Goal: Task Accomplishment & Management: Complete application form

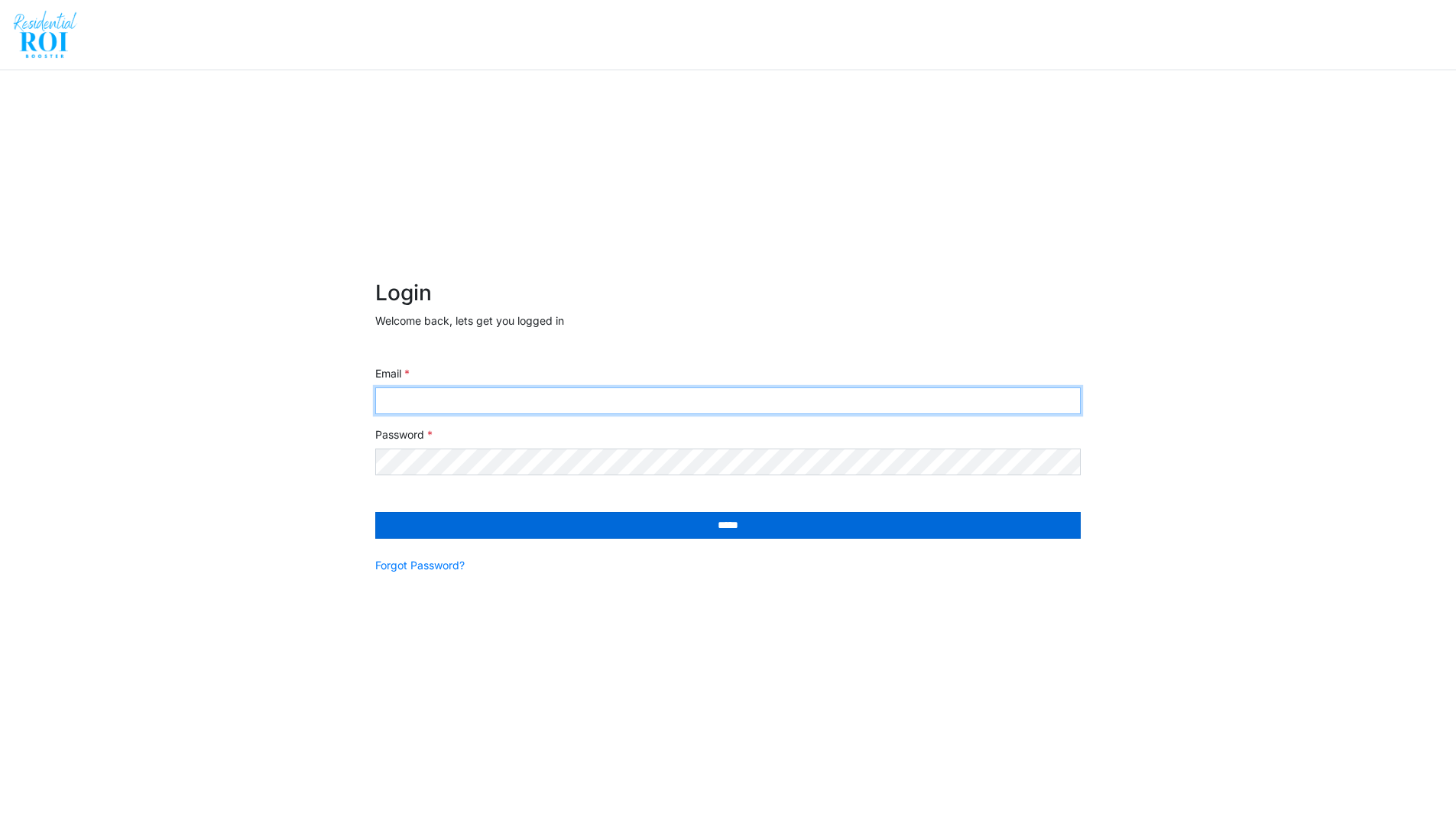
type input "**********"
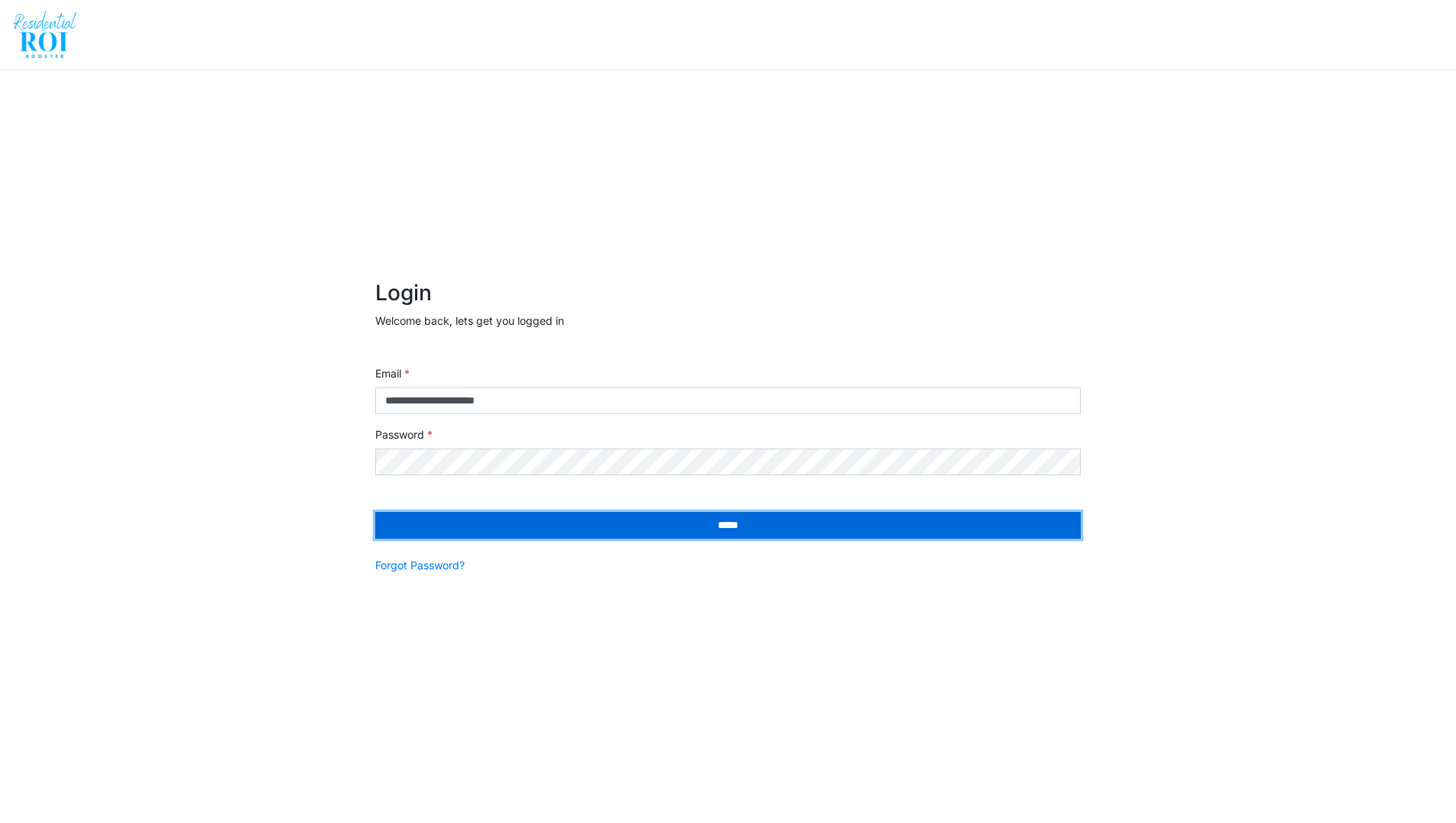
click at [462, 523] on input "*****" at bounding box center [728, 525] width 706 height 27
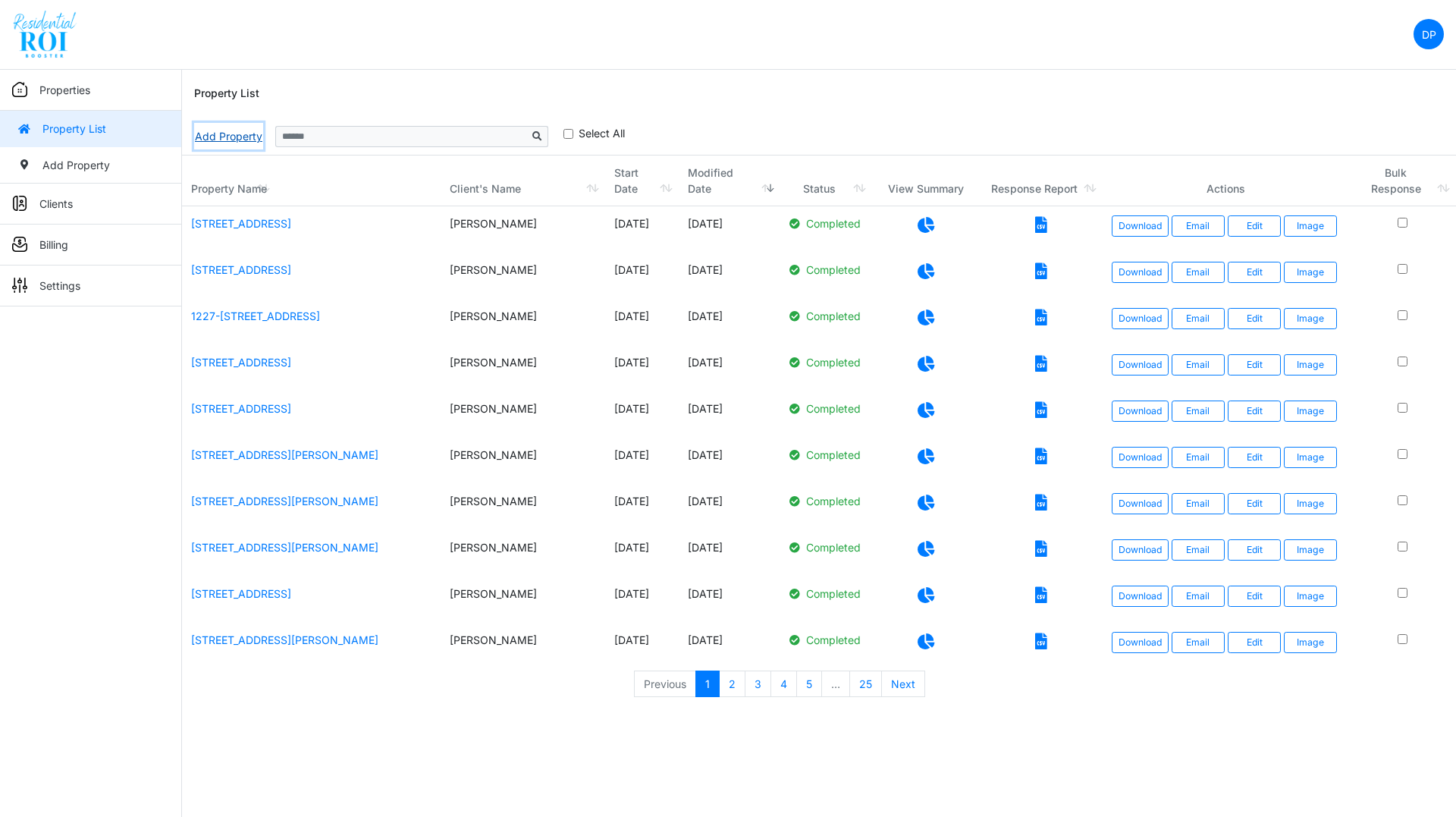
click at [229, 130] on link "Add Property" at bounding box center [229, 136] width 69 height 27
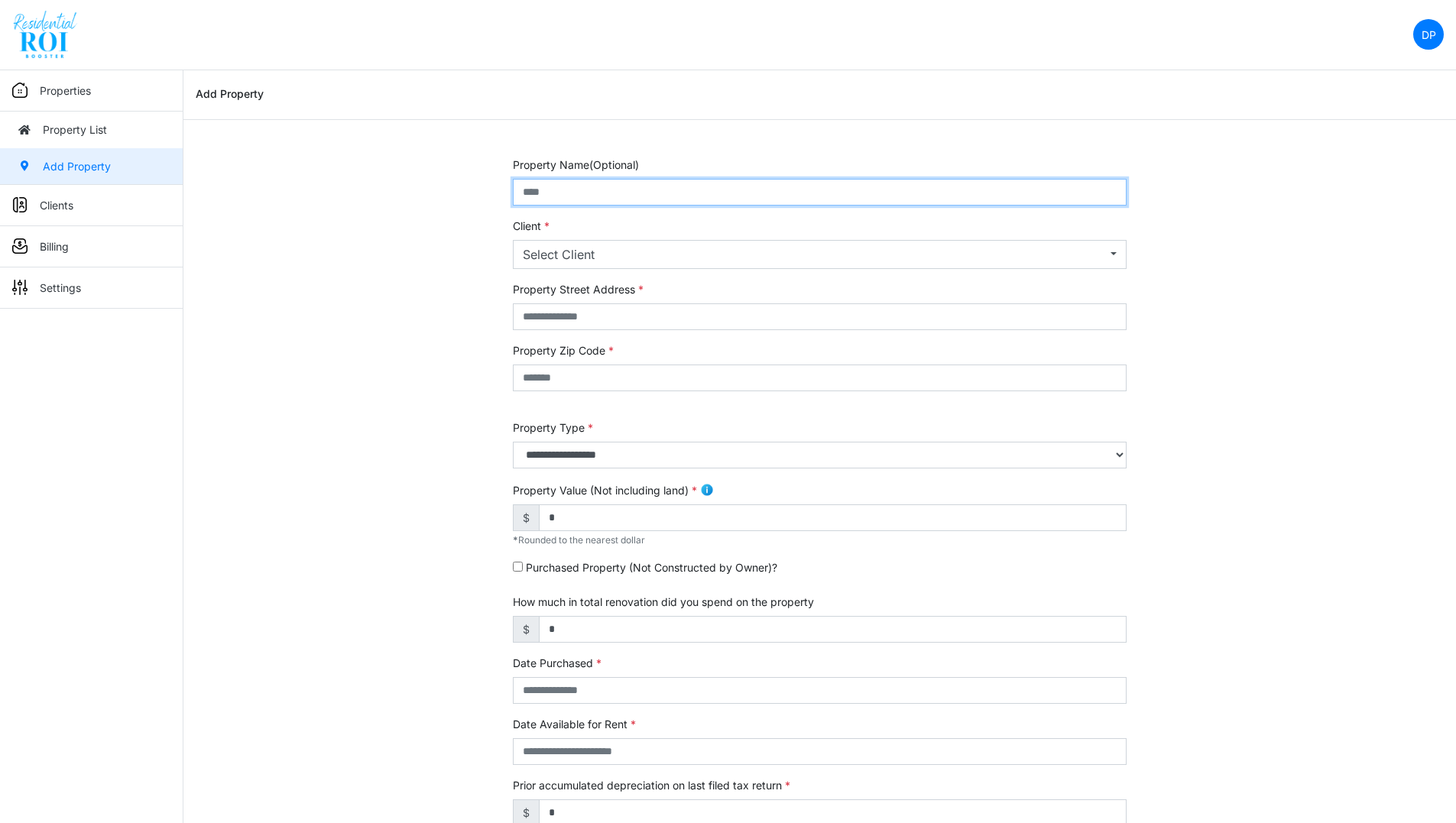
click at [544, 187] on input "text" at bounding box center [820, 192] width 614 height 27
type input "**********"
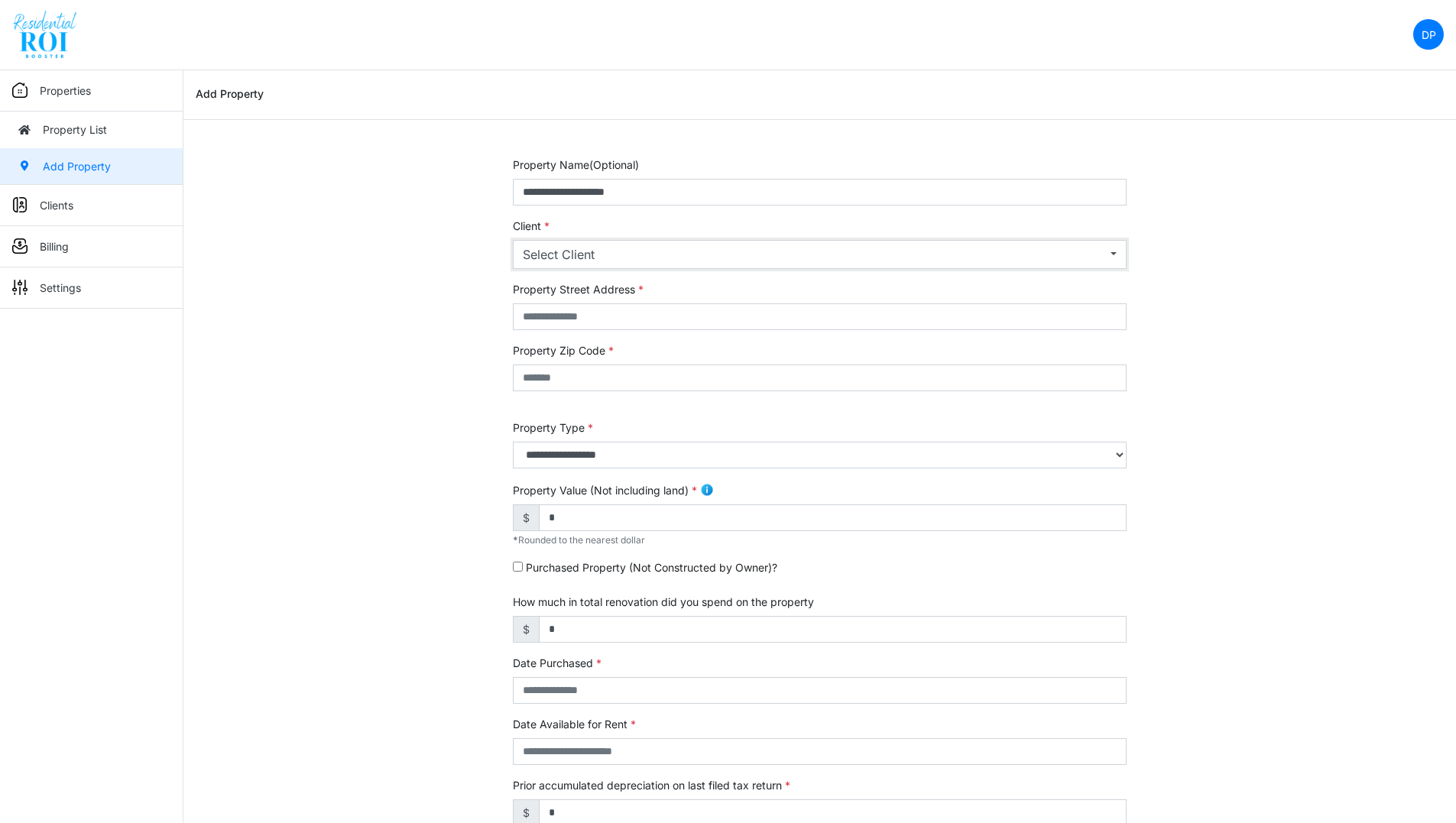
click at [551, 247] on div "Select Client" at bounding box center [814, 254] width 584 height 19
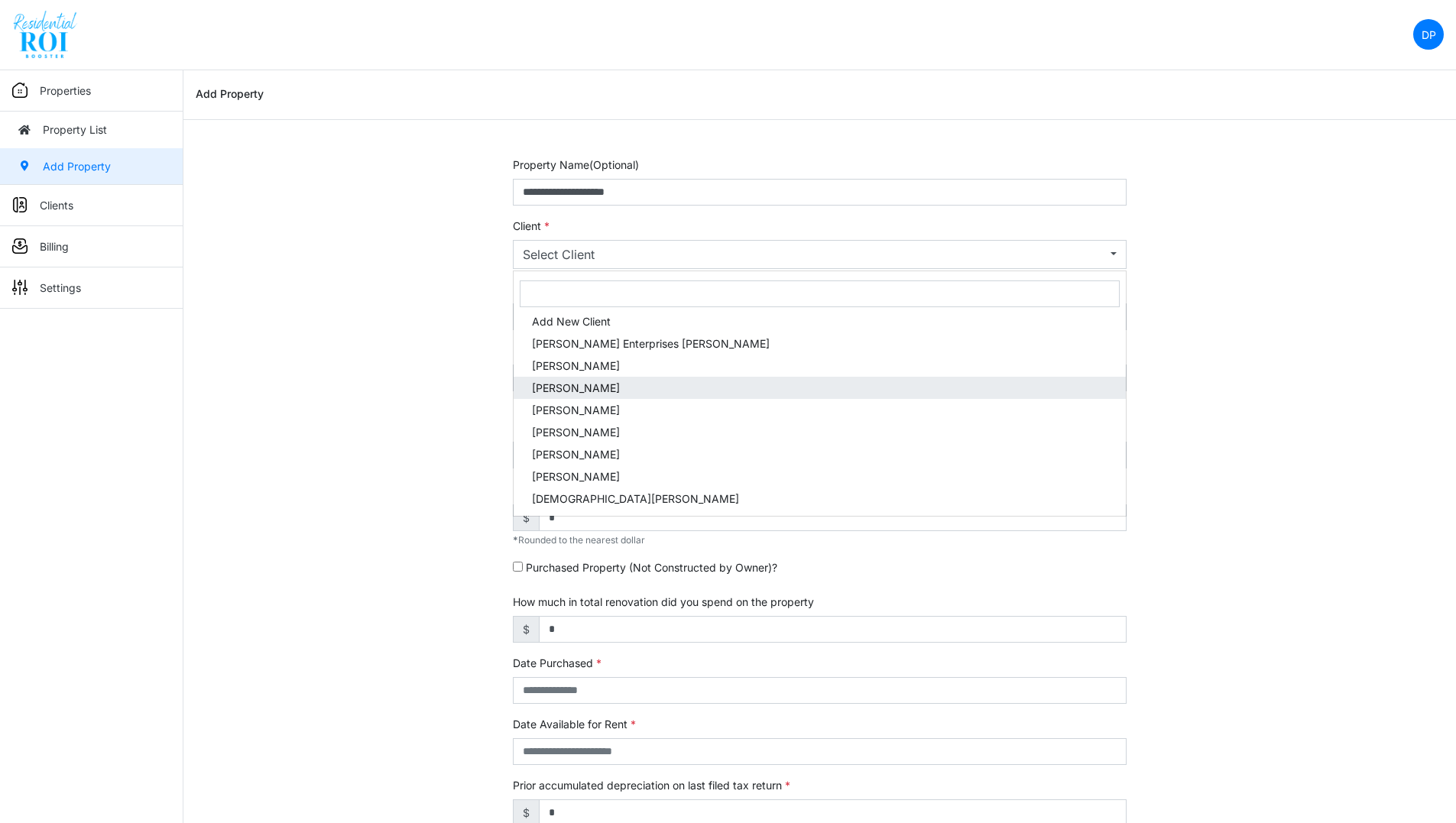
click at [566, 393] on span "[PERSON_NAME]" at bounding box center [576, 387] width 88 height 16
select select "***"
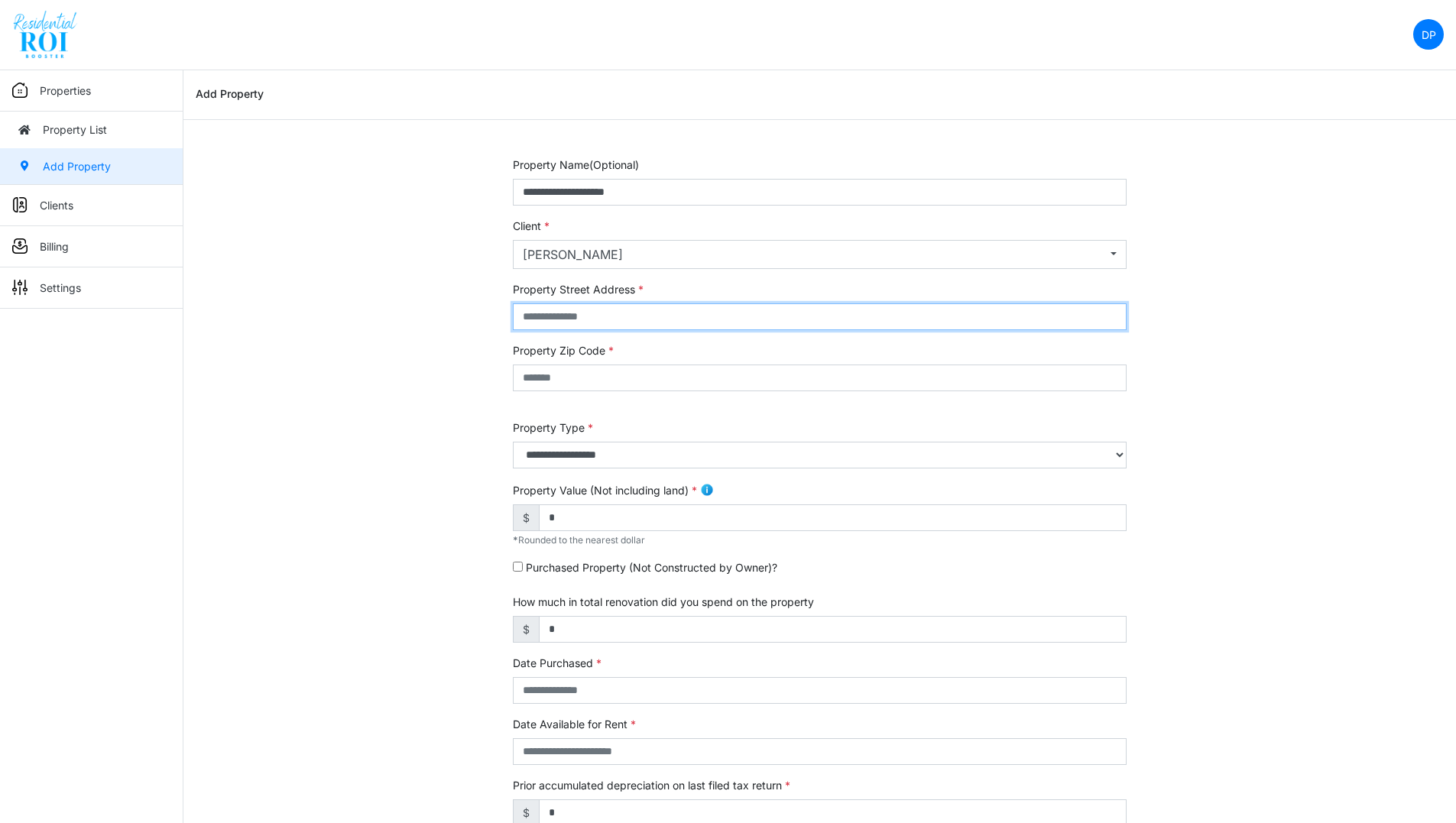
click at [581, 321] on input "text" at bounding box center [820, 317] width 614 height 27
type input "**********"
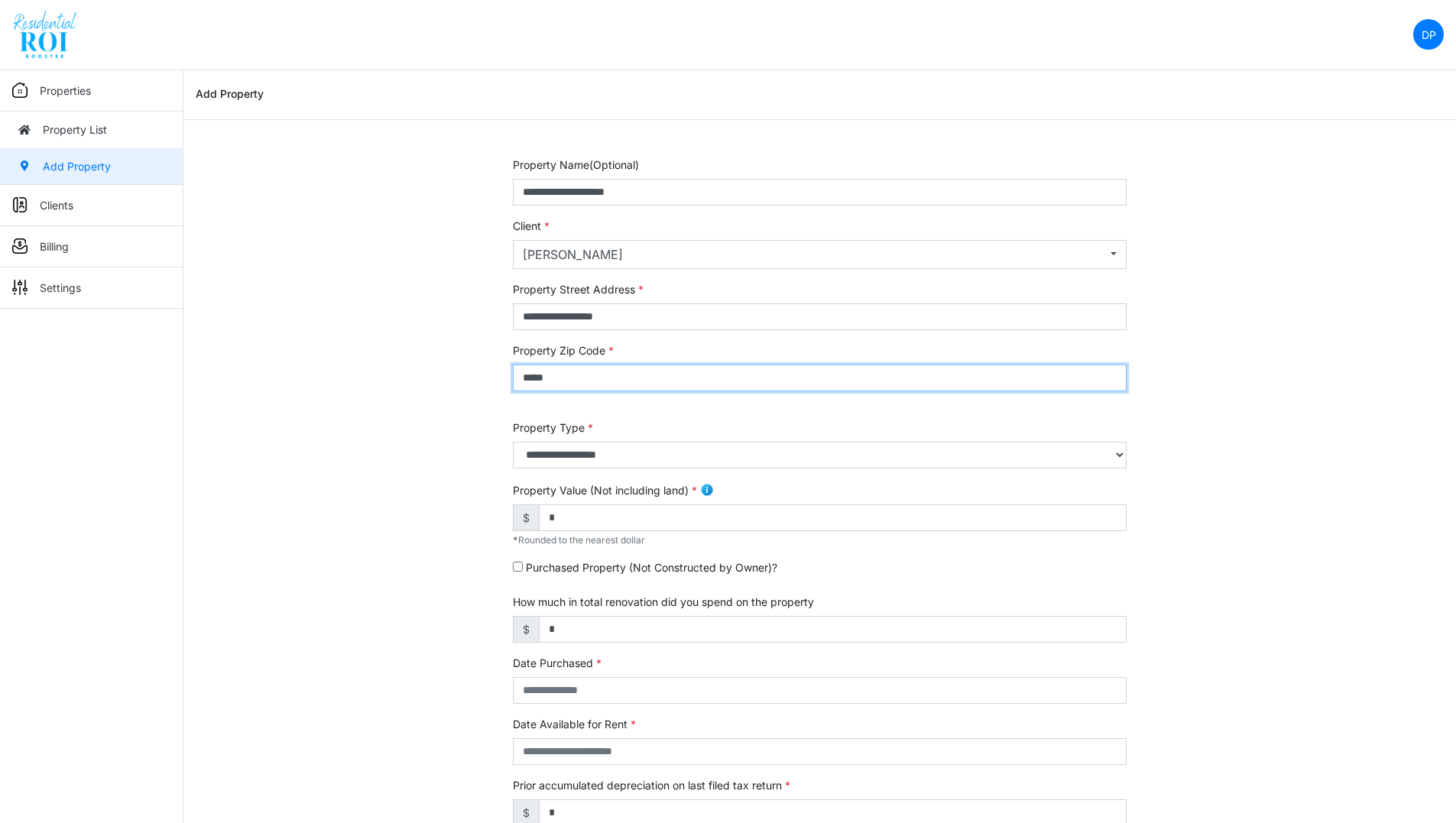
type input "*****"
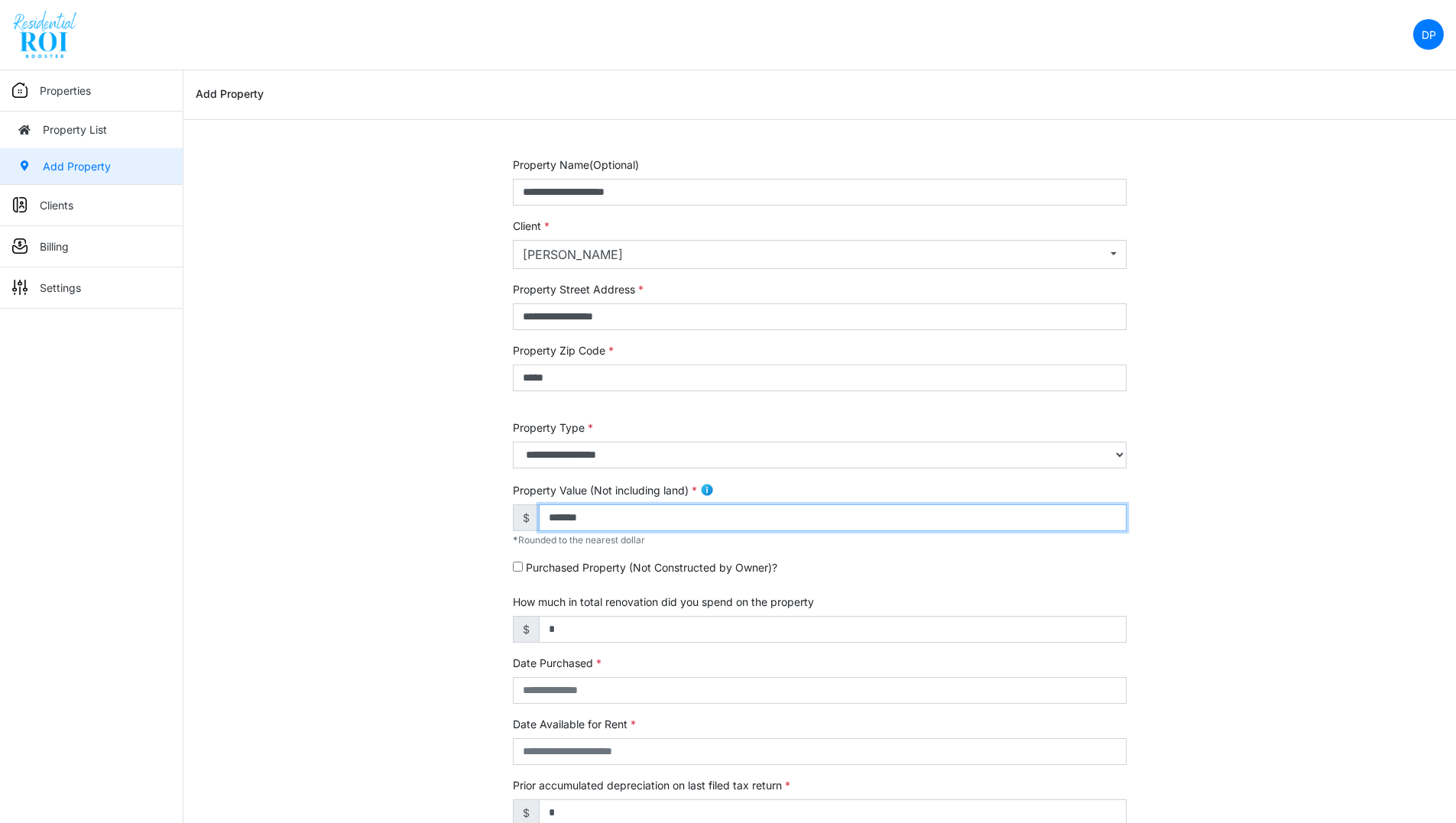
type input "*******"
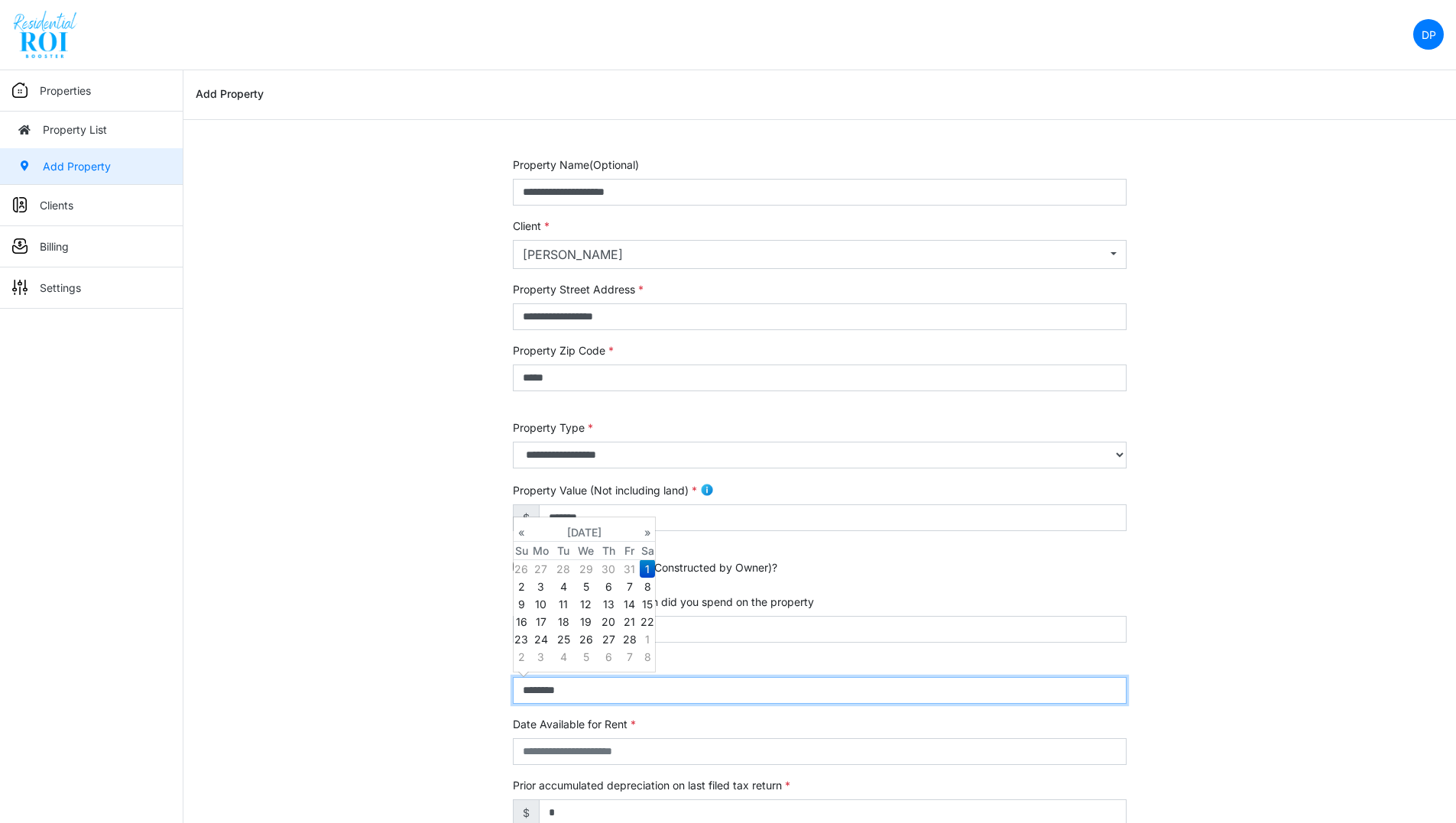
type input "**********"
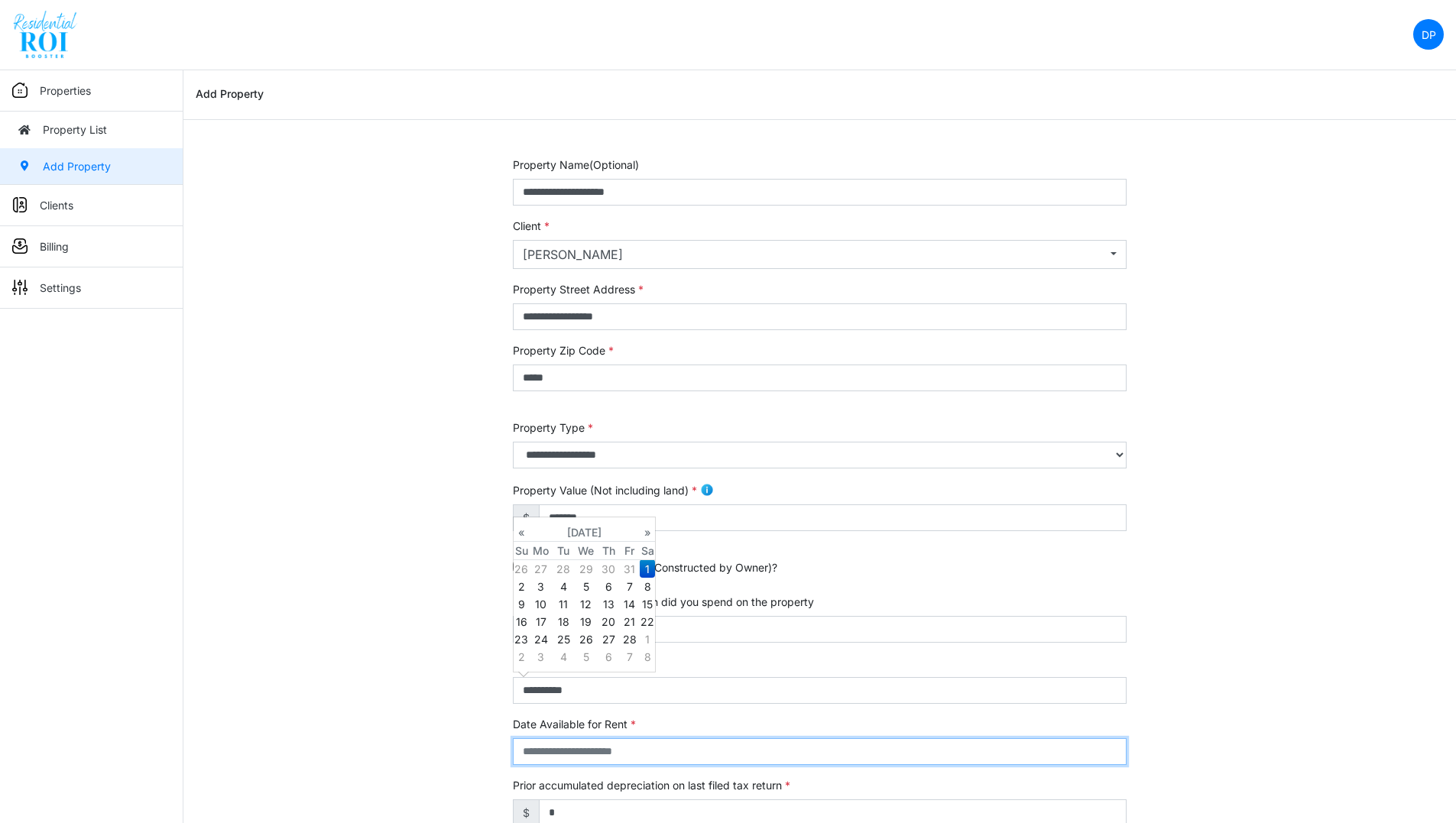
type input "**********"
select select "****"
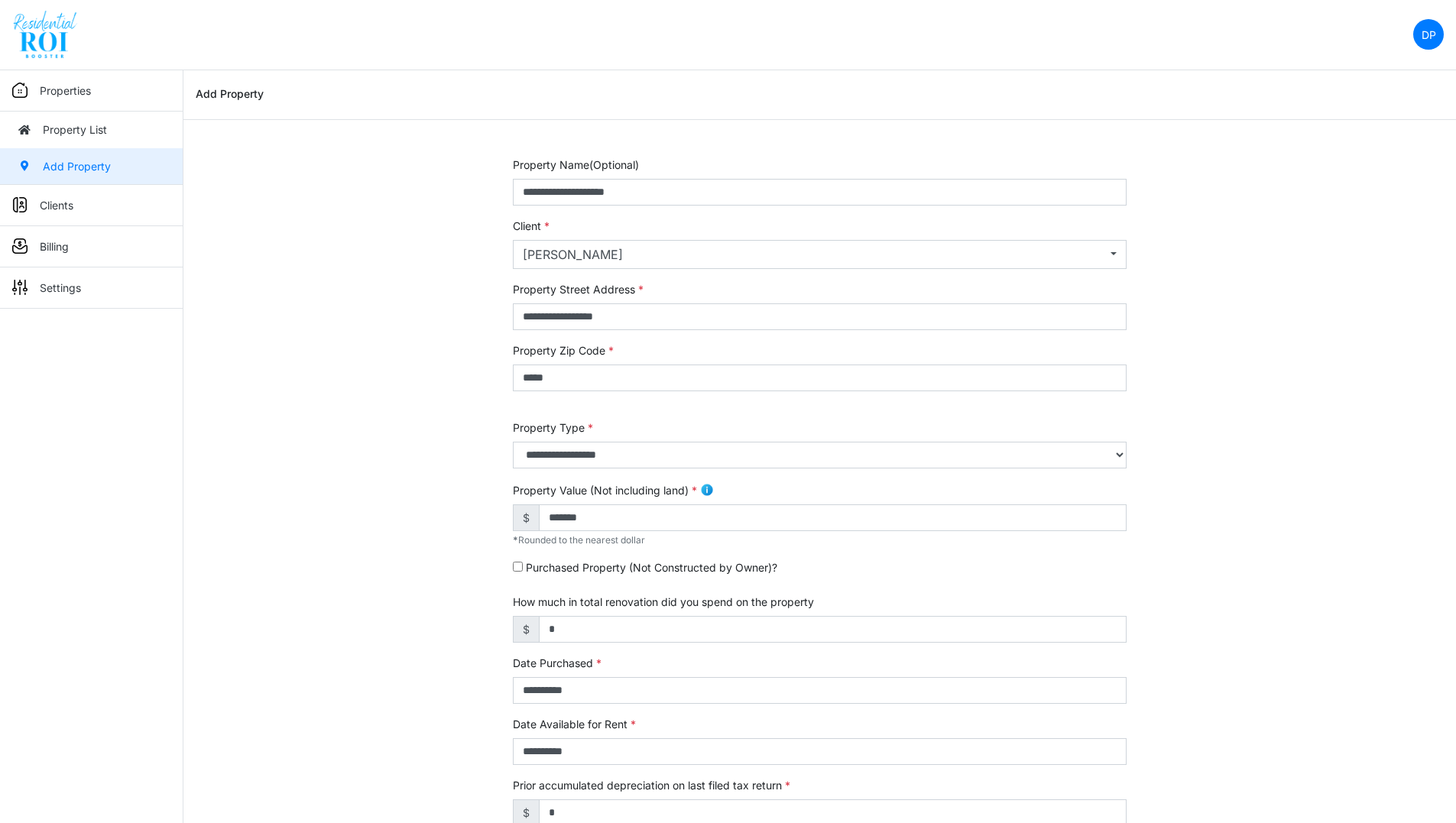
click at [366, 475] on div "**********" at bounding box center [819, 635] width 1273 height 957
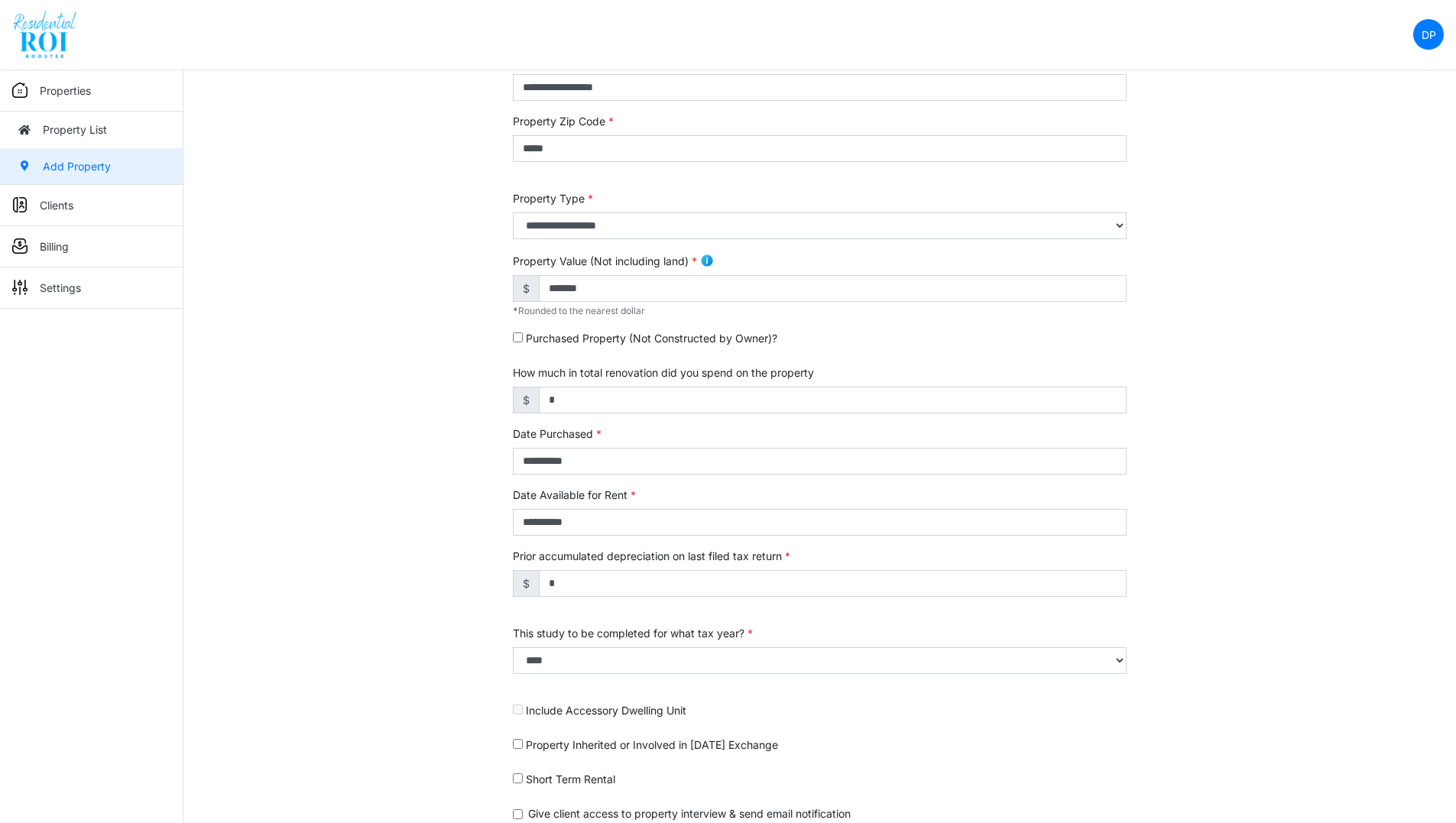
scroll to position [291, 0]
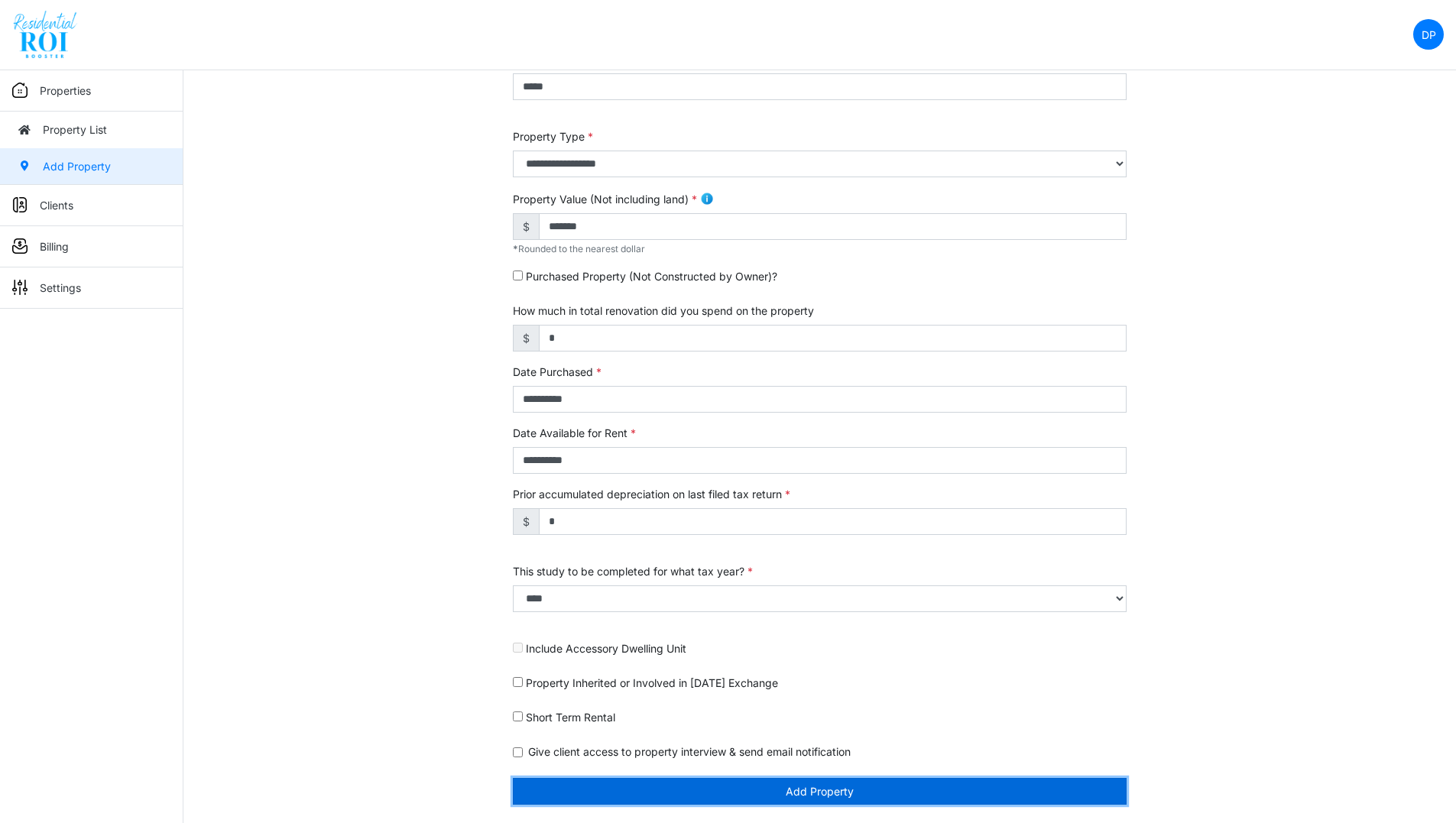
click at [713, 793] on button "Add Property" at bounding box center [820, 791] width 614 height 27
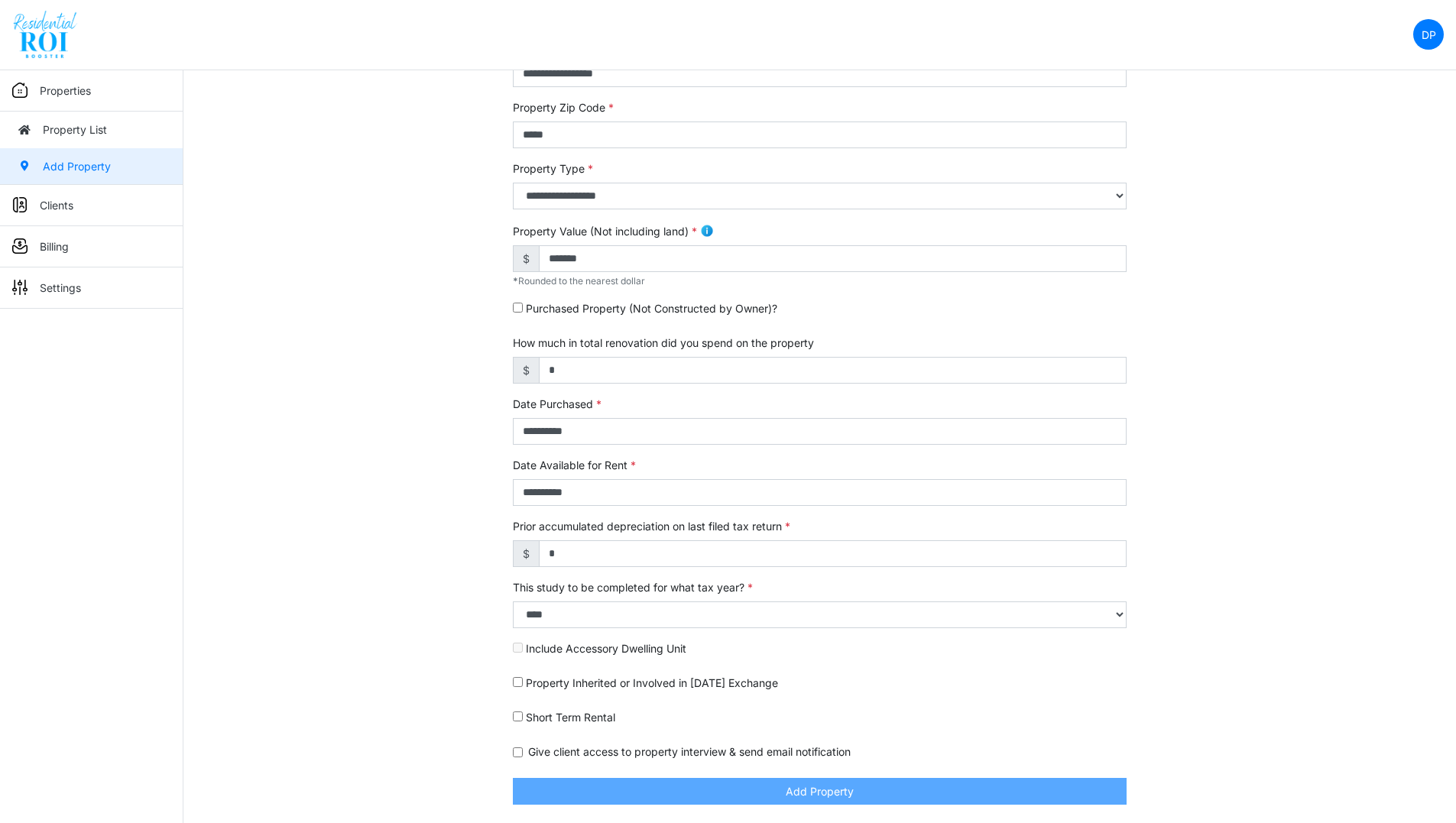
scroll to position [243, 0]
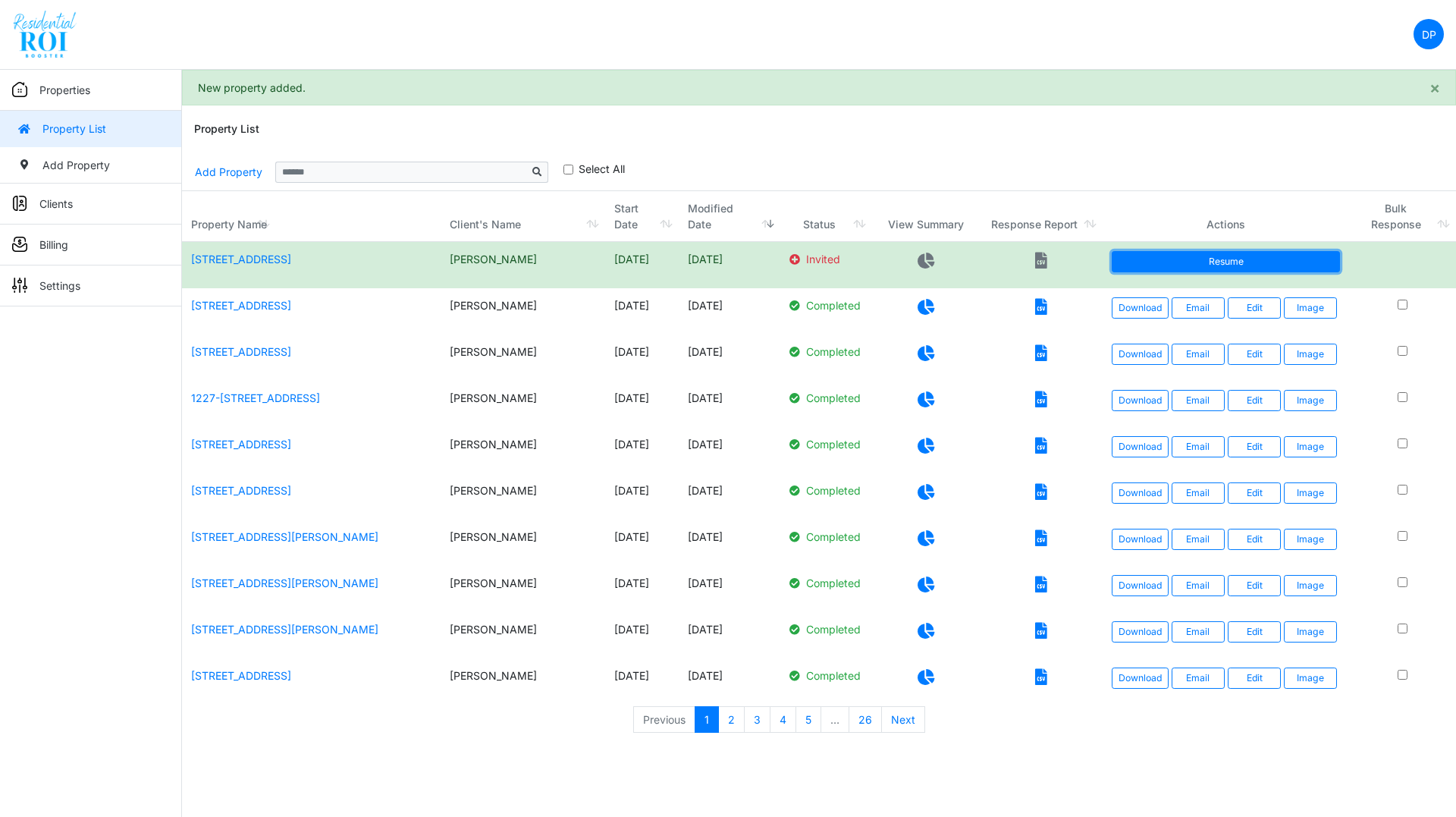
click at [1240, 269] on link "Resume" at bounding box center [1225, 261] width 228 height 21
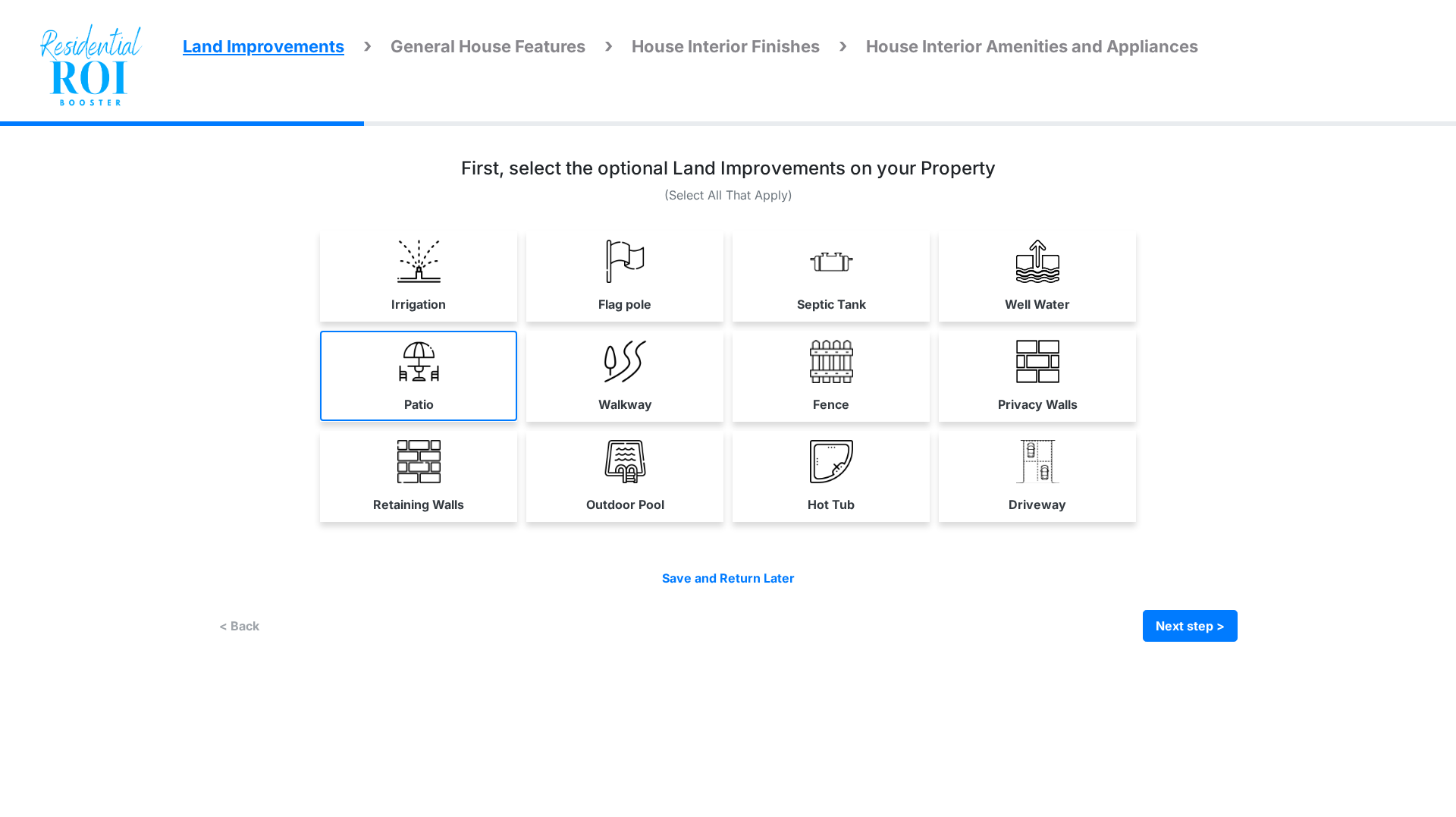
click at [449, 390] on link "Patio" at bounding box center [418, 375] width 197 height 90
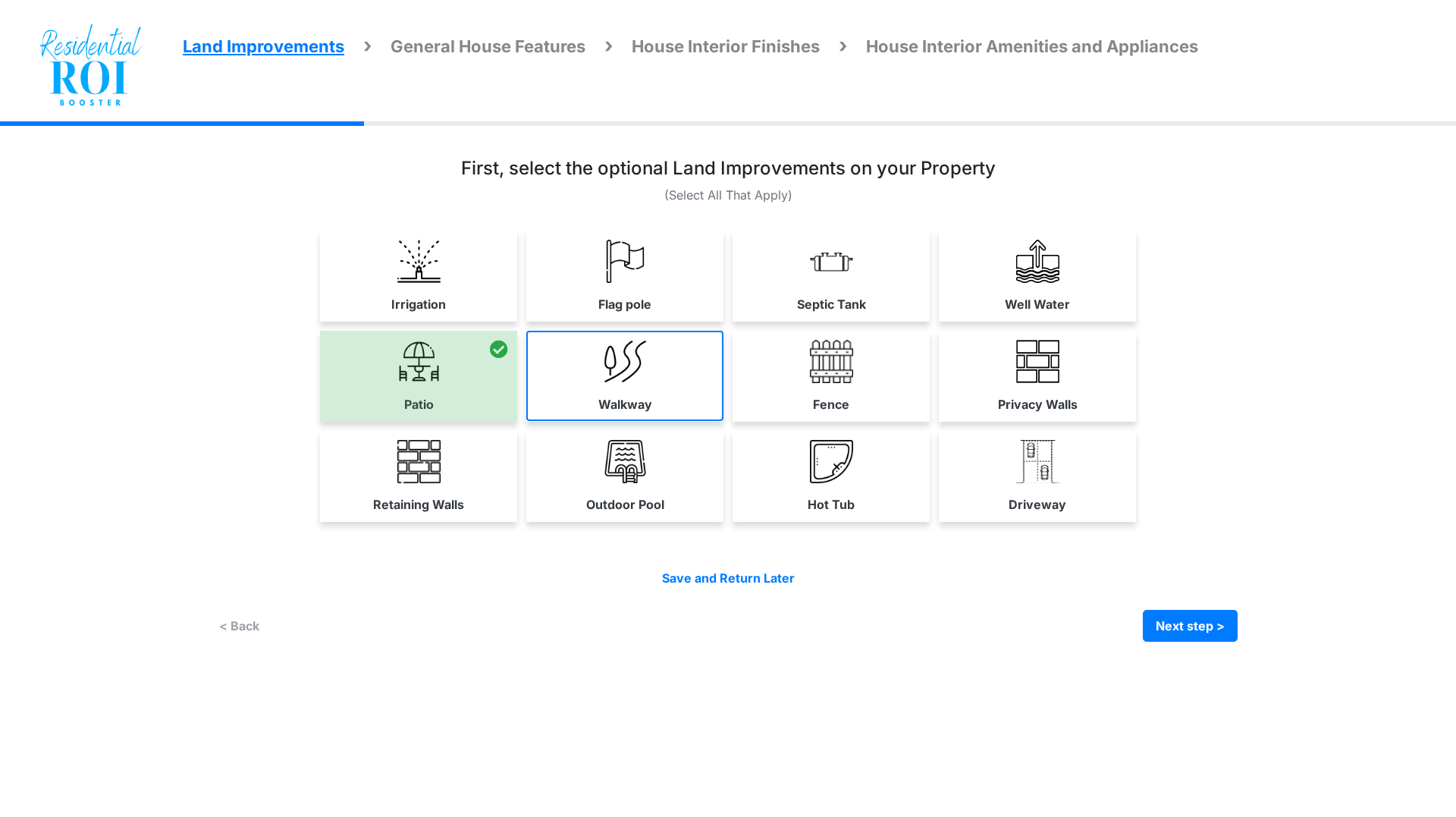
click at [592, 384] on link "Walkway" at bounding box center [624, 375] width 197 height 90
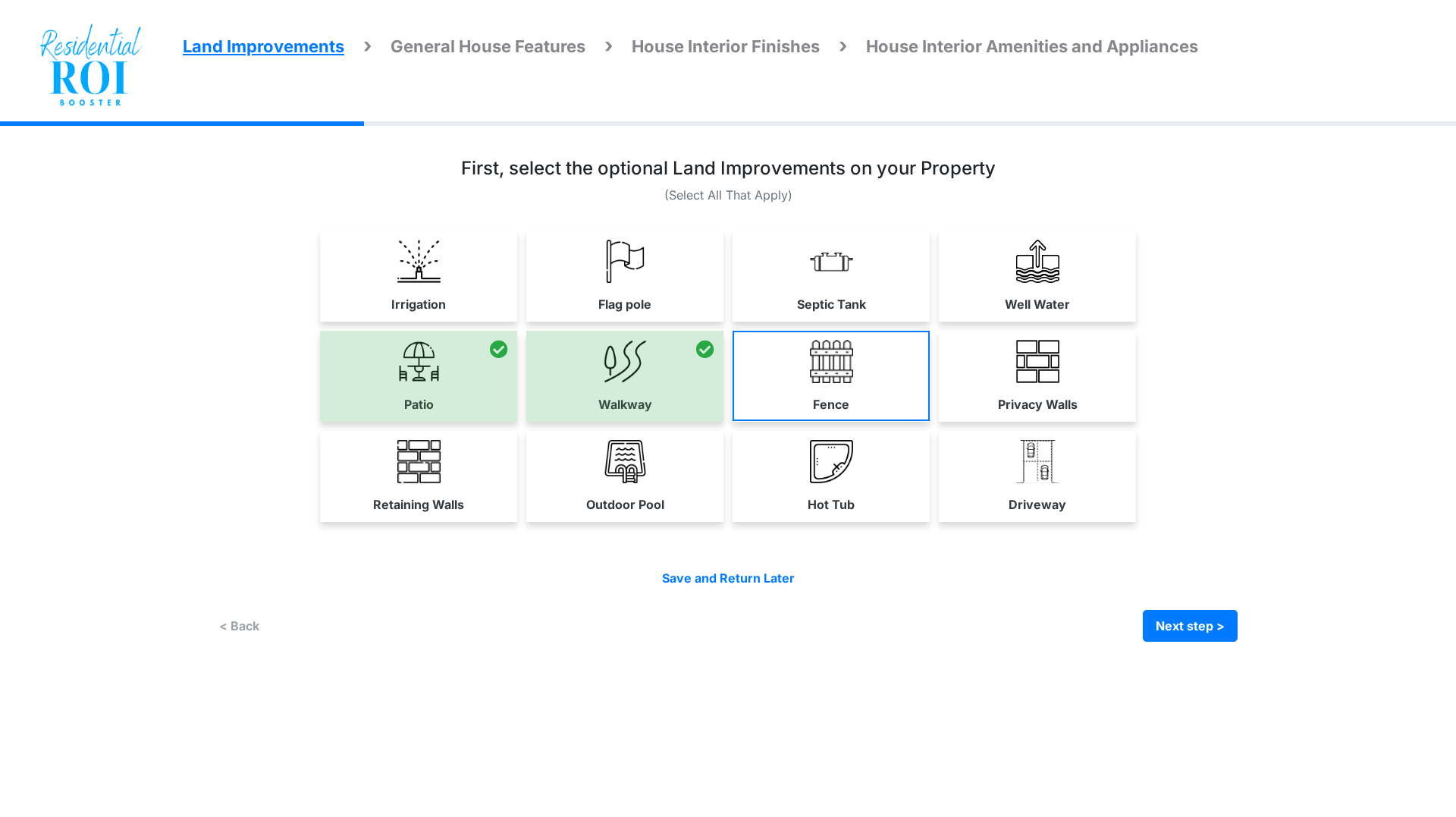
click at [864, 356] on link "Fence" at bounding box center [832, 375] width 197 height 90
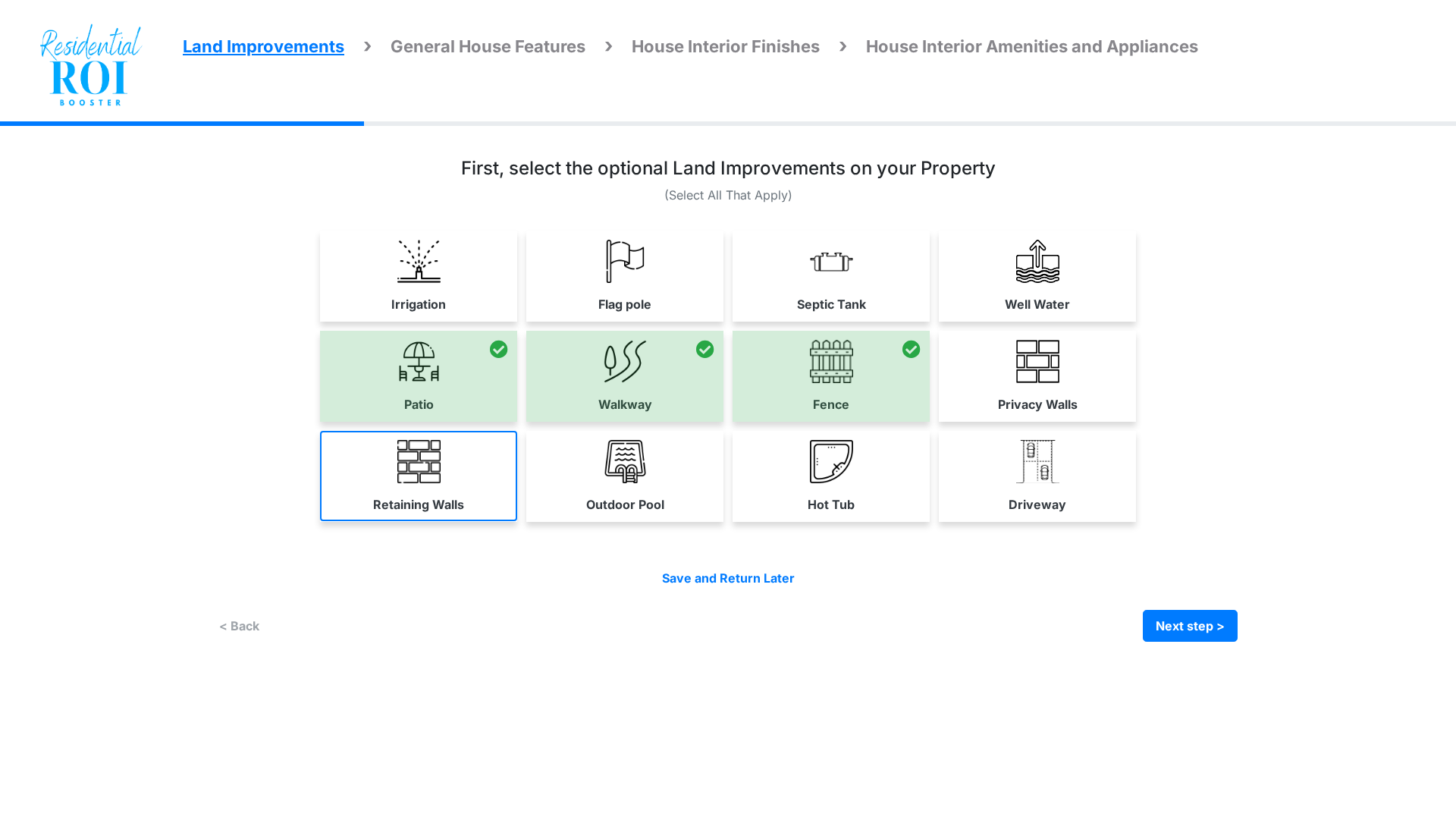
click at [453, 460] on link "Retaining Walls" at bounding box center [418, 475] width 197 height 90
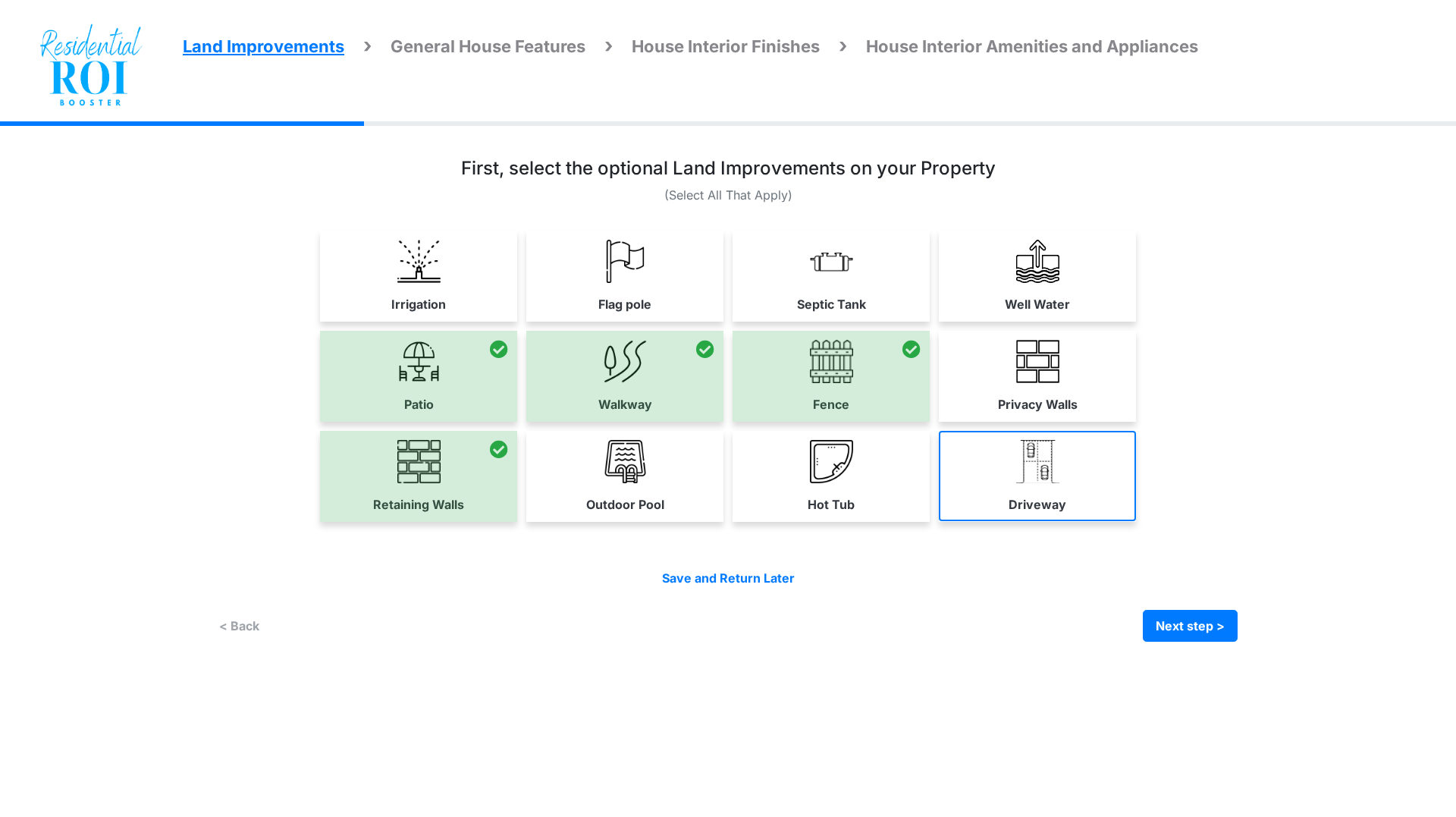
click at [1090, 468] on link "Driveway" at bounding box center [1038, 475] width 197 height 90
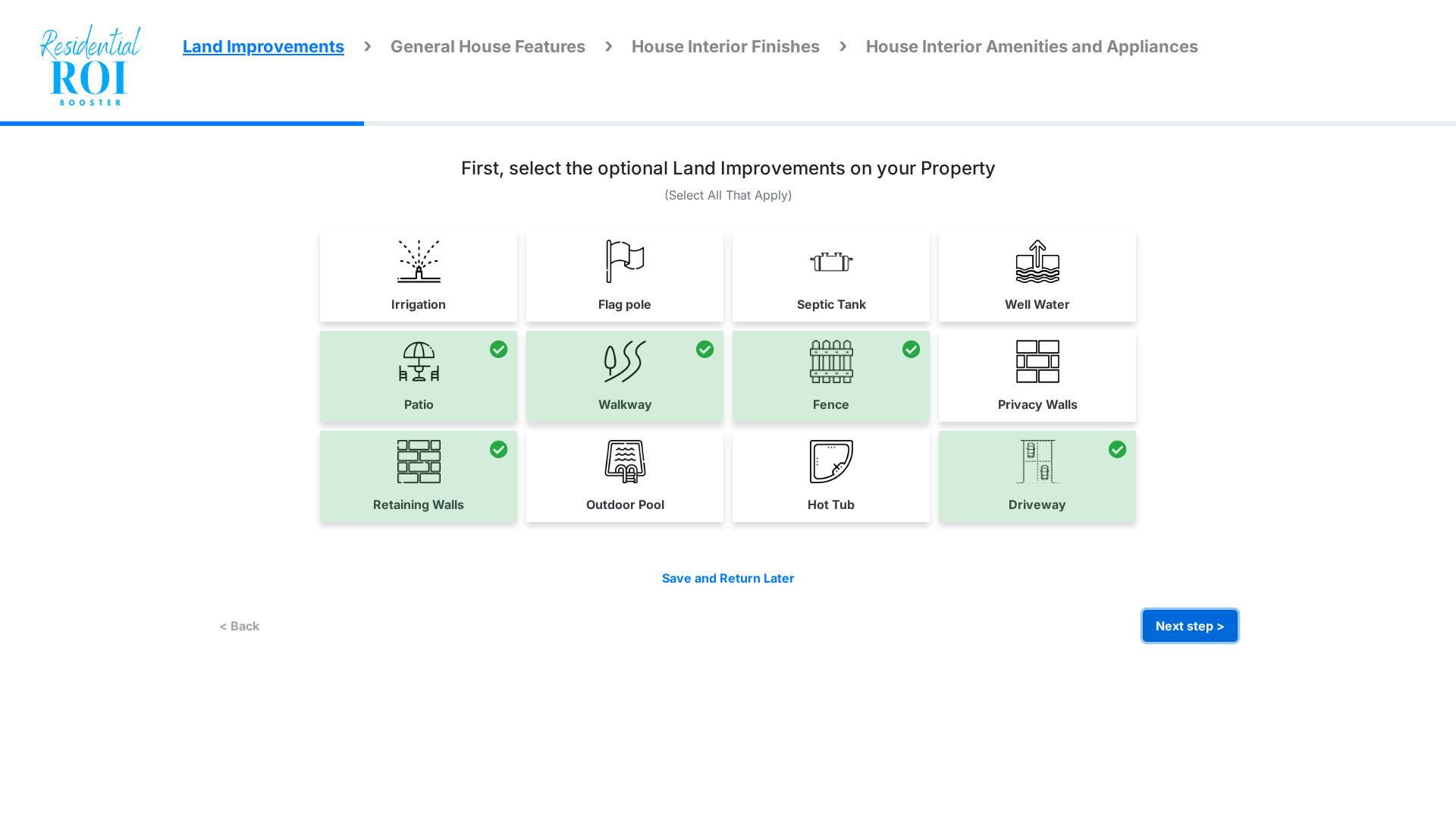
click at [1193, 629] on button "Next step >" at bounding box center [1190, 626] width 95 height 32
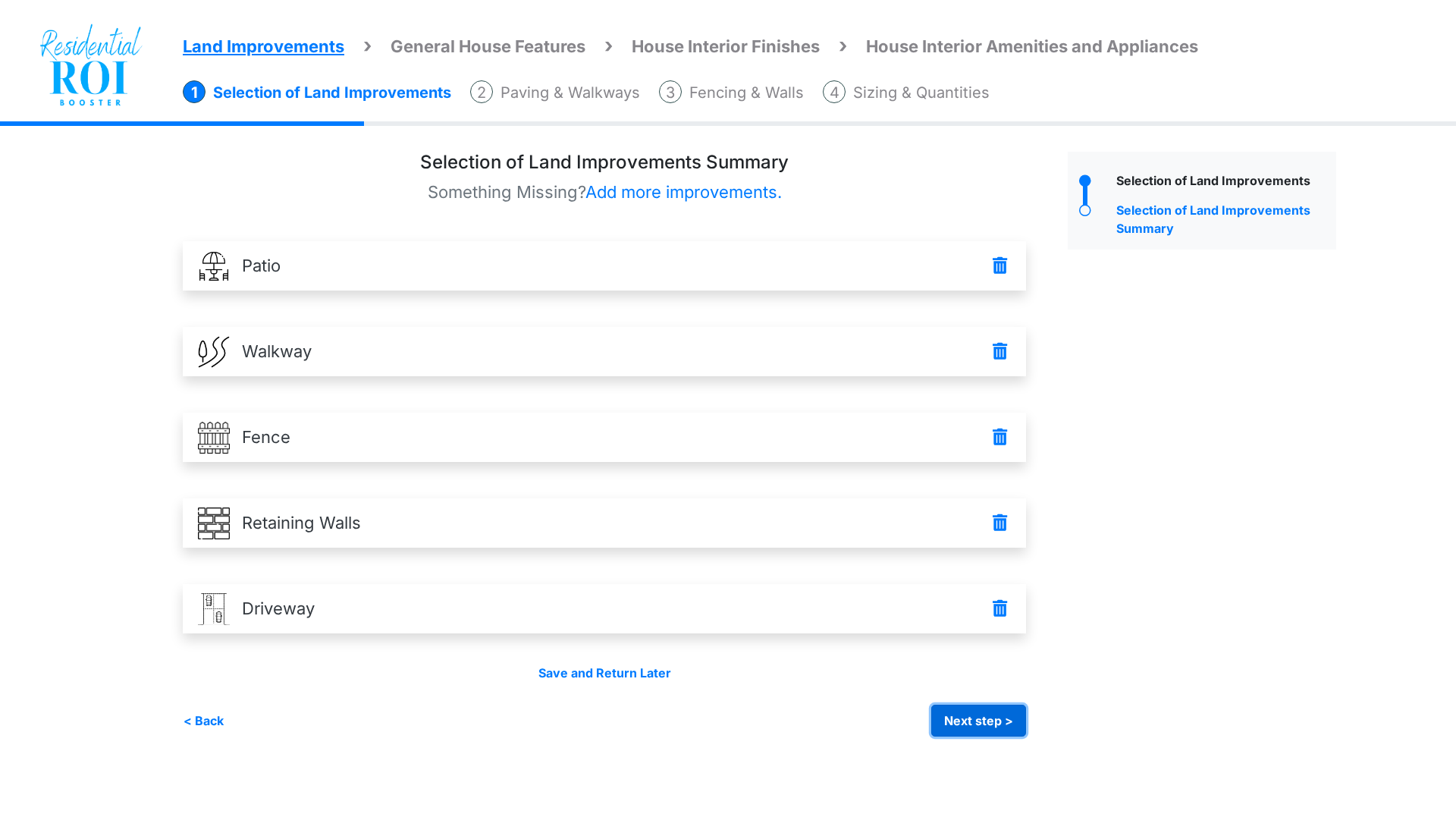
click at [950, 718] on button "Next step >" at bounding box center [979, 720] width 95 height 32
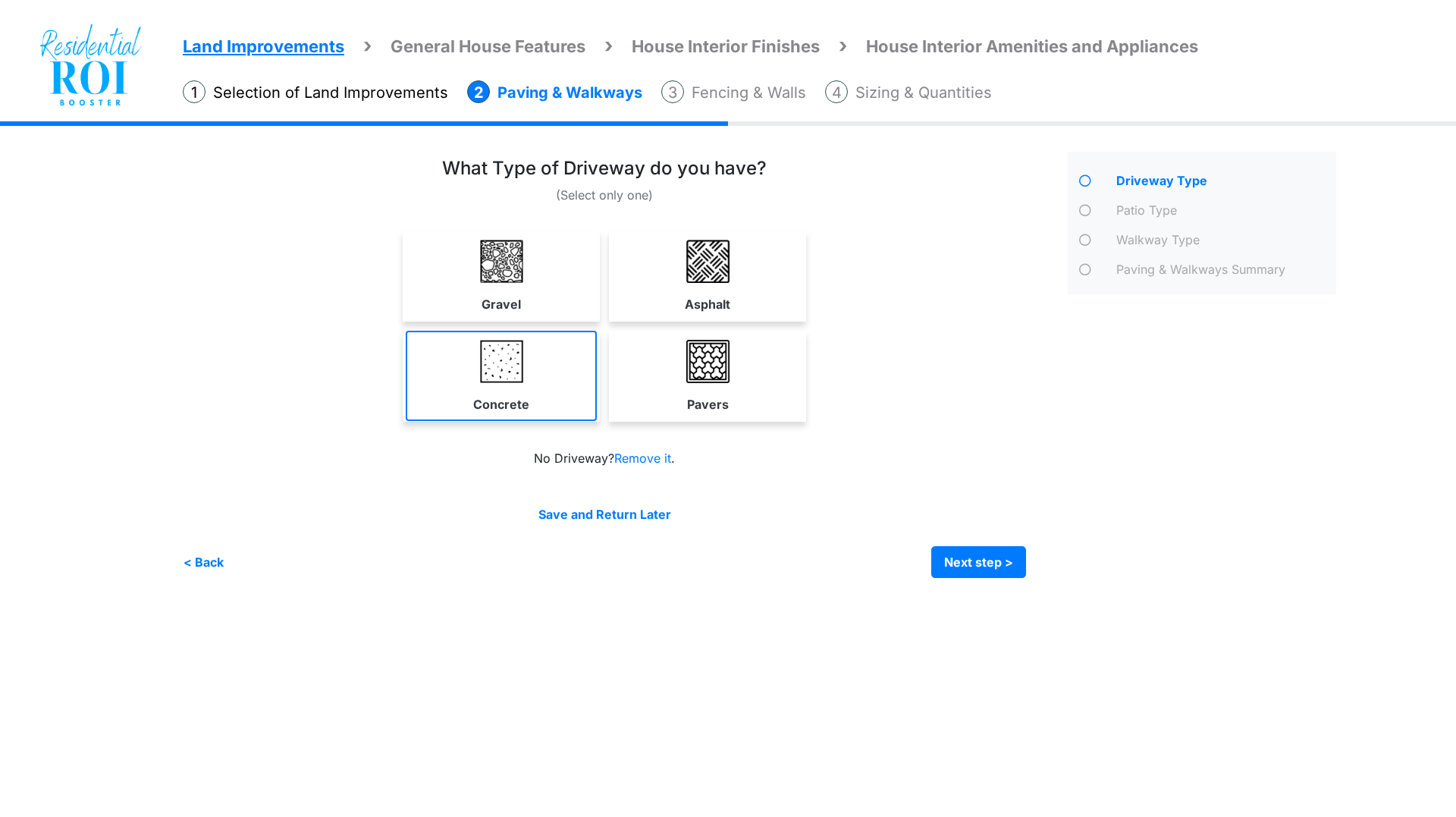
click at [518, 364] on img at bounding box center [501, 361] width 43 height 43
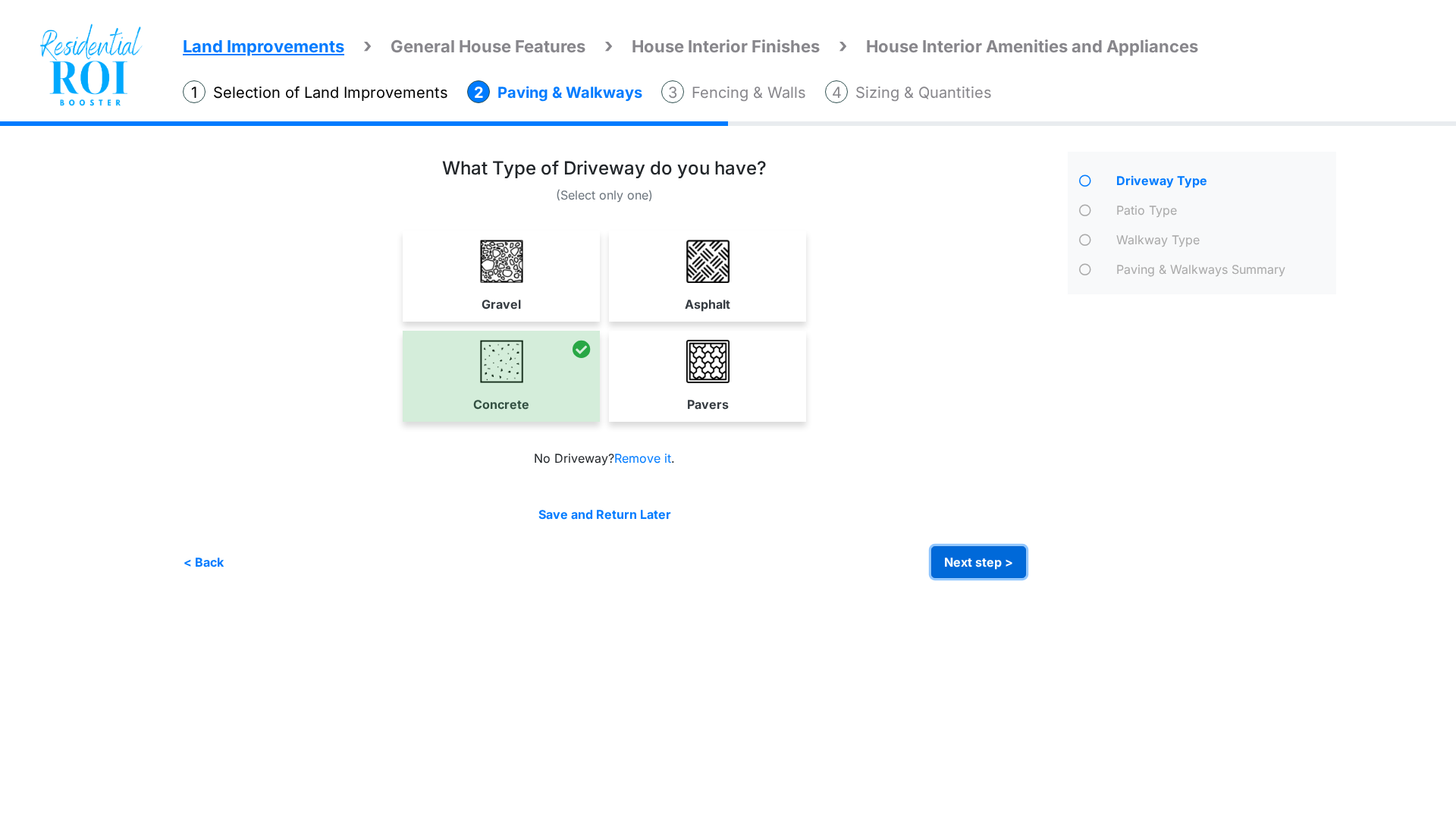
click at [976, 563] on button "Next step >" at bounding box center [979, 562] width 95 height 32
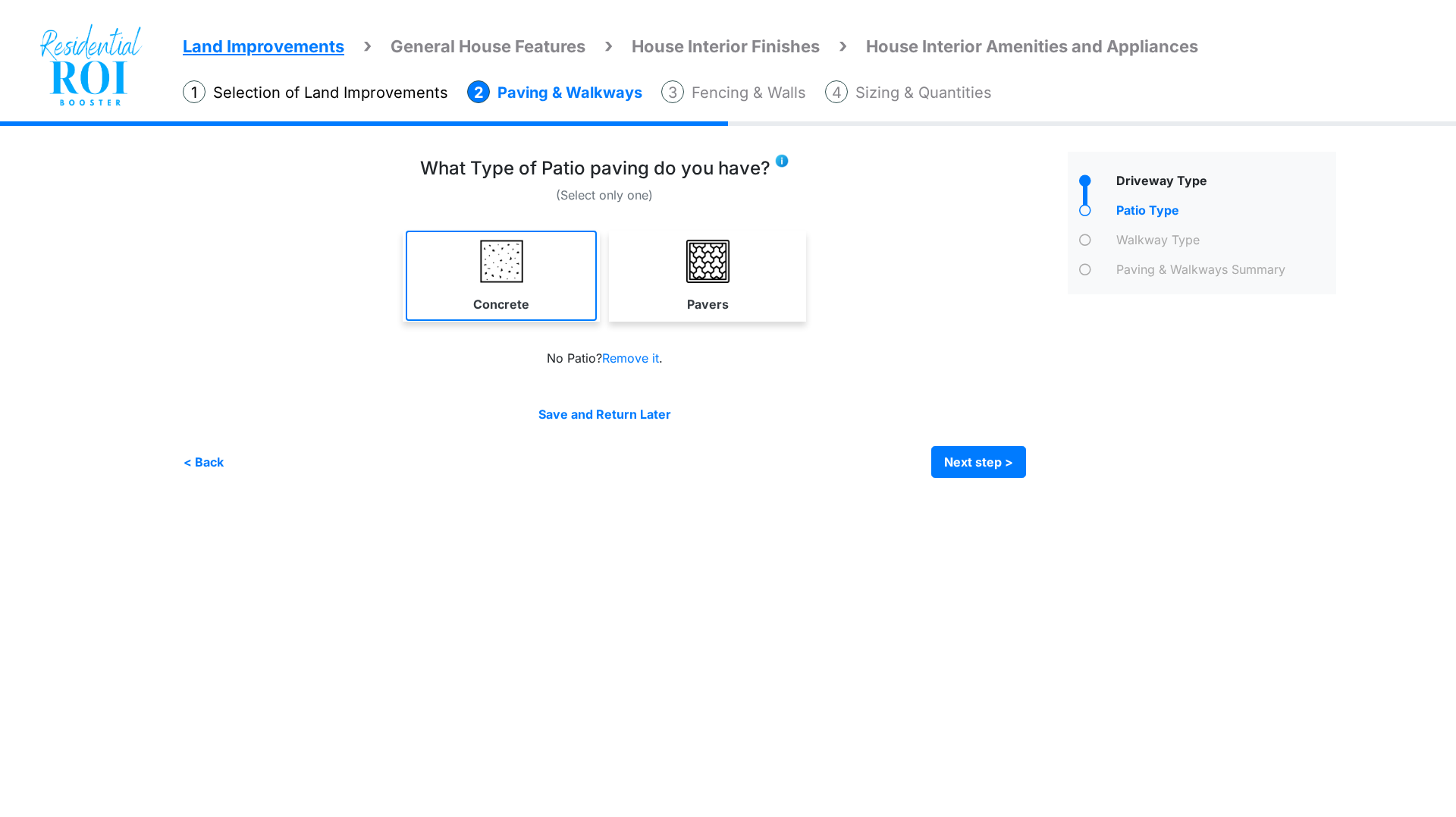
click at [491, 261] on img at bounding box center [501, 261] width 43 height 43
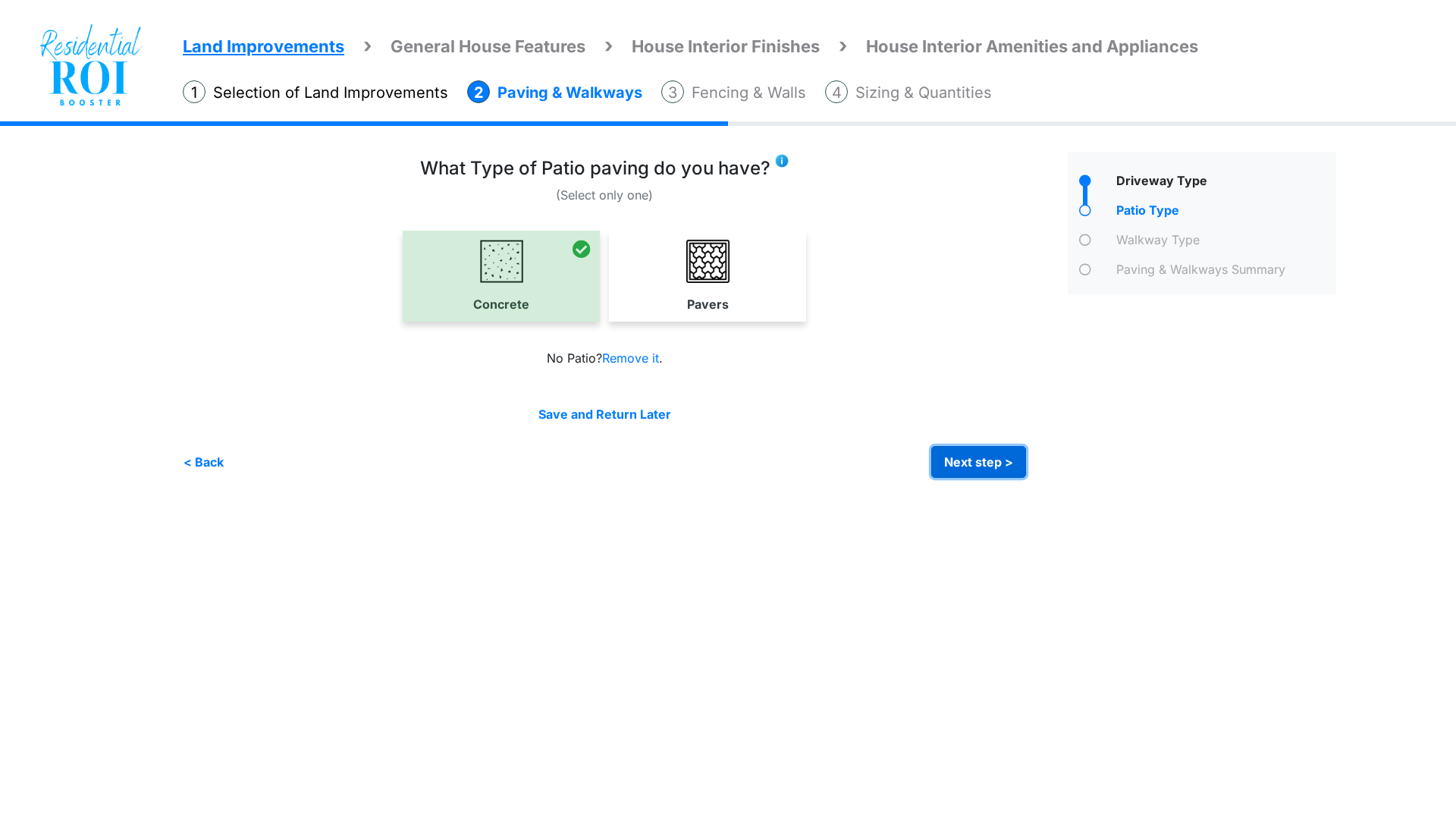
click at [964, 455] on button "Next step >" at bounding box center [979, 462] width 95 height 32
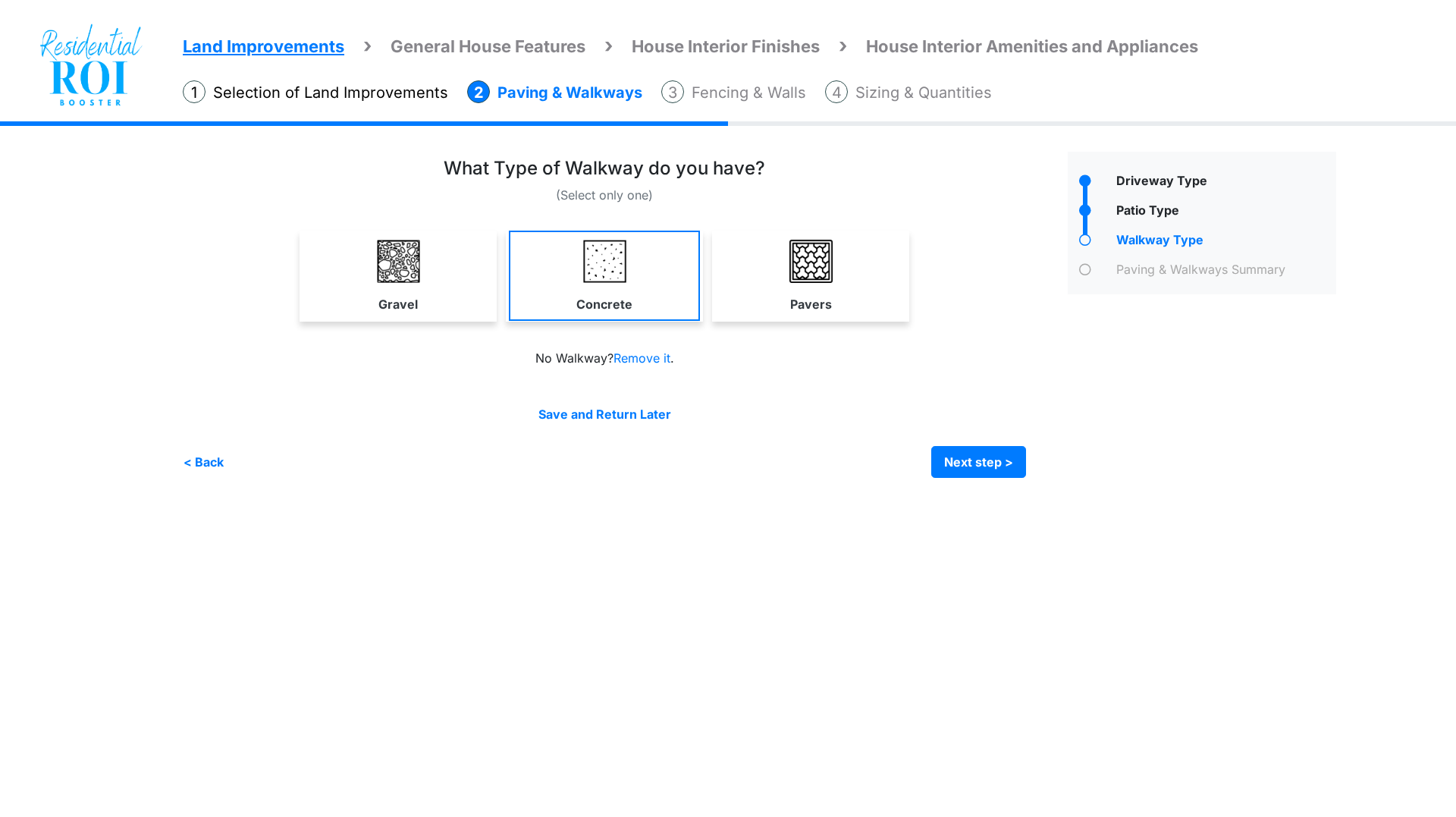
click at [596, 280] on img at bounding box center [604, 261] width 43 height 43
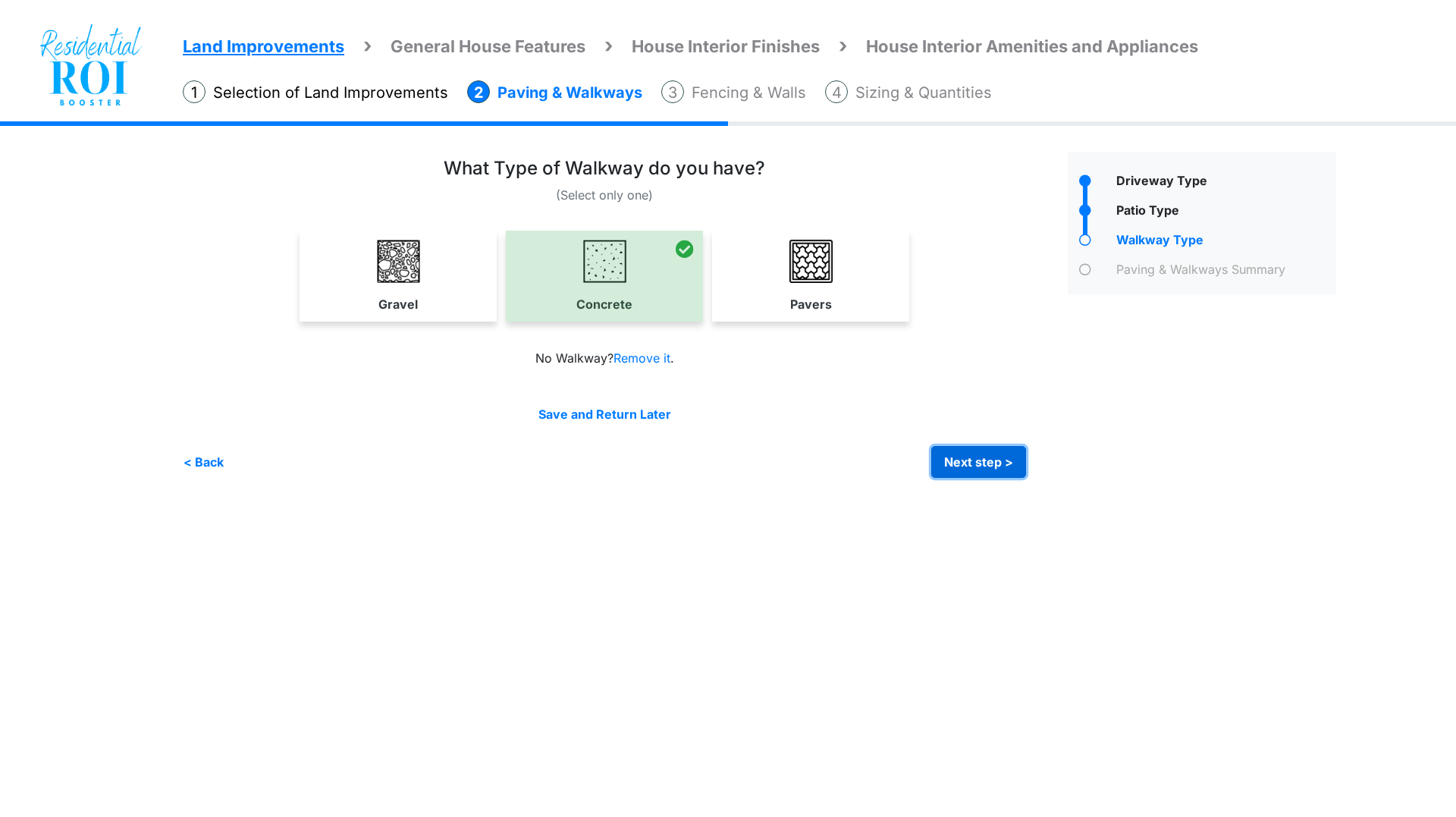
click at [996, 465] on button "Next step >" at bounding box center [979, 462] width 95 height 32
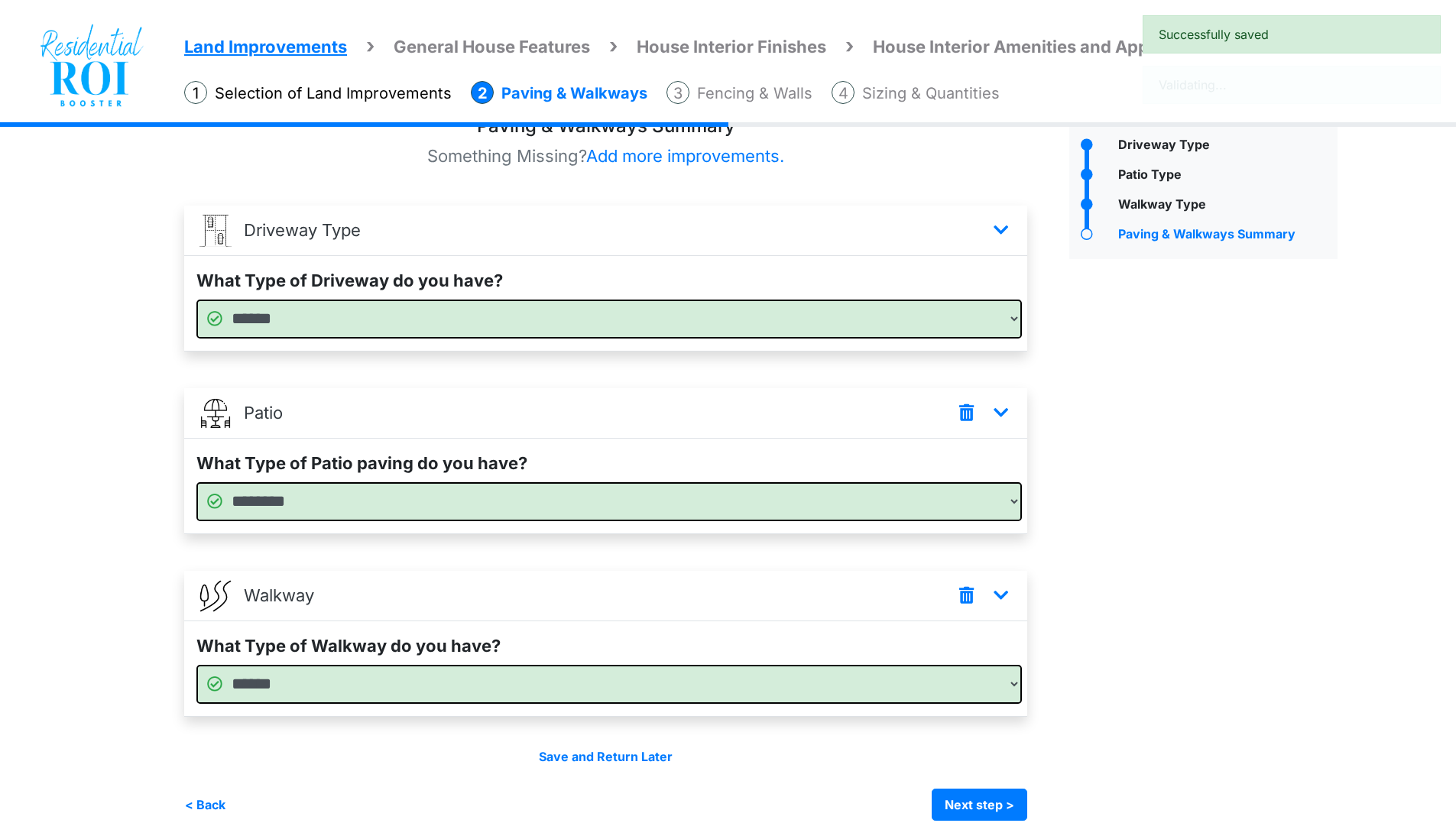
scroll to position [58, 0]
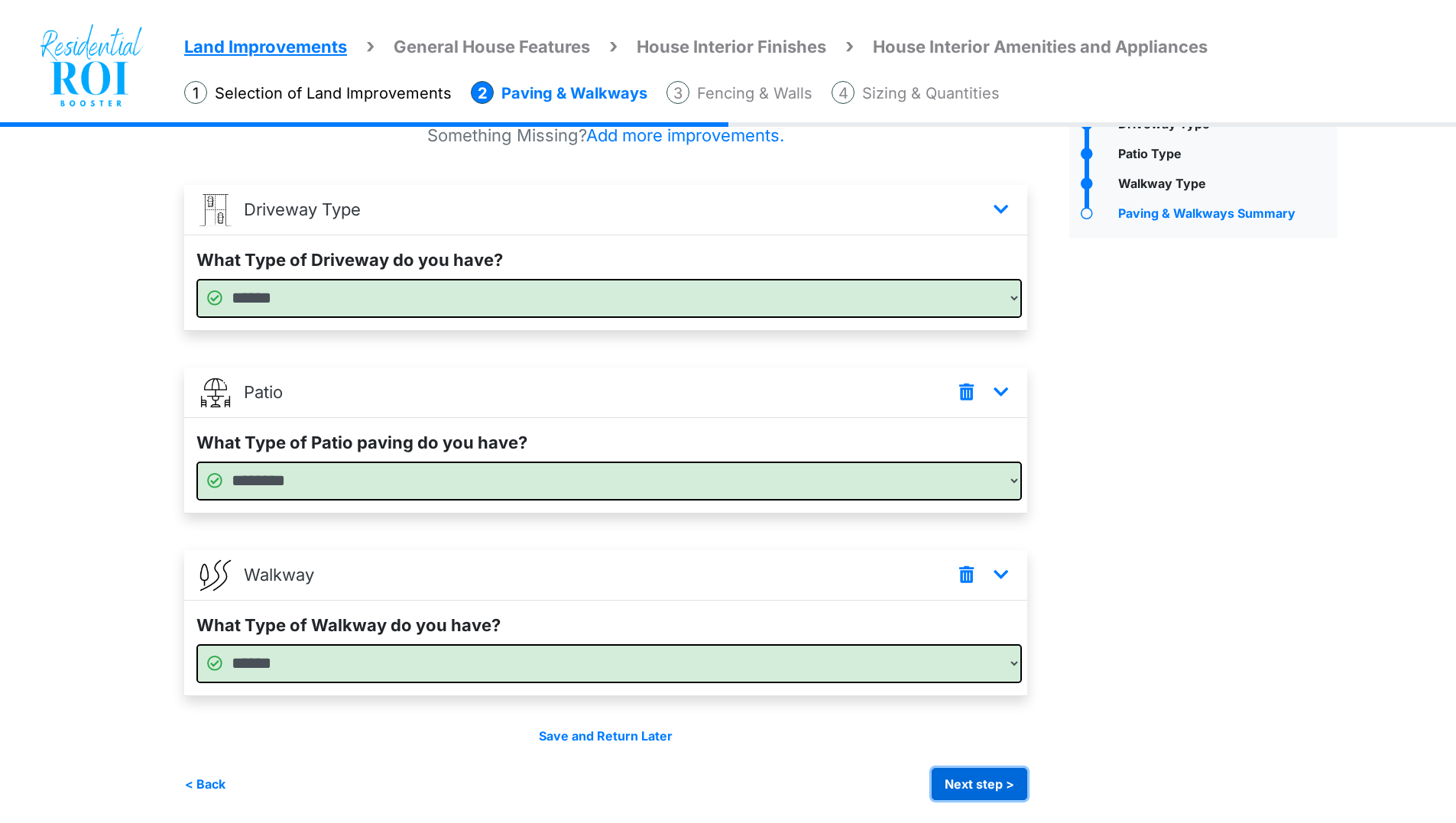
click at [985, 780] on button "Next step >" at bounding box center [979, 784] width 96 height 32
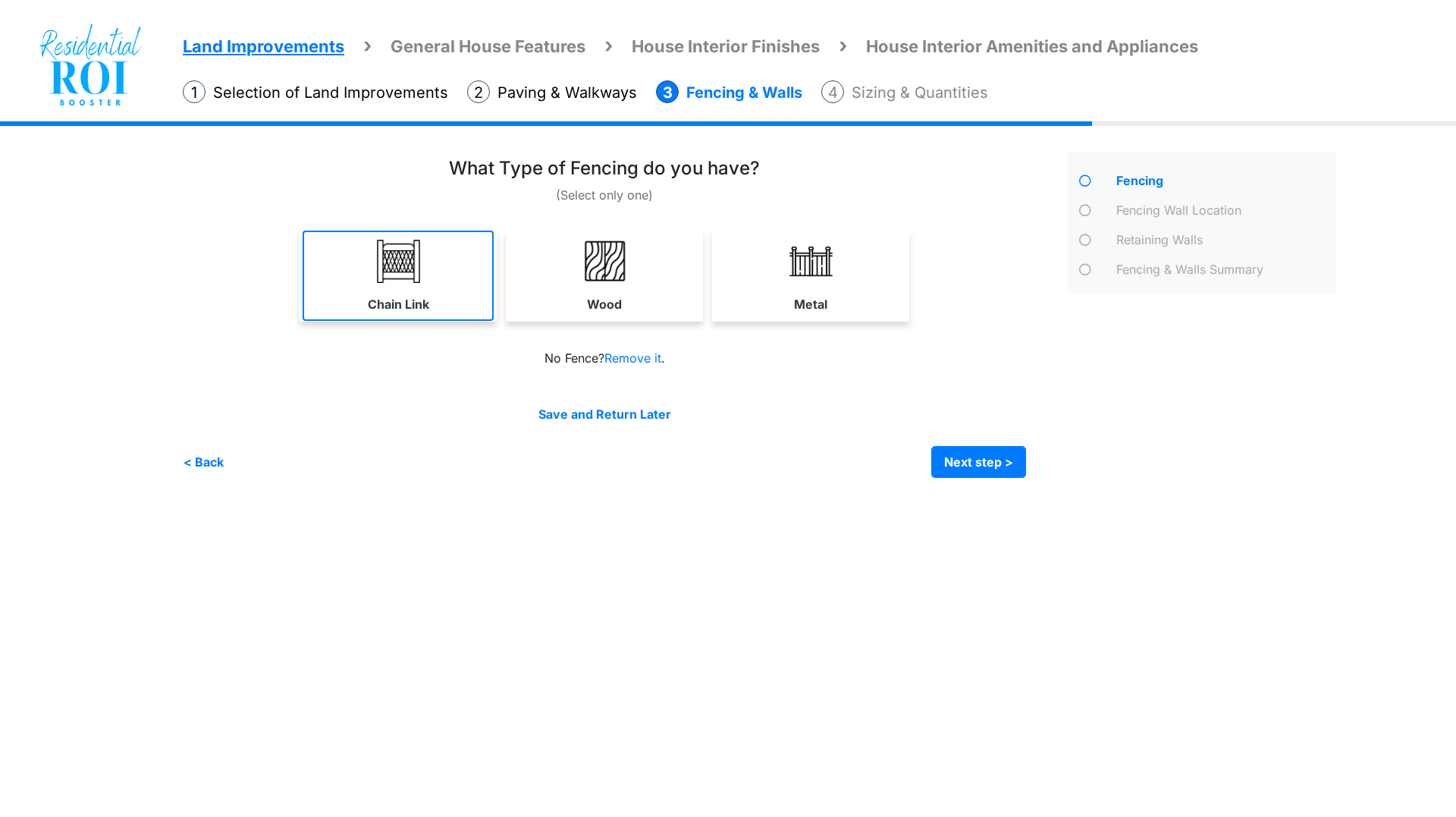
click at [391, 265] on img at bounding box center [398, 261] width 43 height 43
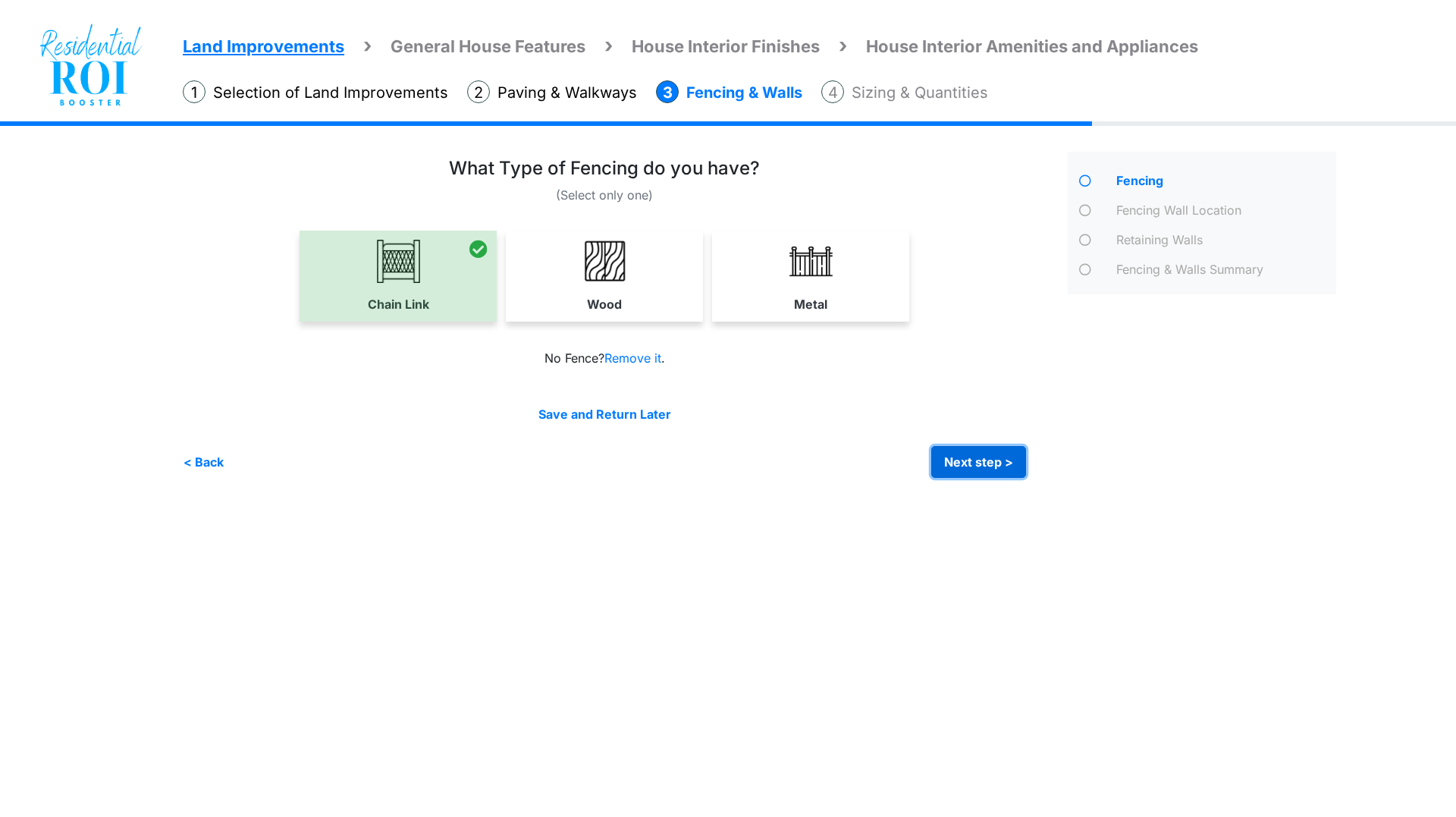
click at [973, 464] on button "Next step >" at bounding box center [979, 462] width 95 height 32
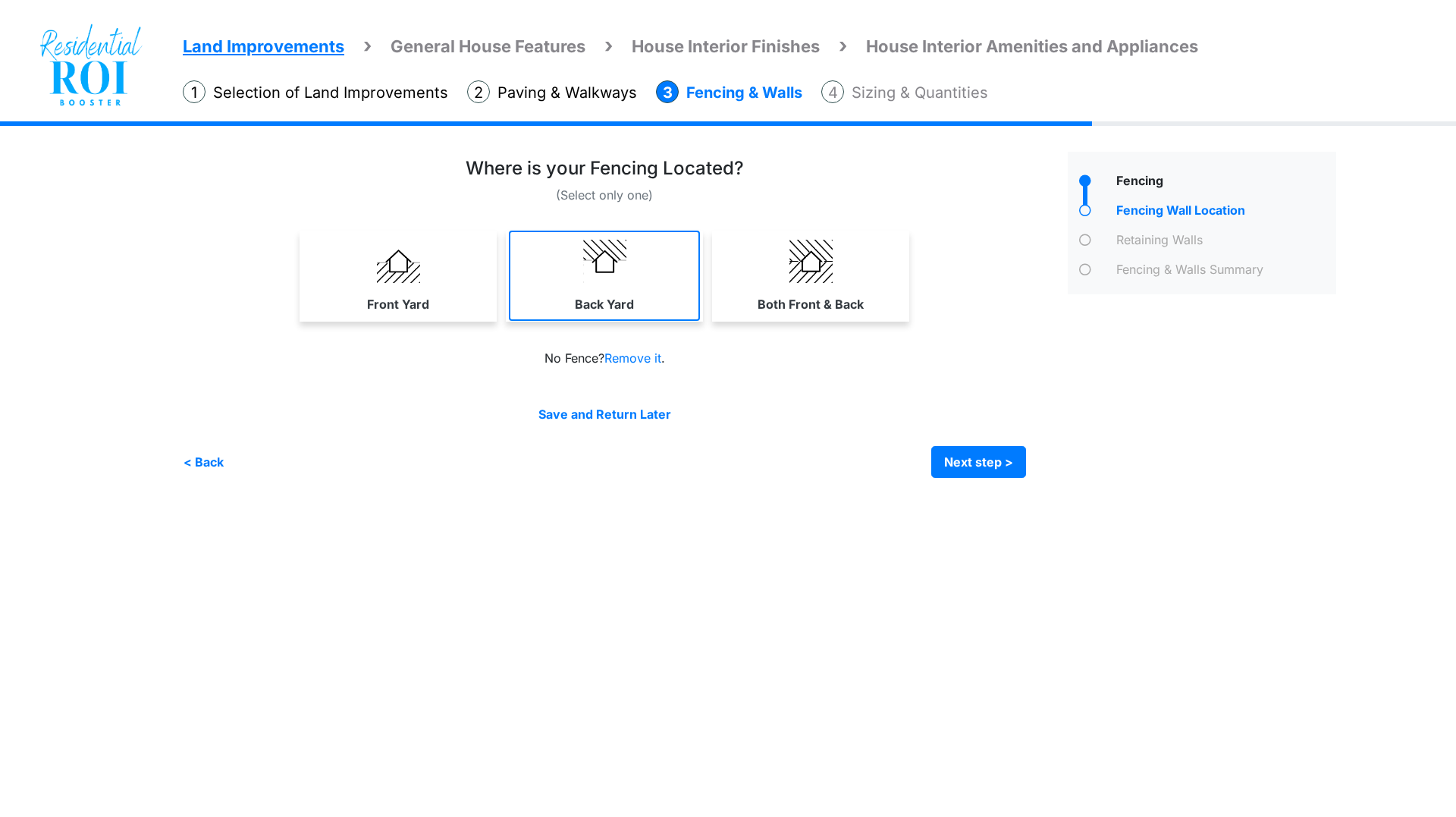
click at [571, 278] on link "Back Yard" at bounding box center [604, 275] width 191 height 90
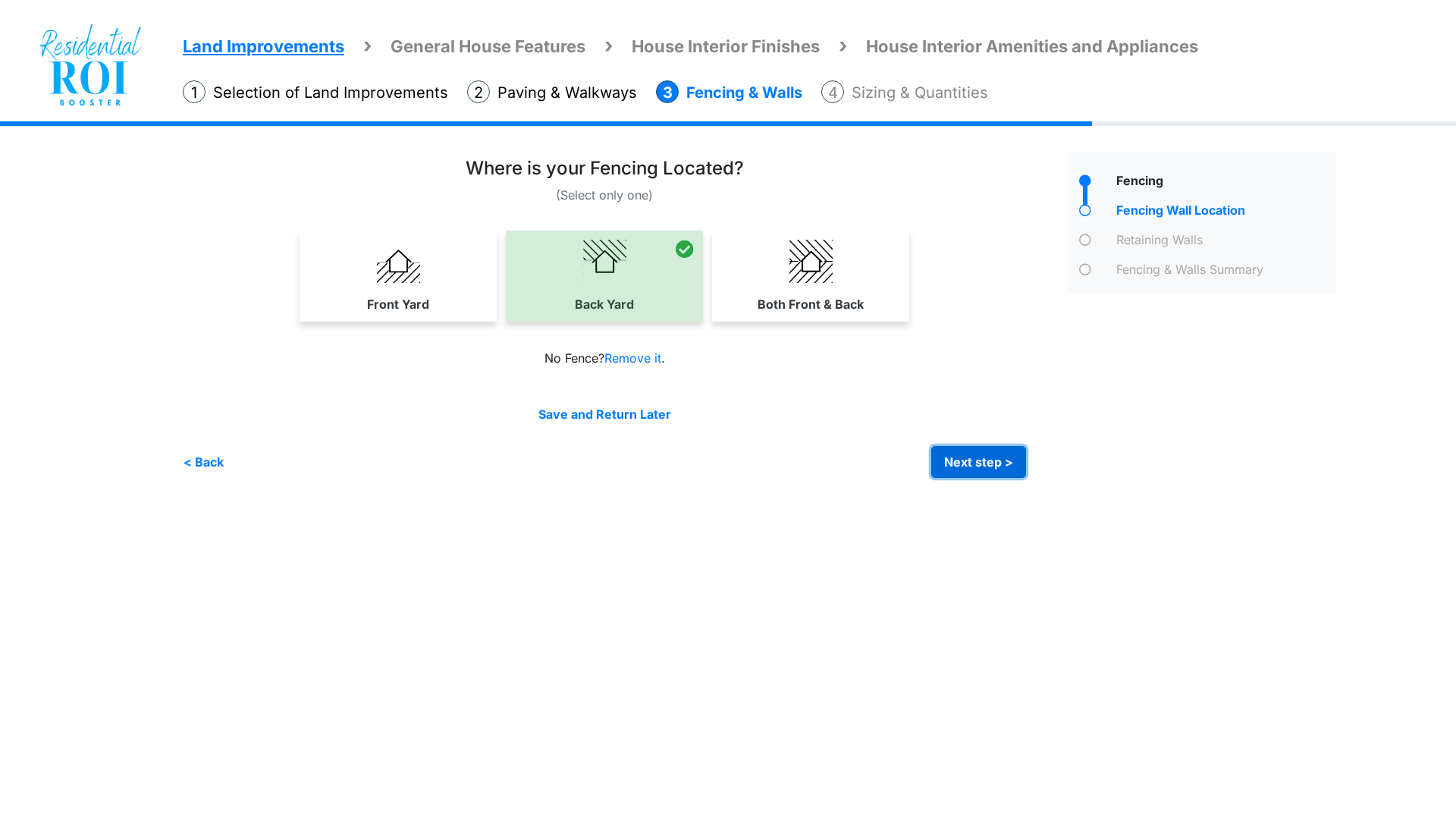
click at [994, 459] on button "Next step >" at bounding box center [979, 462] width 95 height 32
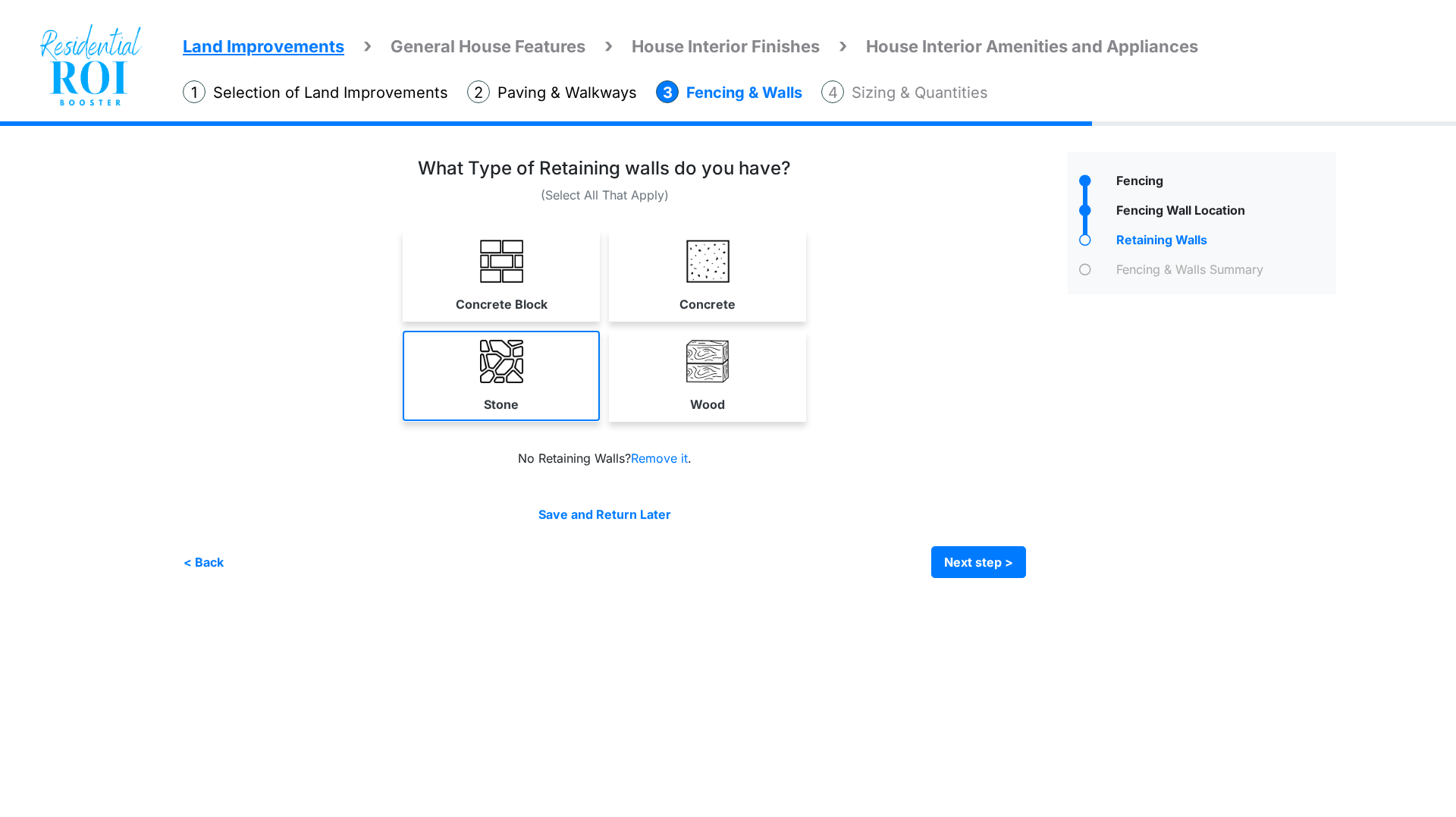
click at [485, 366] on img at bounding box center [501, 361] width 43 height 43
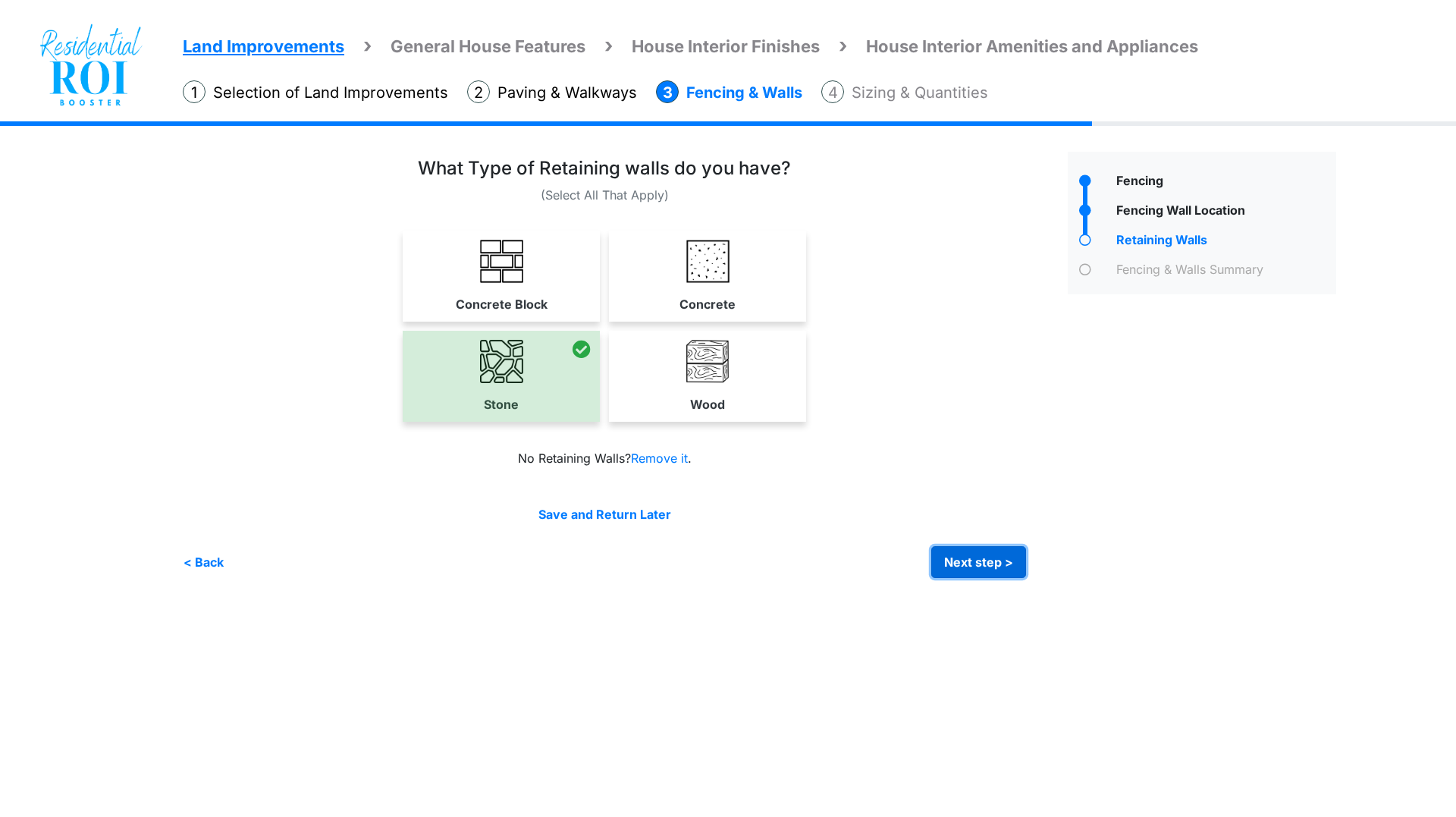
click at [982, 565] on button "Next step >" at bounding box center [979, 562] width 95 height 32
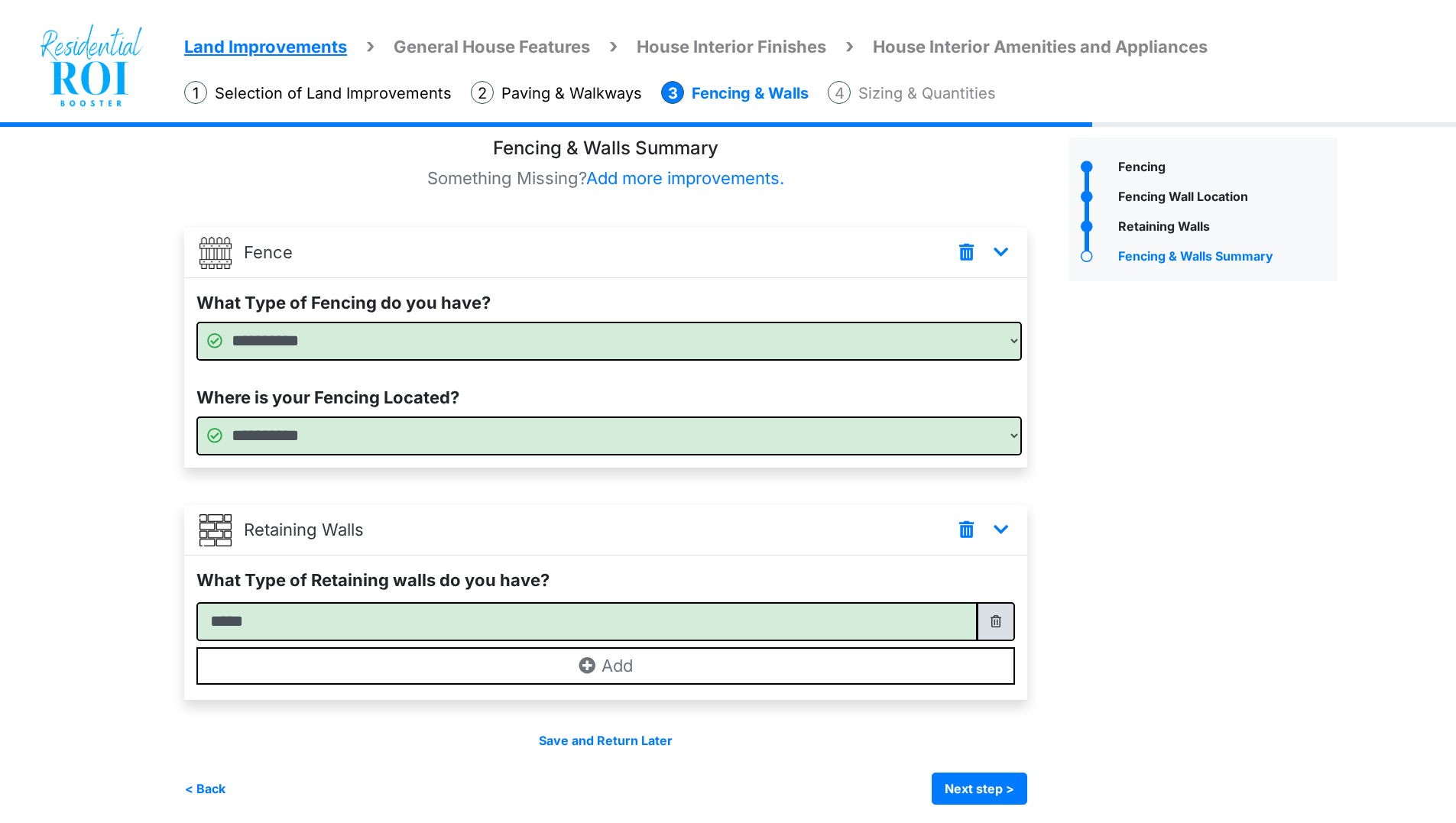
scroll to position [19, 0]
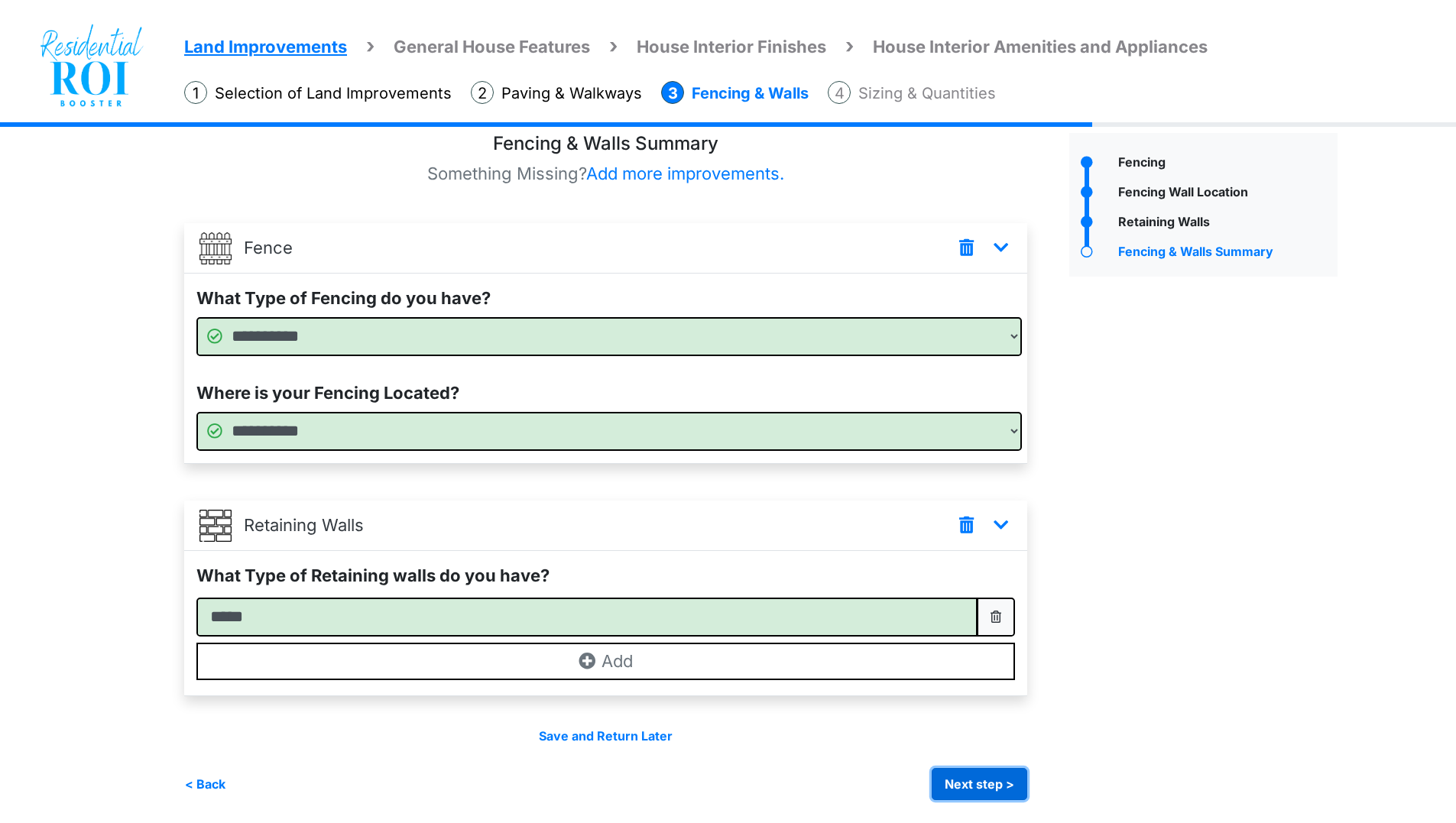
click at [962, 785] on button "Next step >" at bounding box center [979, 784] width 96 height 32
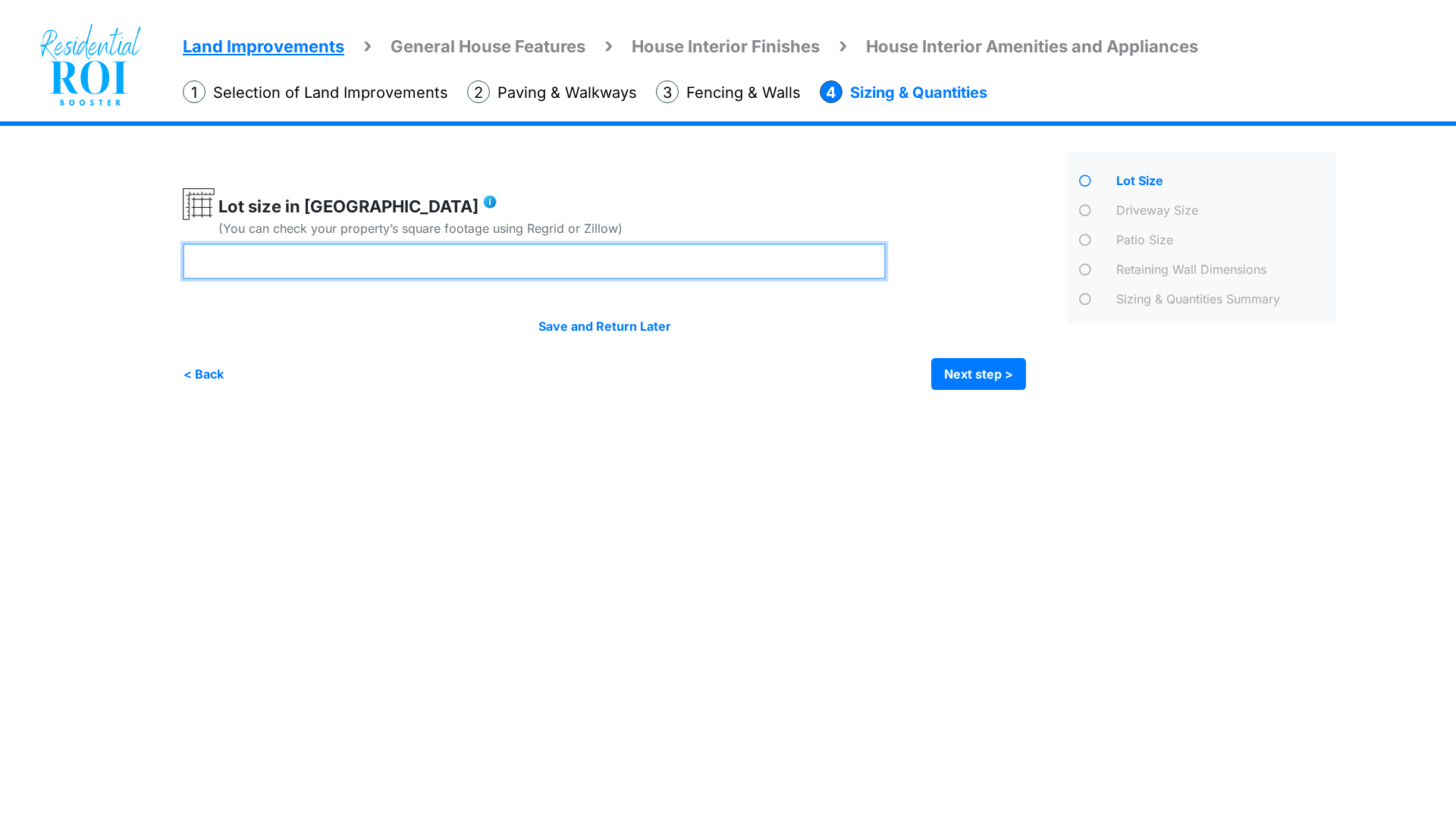
click at [304, 263] on input "number" at bounding box center [534, 261] width 703 height 35
click at [375, 252] on input "number" at bounding box center [534, 261] width 703 height 35
type input "***"
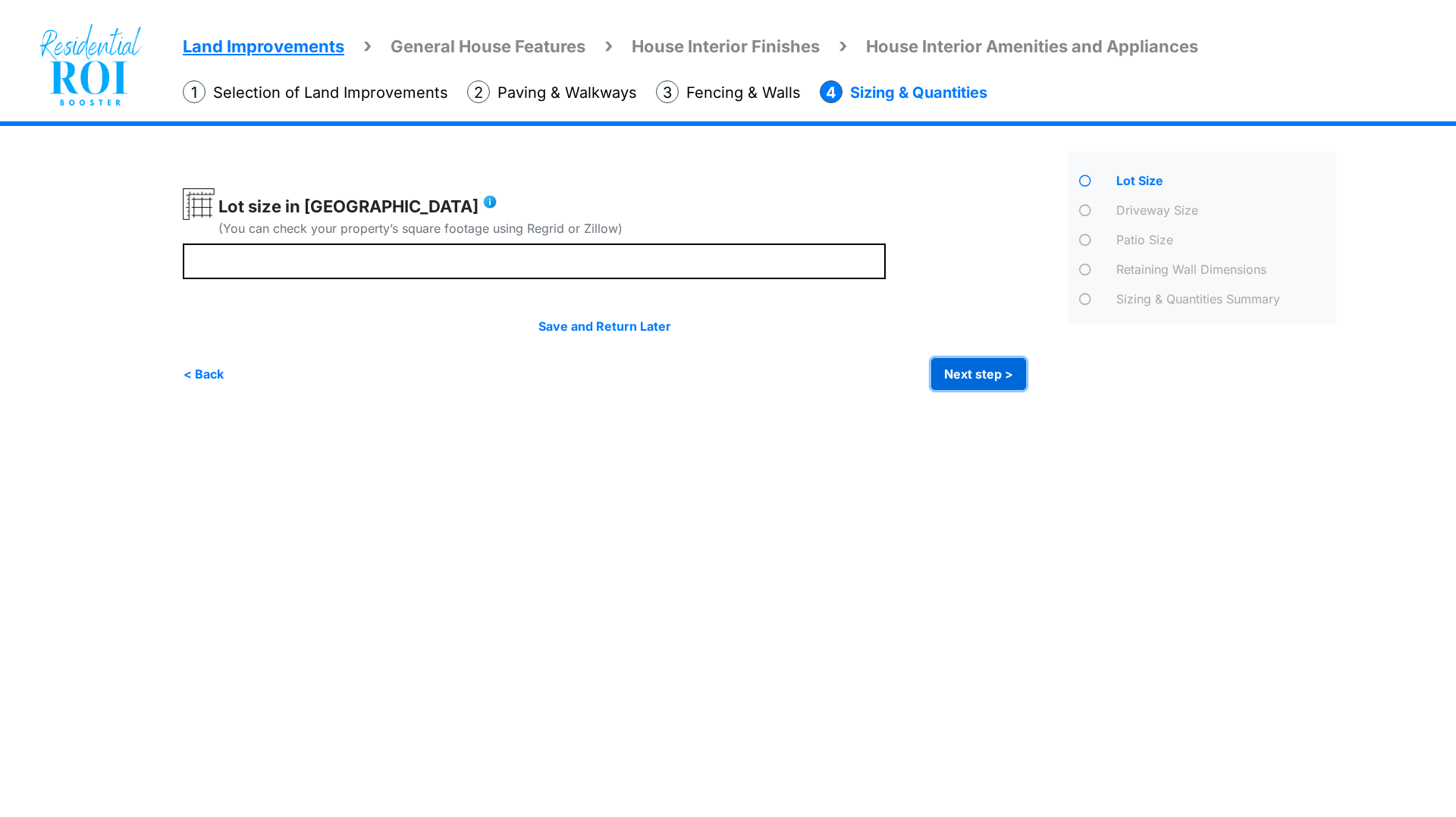
click at [970, 369] on button "Next step >" at bounding box center [979, 374] width 95 height 32
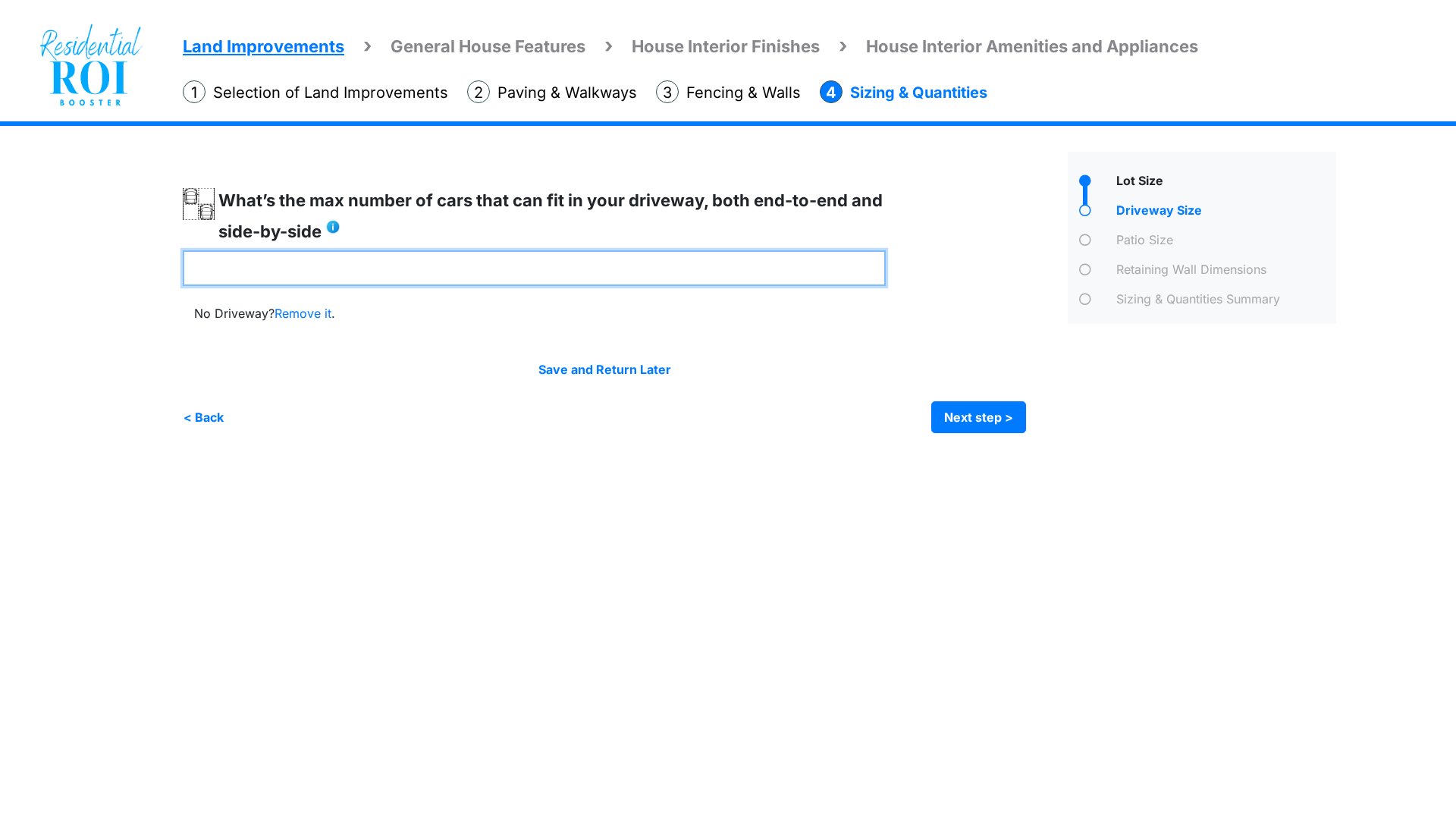
click at [698, 269] on input "number" at bounding box center [534, 268] width 703 height 35
type input "*"
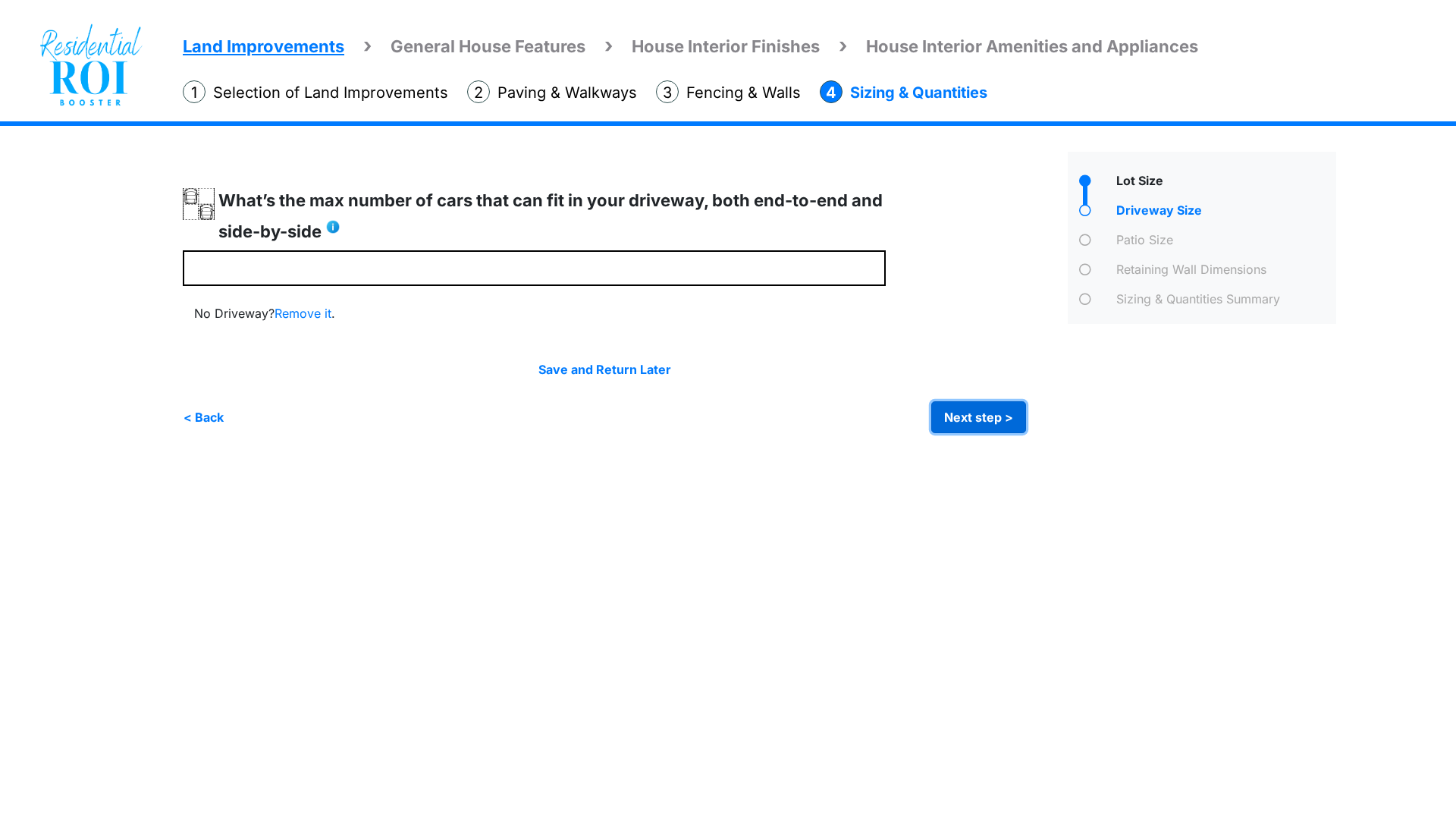
click at [959, 415] on button "Next step >" at bounding box center [979, 417] width 95 height 32
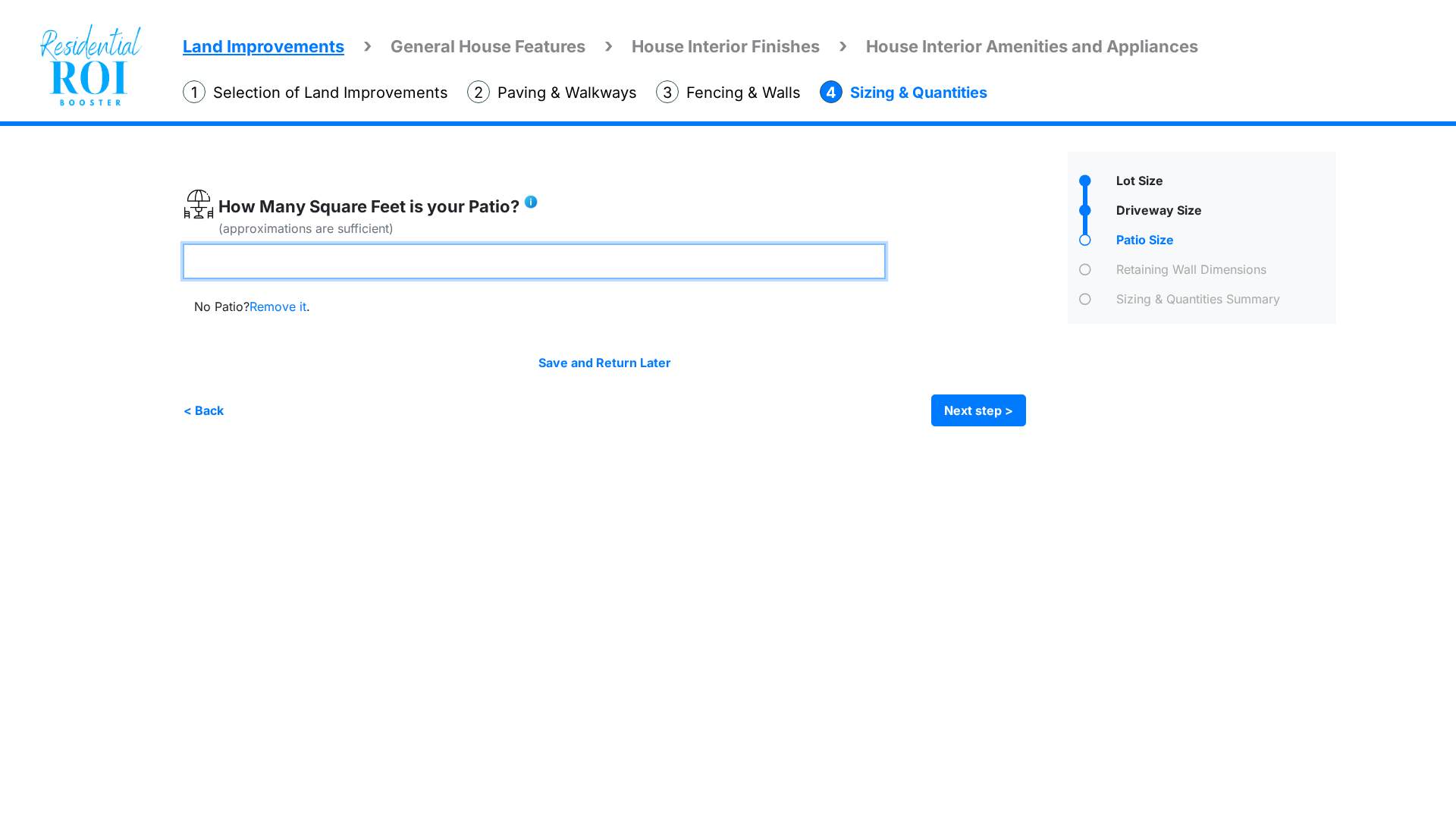
click at [487, 263] on input "number" at bounding box center [534, 261] width 703 height 35
type input "***"
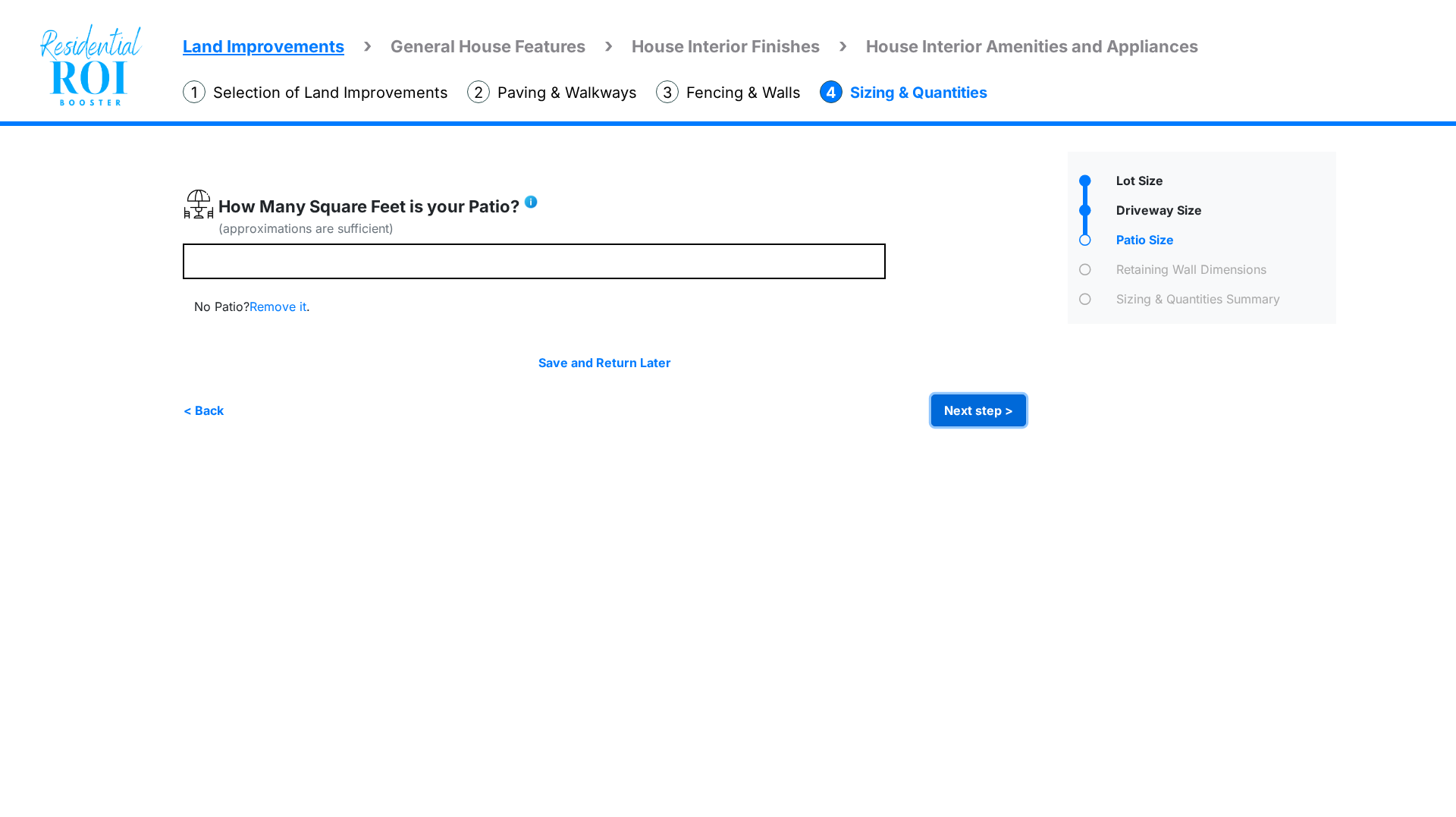
click at [948, 397] on button "Next step >" at bounding box center [979, 411] width 95 height 32
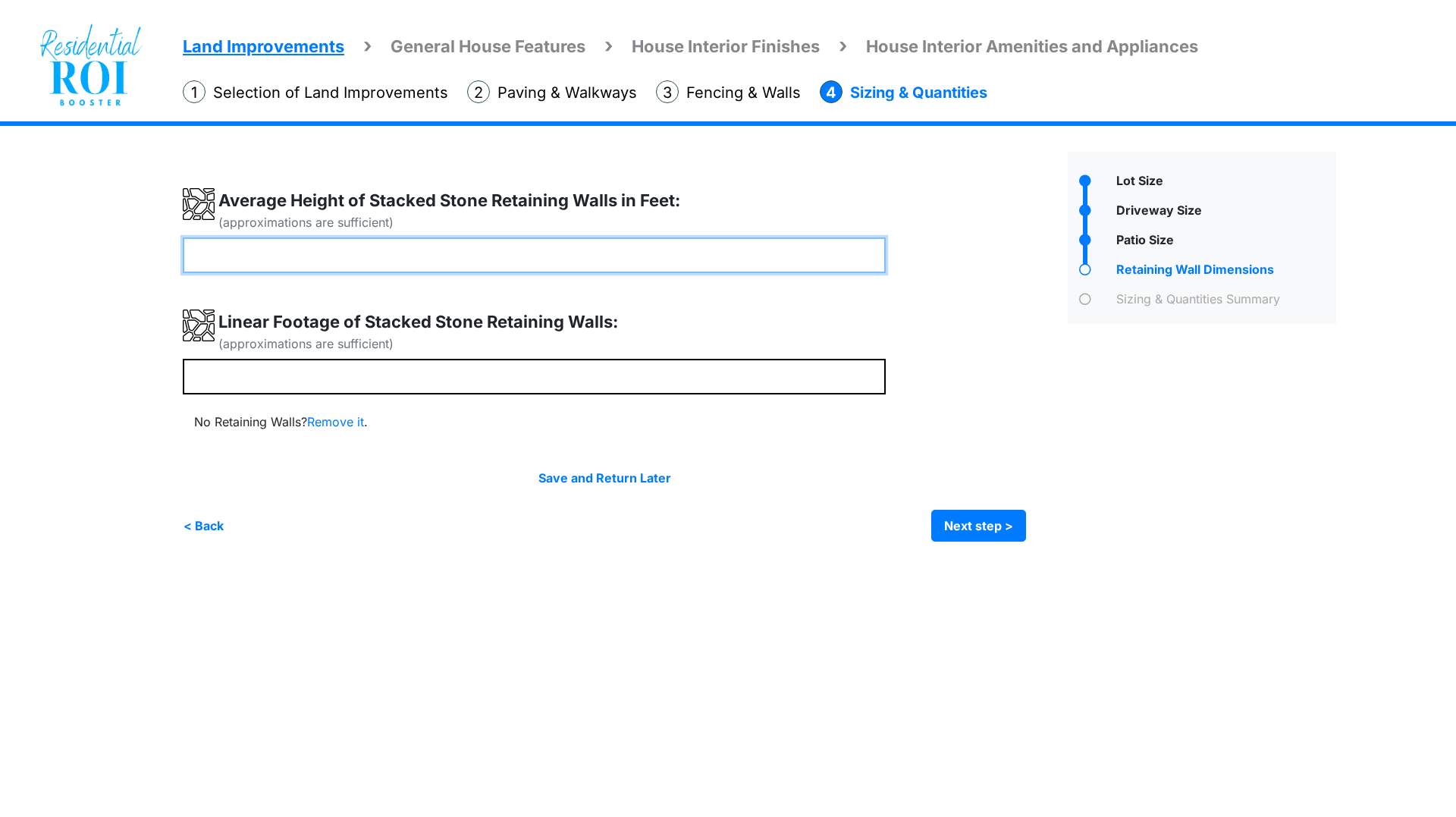
click at [487, 259] on input "number" at bounding box center [534, 255] width 703 height 35
click at [561, 251] on input "number" at bounding box center [534, 255] width 703 height 35
type input "*"
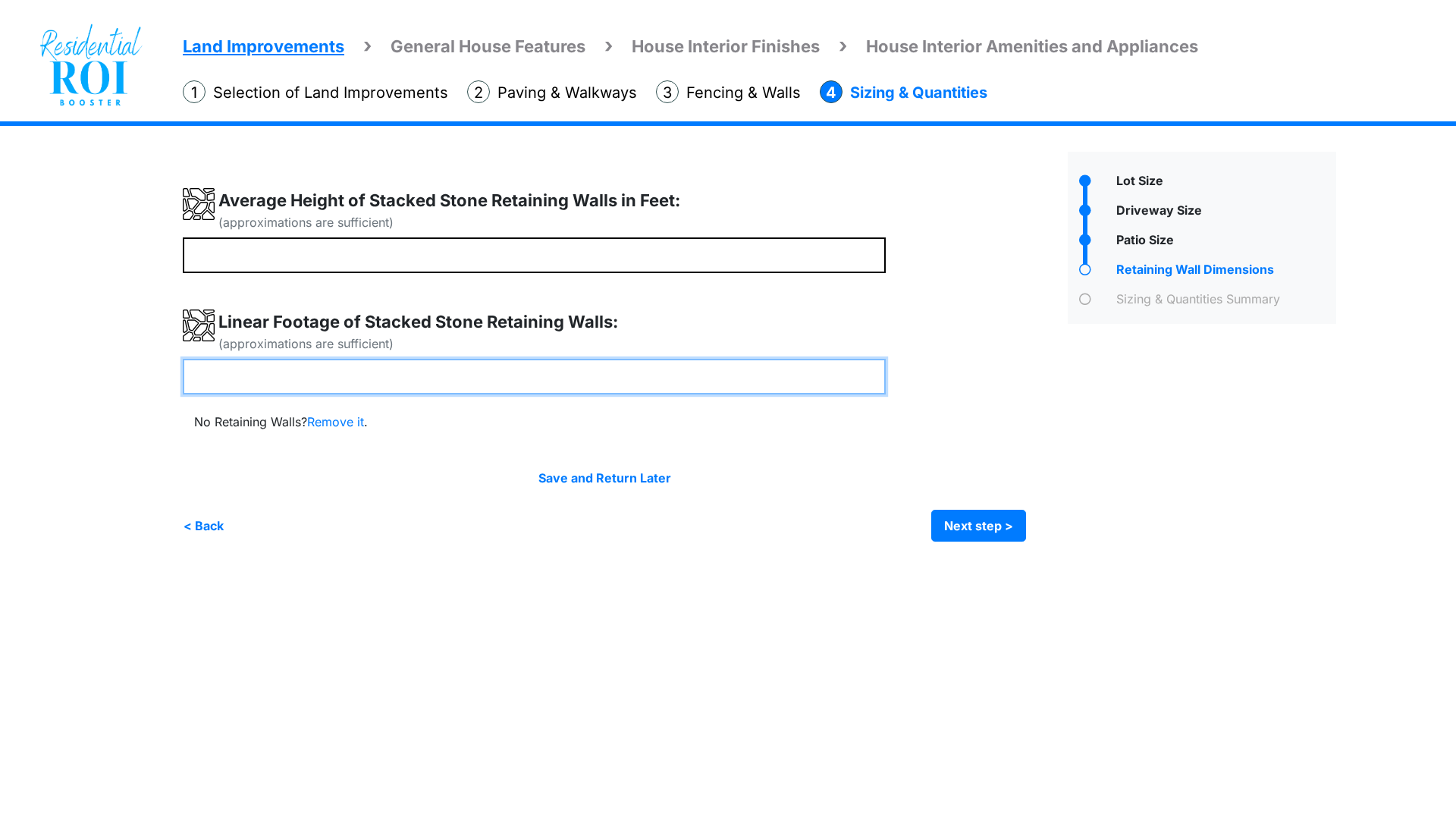
click at [511, 394] on input "number" at bounding box center [534, 376] width 703 height 35
type input "**"
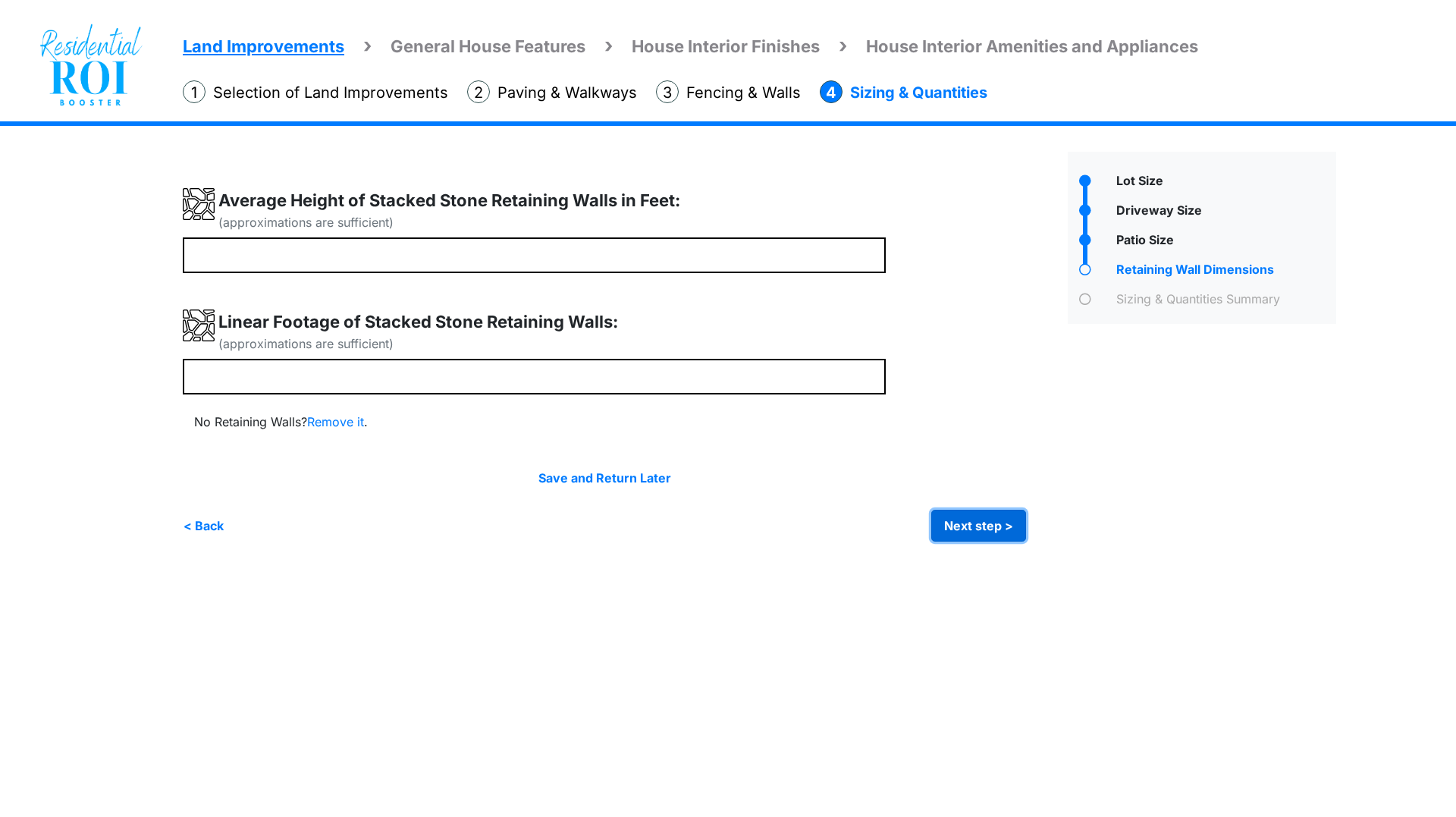
type input "**"
click at [970, 519] on button "Next step >" at bounding box center [979, 526] width 95 height 32
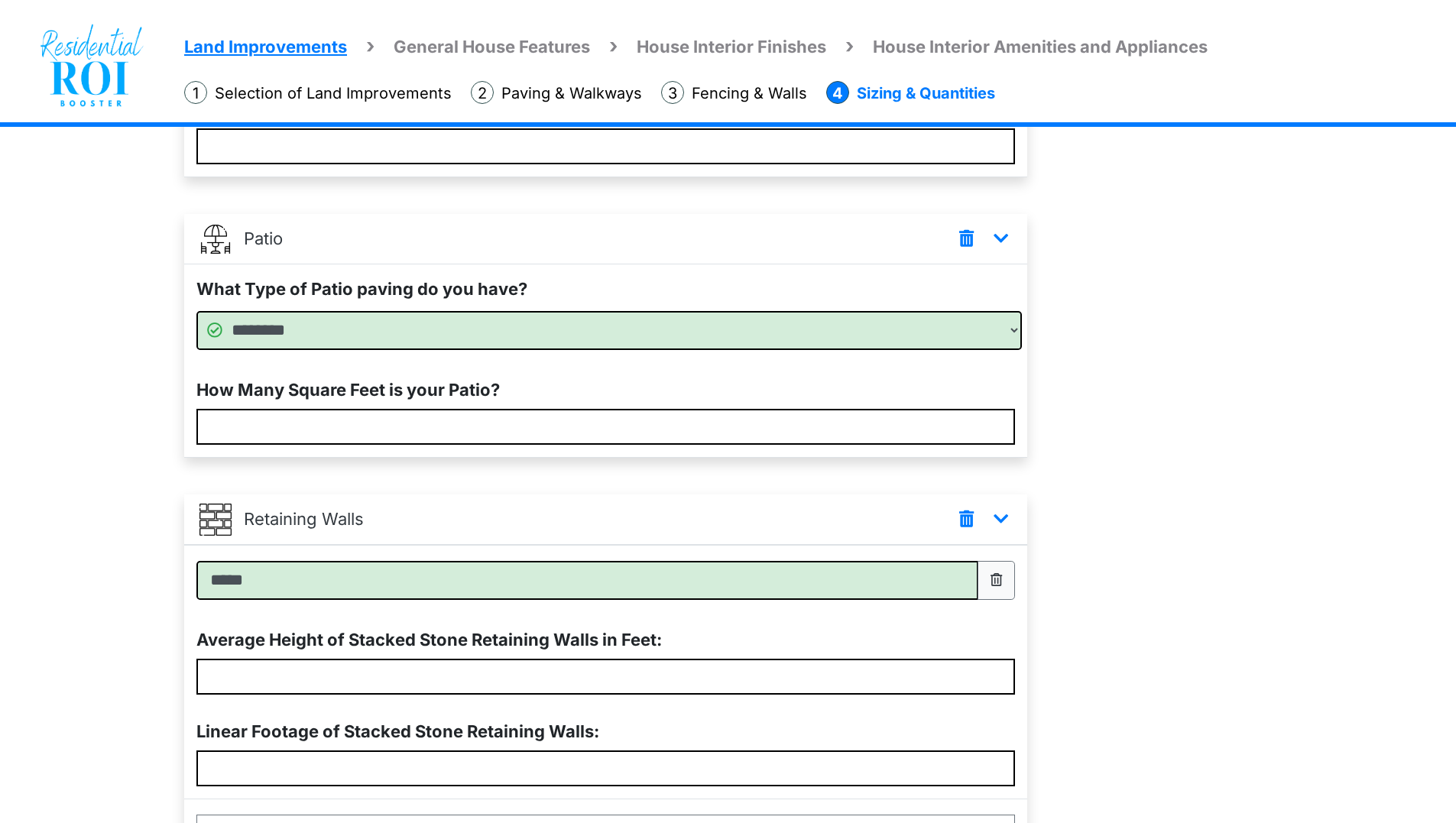
scroll to position [559, 0]
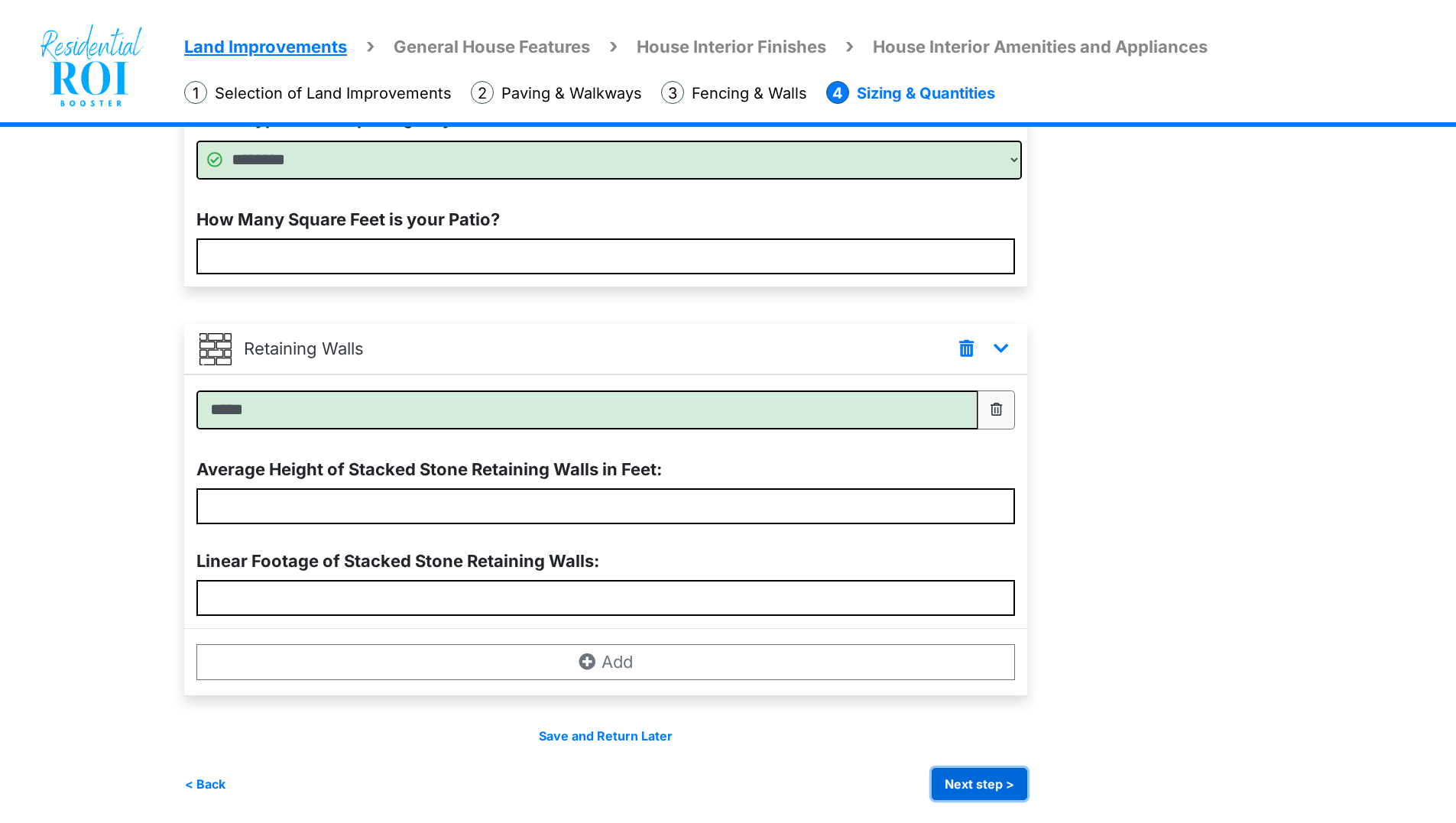
click at [979, 781] on button "Next step >" at bounding box center [979, 784] width 96 height 32
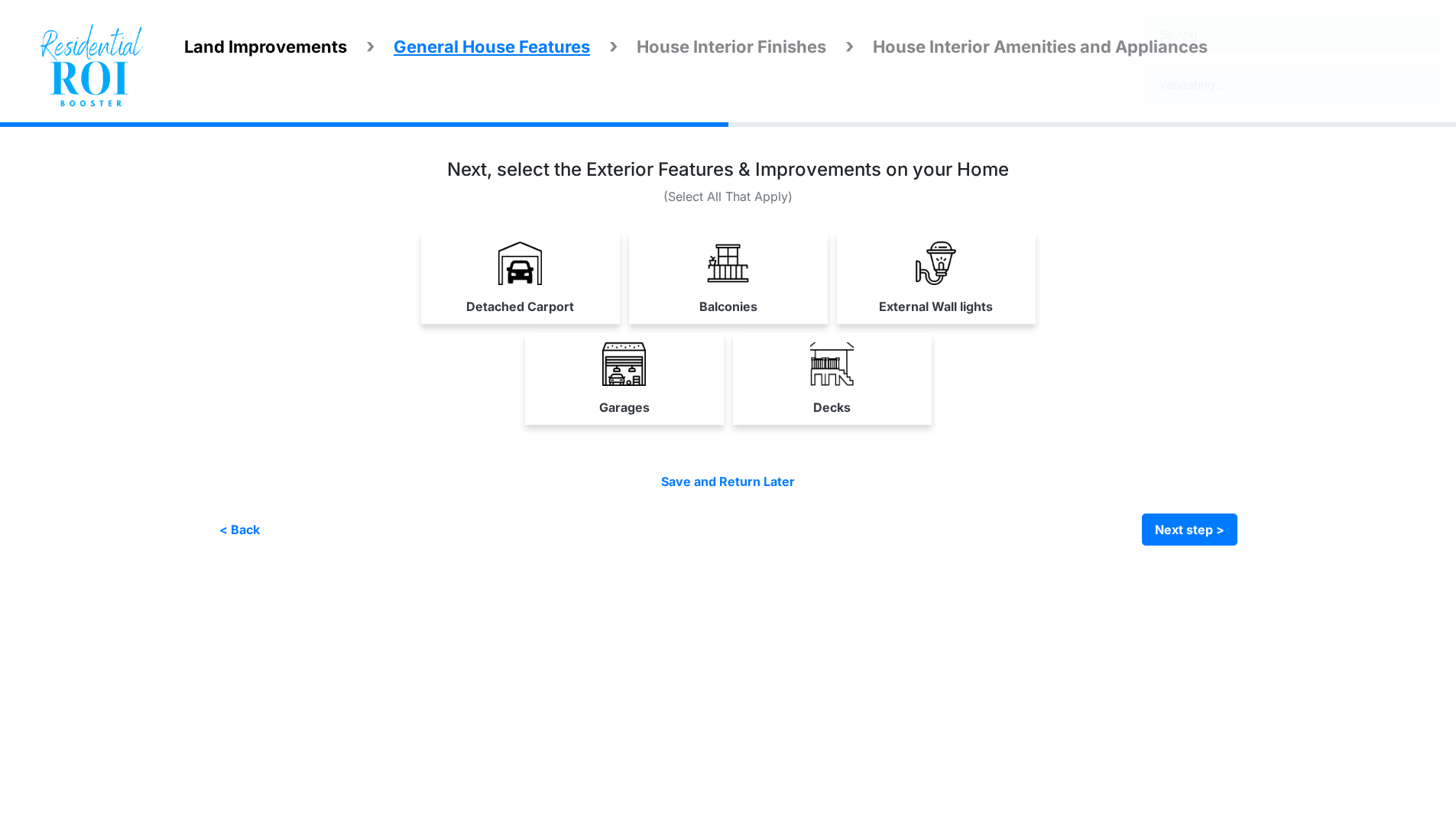
scroll to position [0, 0]
click at [902, 274] on link "External Wall lights" at bounding box center [941, 277] width 198 height 91
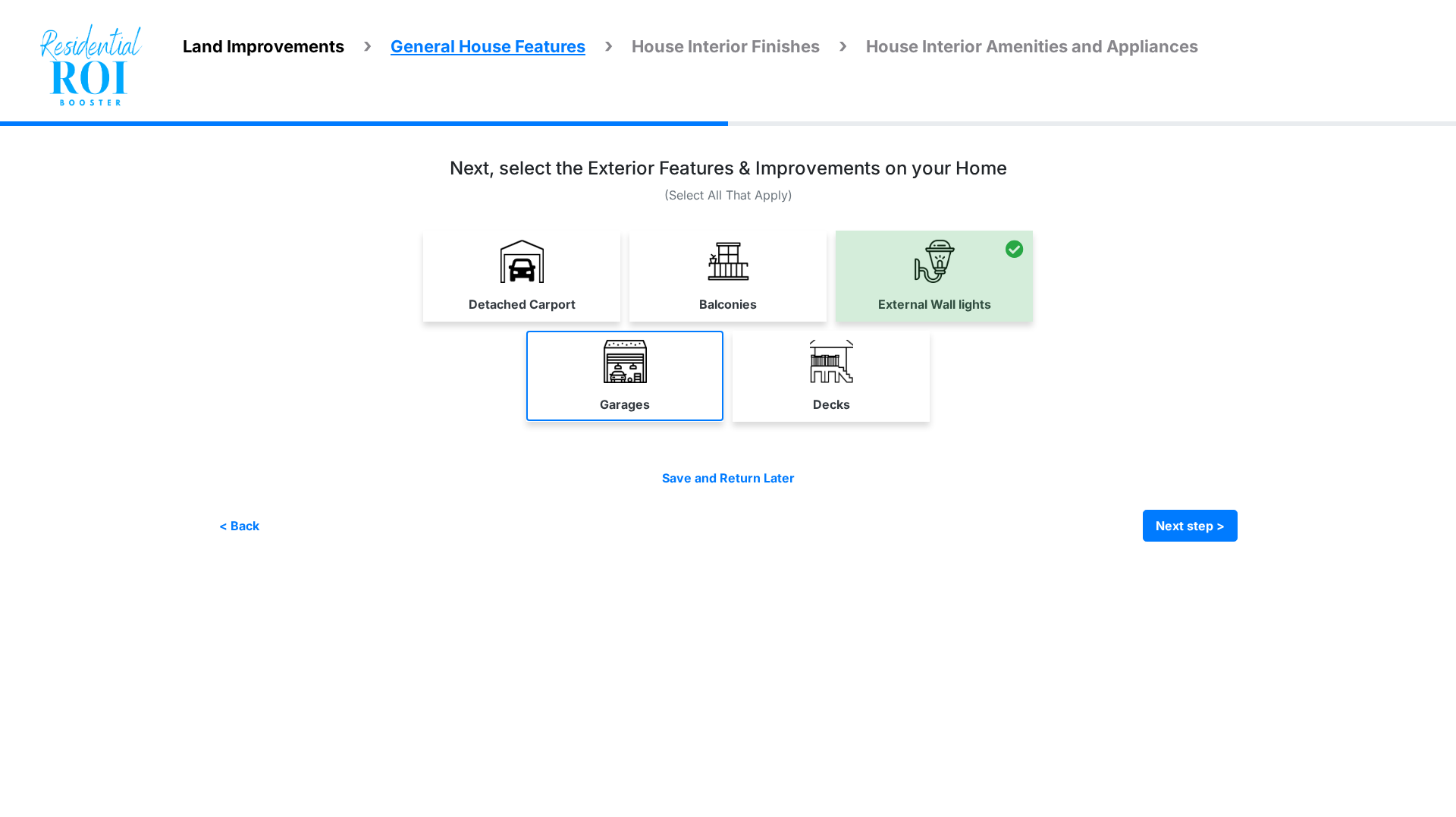
click at [608, 368] on img at bounding box center [624, 361] width 43 height 43
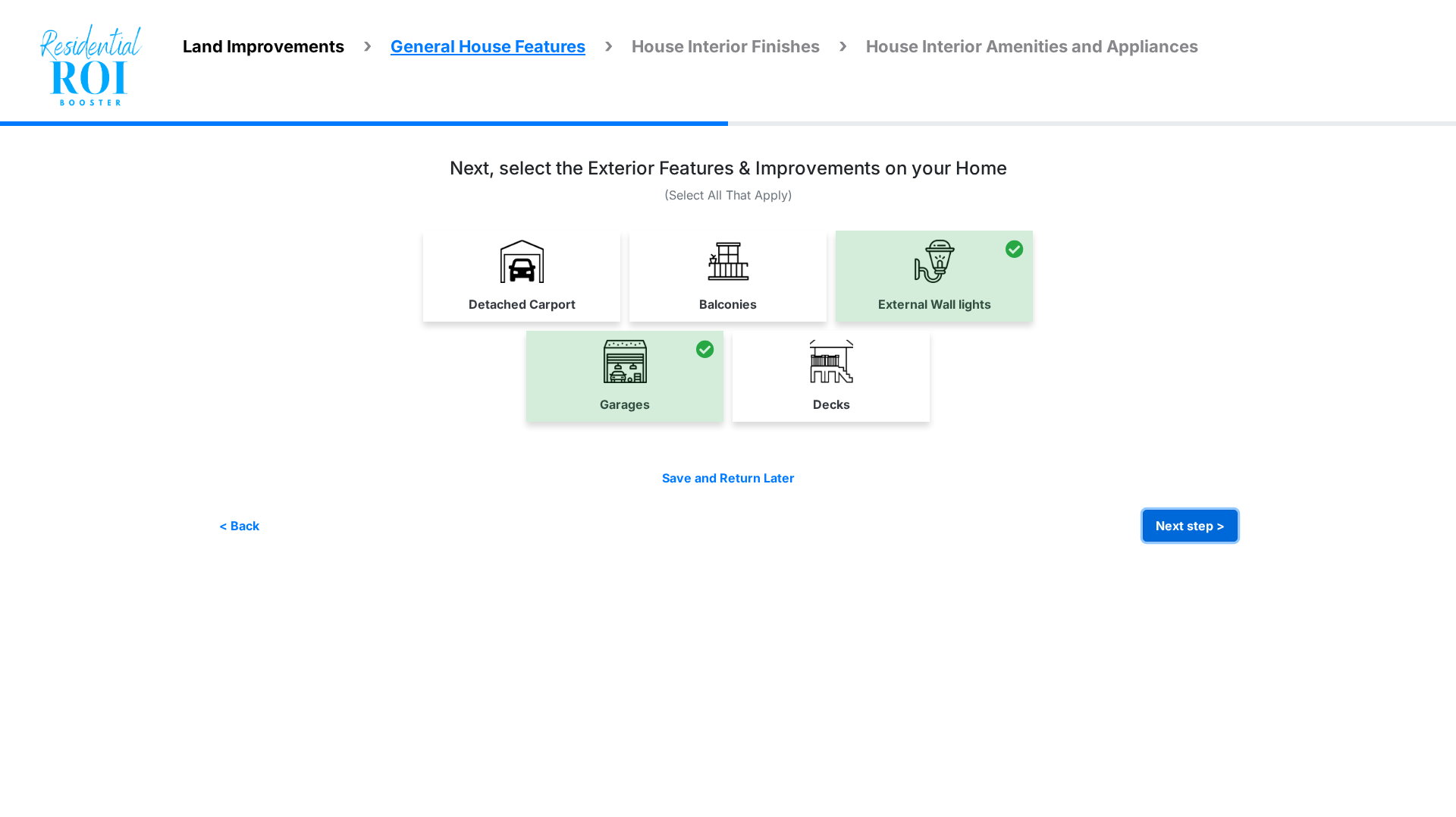
click at [1204, 512] on button "Next step >" at bounding box center [1190, 526] width 95 height 32
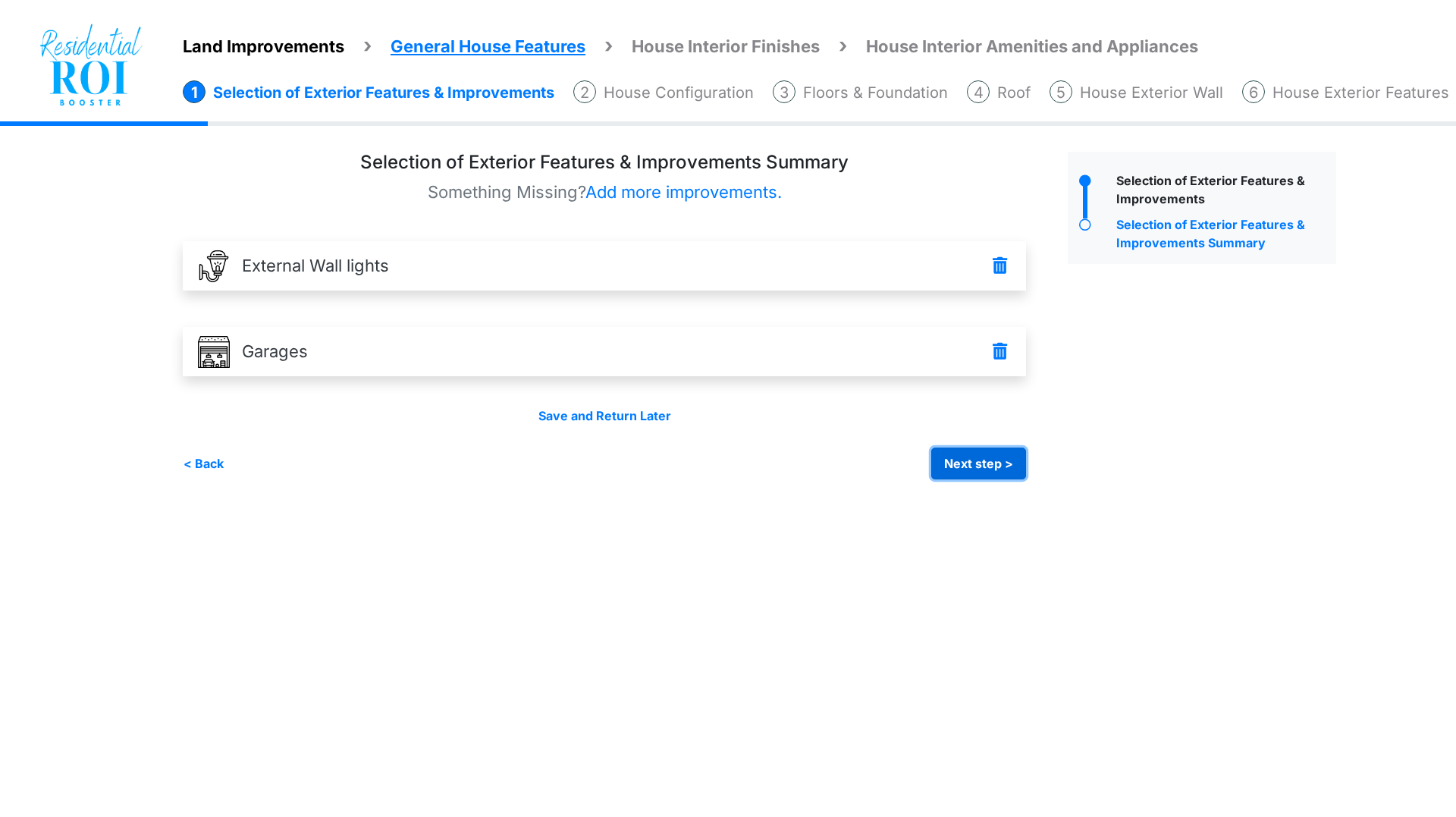
click at [996, 459] on button "Next step >" at bounding box center [979, 464] width 95 height 32
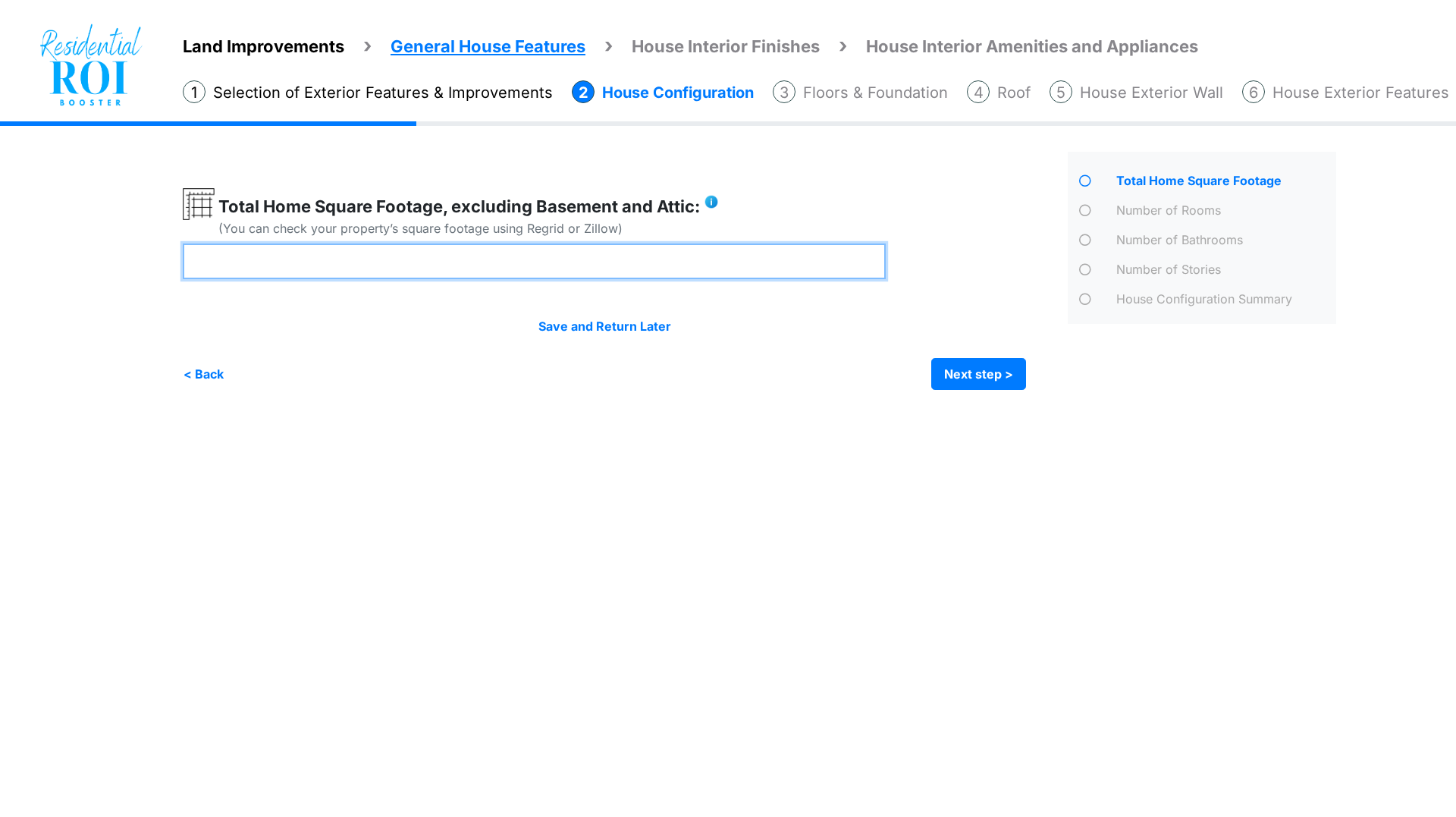
click at [620, 270] on input "number" at bounding box center [534, 261] width 703 height 35
type input "****"
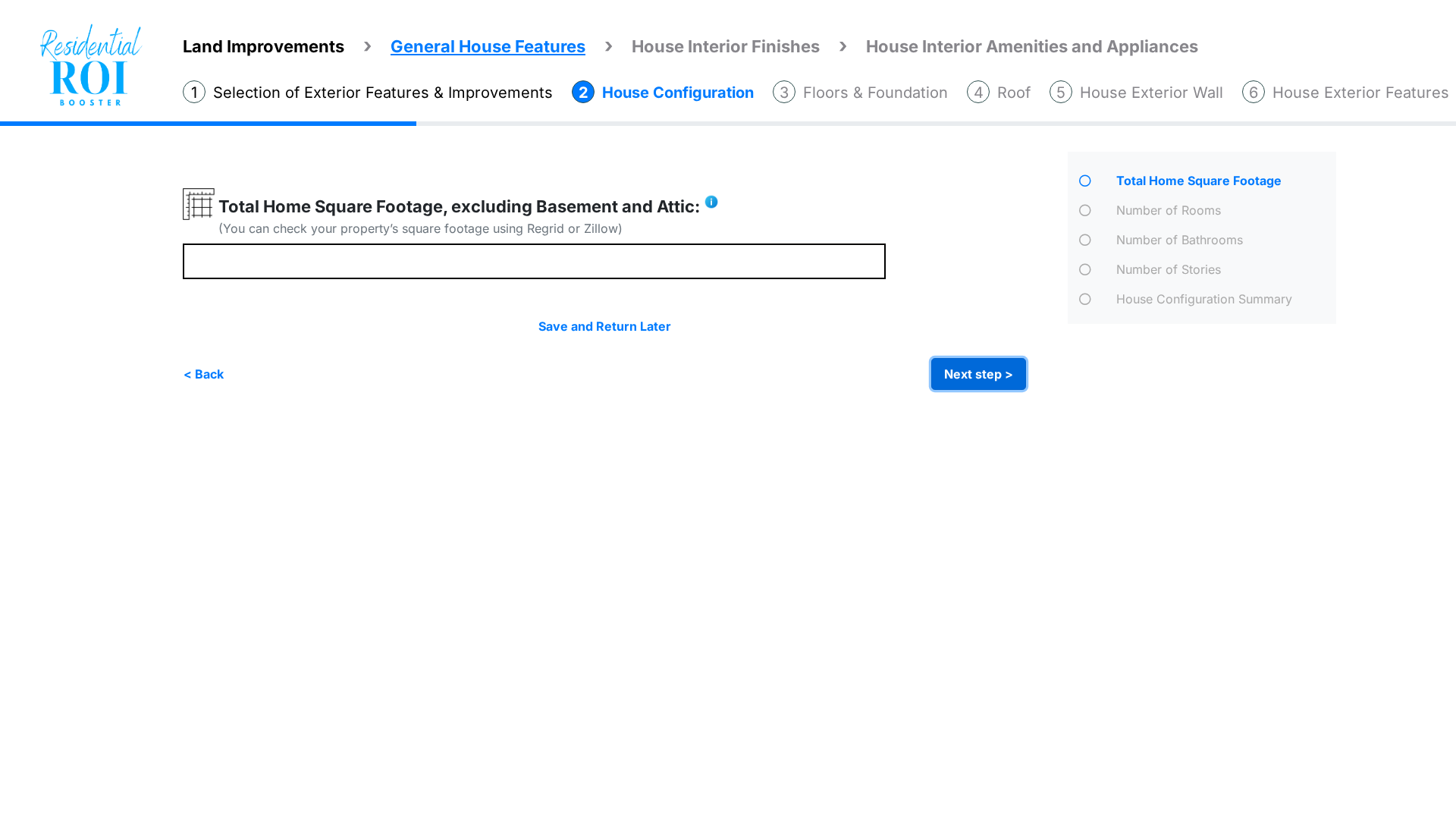
click at [960, 379] on button "Next step >" at bounding box center [979, 374] width 95 height 32
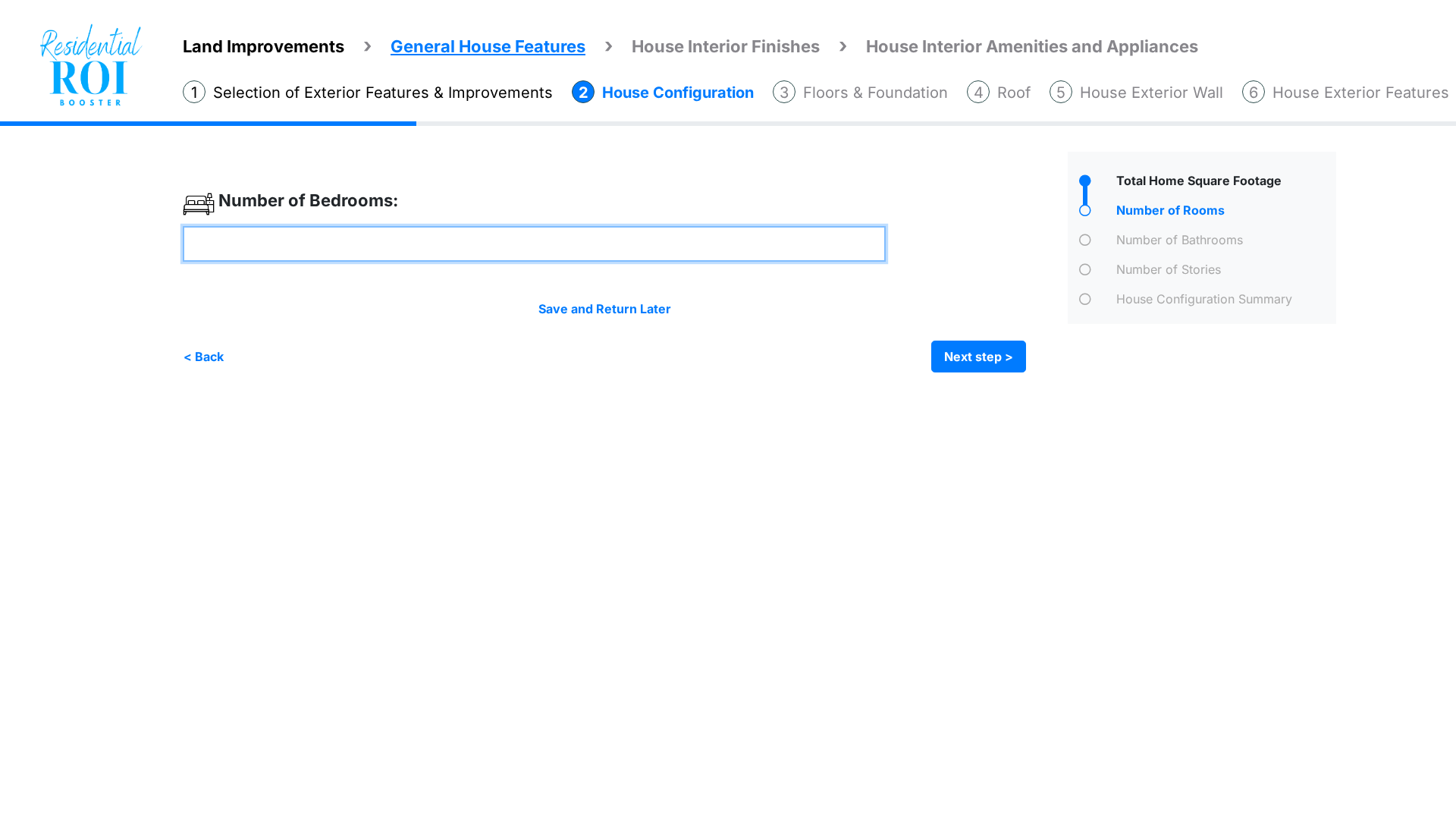
click at [706, 249] on input "number" at bounding box center [534, 244] width 703 height 35
type input "*"
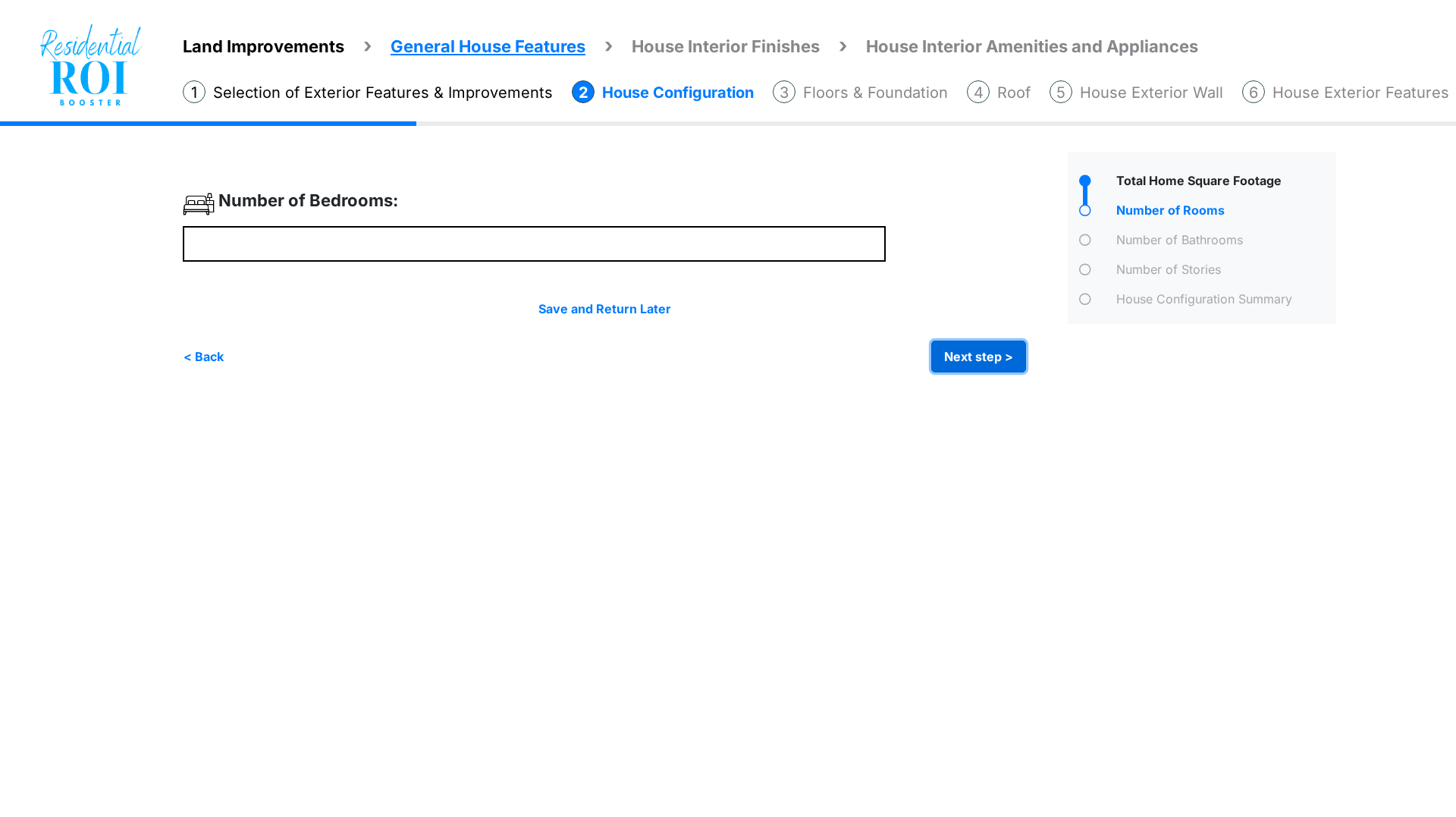
click at [981, 351] on button "Next step >" at bounding box center [979, 357] width 95 height 32
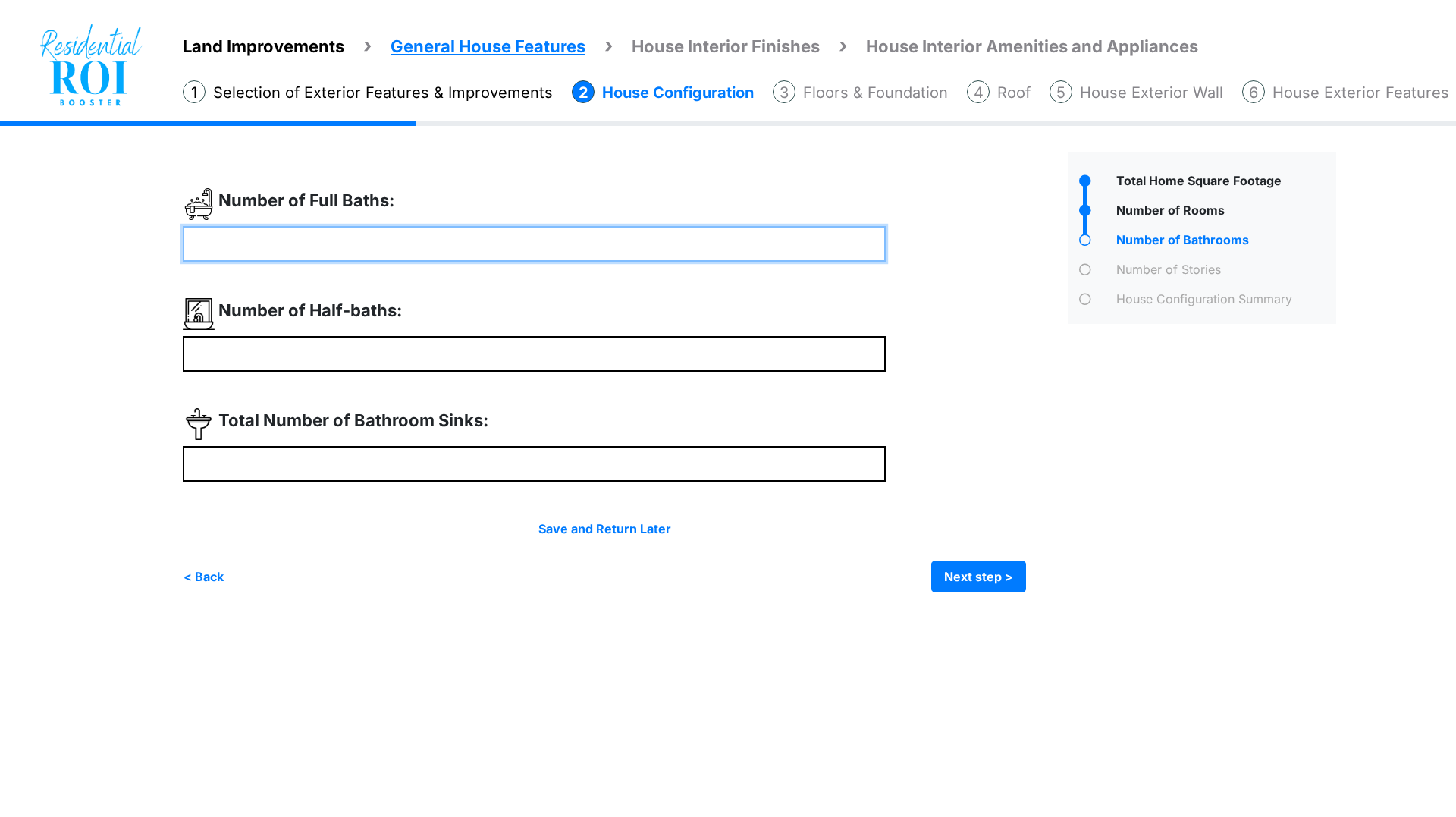
click at [490, 247] on input "number" at bounding box center [534, 244] width 703 height 35
type input "*"
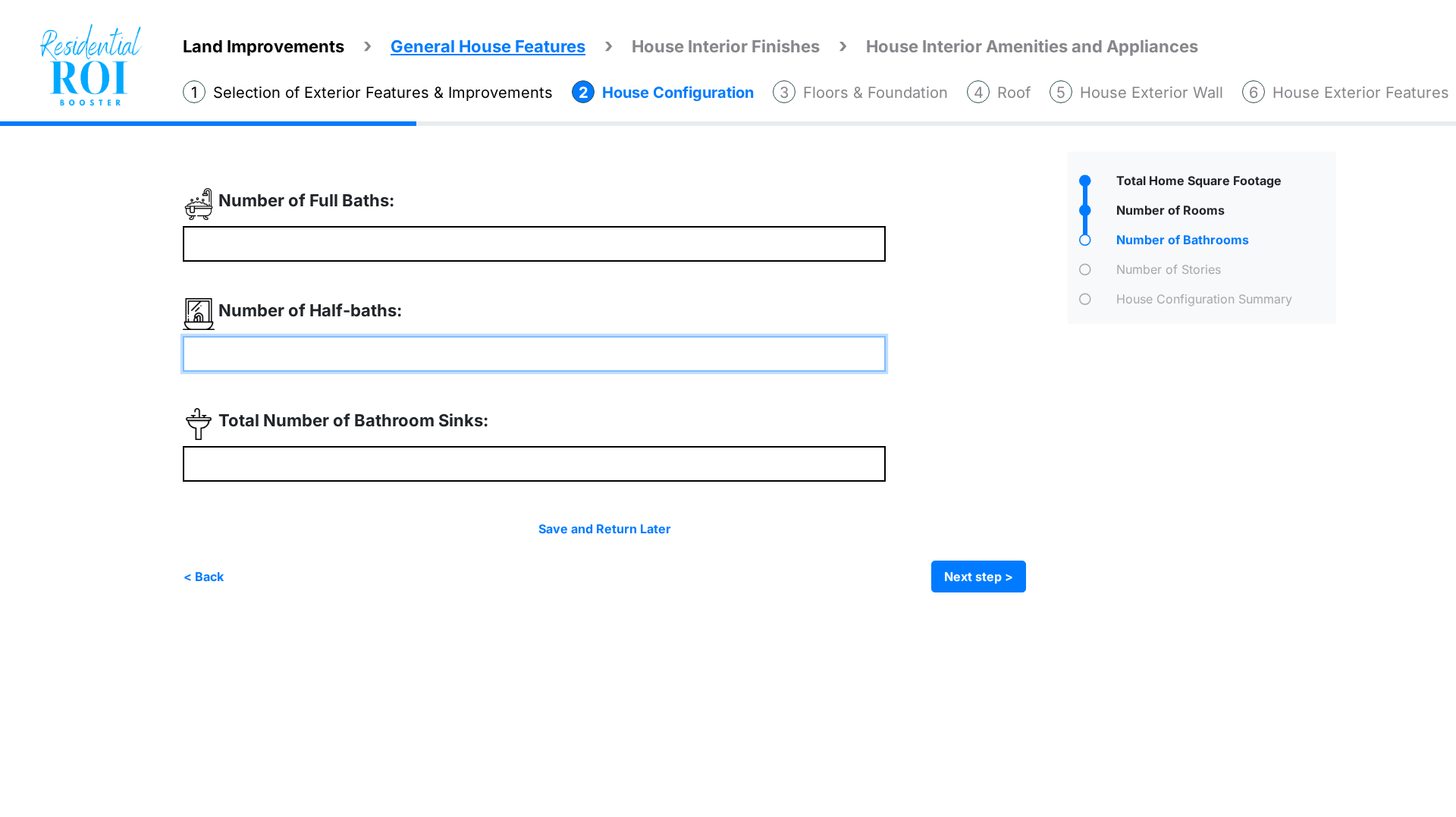
click at [436, 351] on input "number" at bounding box center [534, 353] width 703 height 35
type input "*"
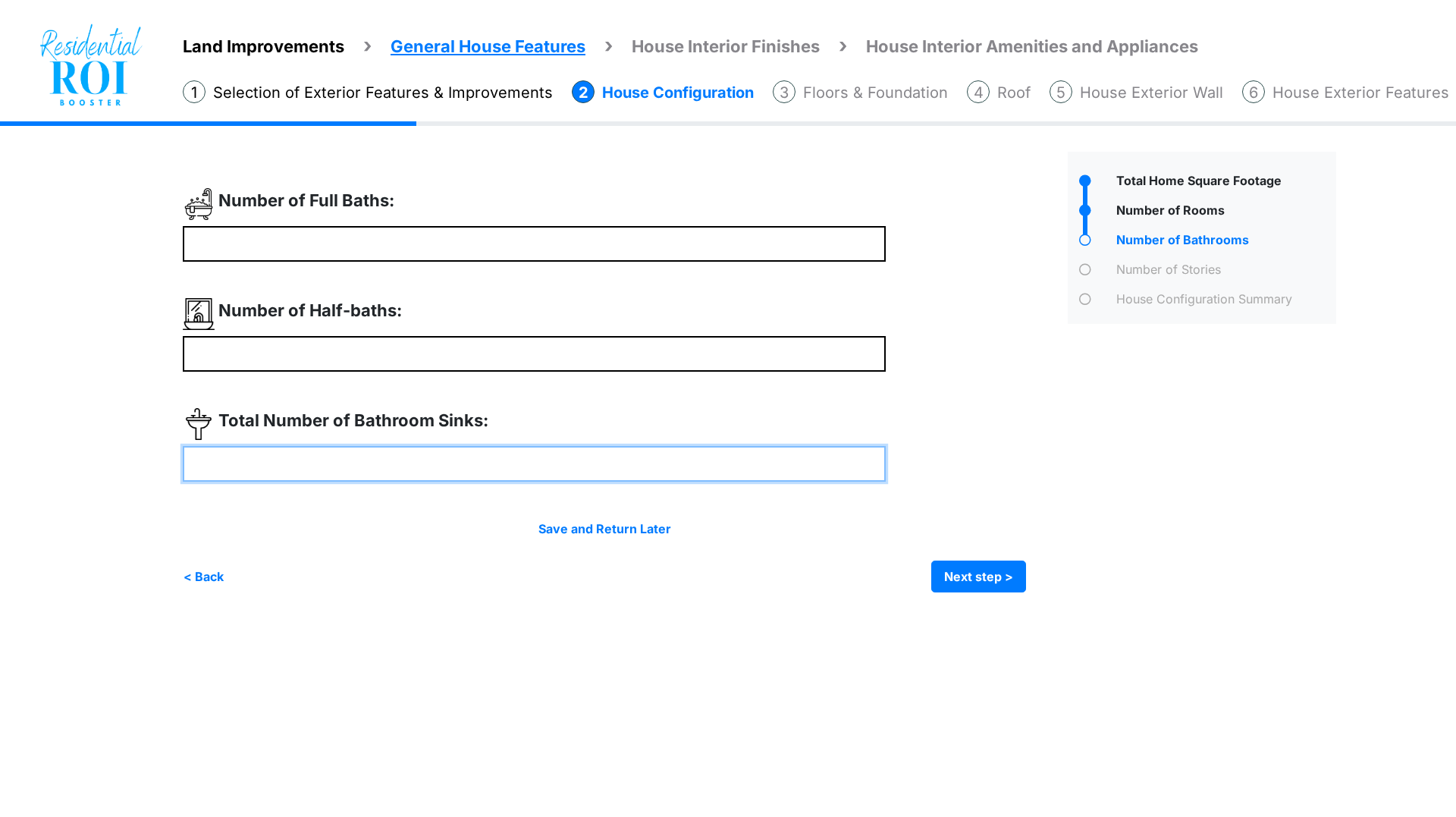
click at [425, 464] on input "number" at bounding box center [534, 464] width 703 height 35
type input "*"
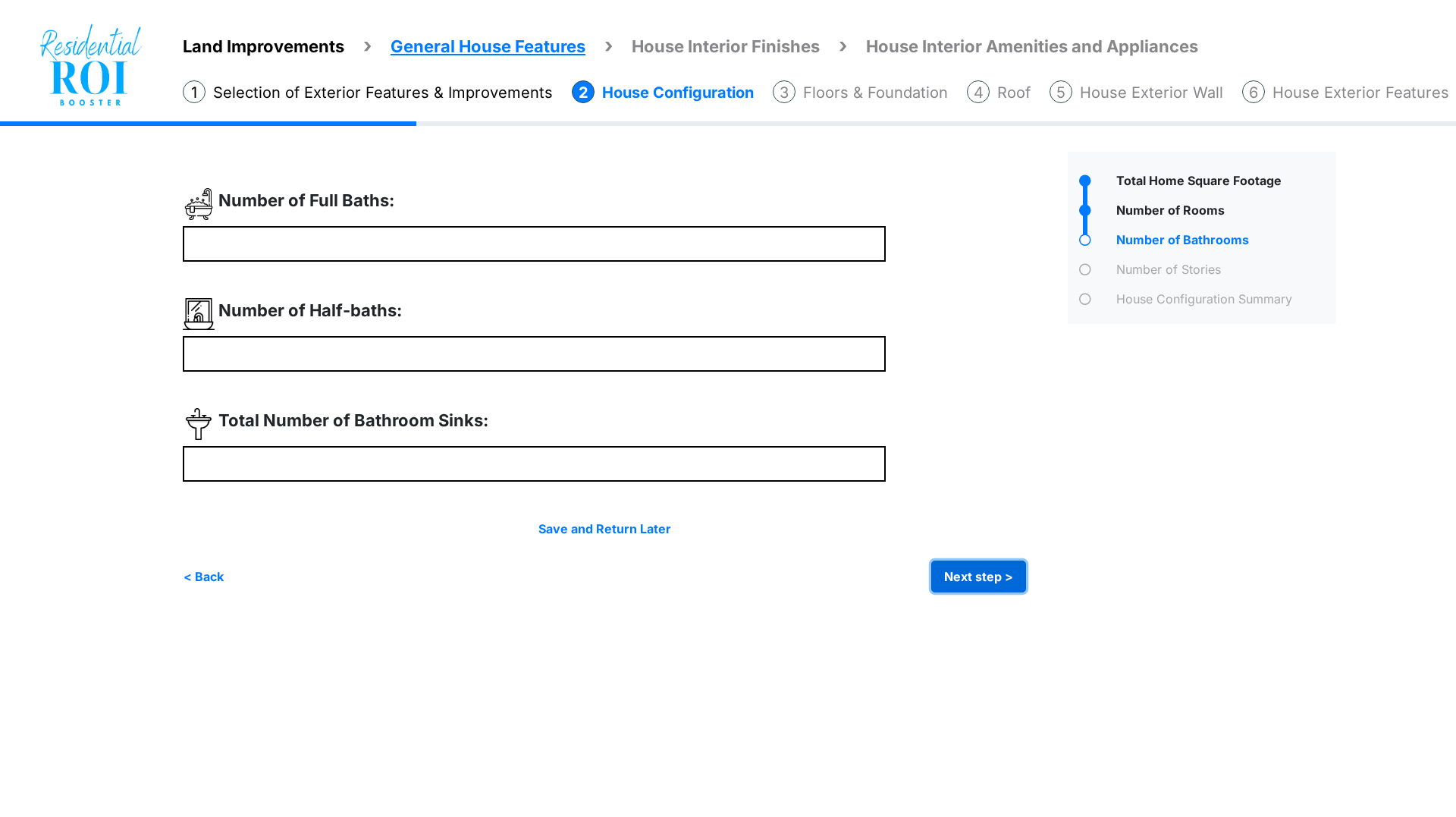
click at [960, 573] on button "Next step >" at bounding box center [979, 576] width 95 height 32
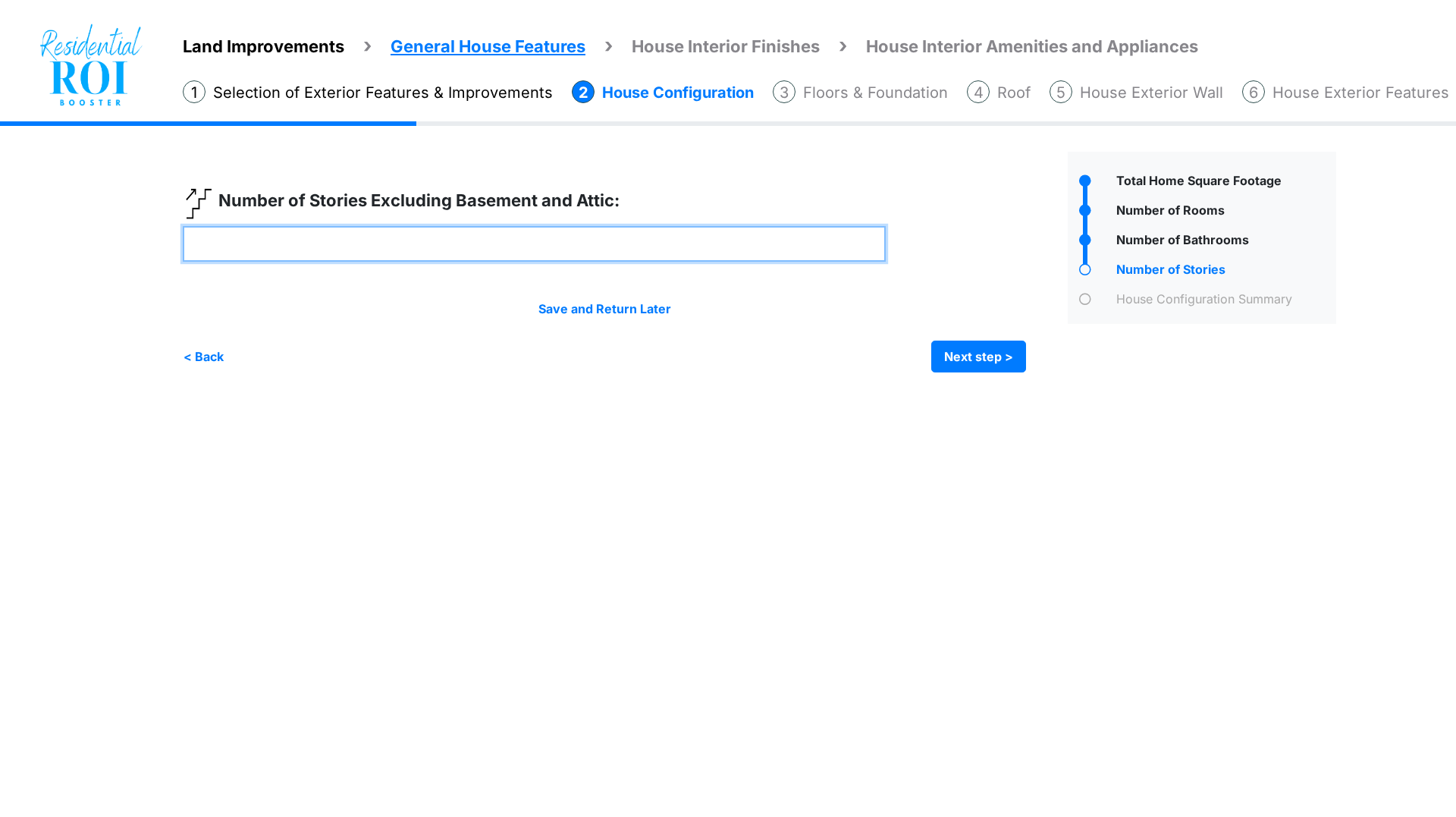
click at [610, 242] on input "number" at bounding box center [534, 244] width 703 height 35
type input "*"
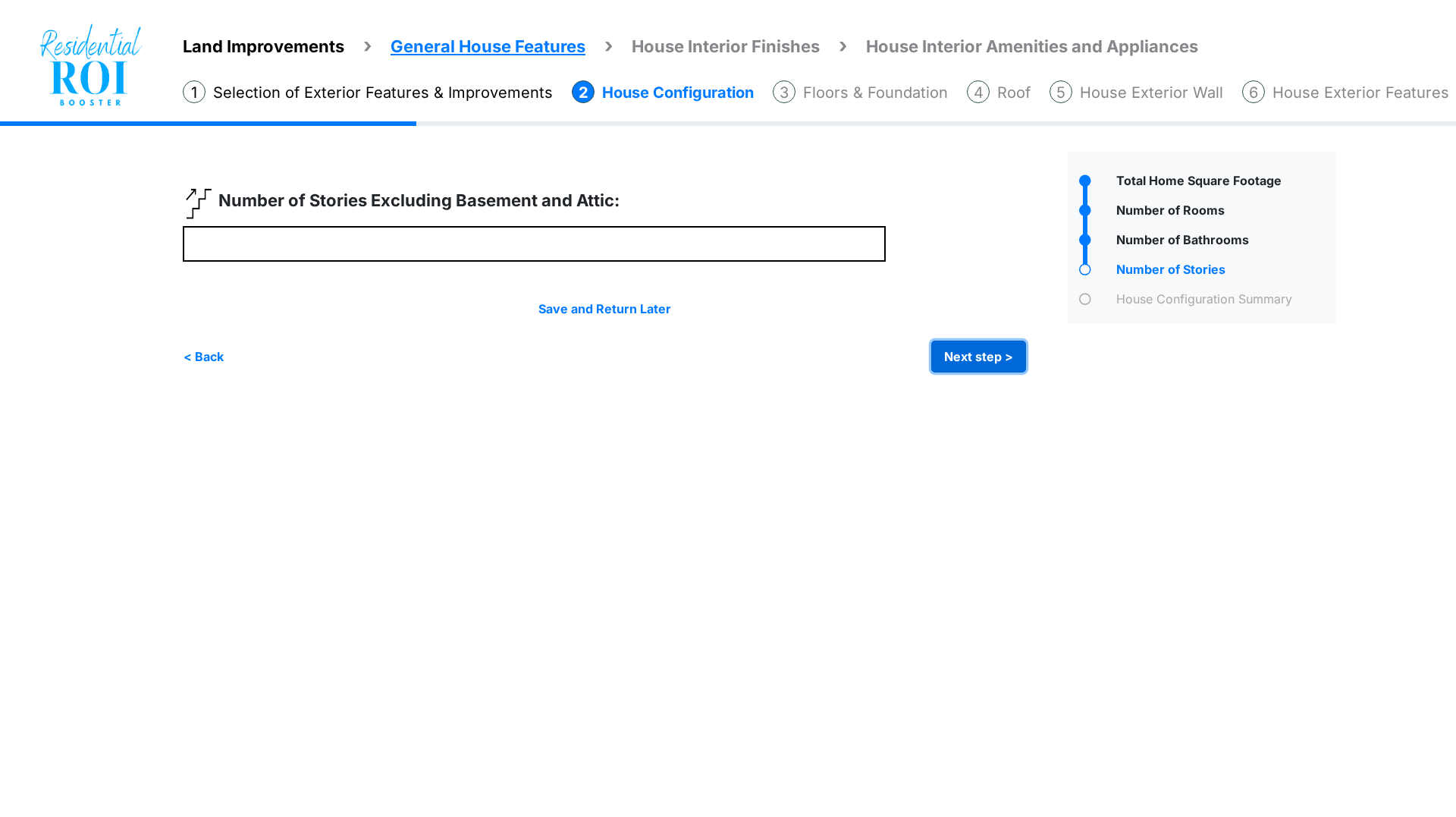
type input "*"
click at [978, 349] on button "Next step >" at bounding box center [979, 357] width 95 height 32
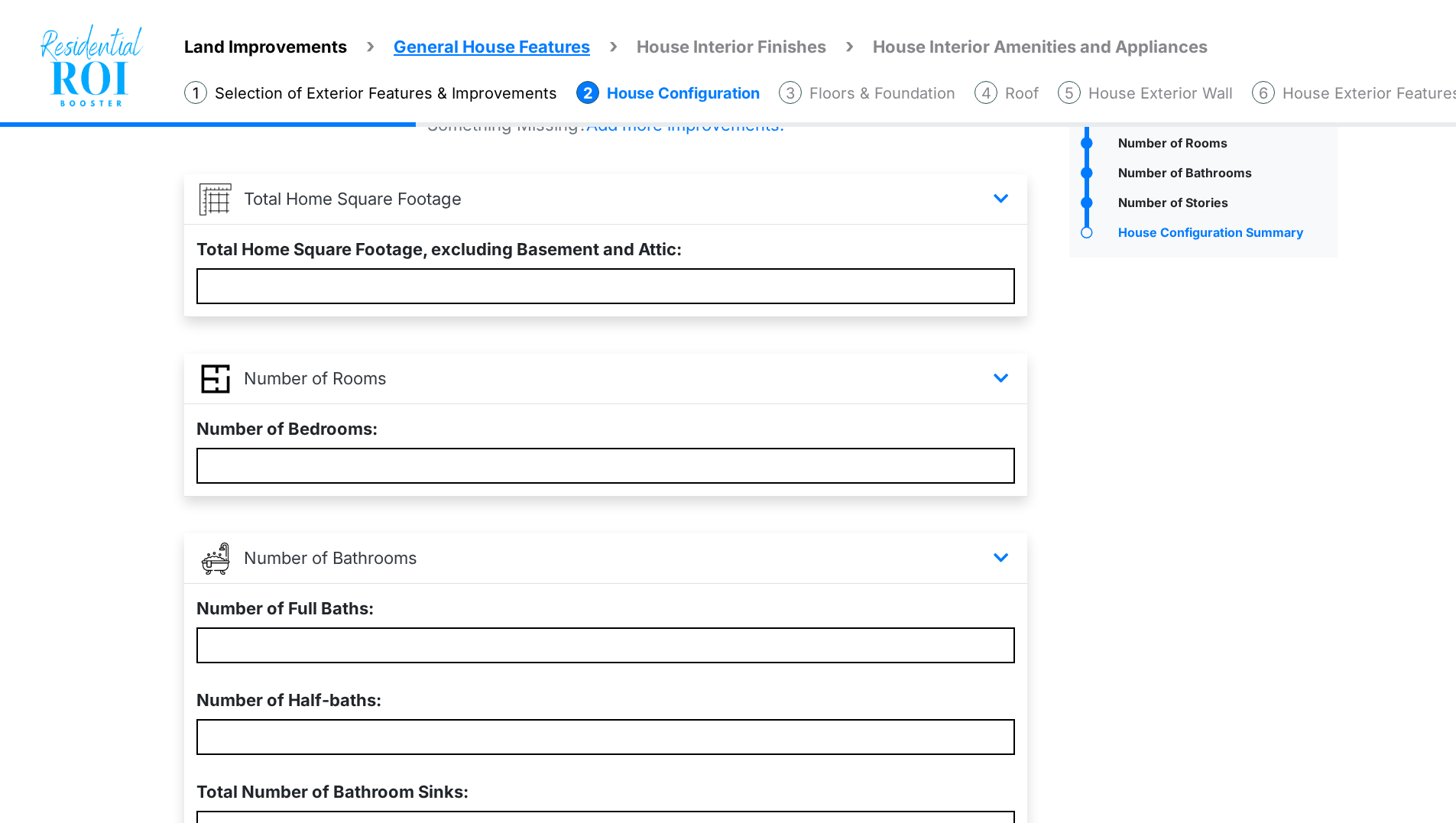
scroll to position [305, 0]
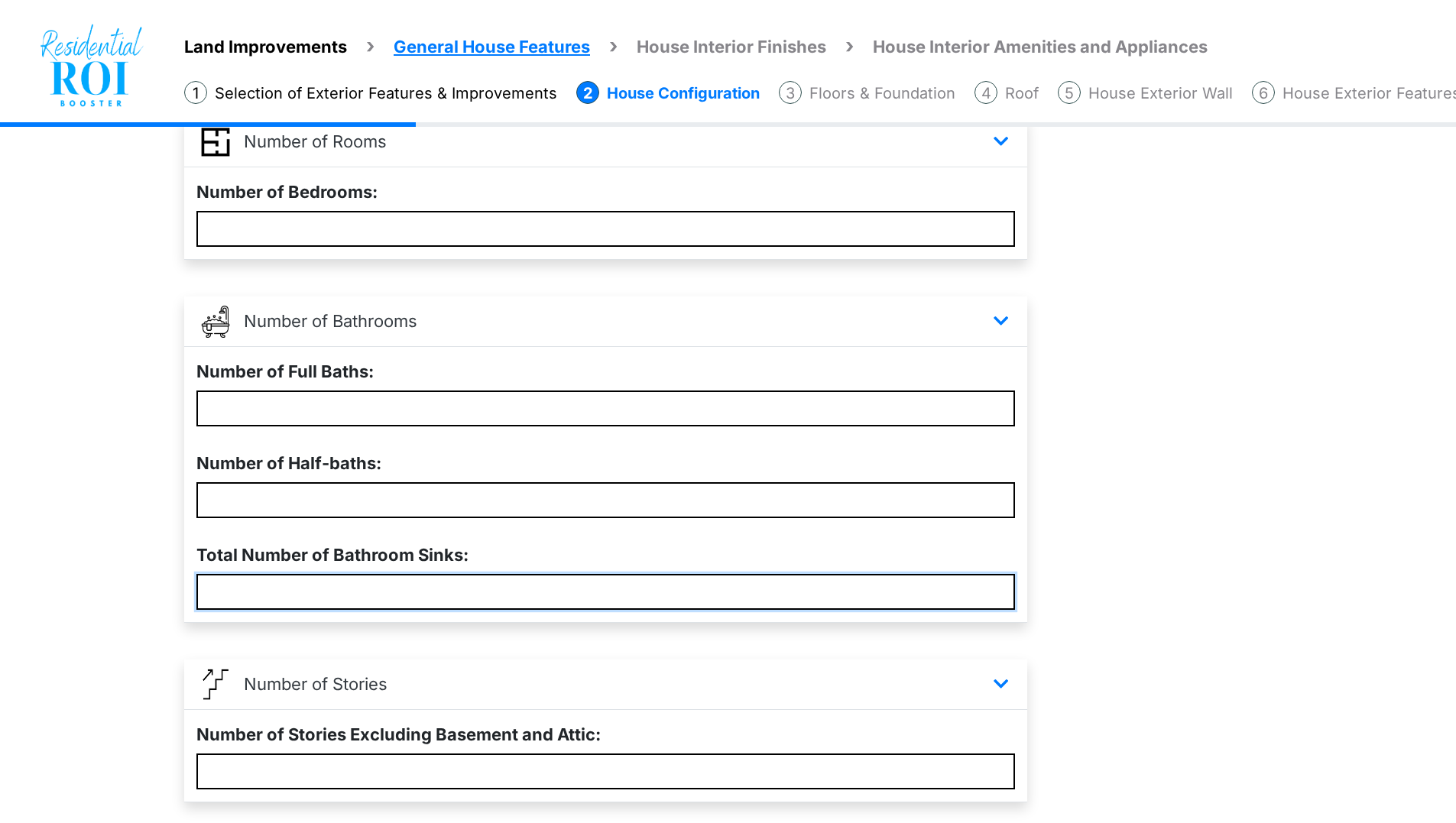
click at [445, 592] on input "*" at bounding box center [605, 592] width 818 height 36
click at [291, 579] on input "number" at bounding box center [605, 592] width 818 height 36
type input "*"
click at [331, 480] on div "Number of Half-baths: *" at bounding box center [605, 484] width 843 height 92
click at [298, 494] on input "*" at bounding box center [605, 500] width 818 height 36
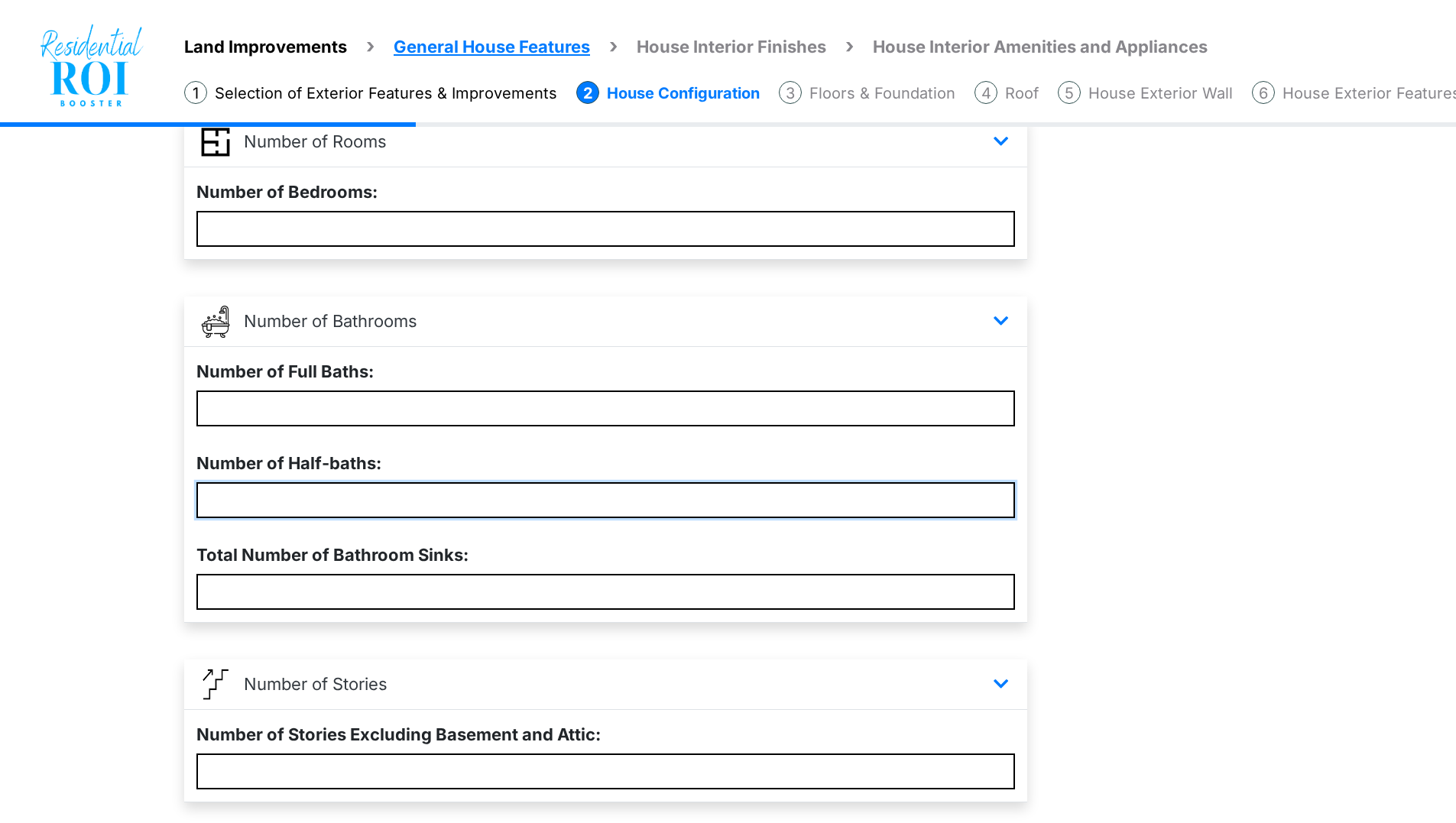
type input "*"
click at [393, 398] on input "*" at bounding box center [605, 409] width 818 height 36
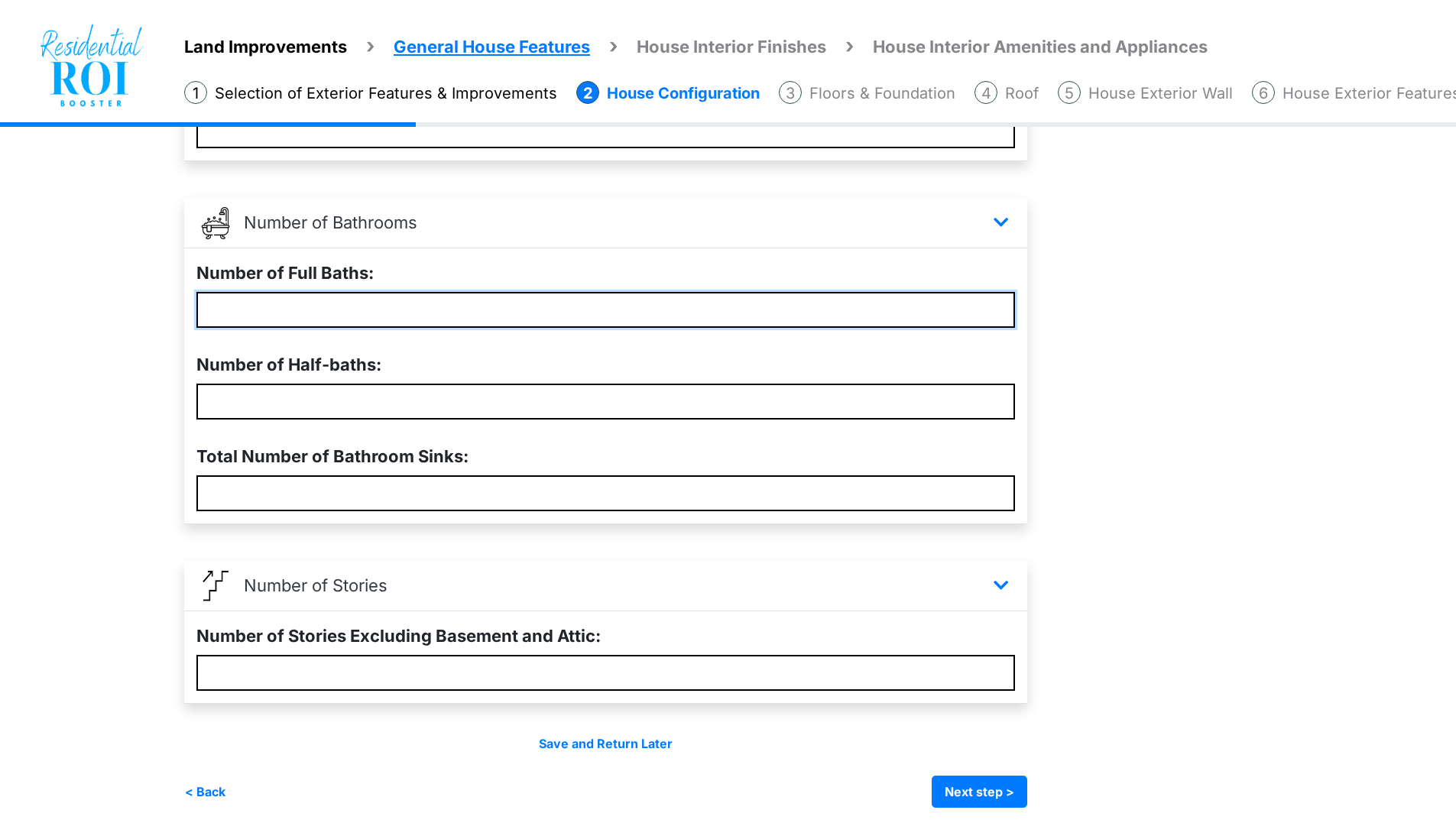
scroll to position [412, 0]
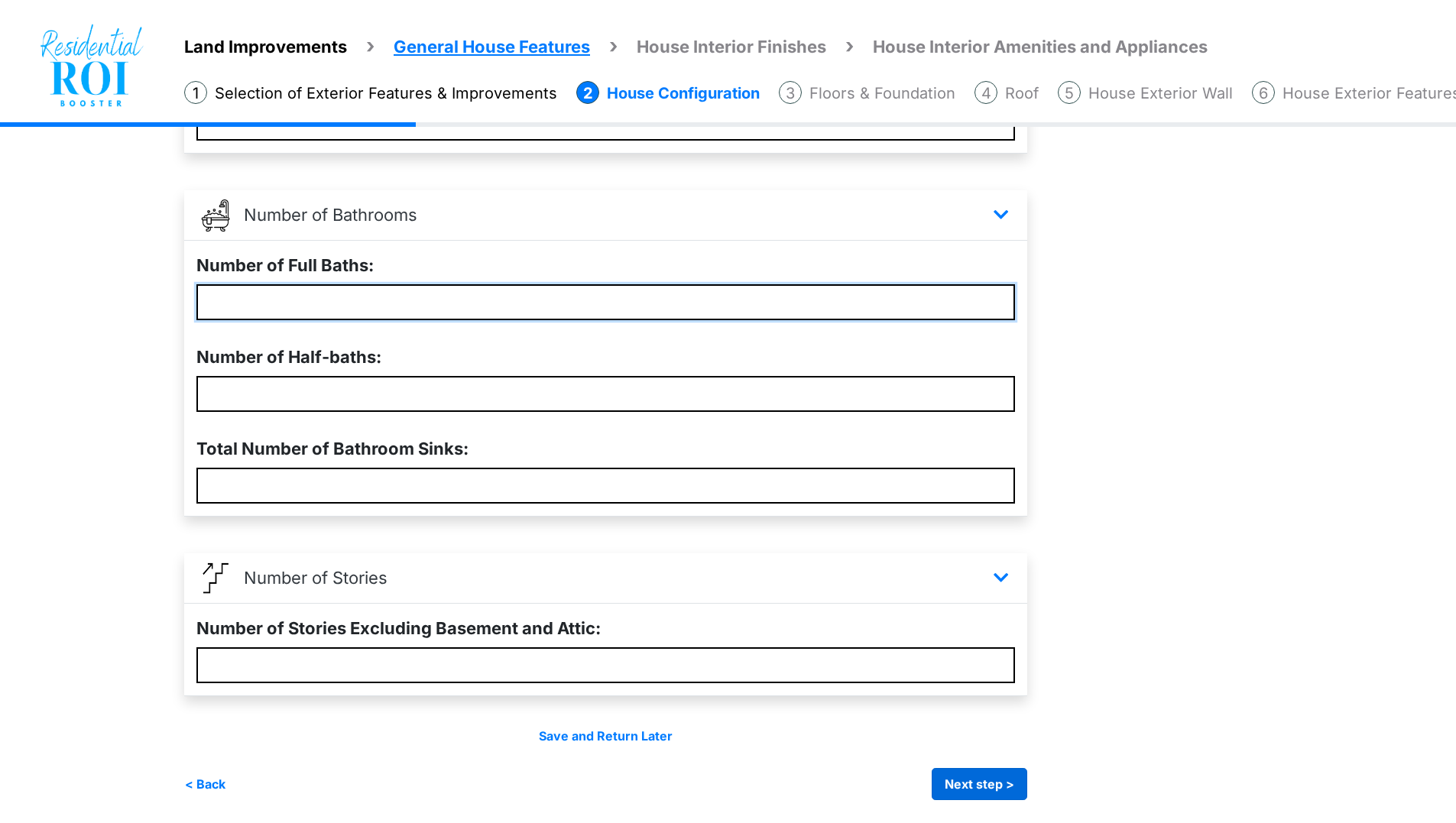
type input "*"
click at [1005, 790] on button "Next step >" at bounding box center [979, 784] width 96 height 32
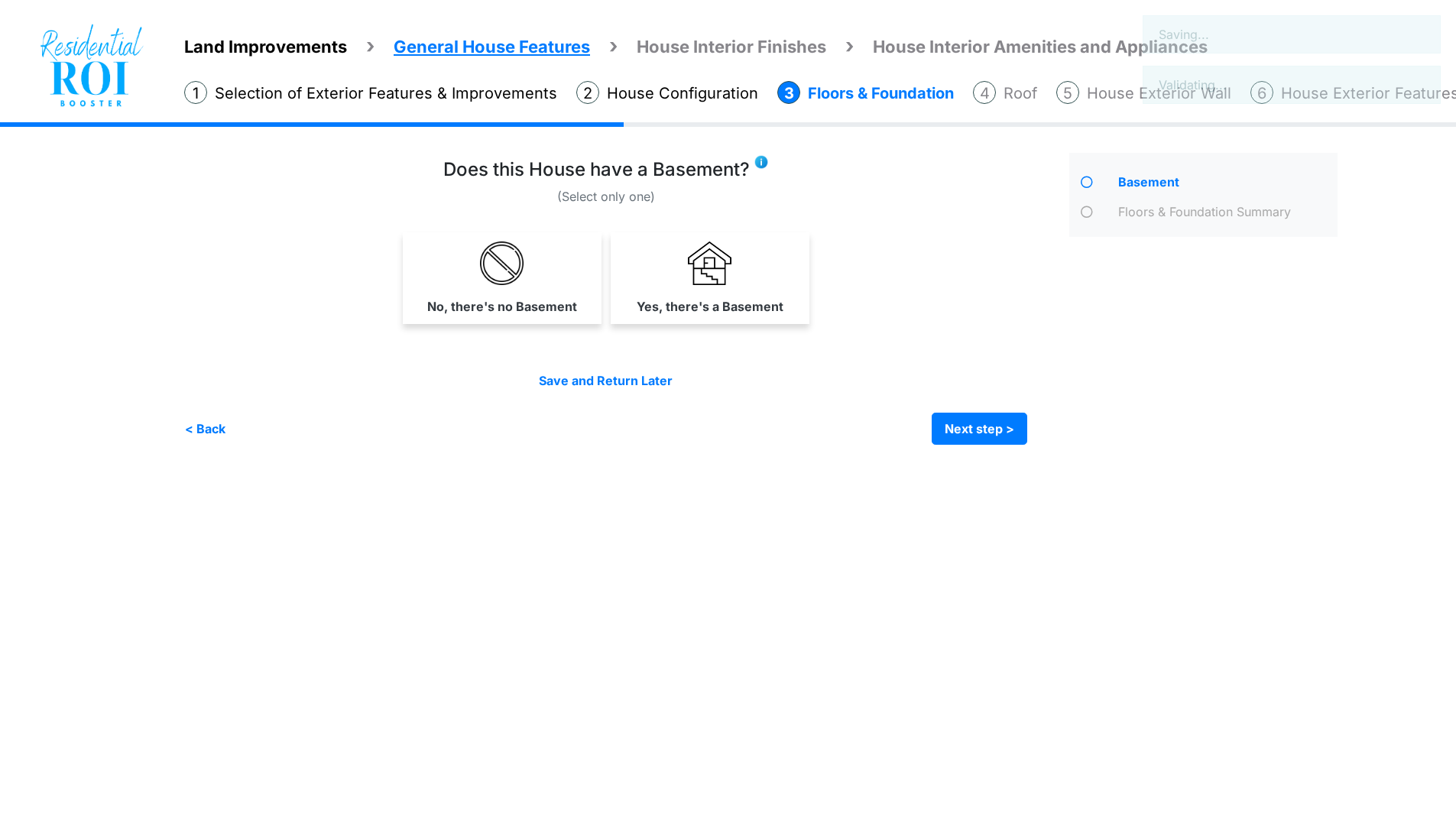
scroll to position [0, 0]
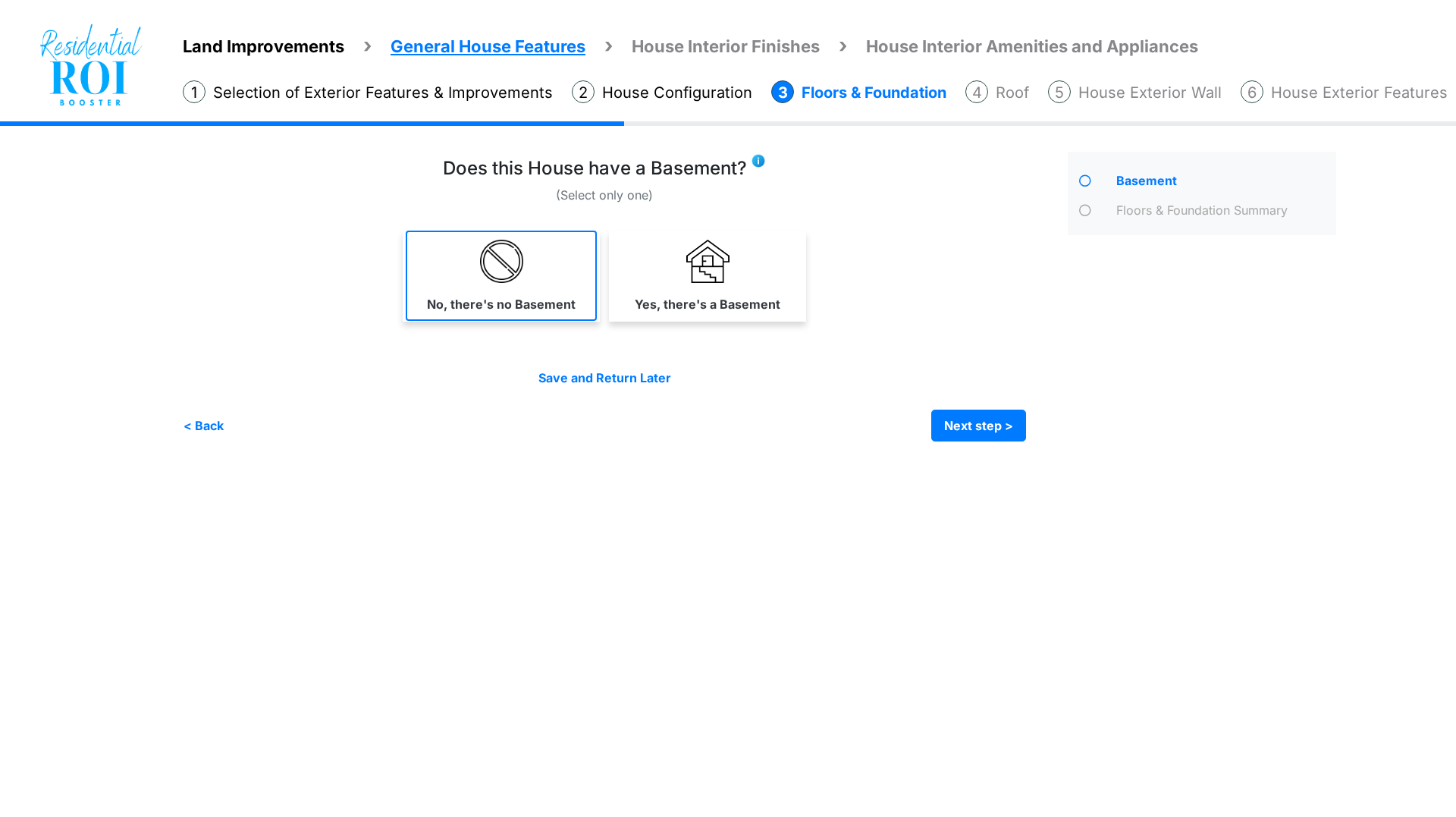
click at [518, 300] on label "No, there's no Basement" at bounding box center [501, 305] width 149 height 19
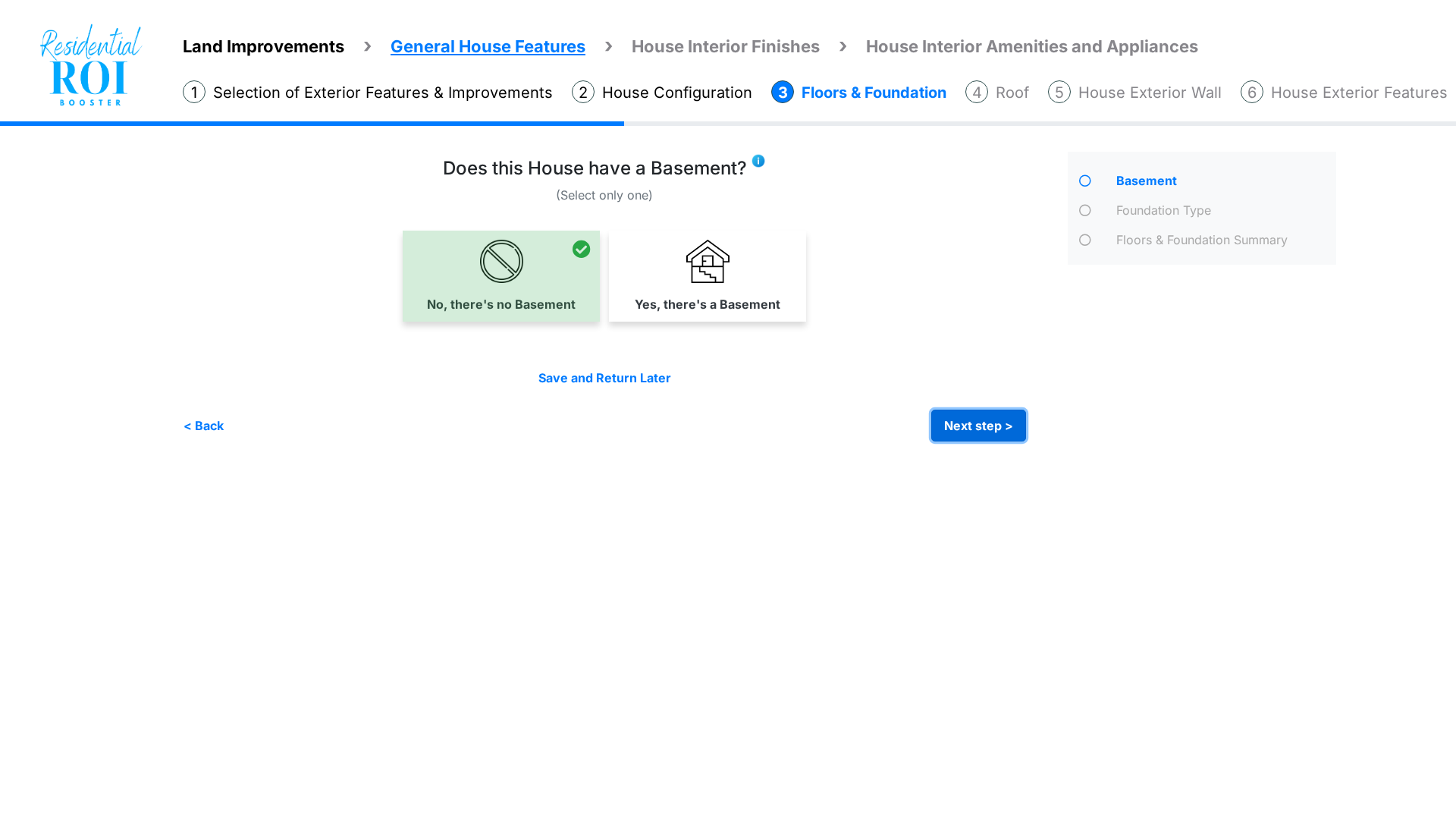
click at [949, 429] on button "Next step >" at bounding box center [979, 426] width 95 height 32
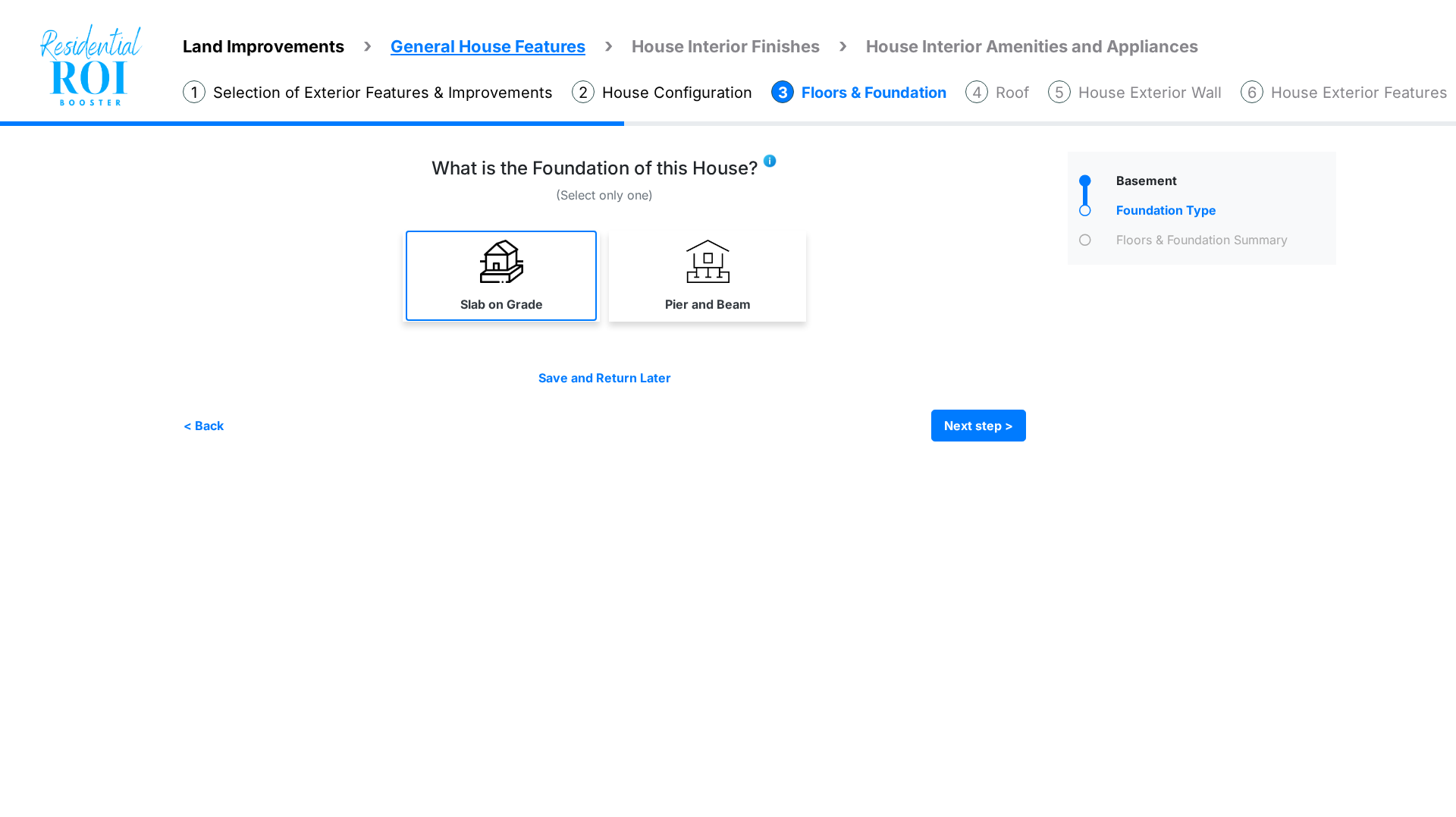
click at [449, 266] on link "Slab on Grade" at bounding box center [501, 275] width 191 height 90
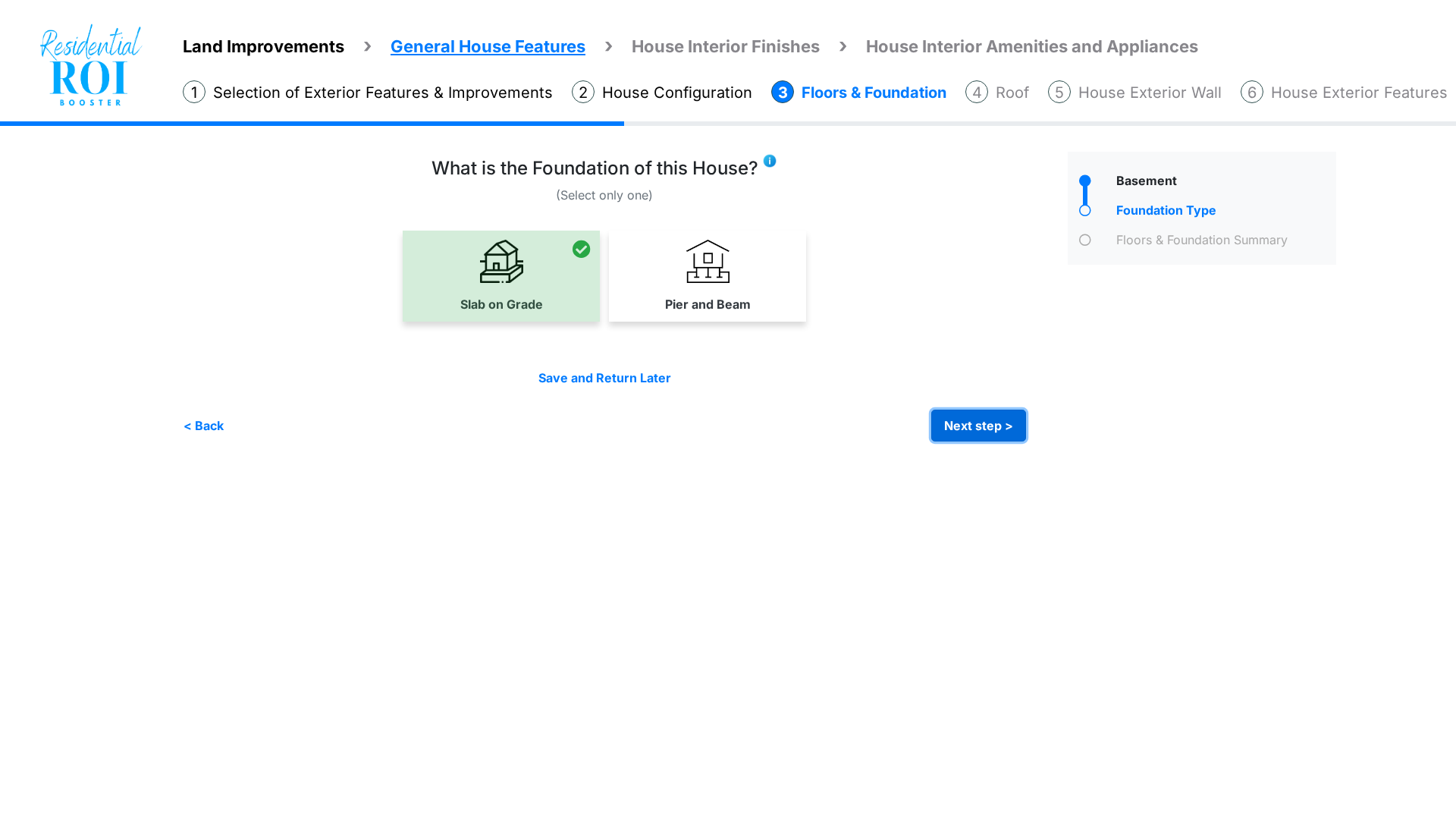
click at [955, 425] on button "Next step >" at bounding box center [979, 426] width 95 height 32
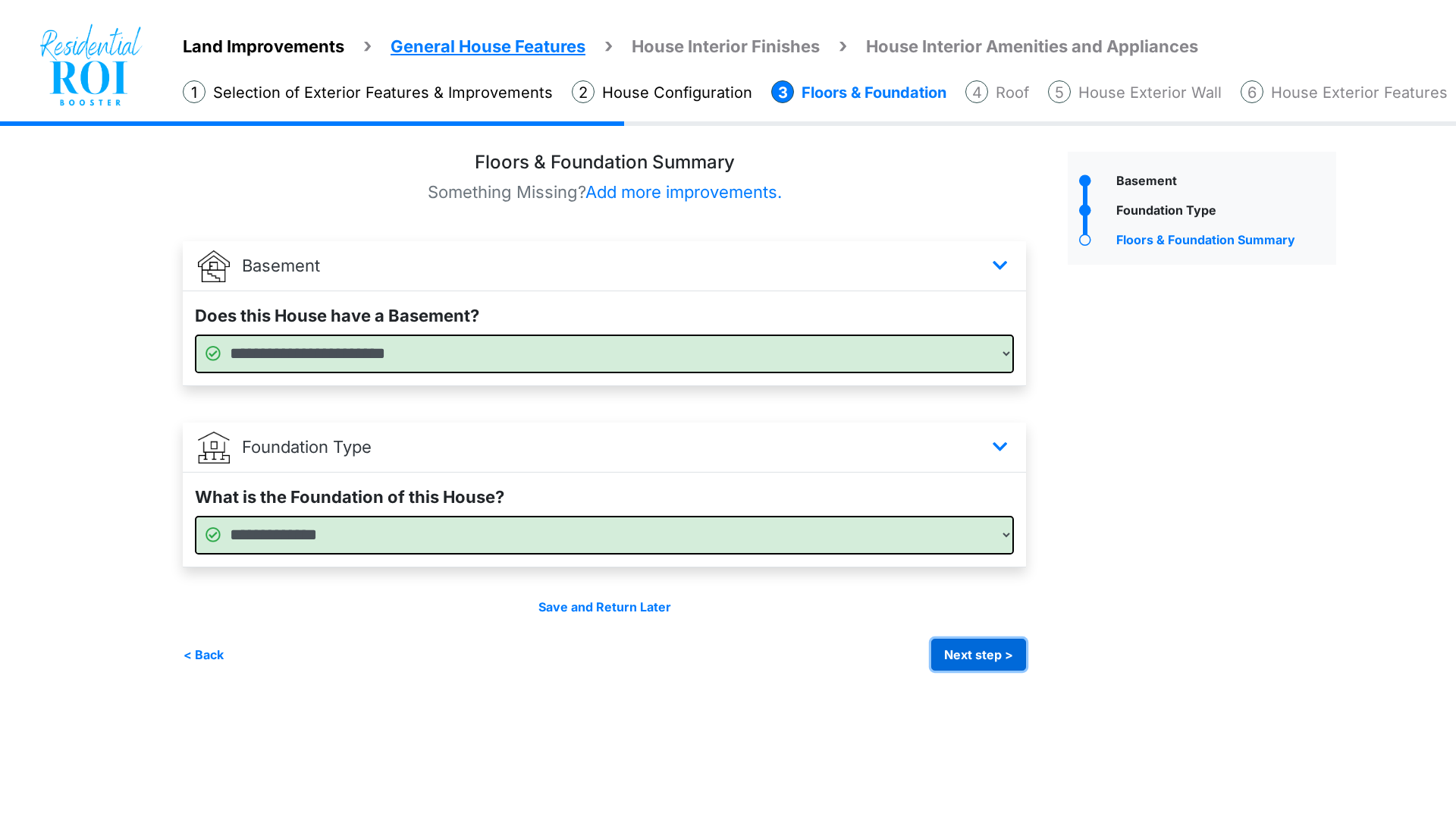
click at [955, 657] on button "Next step >" at bounding box center [979, 655] width 95 height 32
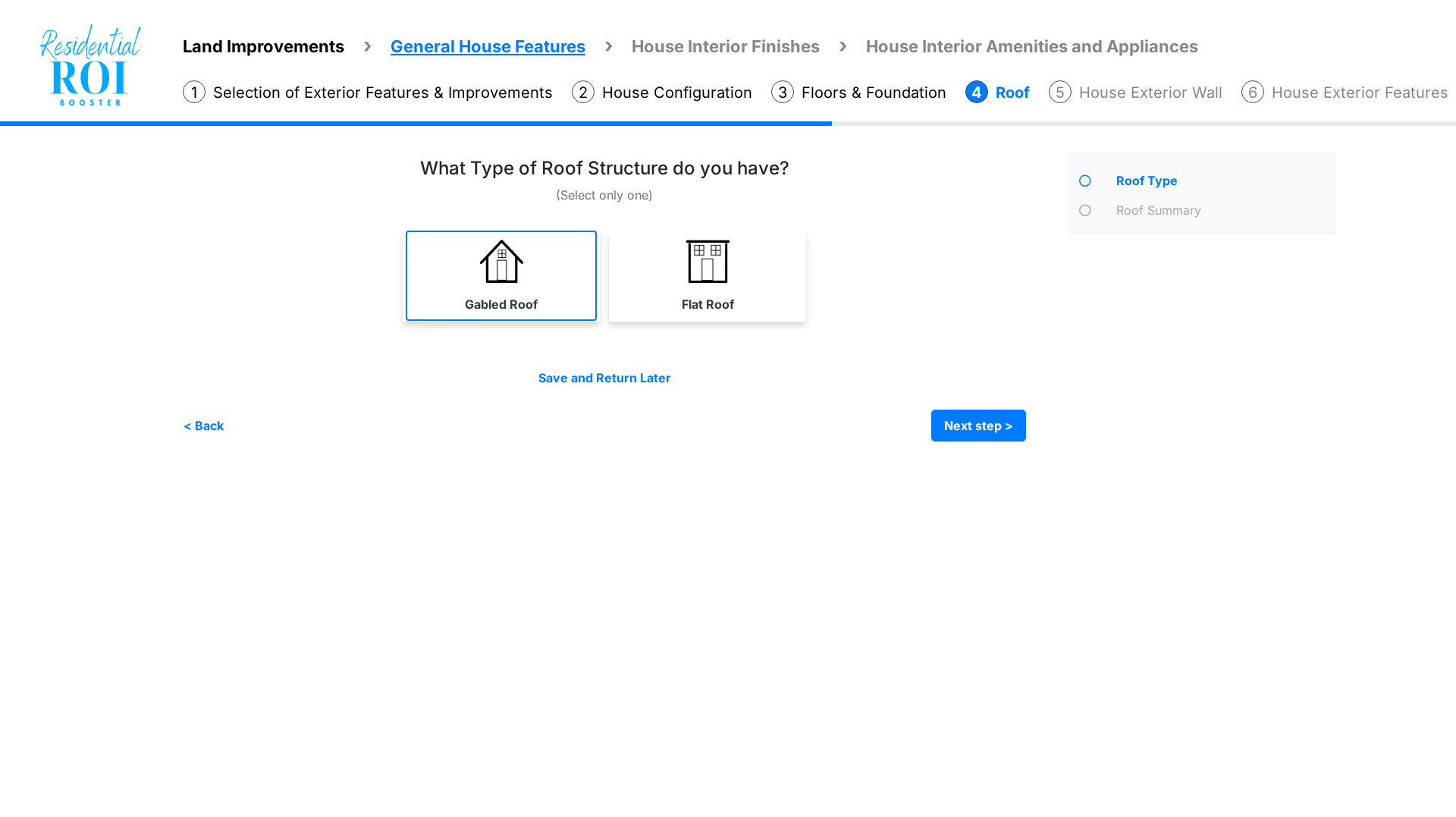
click at [512, 279] on img at bounding box center [501, 261] width 43 height 43
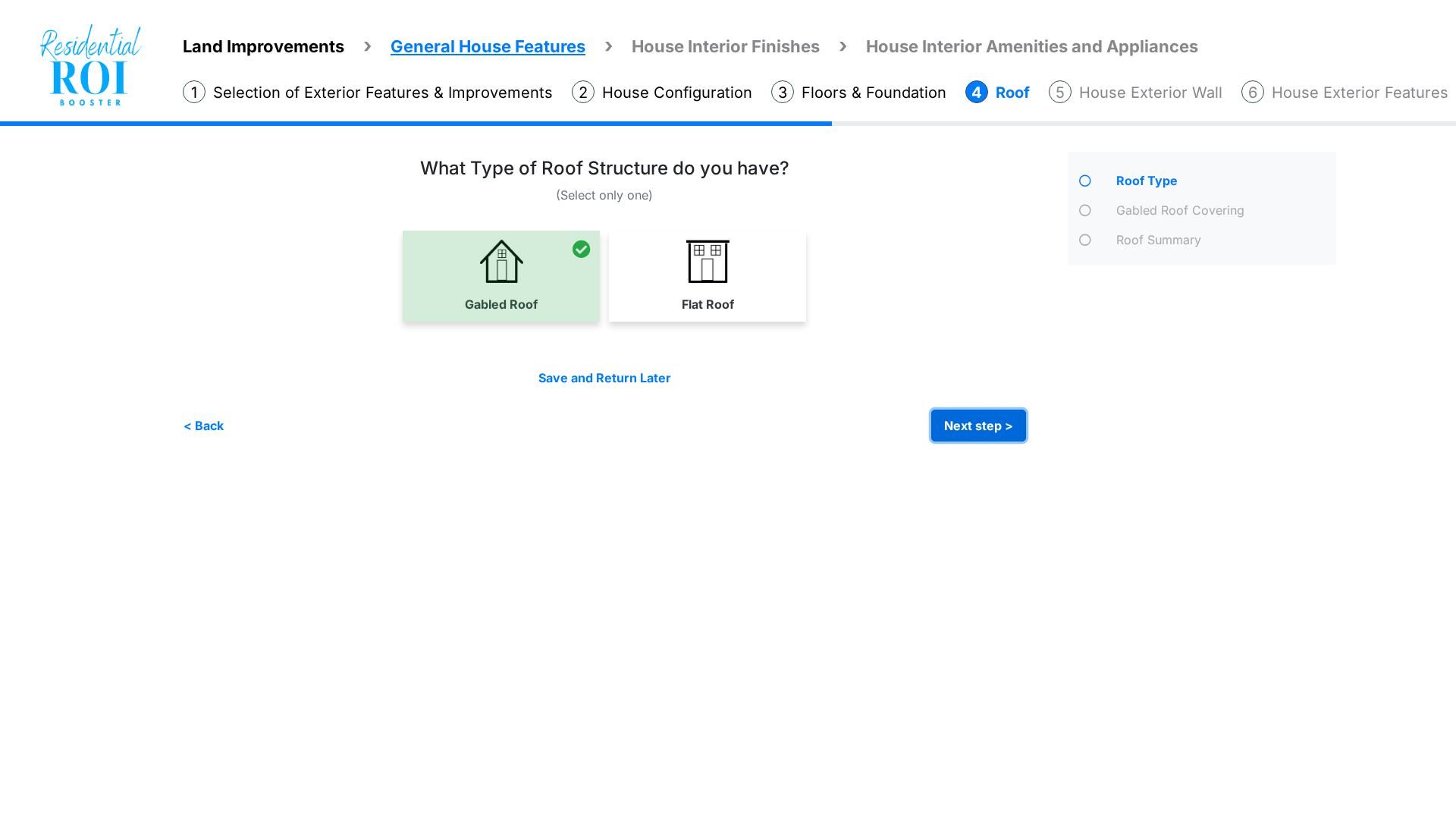
click at [998, 427] on button "Next step >" at bounding box center [979, 426] width 95 height 32
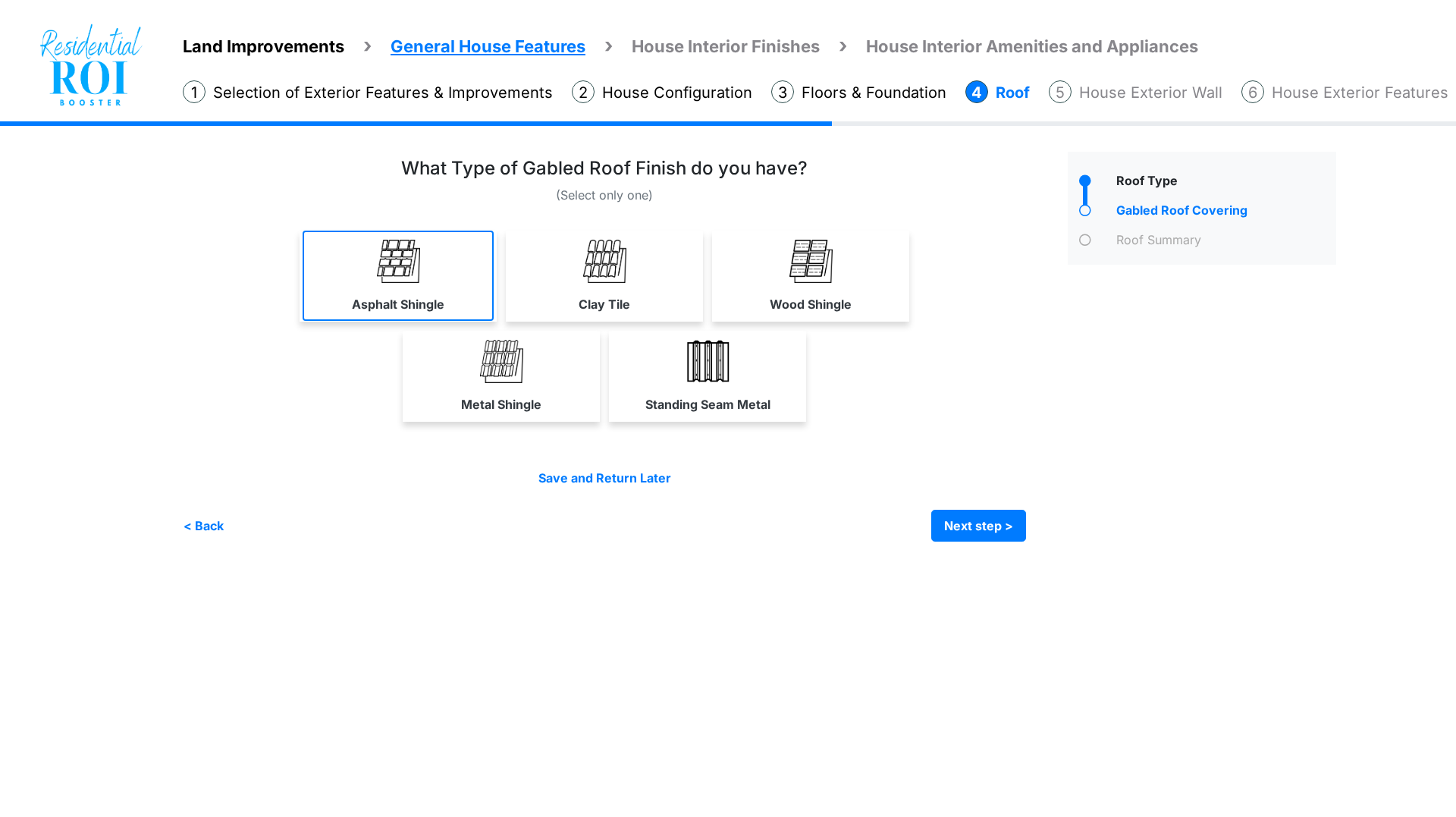
click at [408, 265] on img at bounding box center [398, 261] width 43 height 43
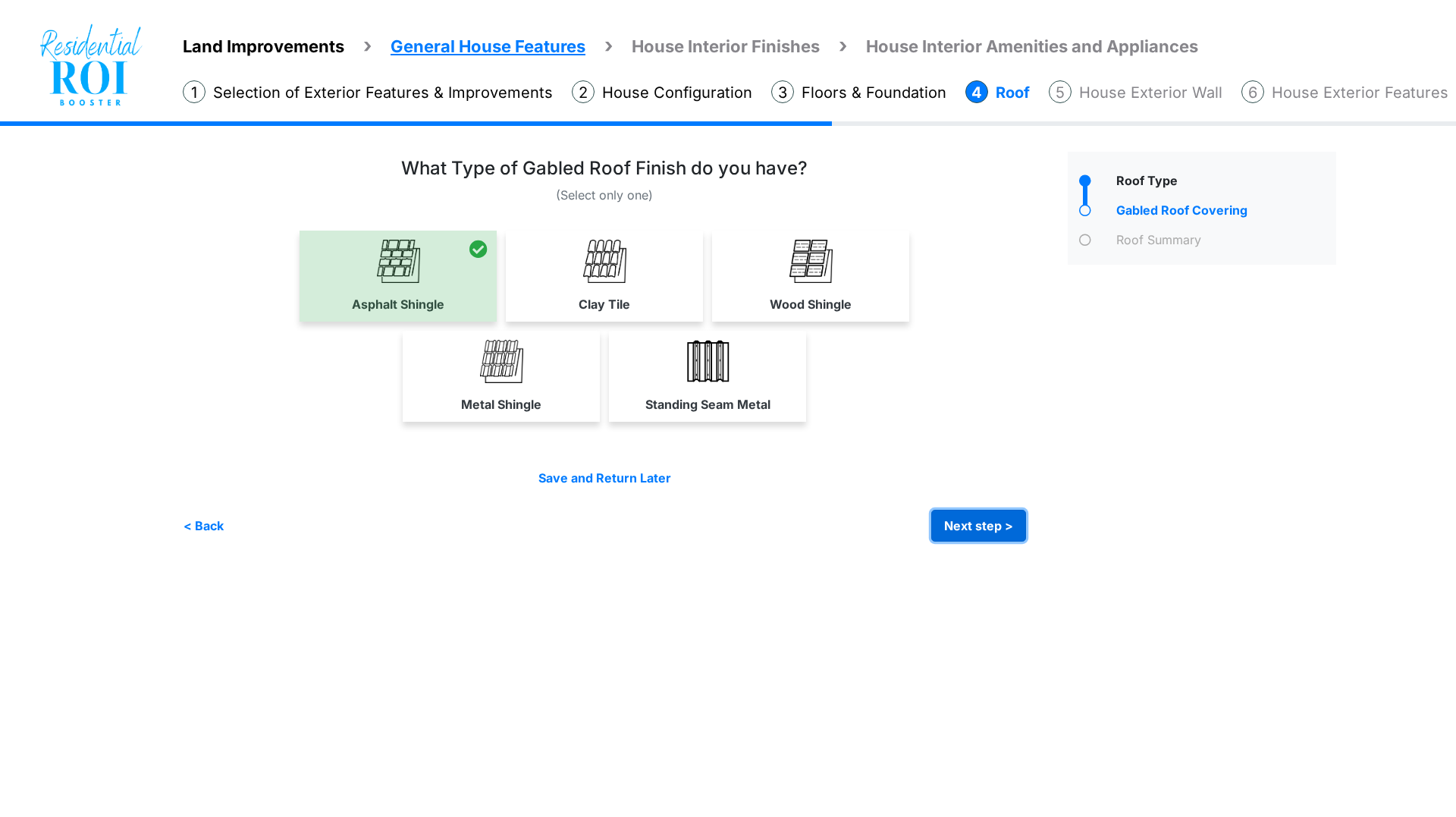
click at [971, 521] on button "Next step >" at bounding box center [979, 526] width 95 height 32
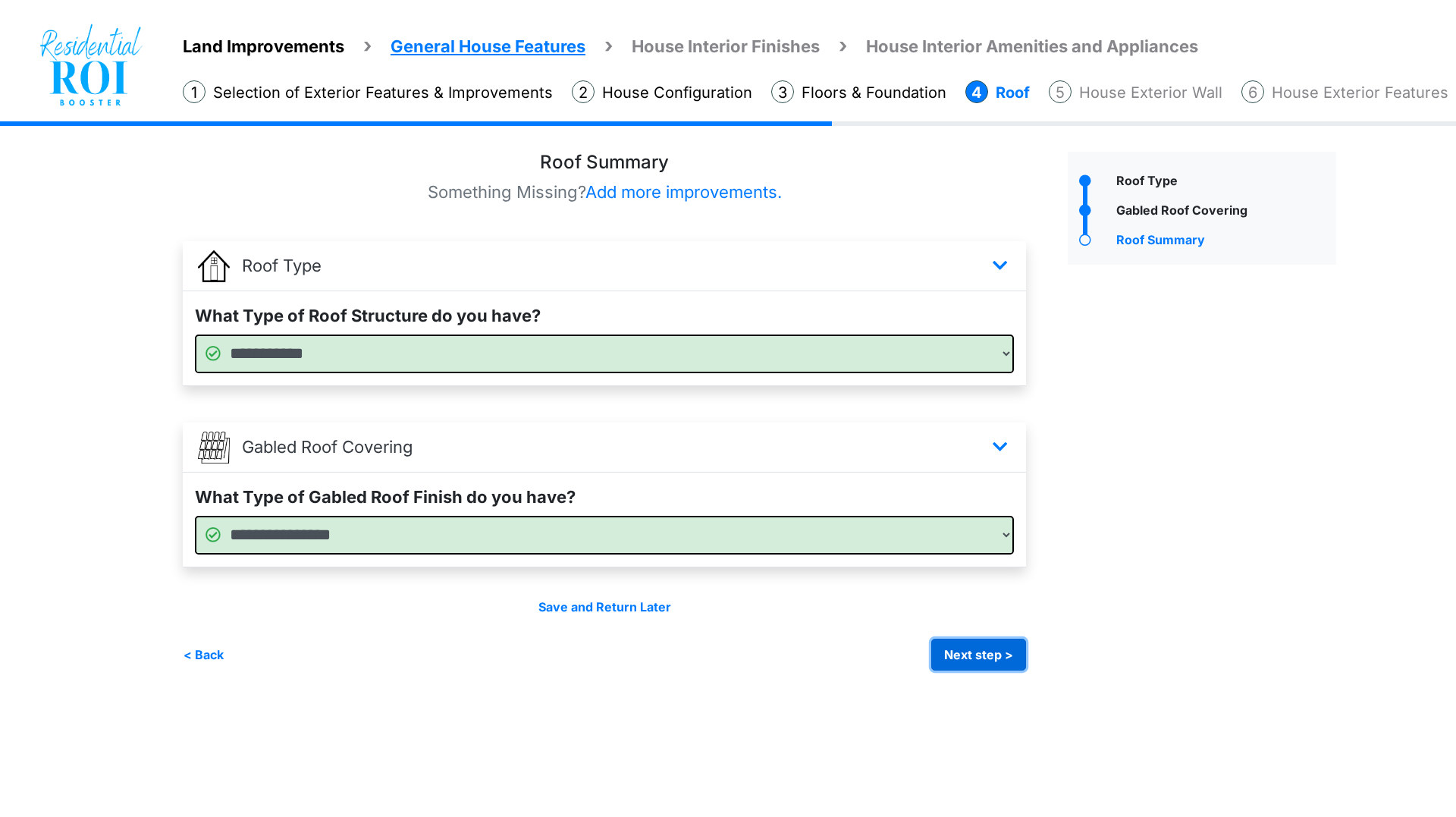
click at [952, 655] on button "Next step >" at bounding box center [979, 655] width 95 height 32
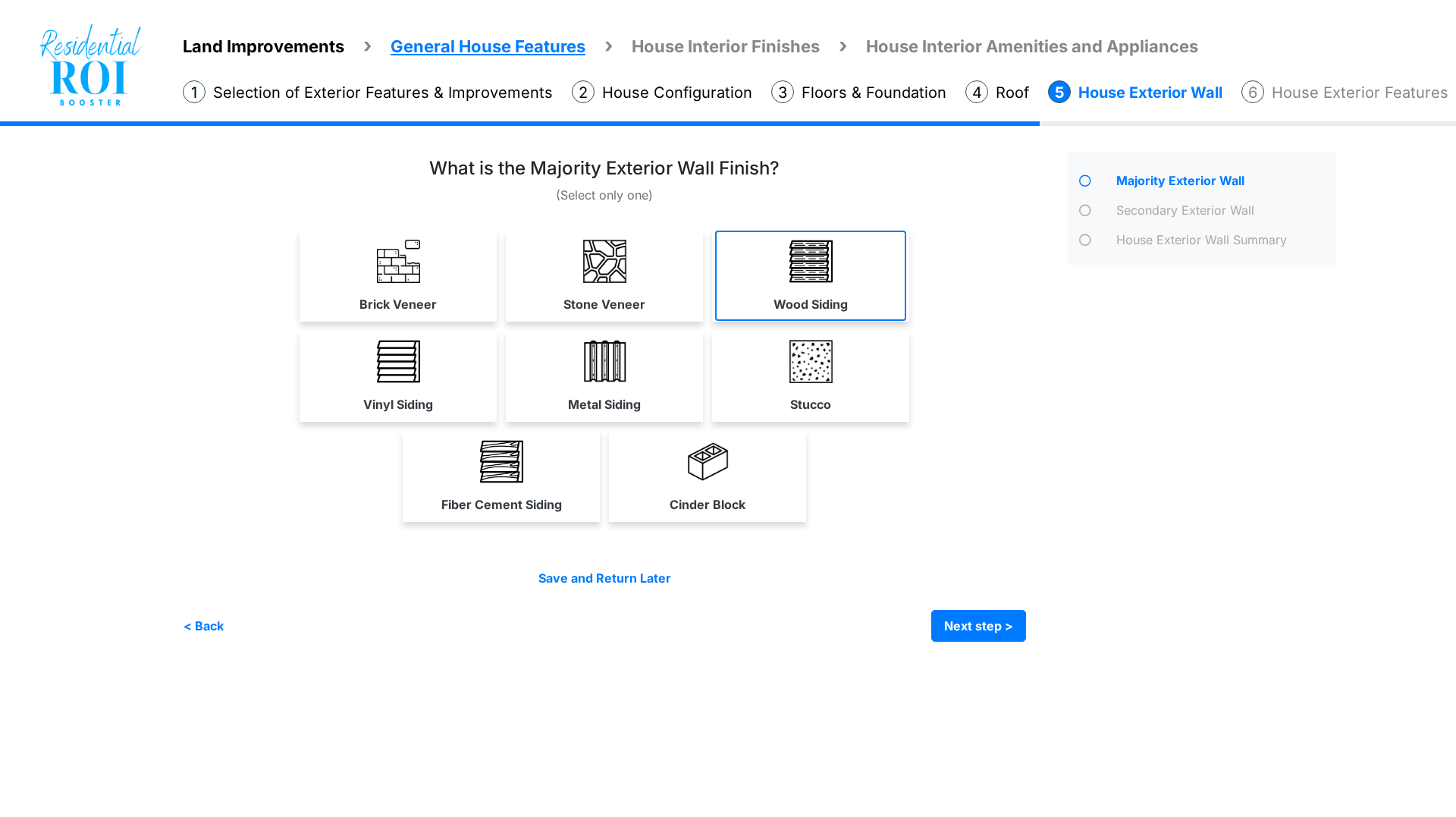
click at [799, 241] on img at bounding box center [810, 261] width 43 height 43
select select "**"
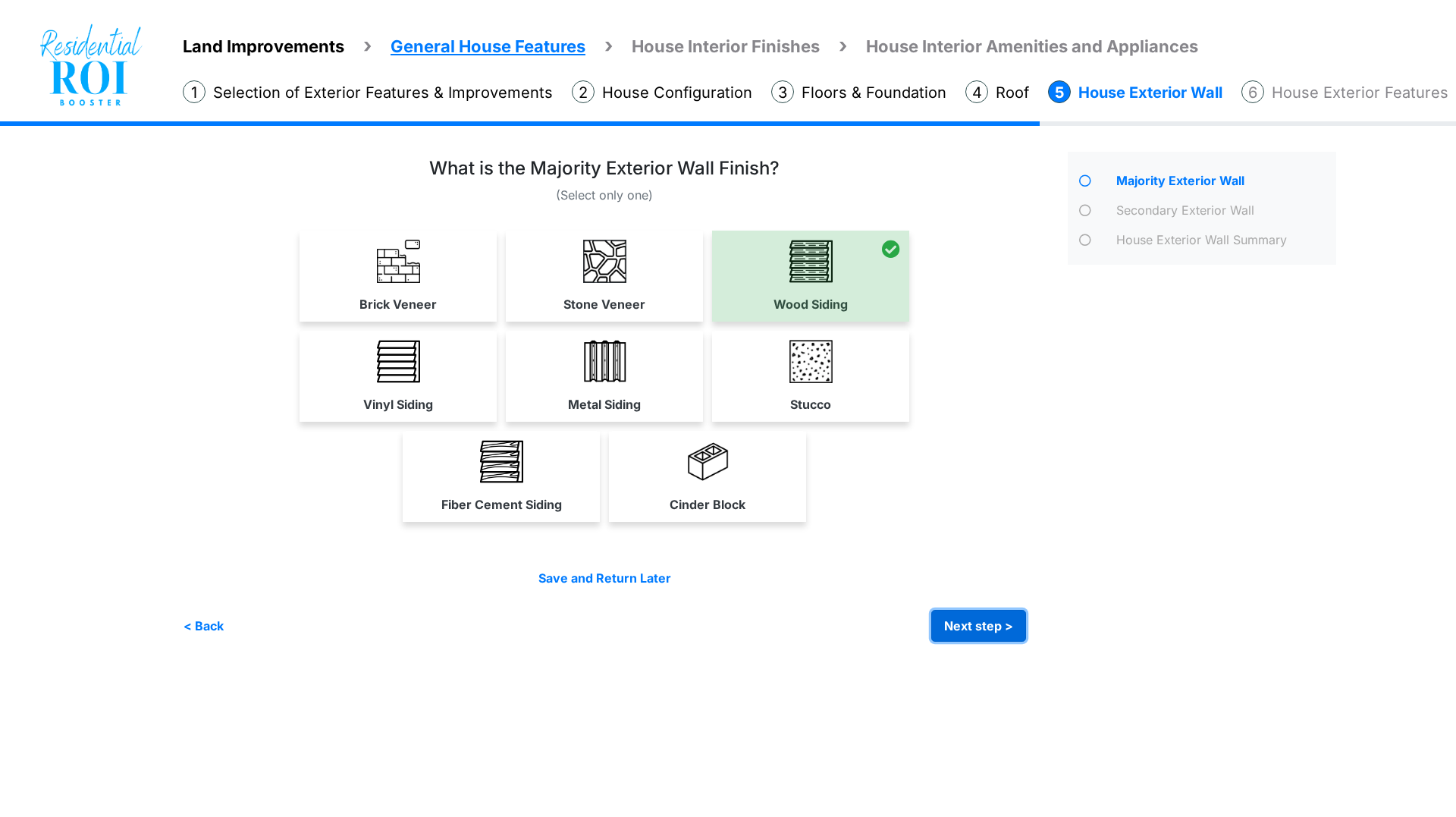
click at [971, 634] on button "Next step >" at bounding box center [979, 626] width 95 height 32
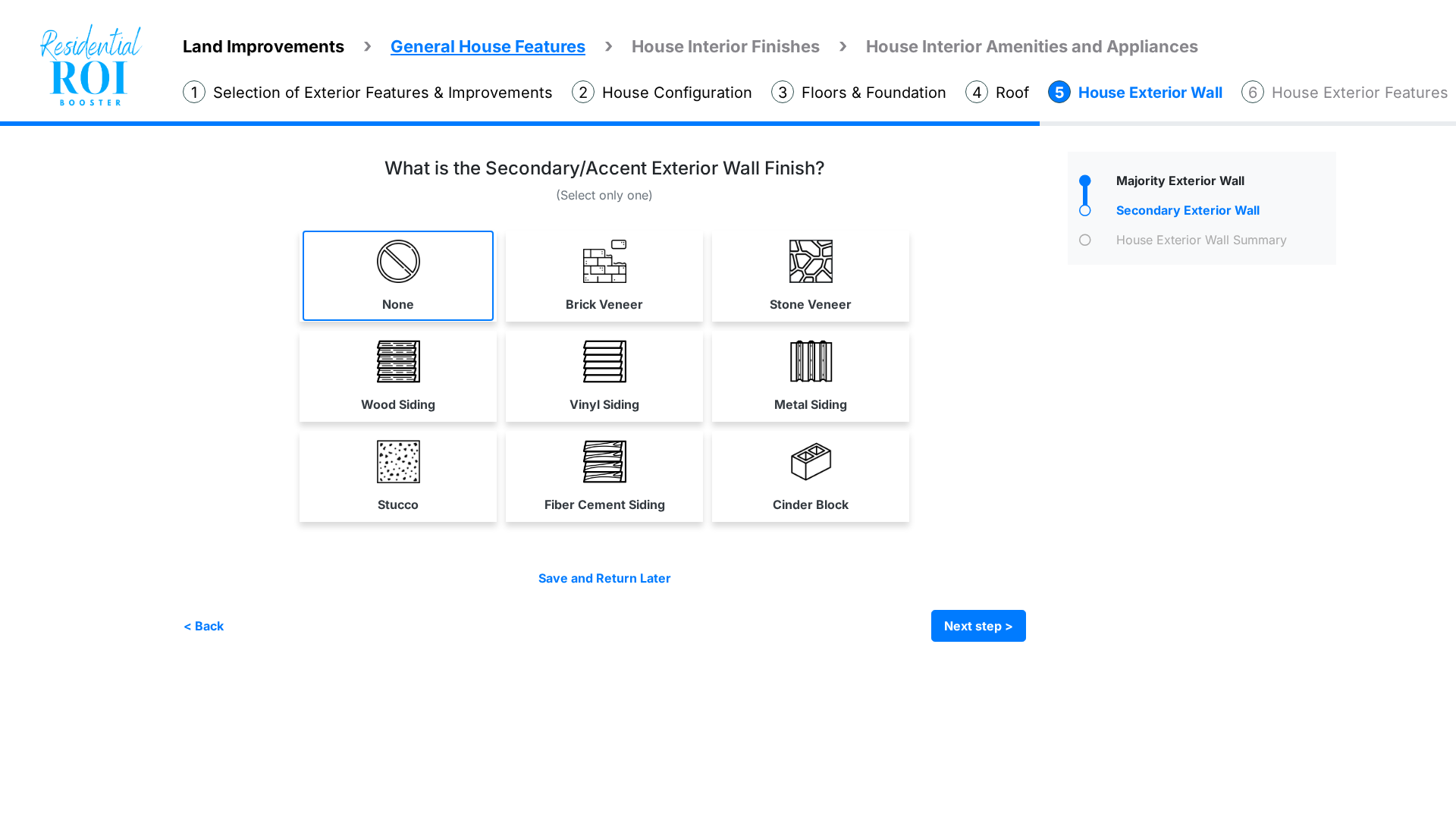
click at [413, 288] on link "None" at bounding box center [398, 275] width 191 height 90
select select "*"
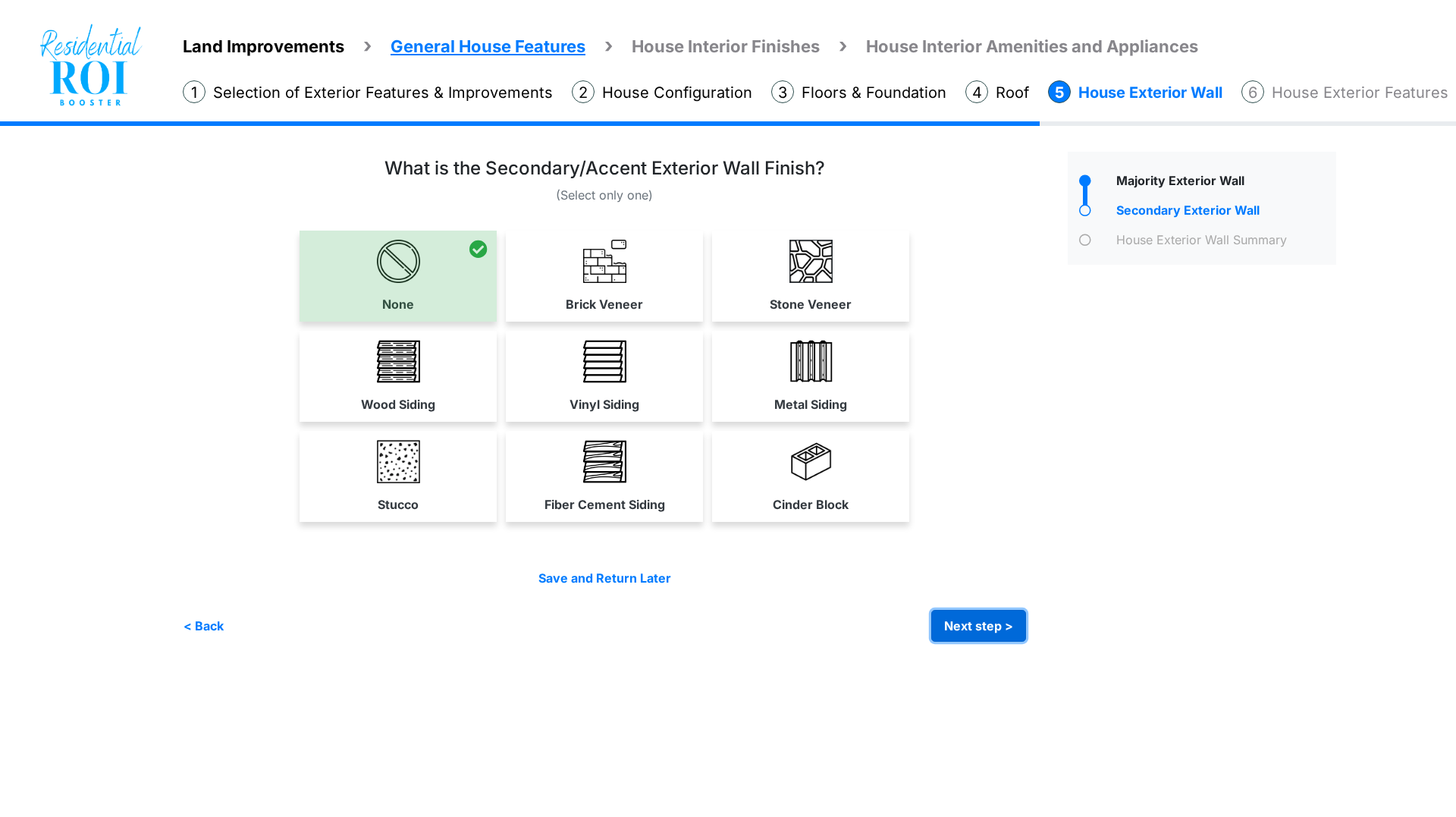
click at [949, 618] on button "Next step >" at bounding box center [979, 626] width 95 height 32
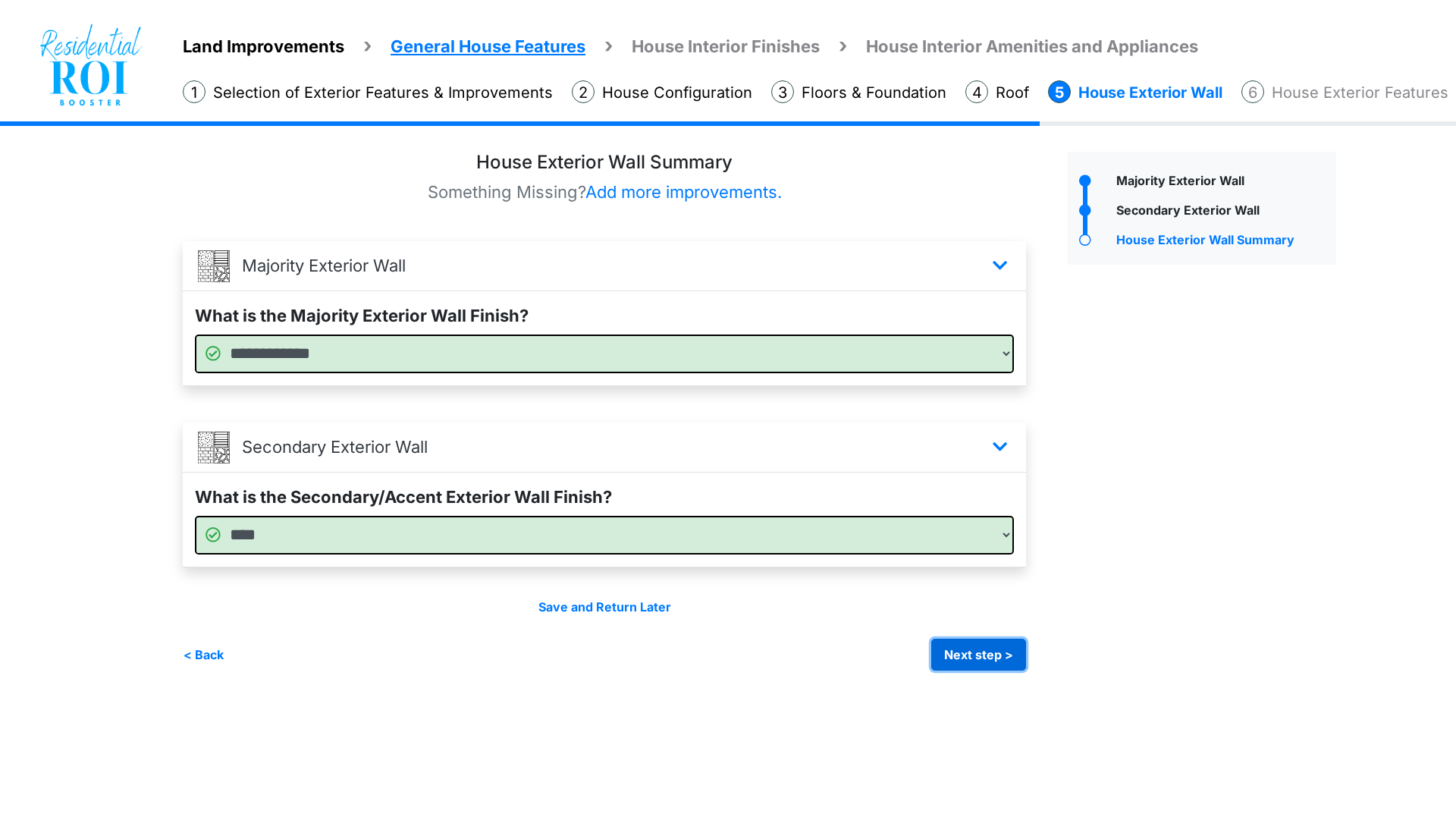
click at [958, 653] on button "Next step >" at bounding box center [979, 655] width 95 height 32
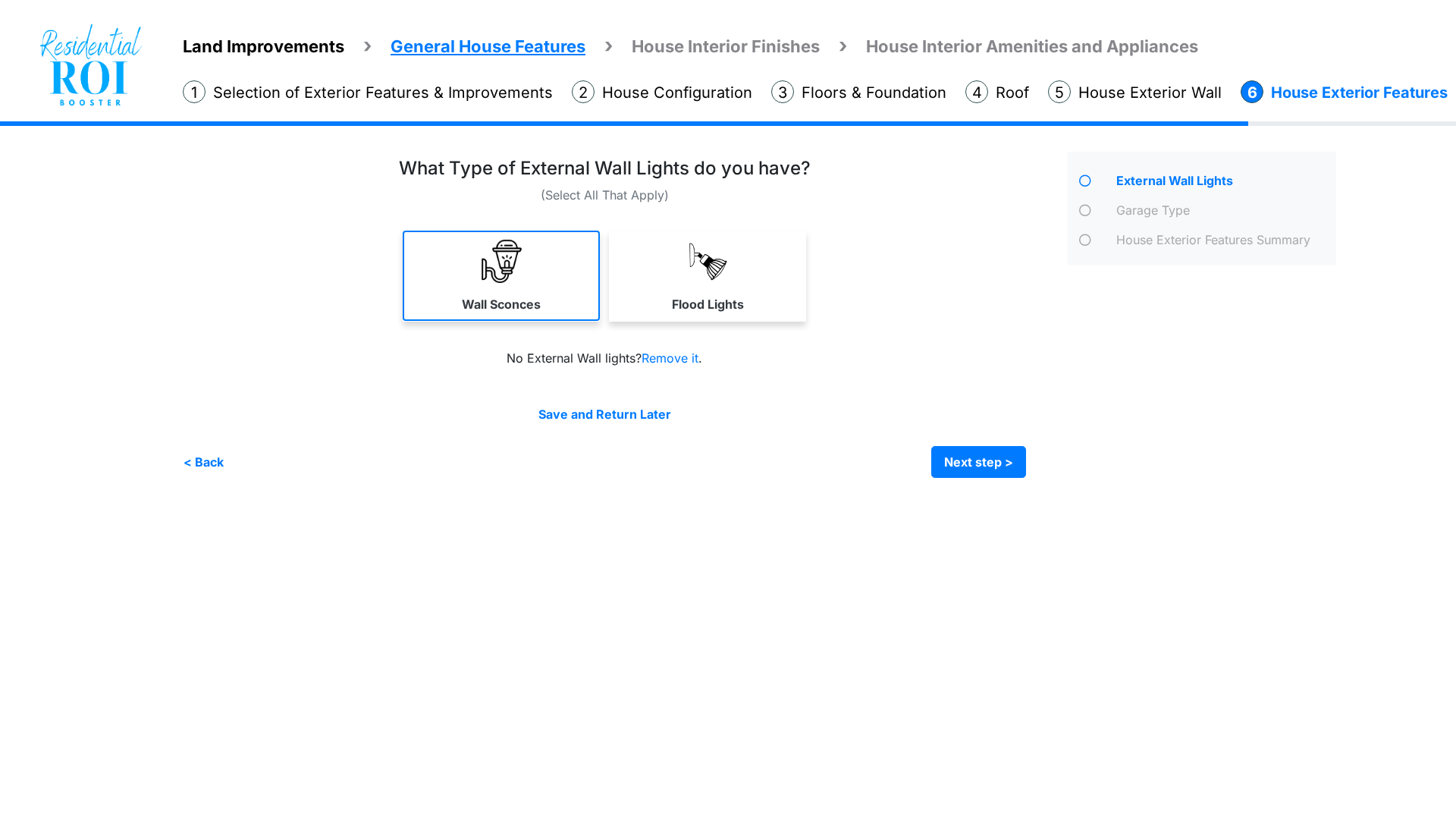
click at [498, 276] on img at bounding box center [501, 261] width 43 height 43
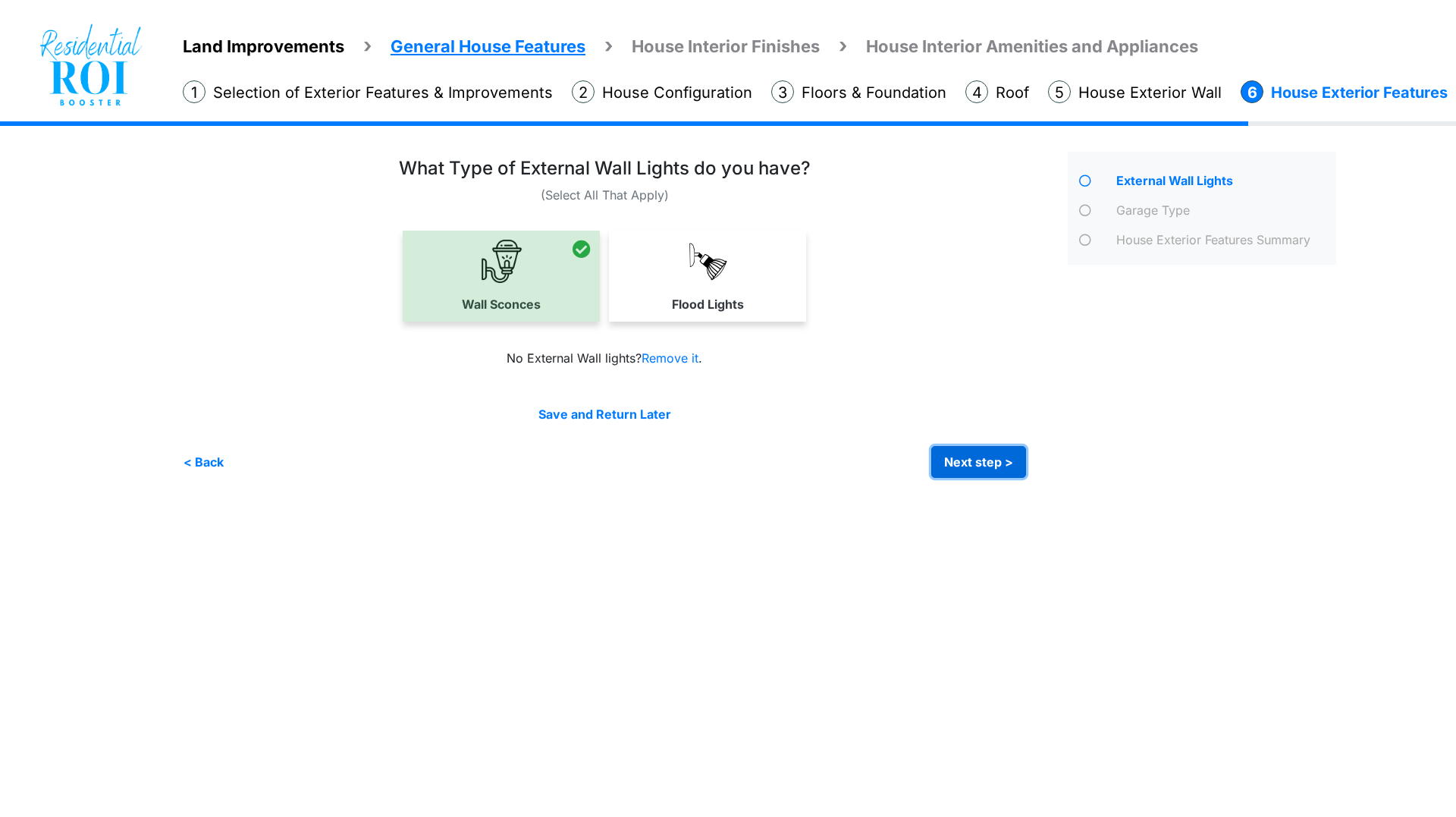
click at [972, 453] on button "Next step >" at bounding box center [979, 462] width 95 height 32
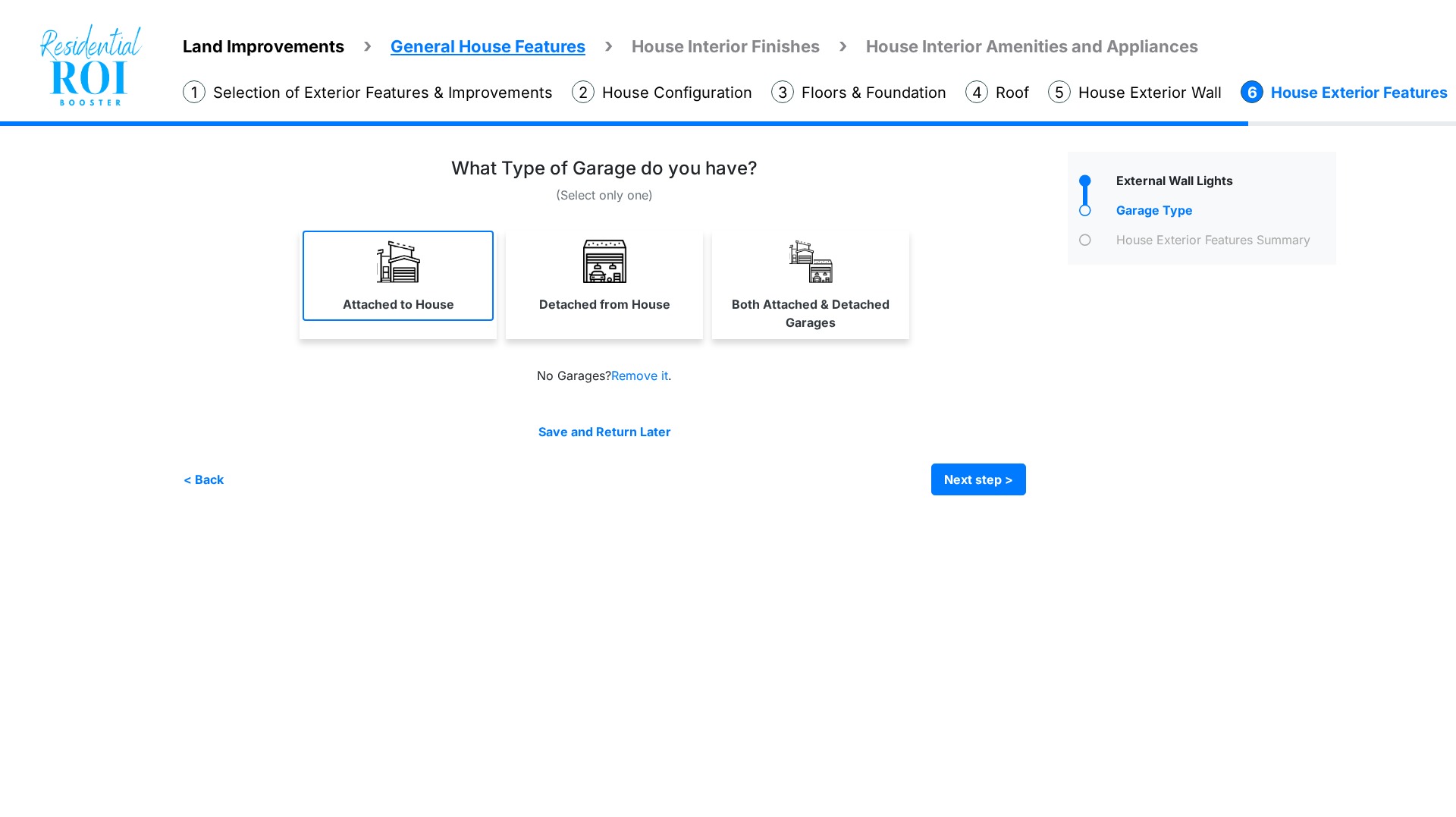
click at [328, 293] on link "Attached to House" at bounding box center [398, 275] width 191 height 90
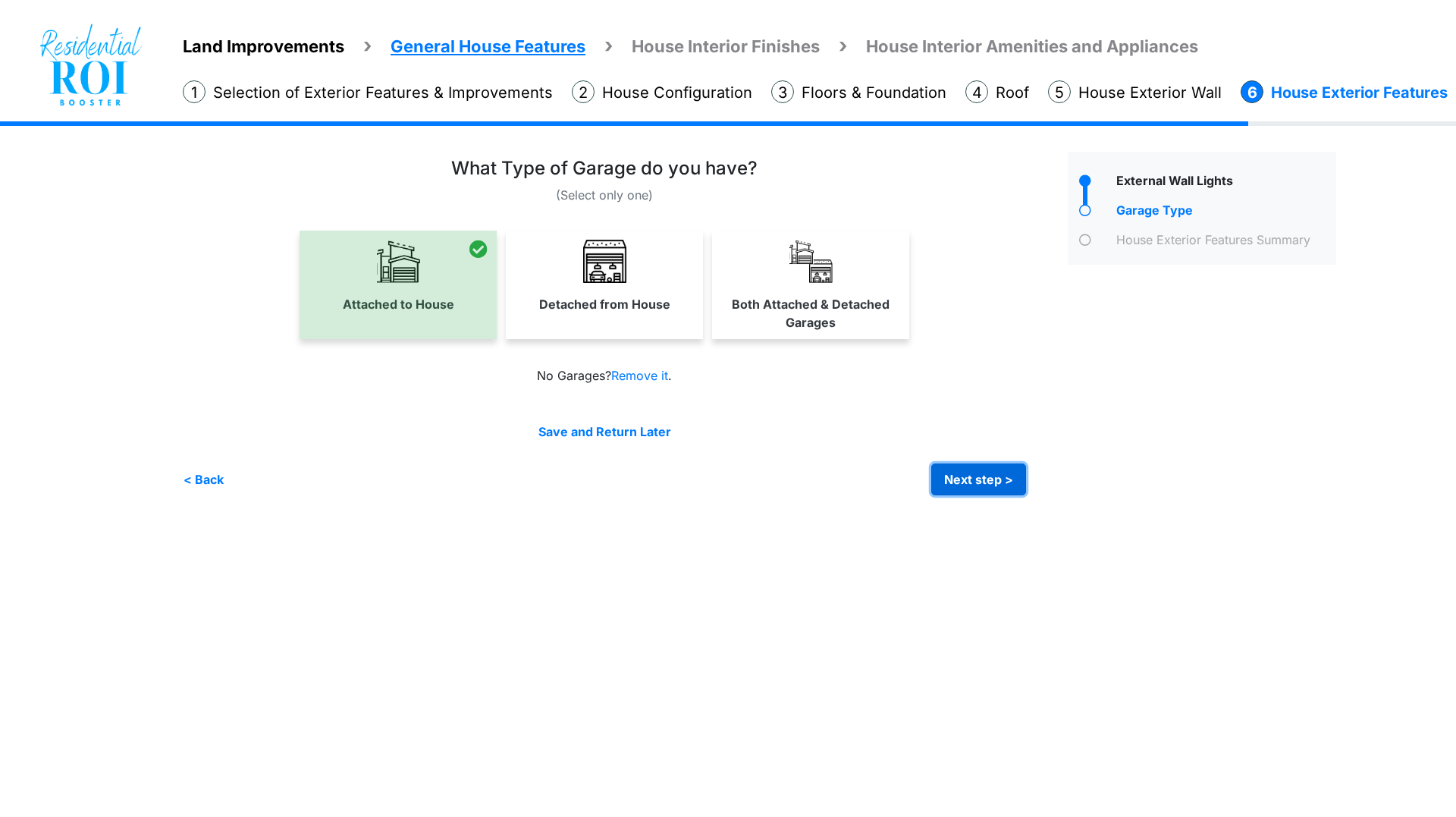
click at [948, 485] on button "Next step >" at bounding box center [979, 480] width 95 height 32
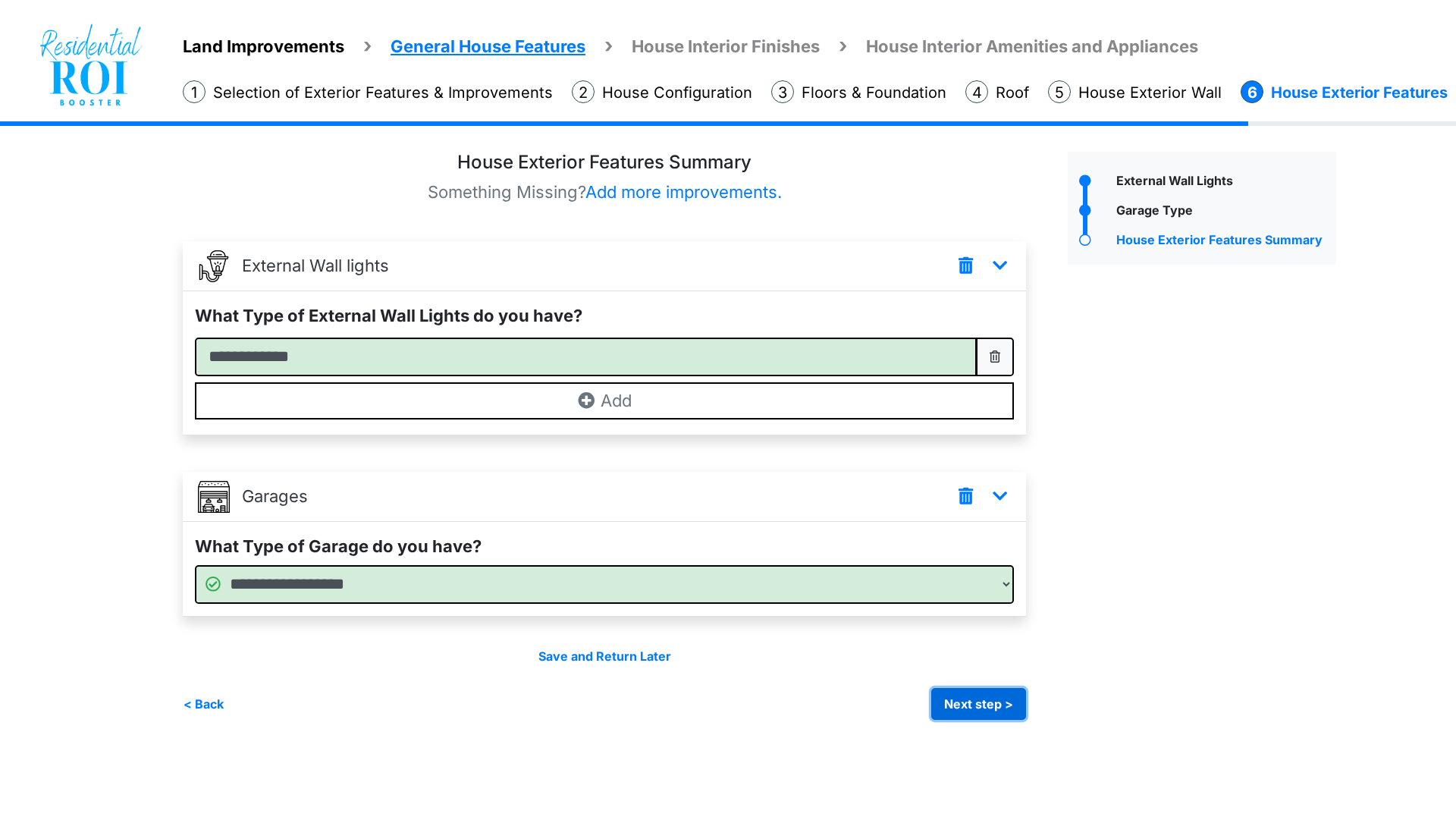
click at [987, 700] on button "Next step >" at bounding box center [979, 703] width 95 height 32
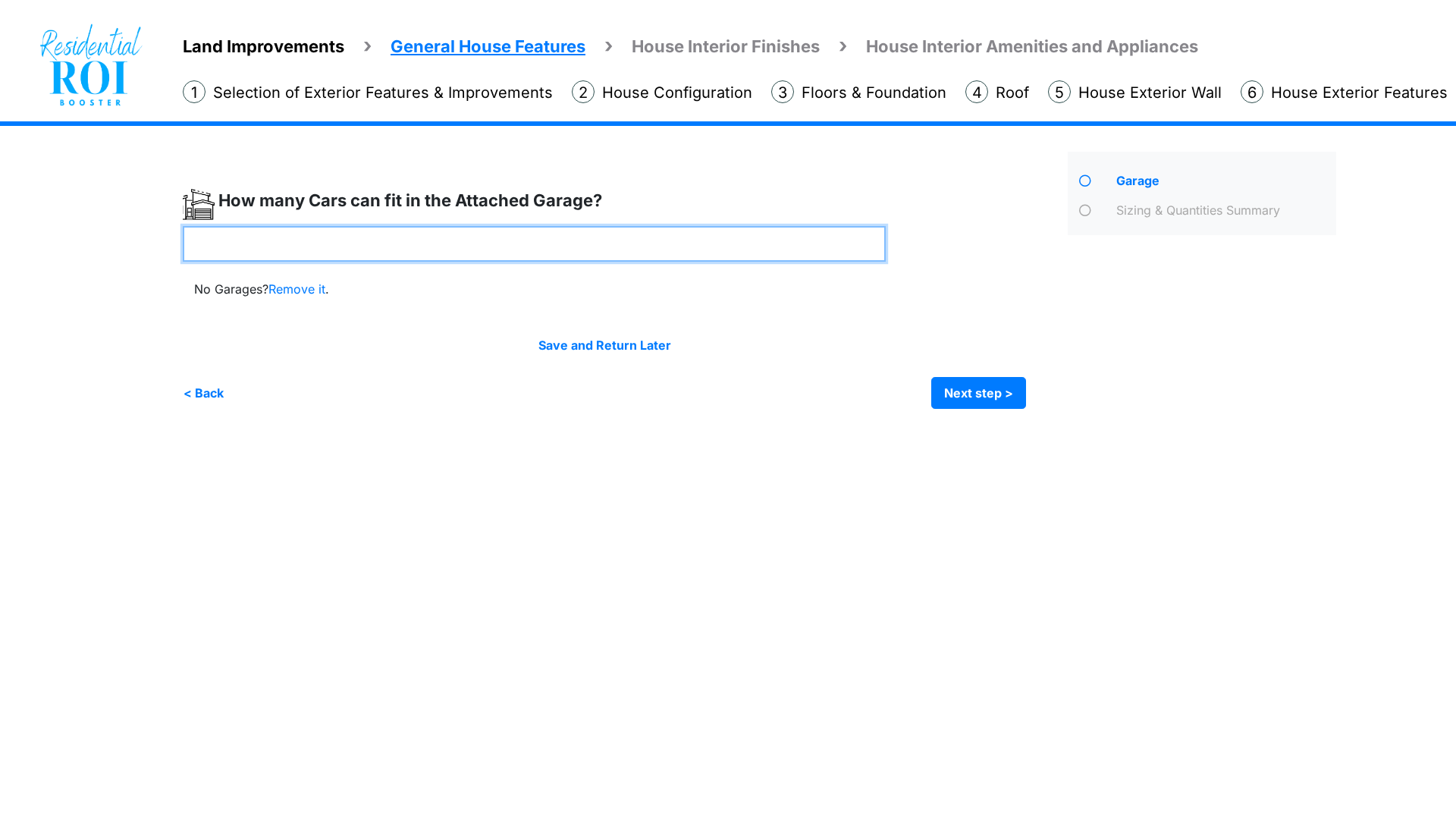
click at [401, 235] on input "number" at bounding box center [534, 244] width 703 height 35
type input "*"
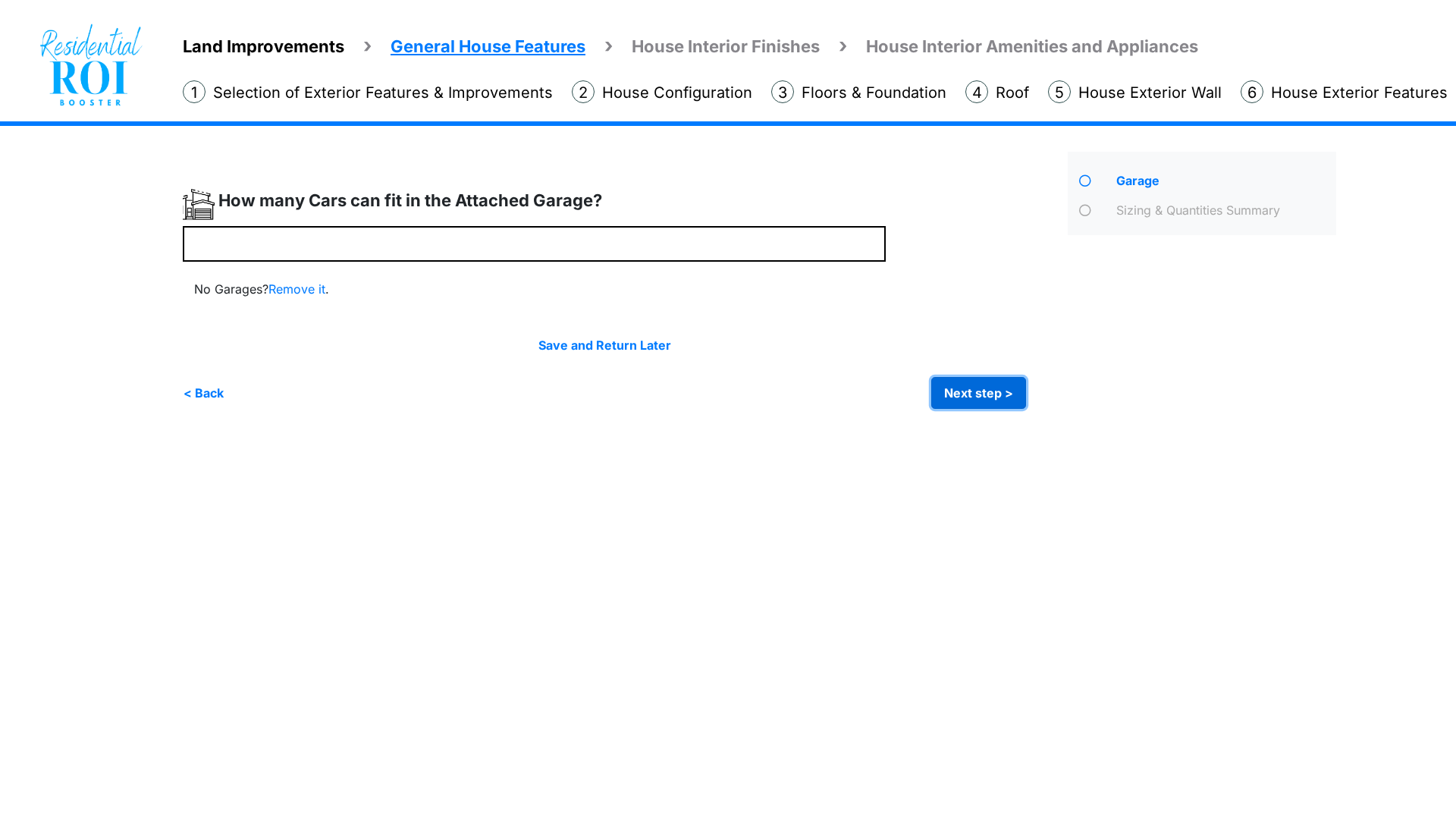
click at [950, 389] on button "Next step >" at bounding box center [979, 393] width 95 height 32
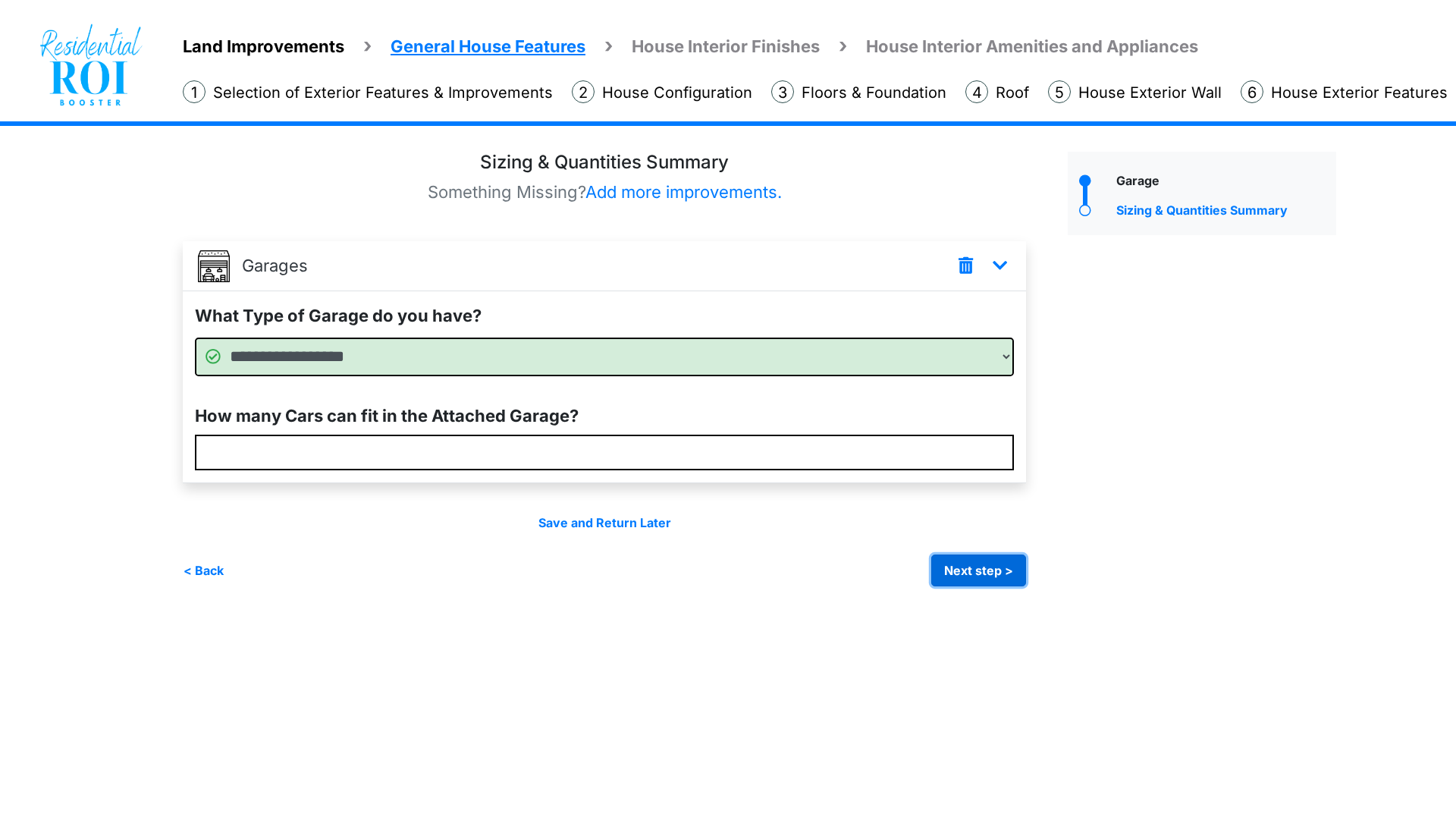
click at [981, 565] on button "Next step >" at bounding box center [979, 570] width 95 height 32
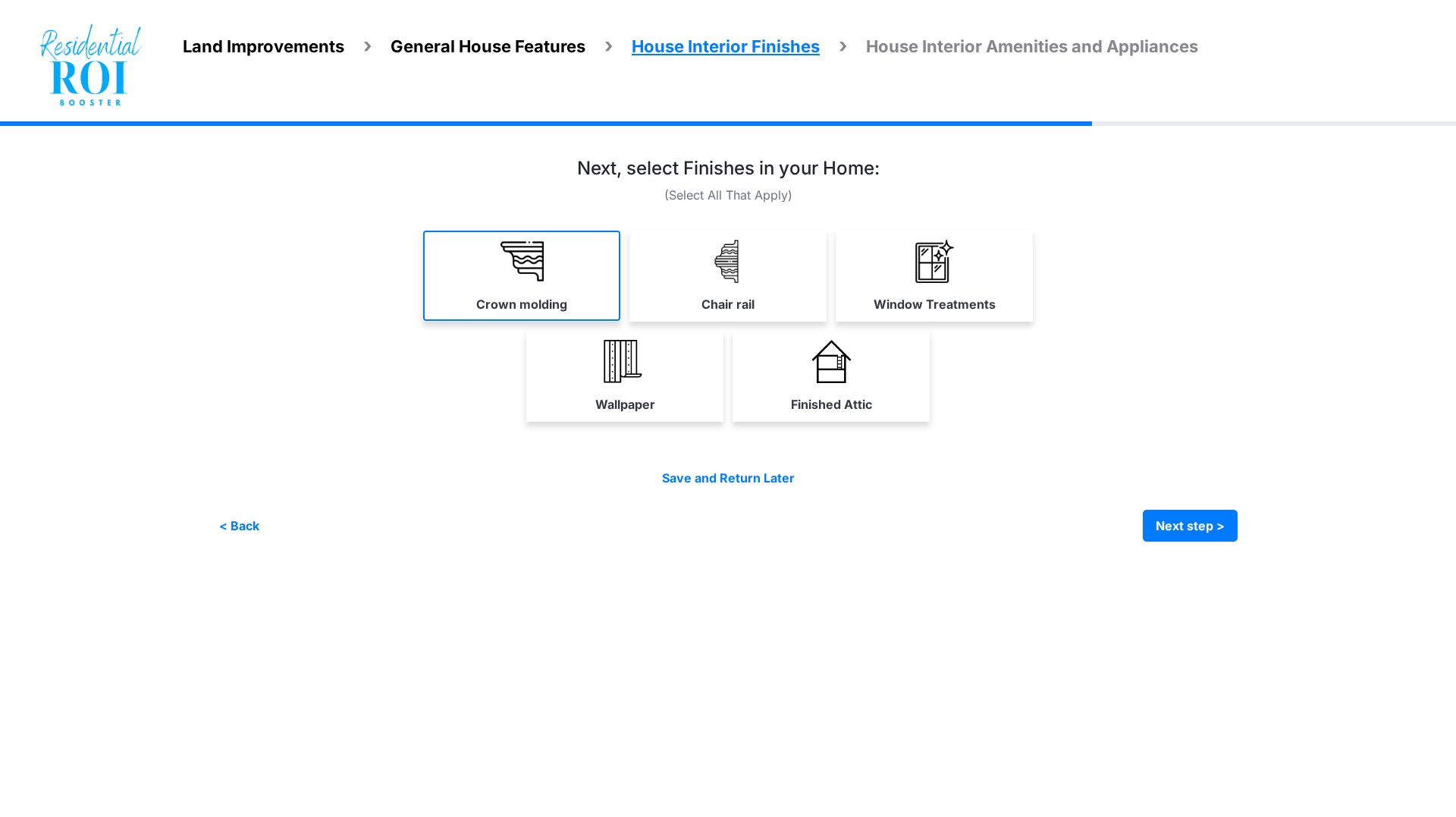
click at [509, 255] on img at bounding box center [522, 261] width 43 height 43
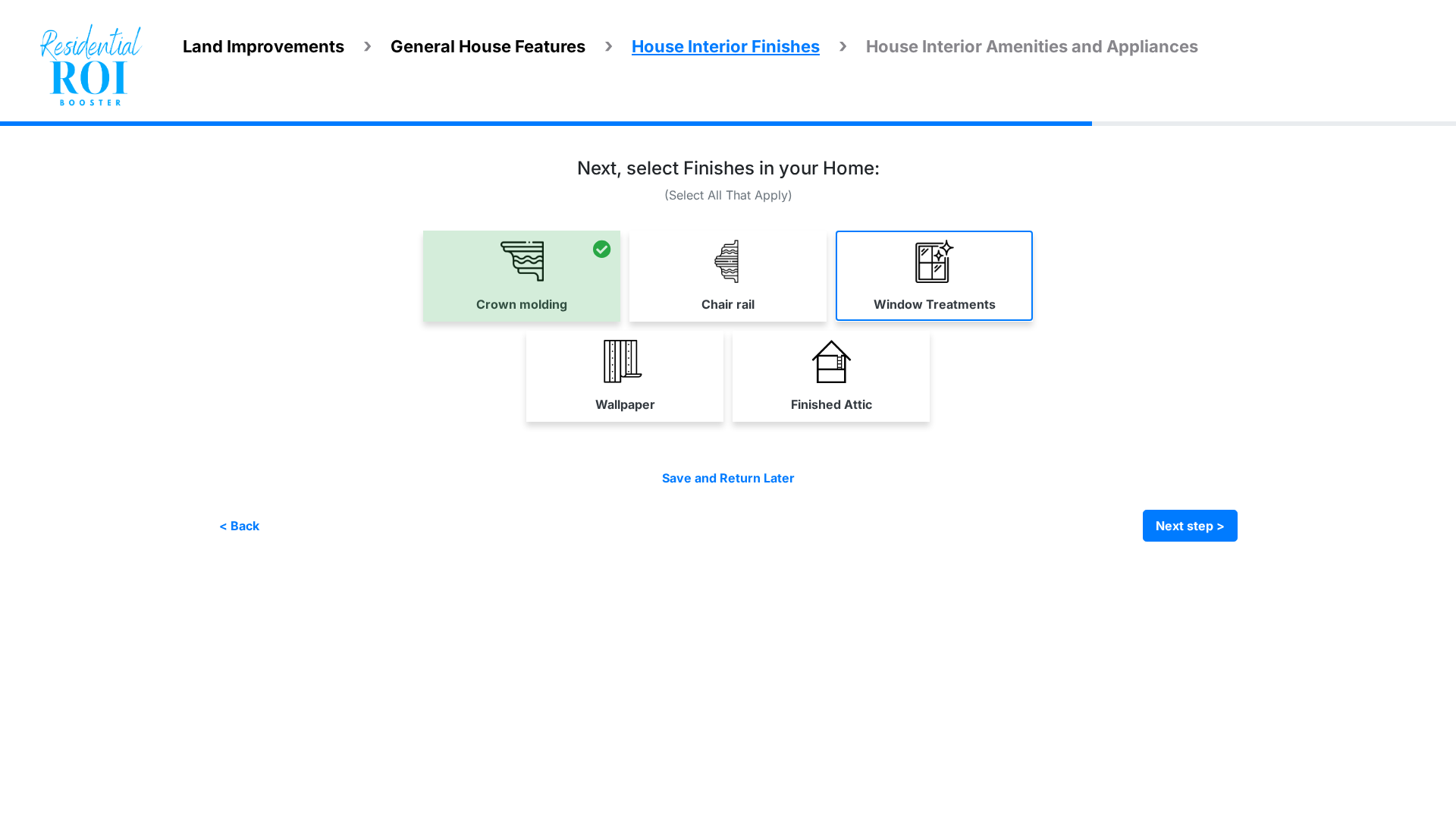
click at [909, 283] on link "Window Treatments" at bounding box center [934, 275] width 197 height 90
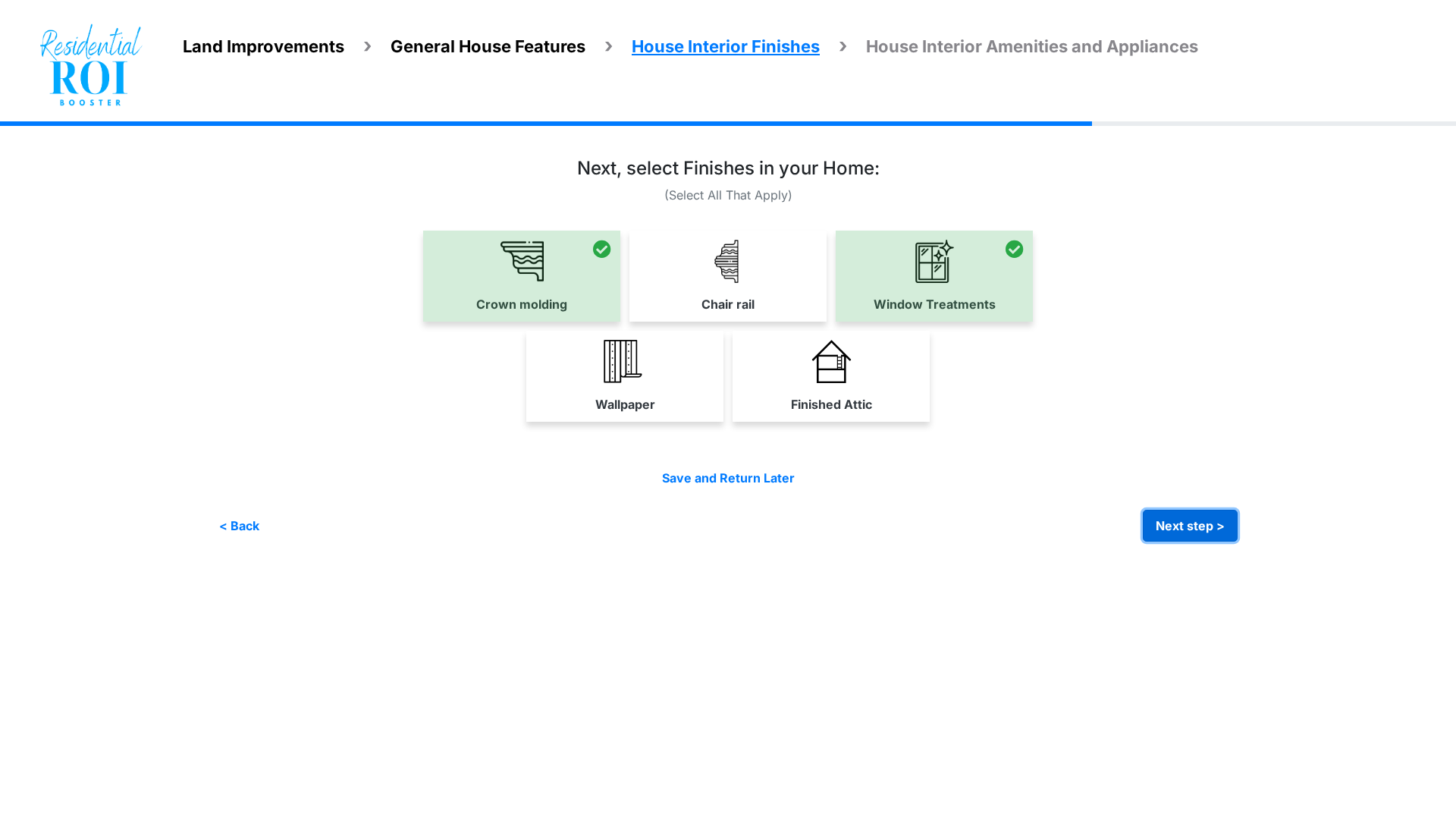
click at [1182, 518] on button "Next step >" at bounding box center [1190, 526] width 95 height 32
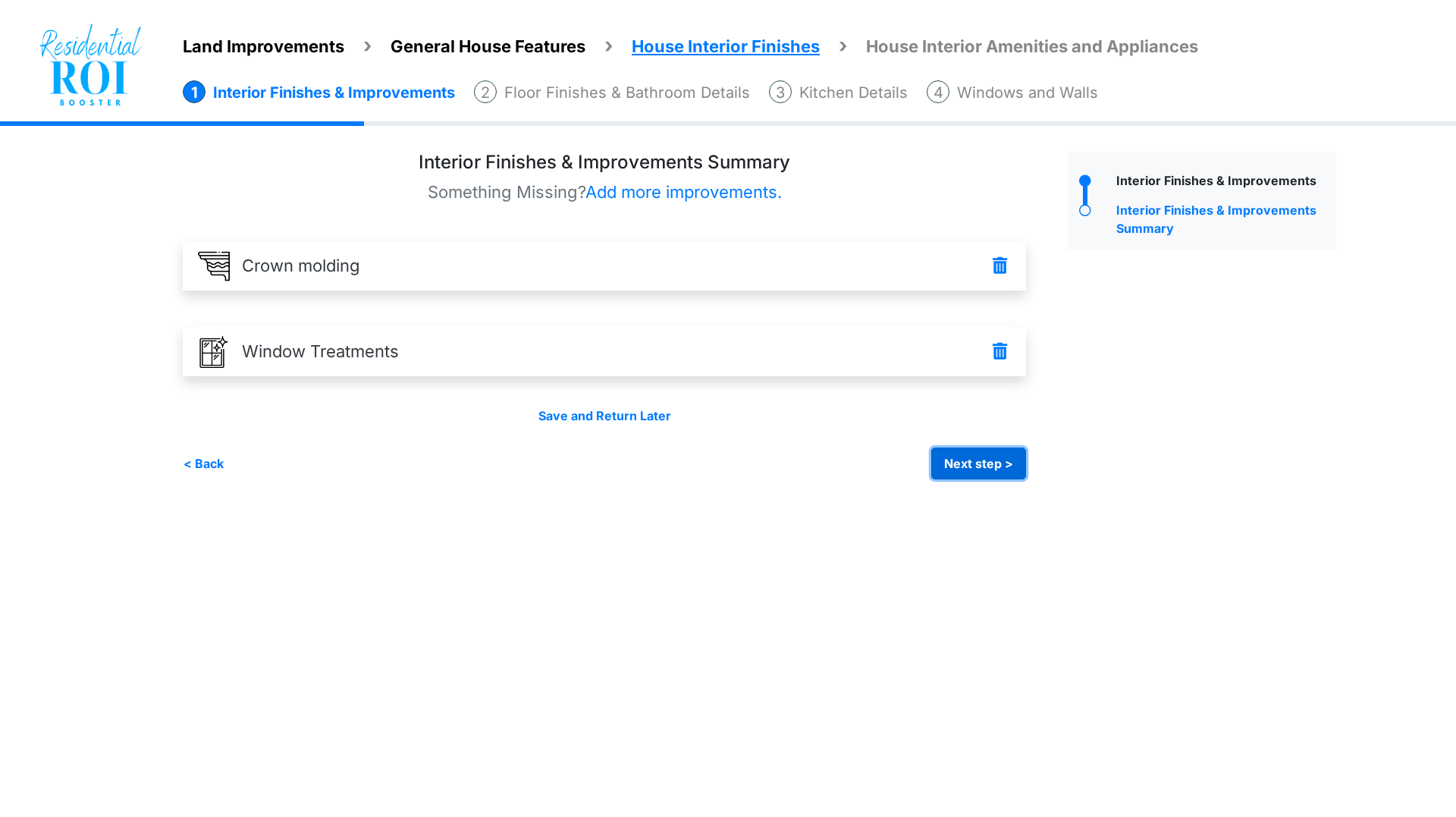
click at [996, 458] on button "Next step >" at bounding box center [979, 464] width 95 height 32
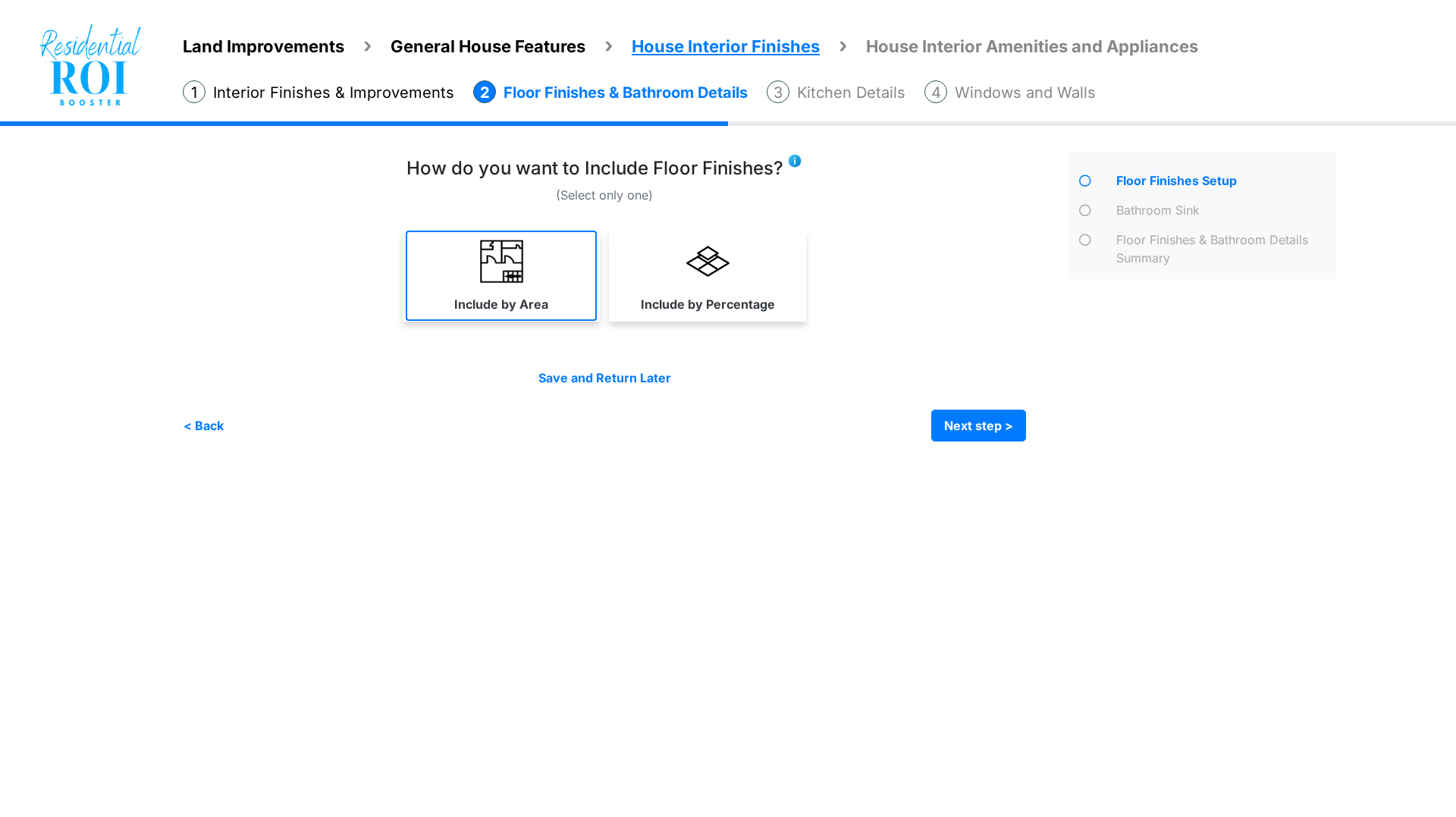
click at [483, 247] on img at bounding box center [501, 261] width 43 height 43
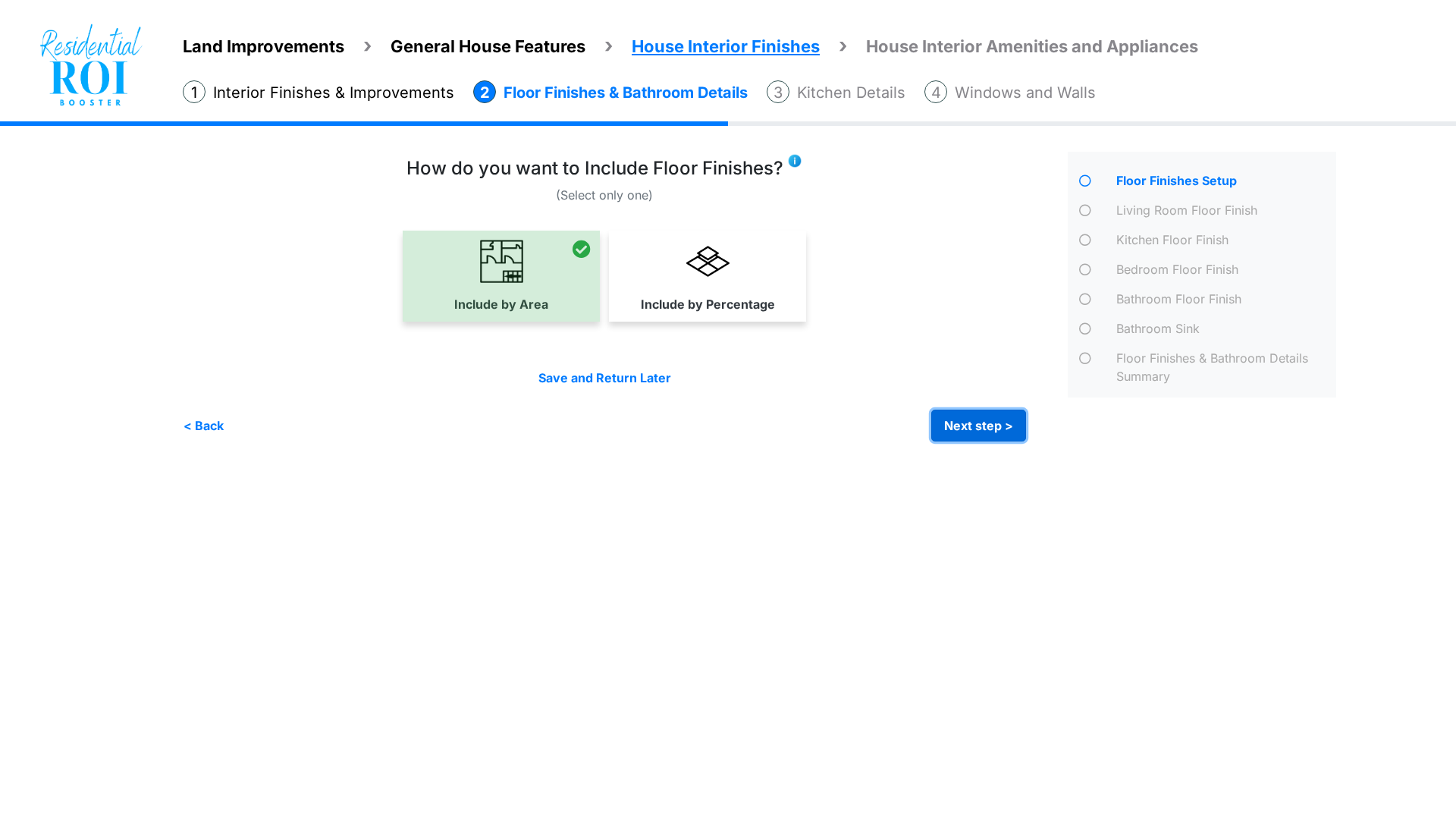
click at [988, 423] on button "Next step >" at bounding box center [979, 426] width 95 height 32
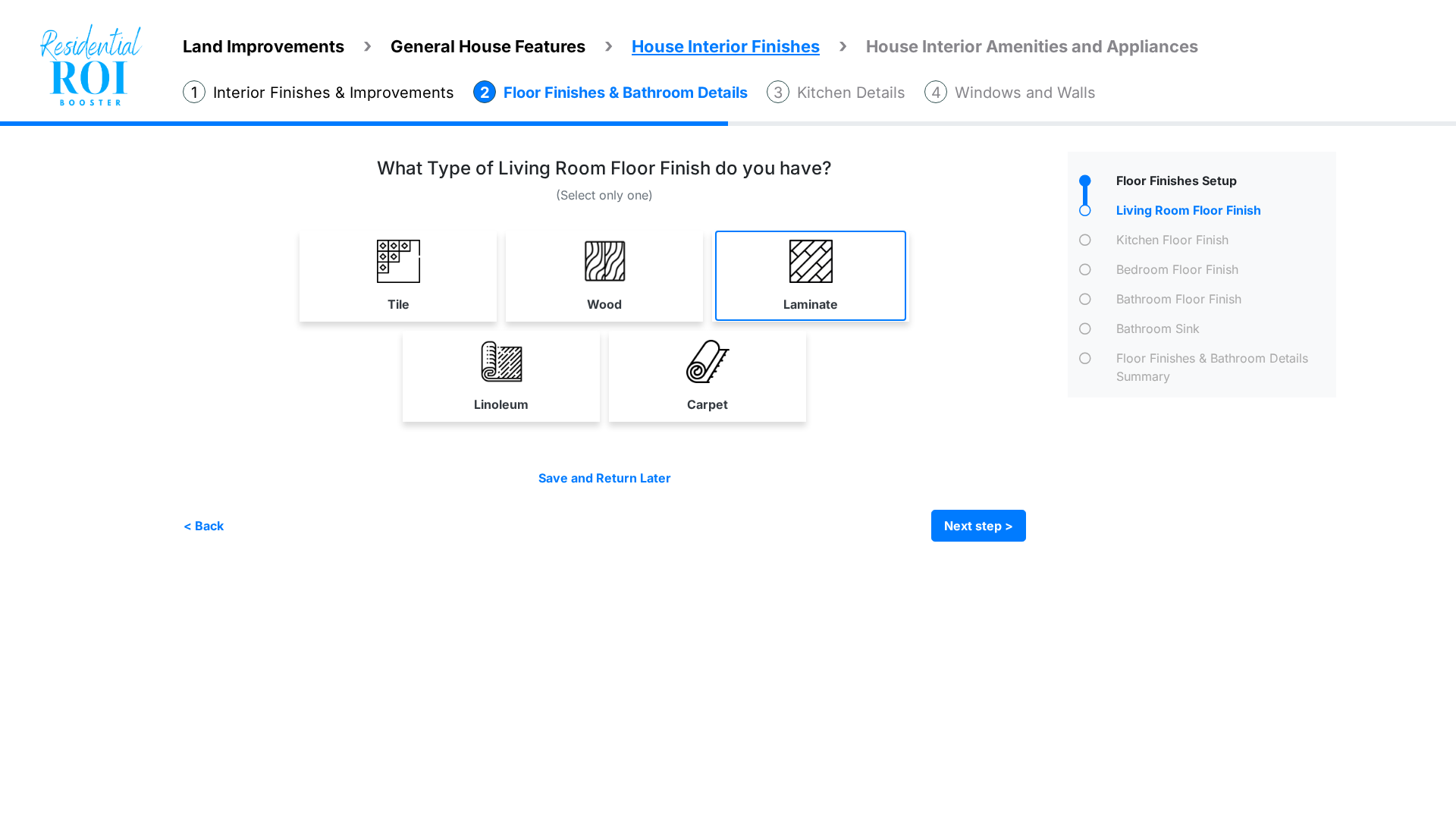
click at [775, 286] on link "Laminate" at bounding box center [810, 275] width 191 height 90
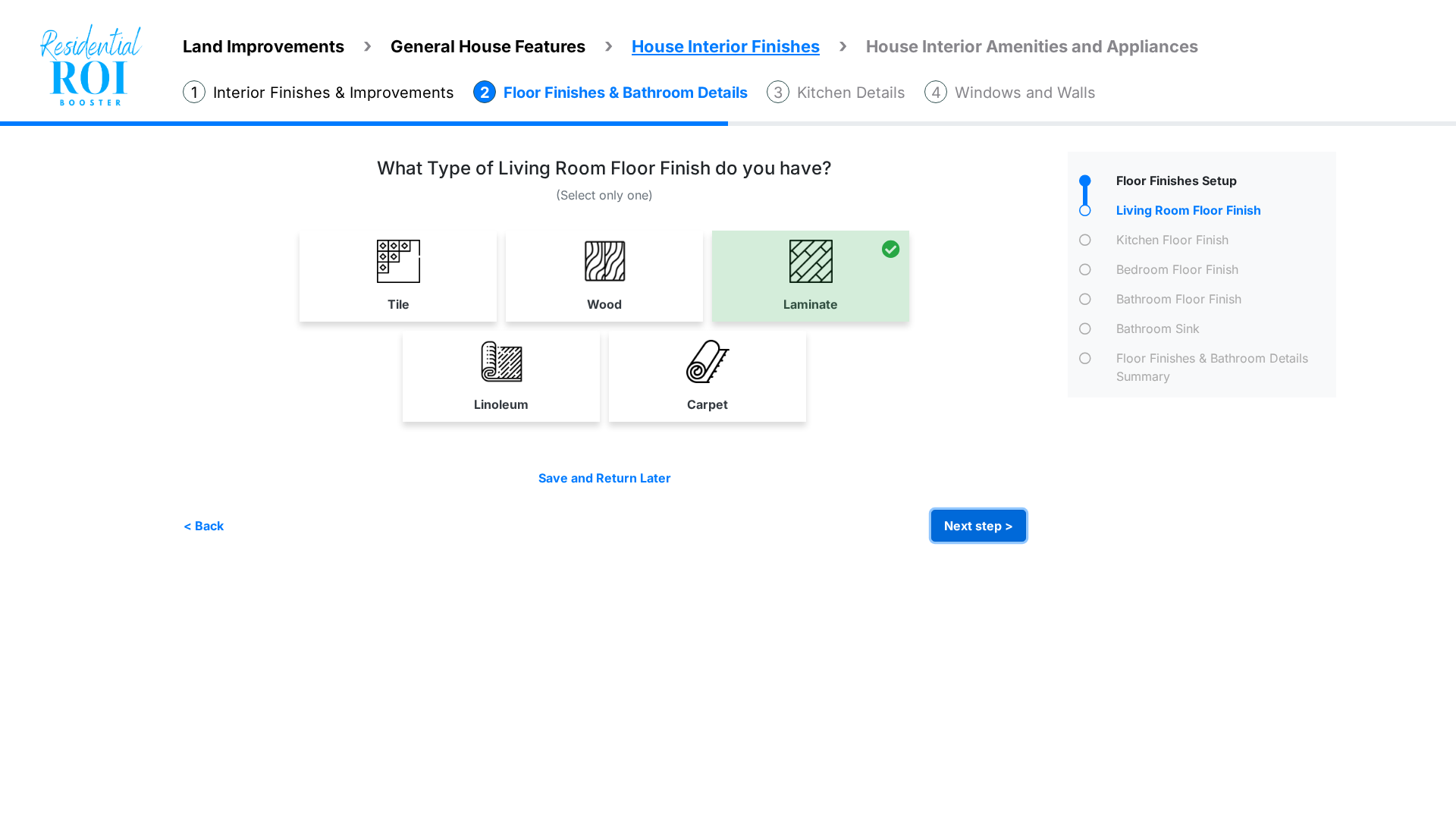
click at [959, 523] on button "Next step >" at bounding box center [979, 526] width 95 height 32
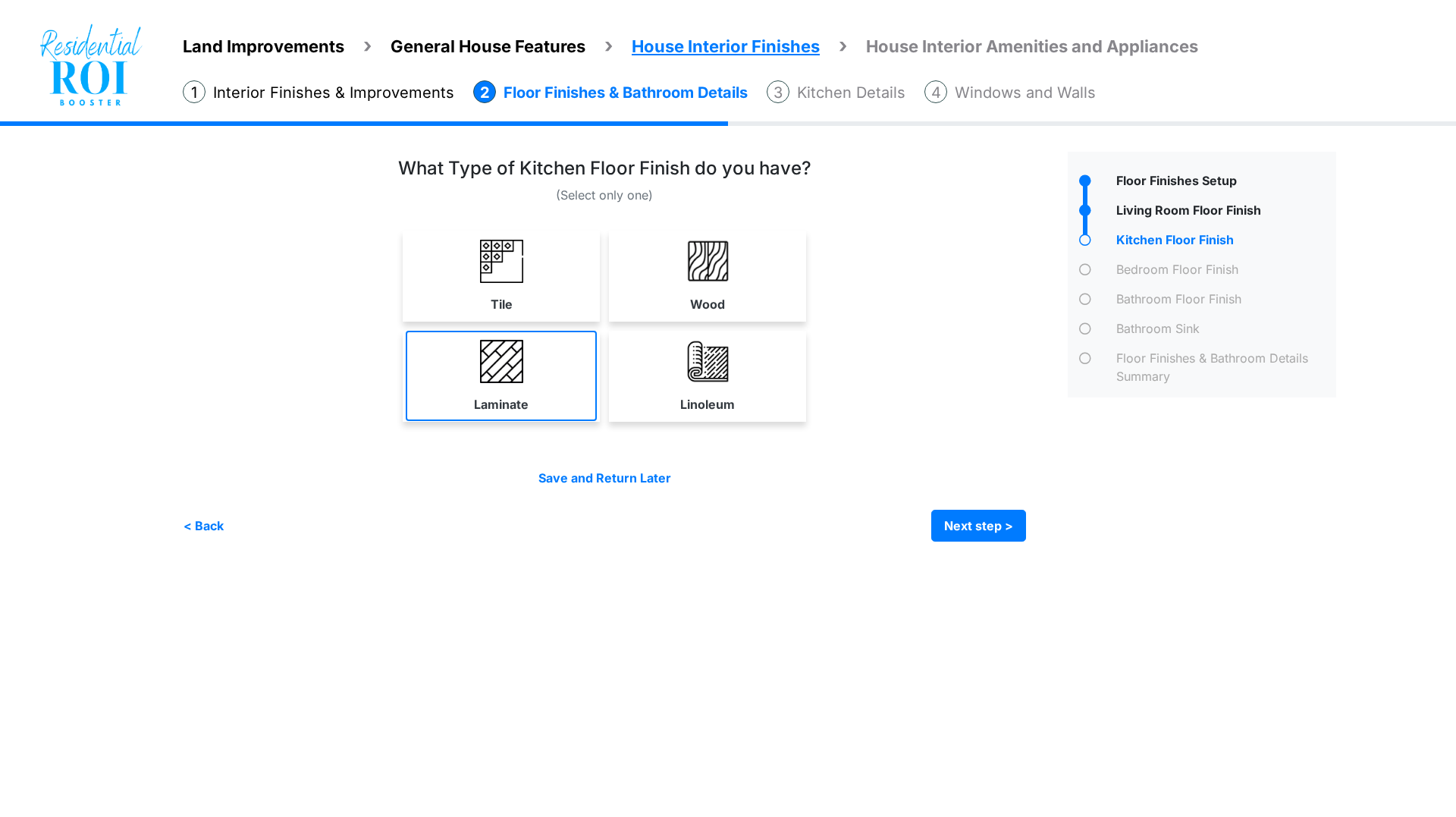
click at [549, 380] on link "Laminate" at bounding box center [501, 375] width 191 height 90
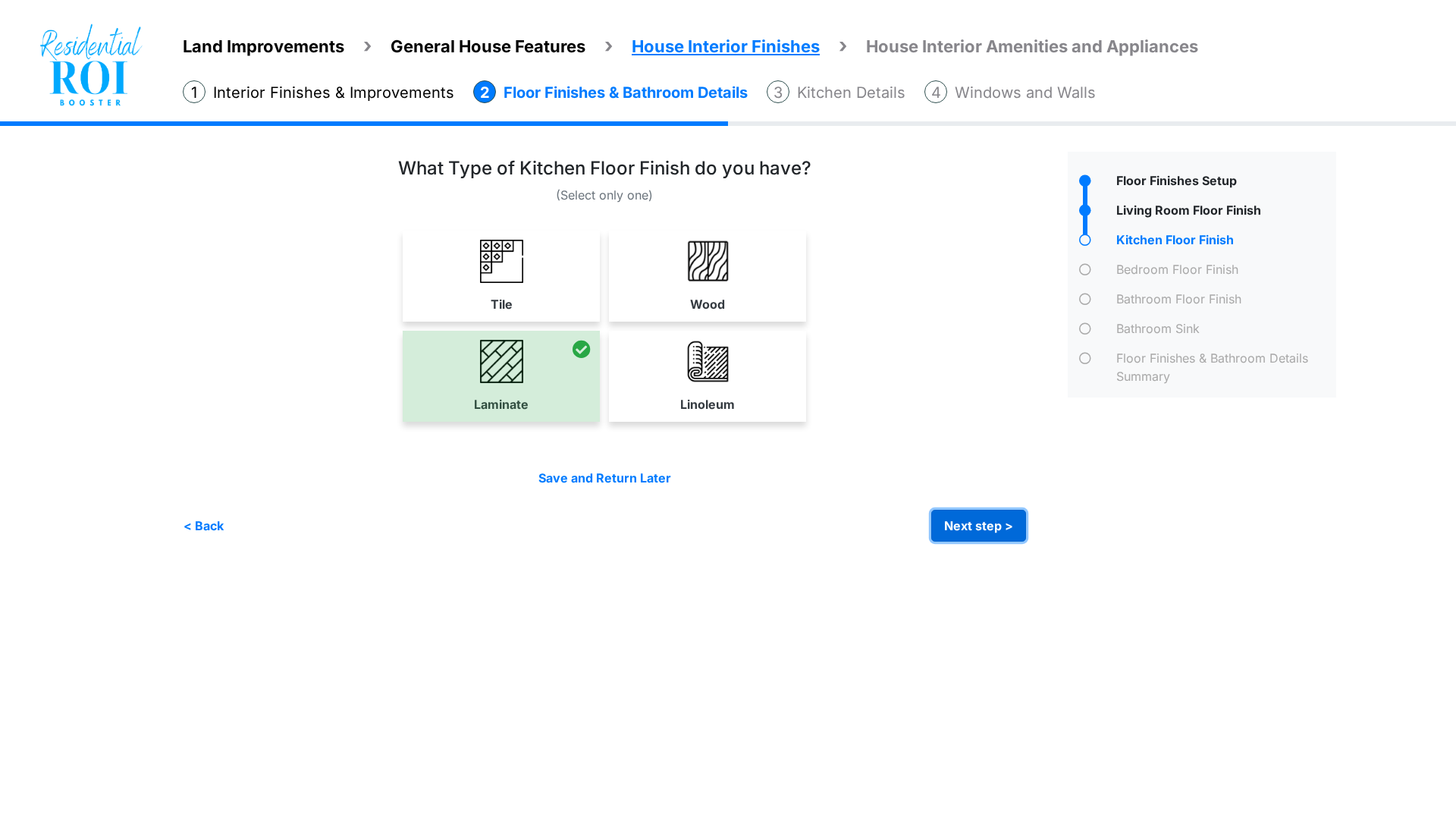
click at [966, 518] on button "Next step >" at bounding box center [979, 526] width 95 height 32
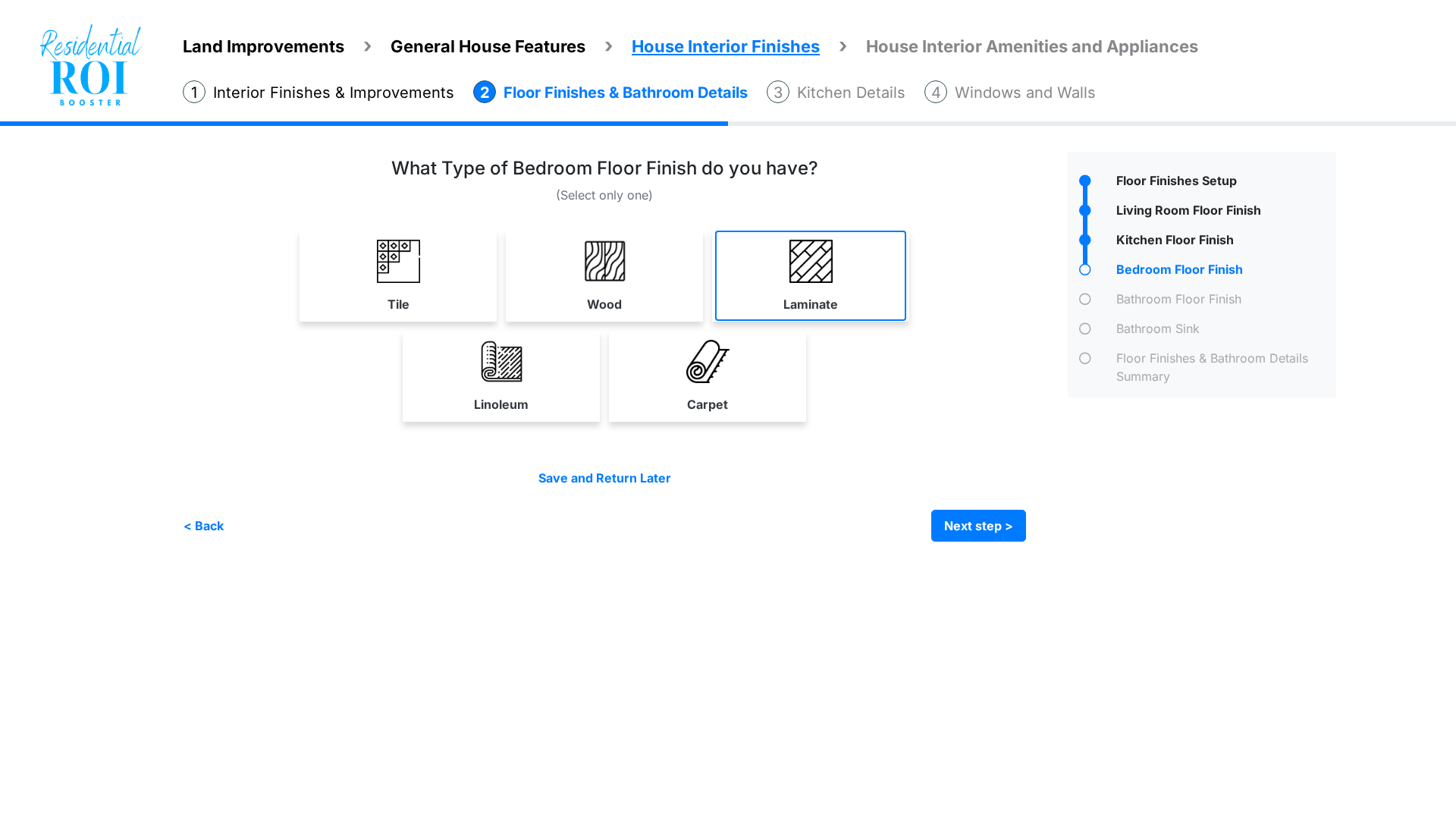
click at [783, 271] on link "Laminate" at bounding box center [810, 275] width 191 height 90
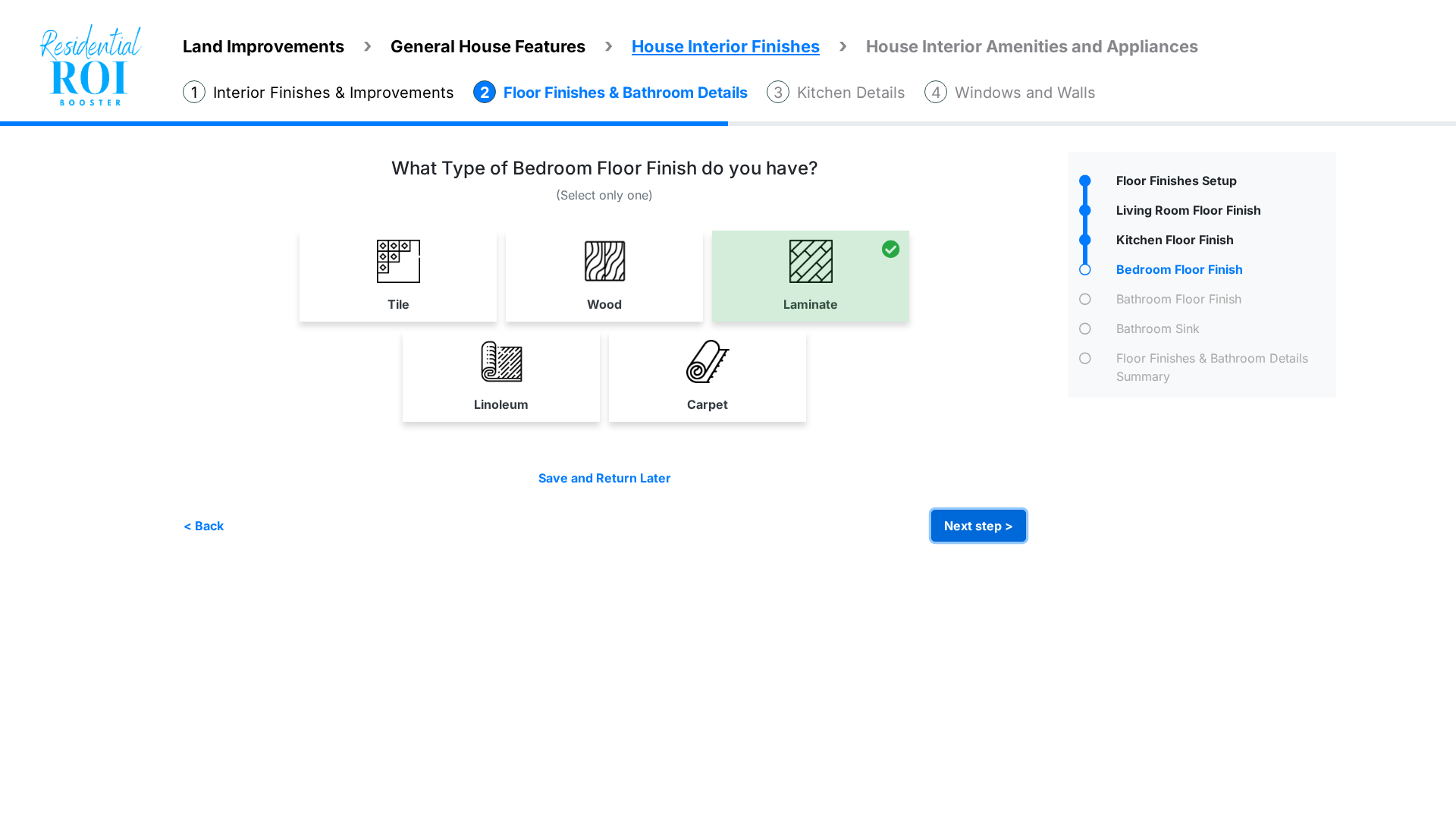
click at [964, 528] on button "Next step >" at bounding box center [979, 526] width 95 height 32
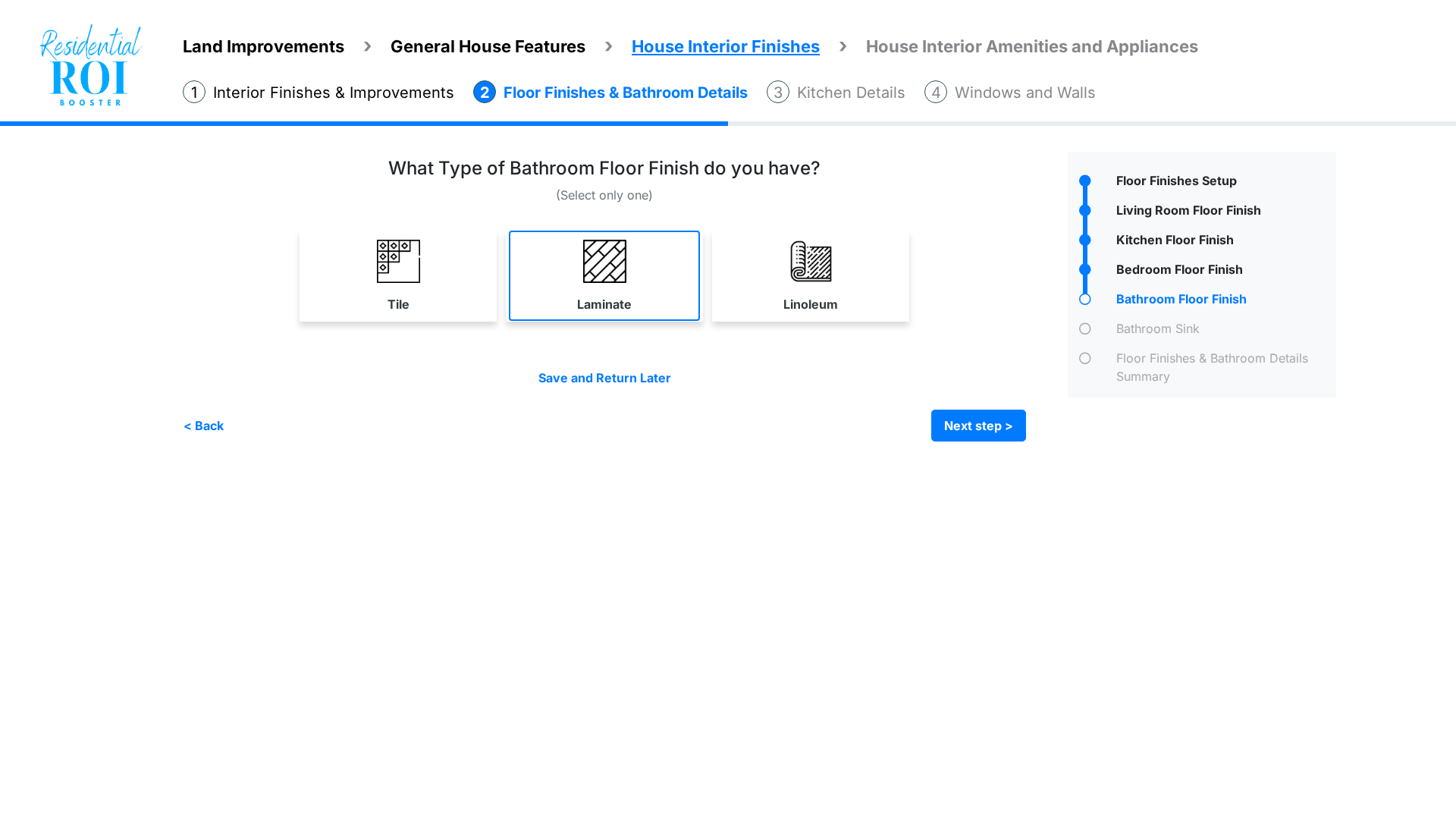
click at [615, 287] on link "Laminate" at bounding box center [604, 275] width 191 height 90
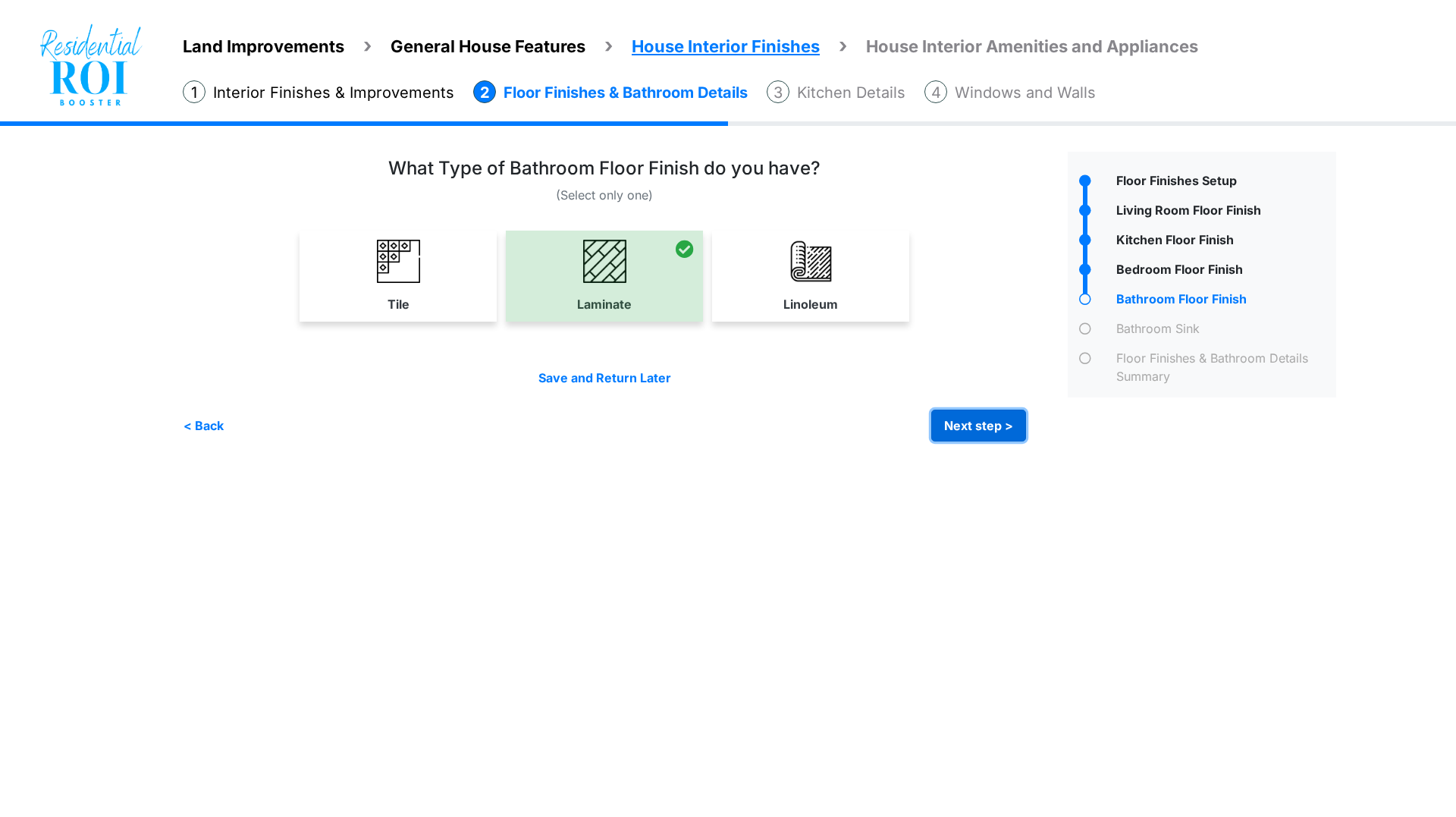
click at [994, 427] on button "Next step >" at bounding box center [979, 426] width 95 height 32
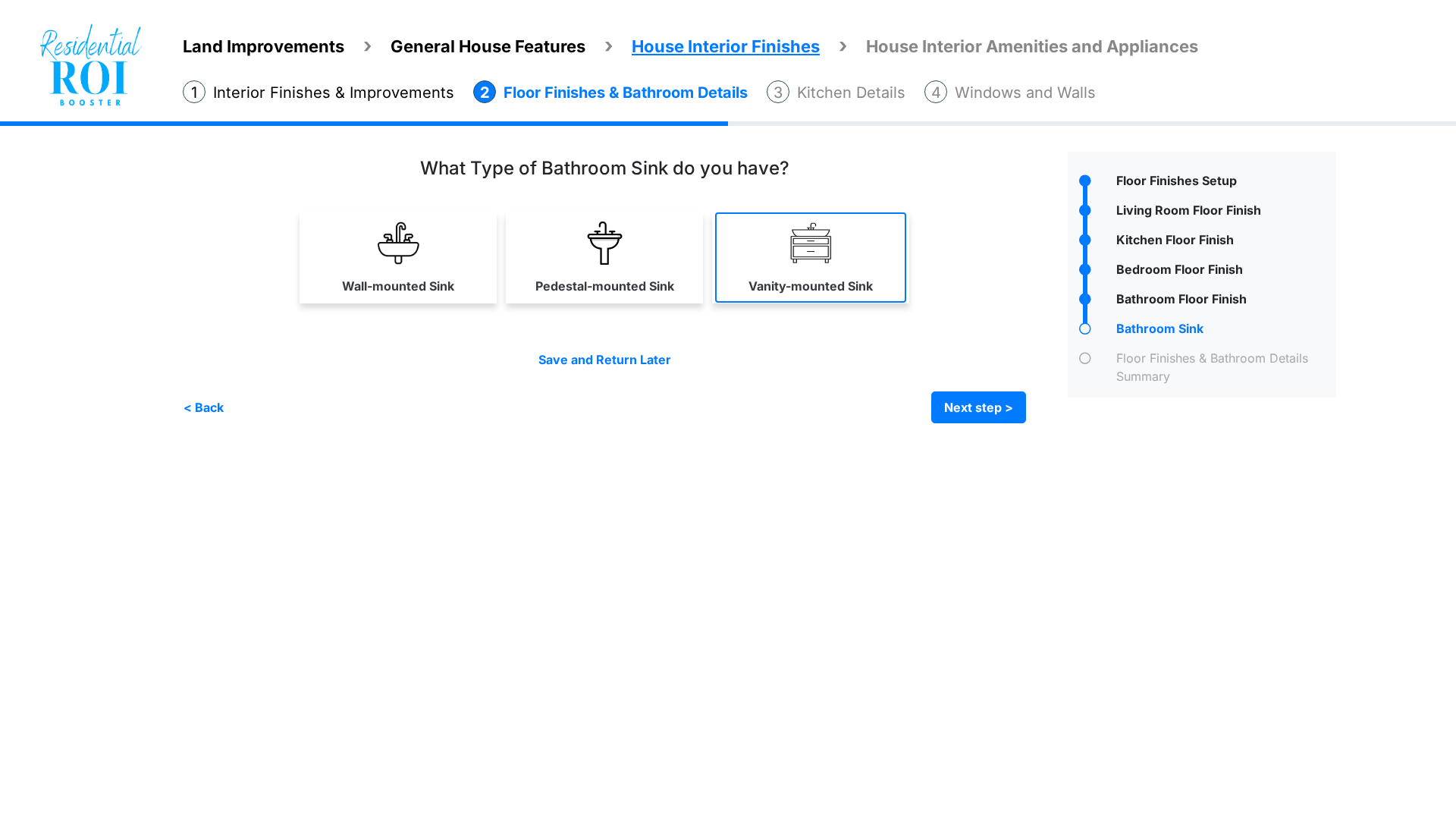
click at [792, 263] on img at bounding box center [810, 242] width 43 height 43
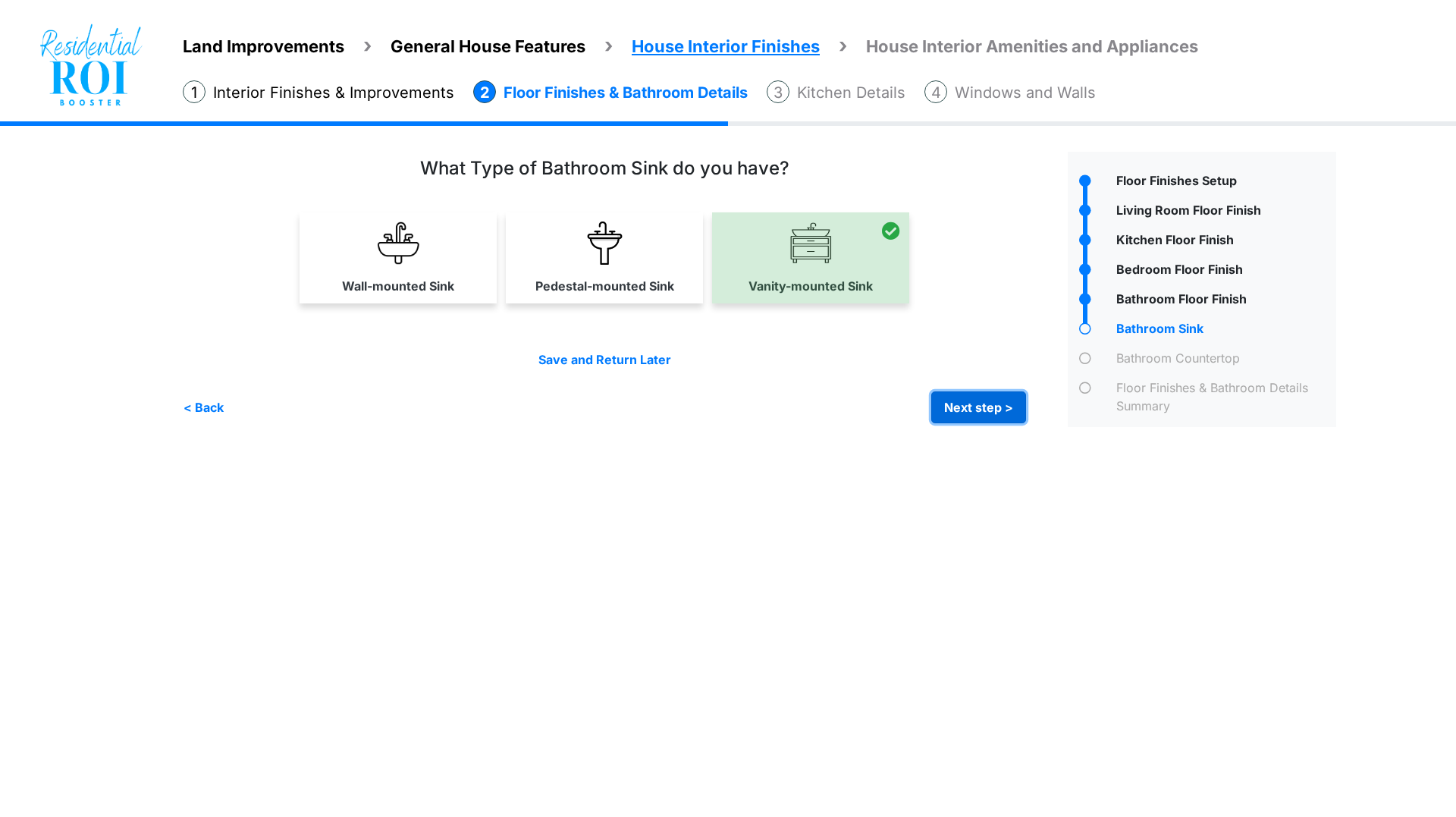
click at [946, 406] on button "Next step >" at bounding box center [979, 407] width 95 height 32
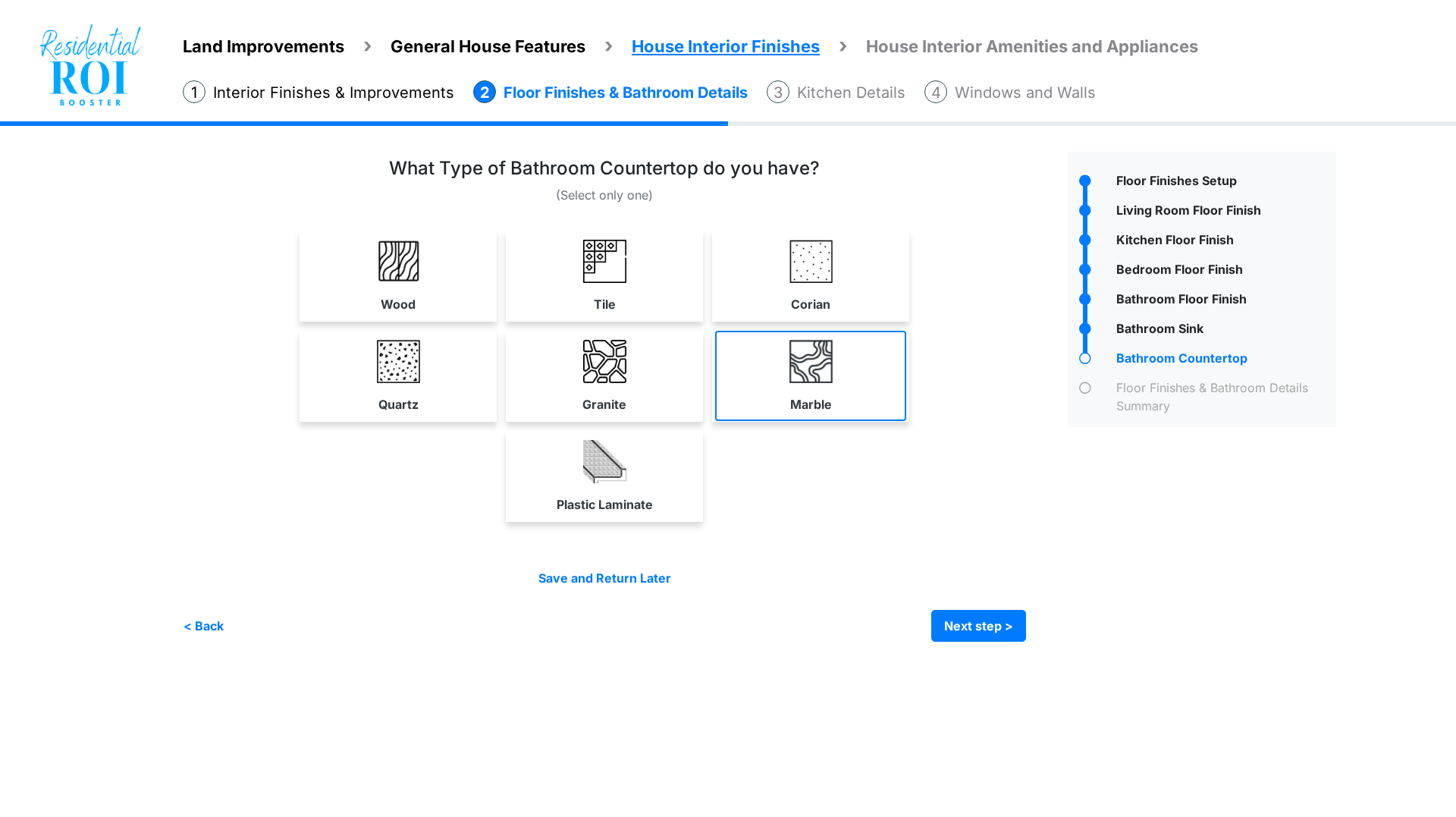
click at [851, 386] on link "Marble" at bounding box center [810, 375] width 191 height 90
select select "*"
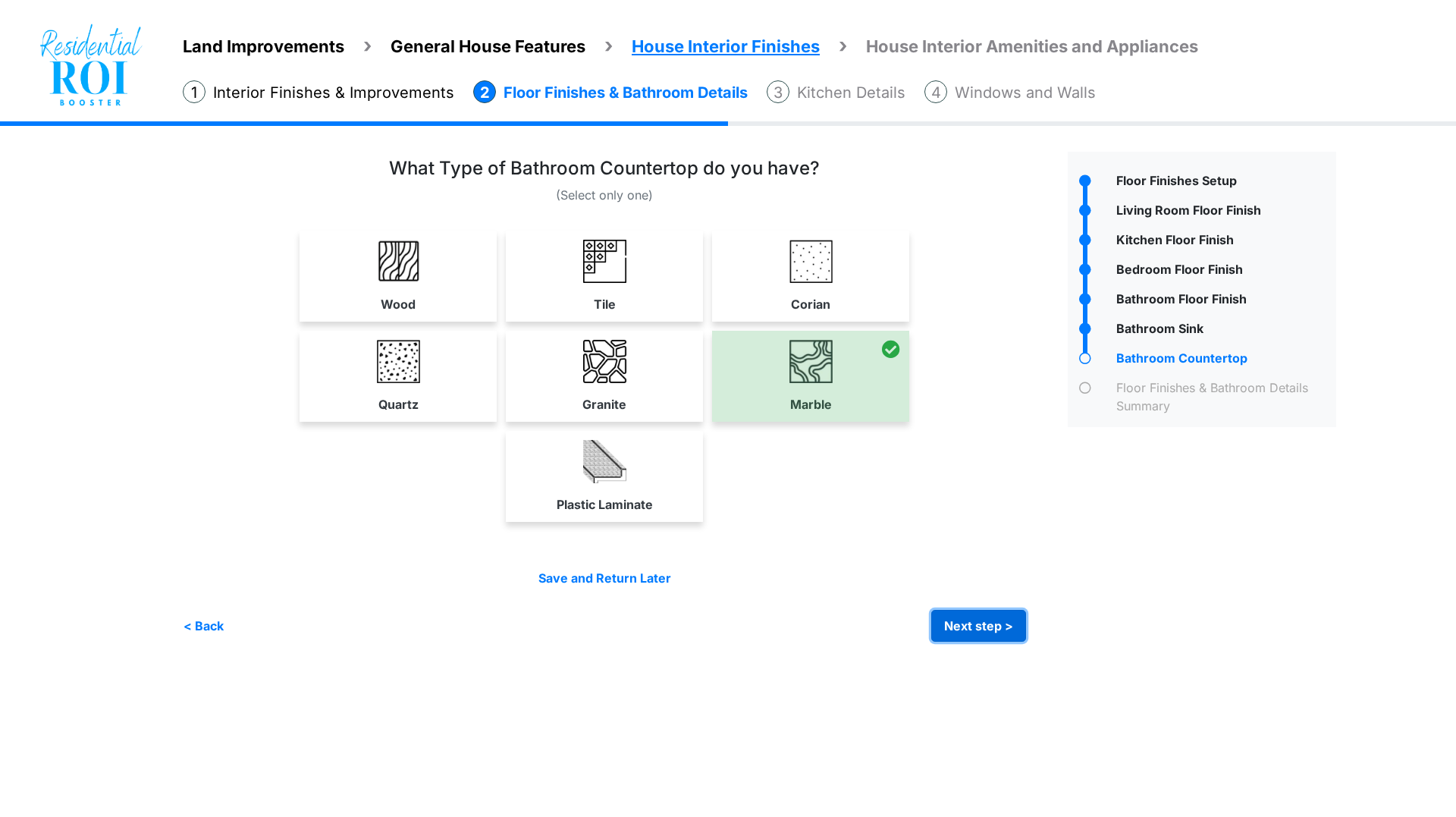
click at [958, 617] on button "Next step >" at bounding box center [979, 626] width 95 height 32
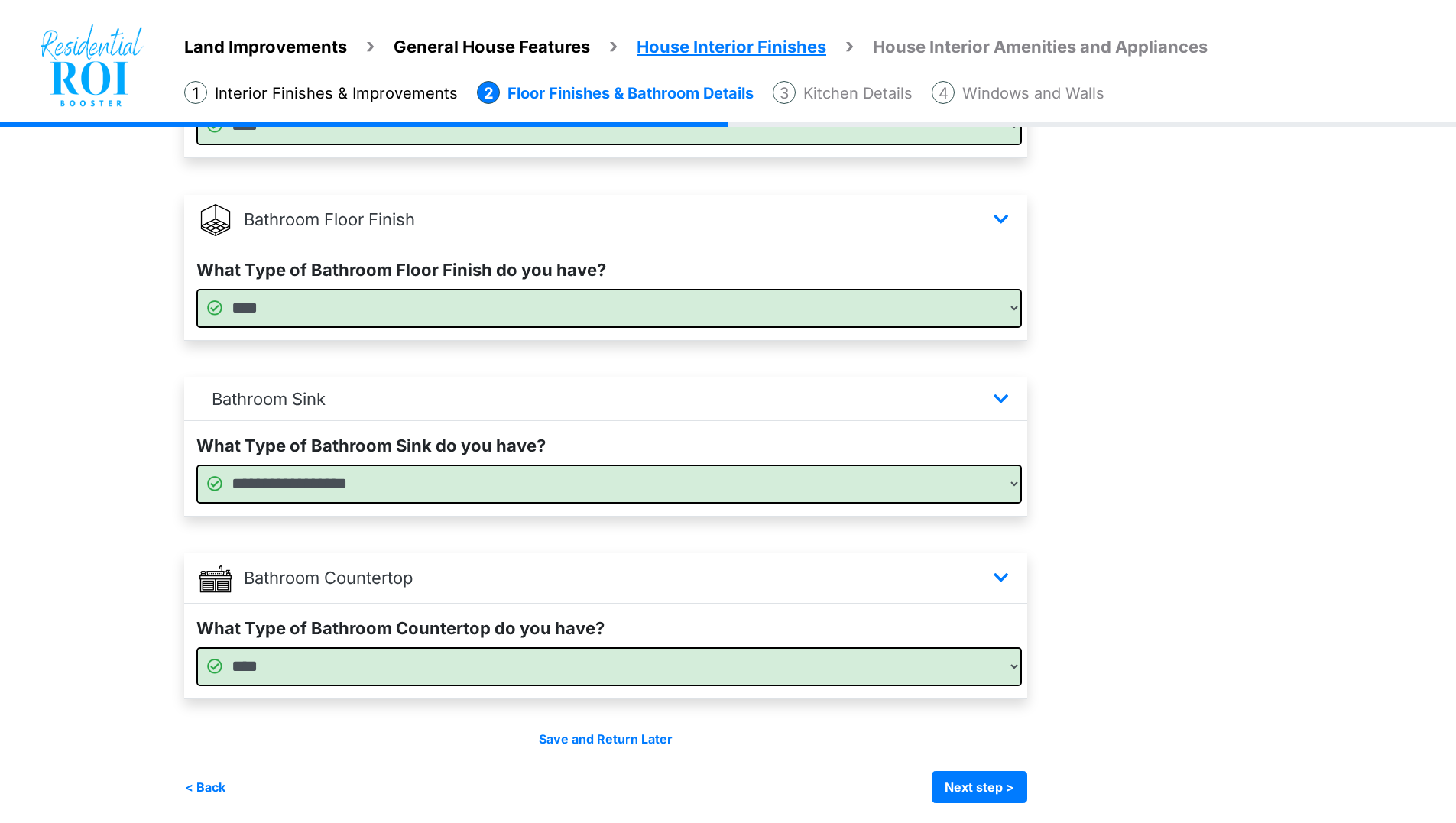
scroll to position [781, 0]
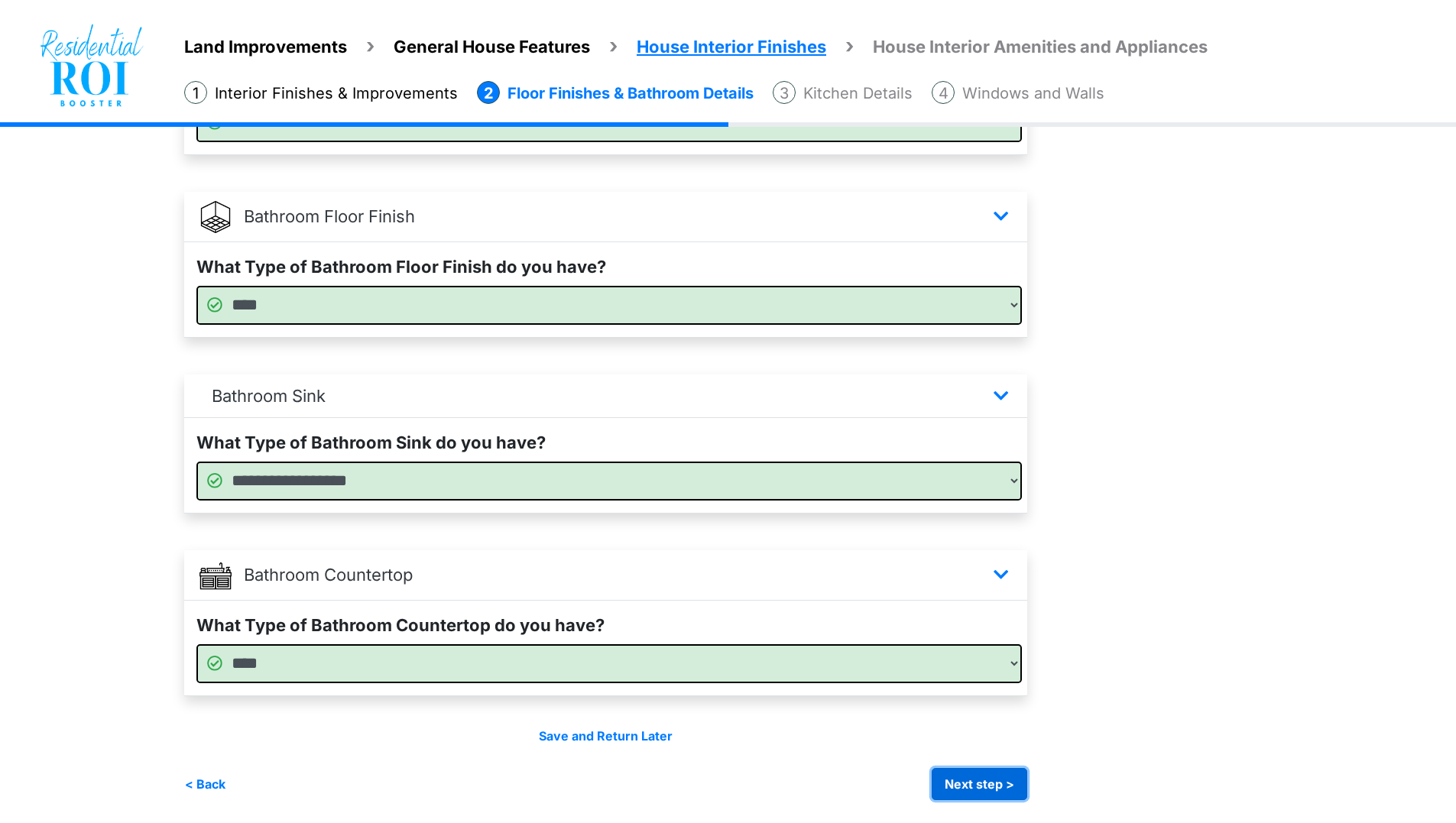
click at [966, 787] on button "Next step >" at bounding box center [979, 784] width 96 height 32
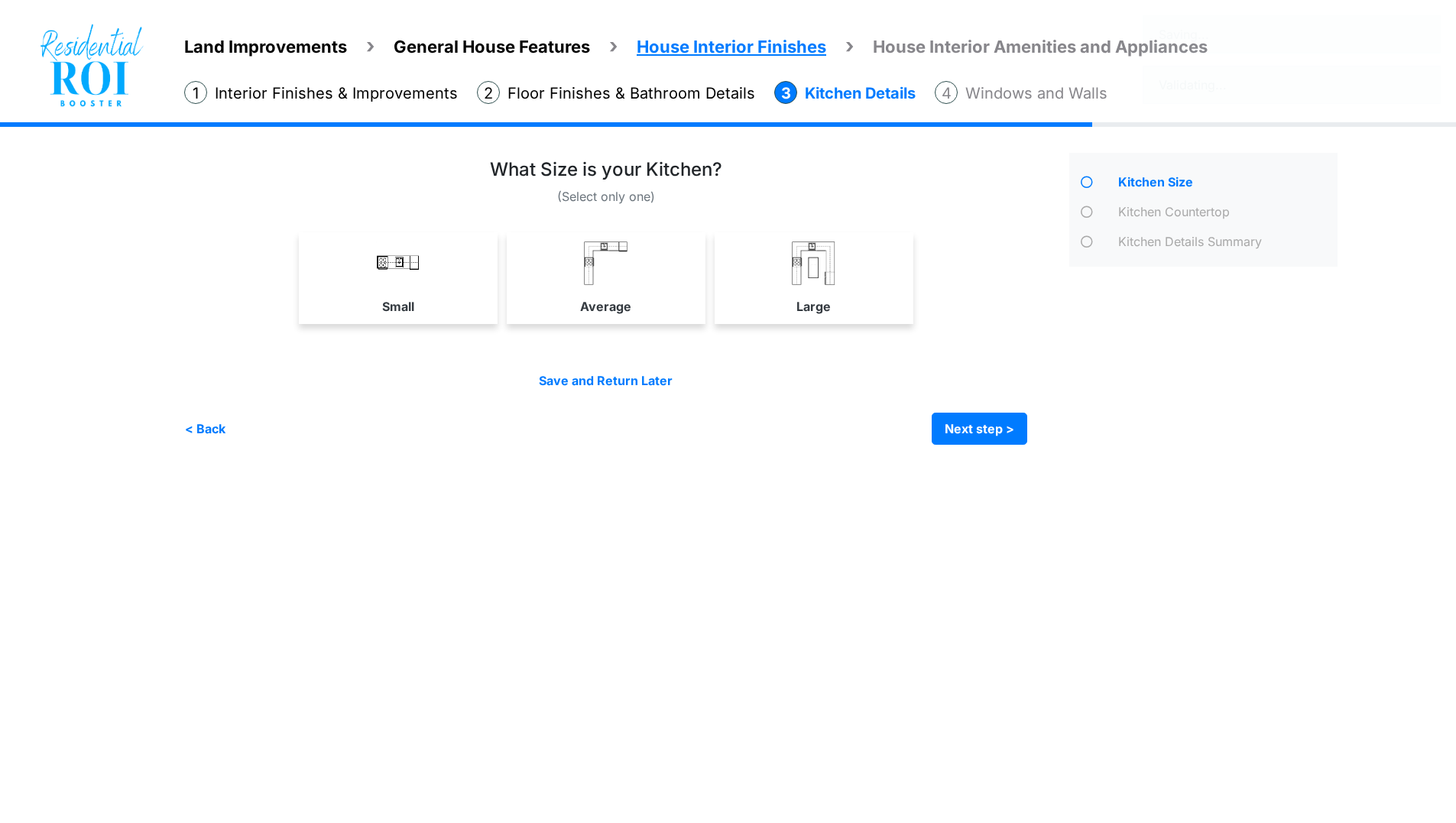
scroll to position [0, 0]
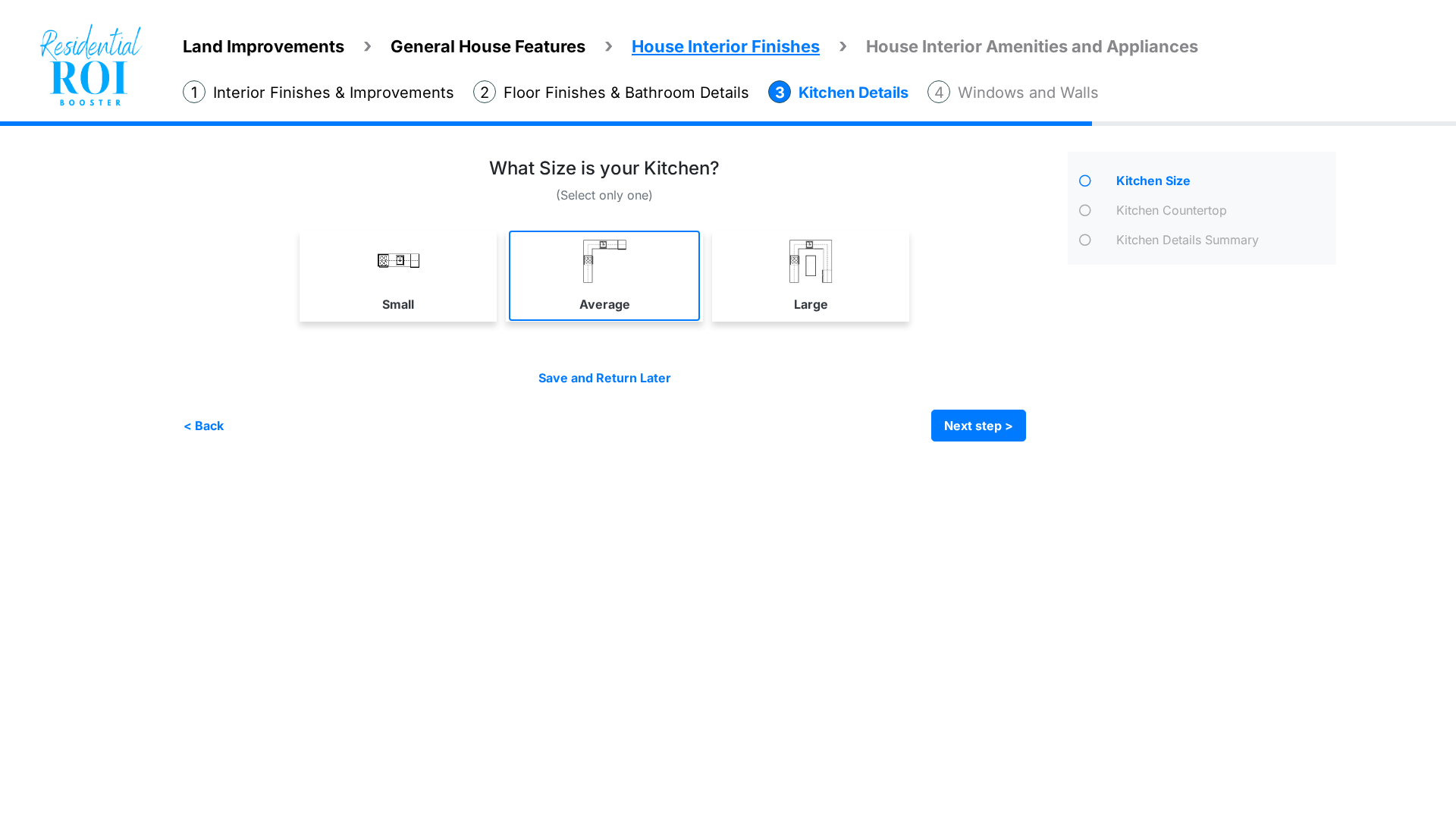
click at [616, 252] on img at bounding box center [604, 261] width 43 height 43
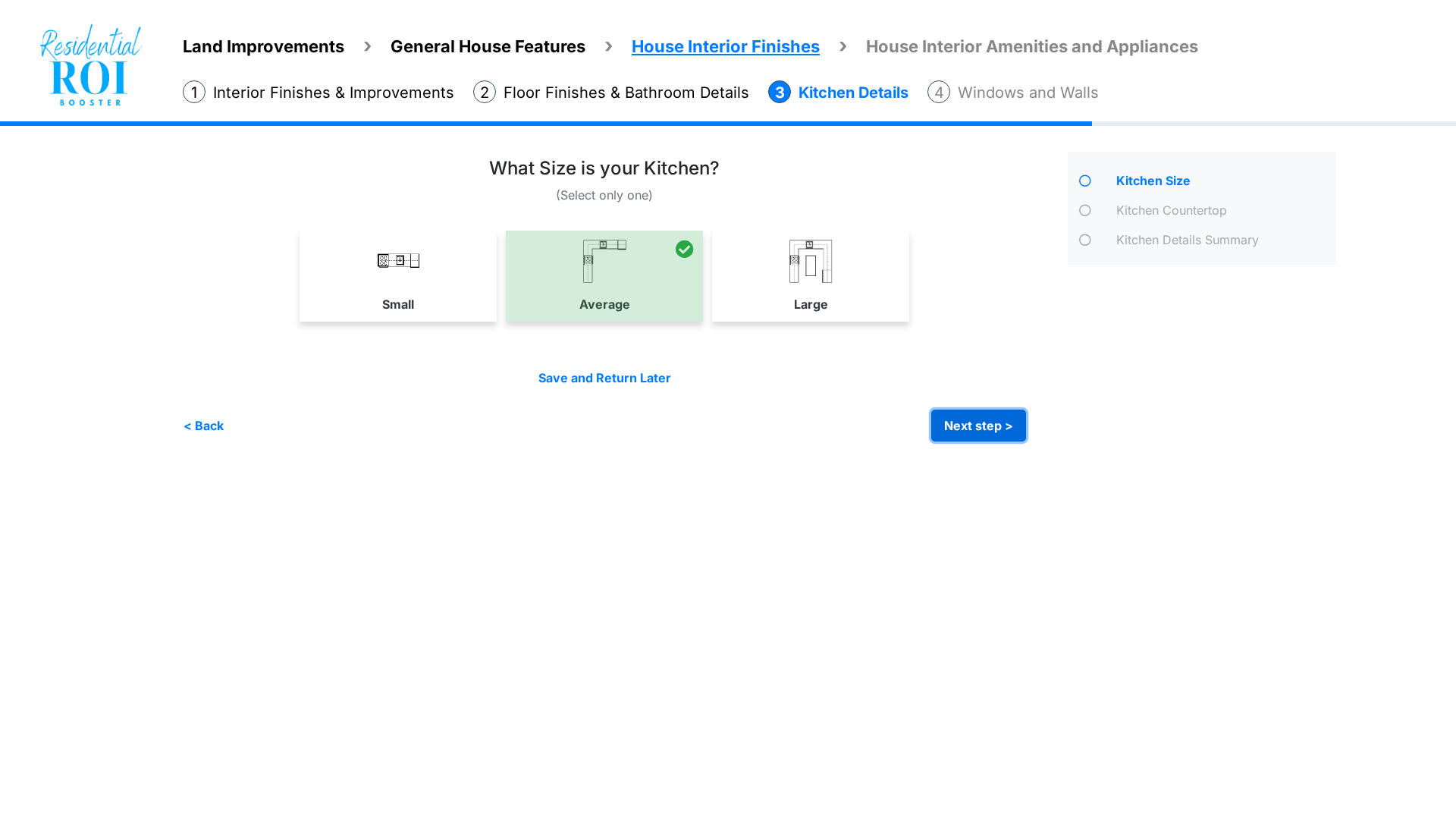
click at [997, 421] on button "Next step >" at bounding box center [979, 426] width 95 height 32
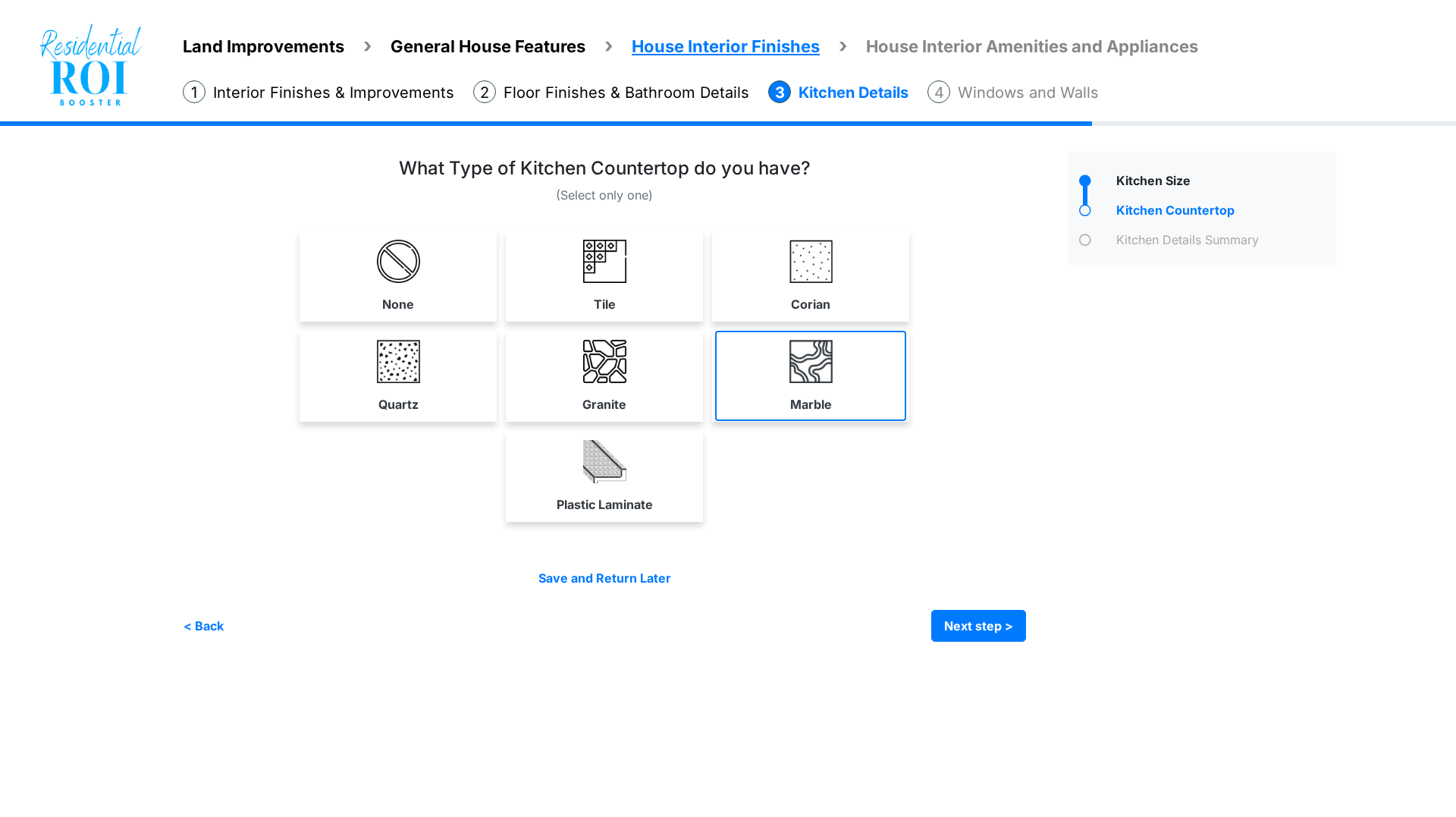
click at [828, 369] on img at bounding box center [810, 361] width 43 height 43
select select "*"
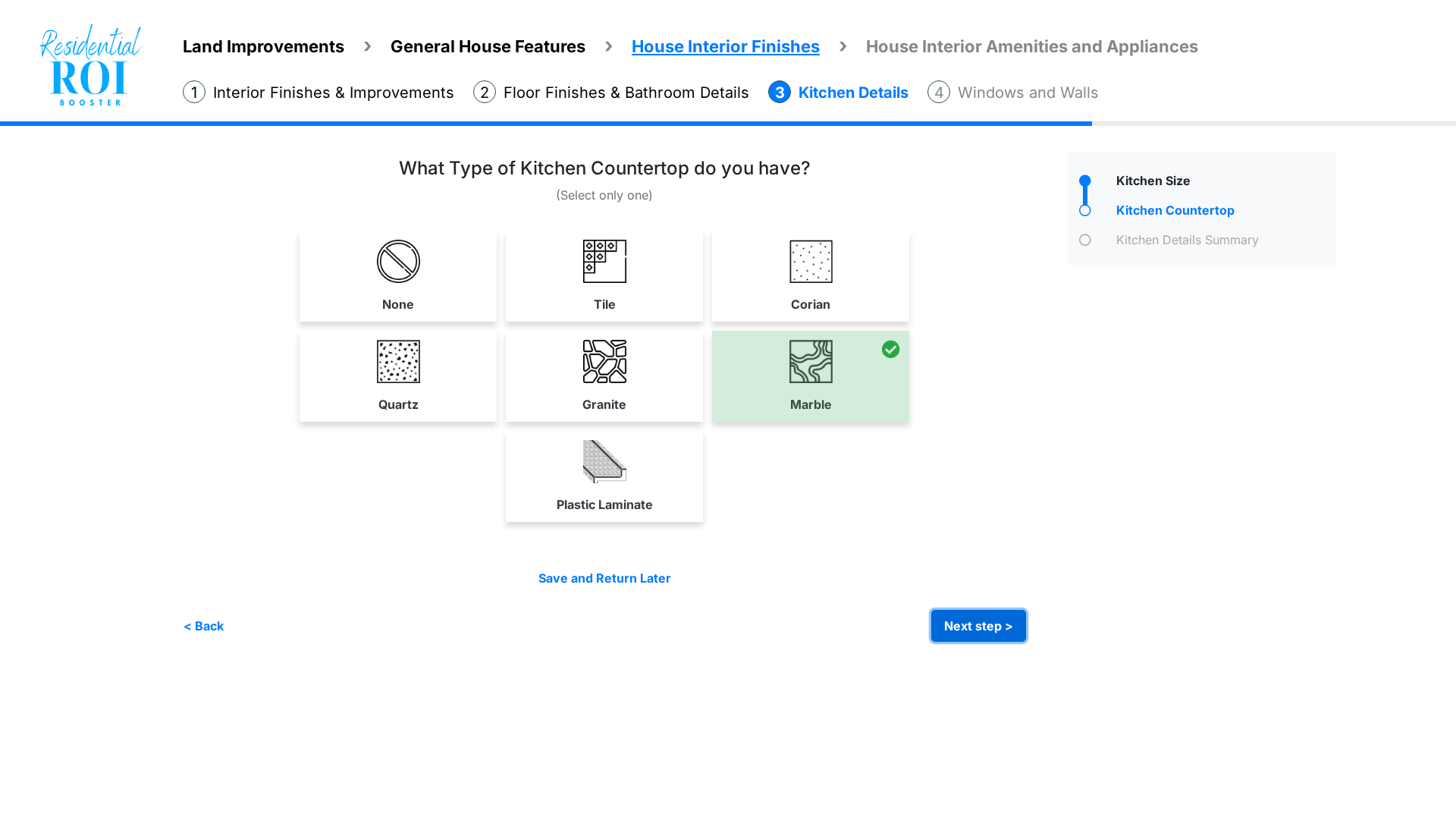
click at [994, 626] on button "Next step >" at bounding box center [979, 626] width 95 height 32
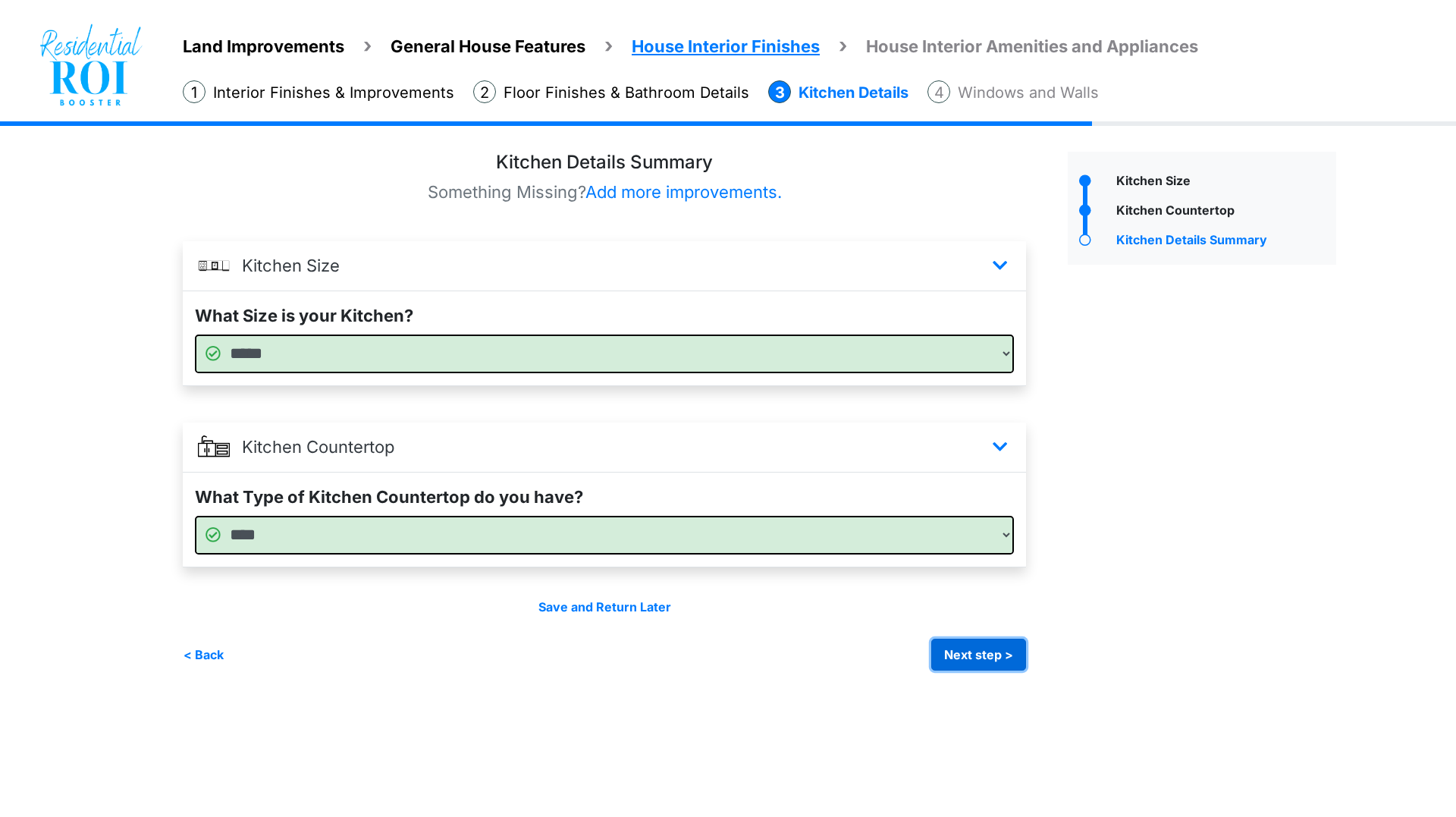
click at [966, 650] on button "Next step >" at bounding box center [979, 655] width 95 height 32
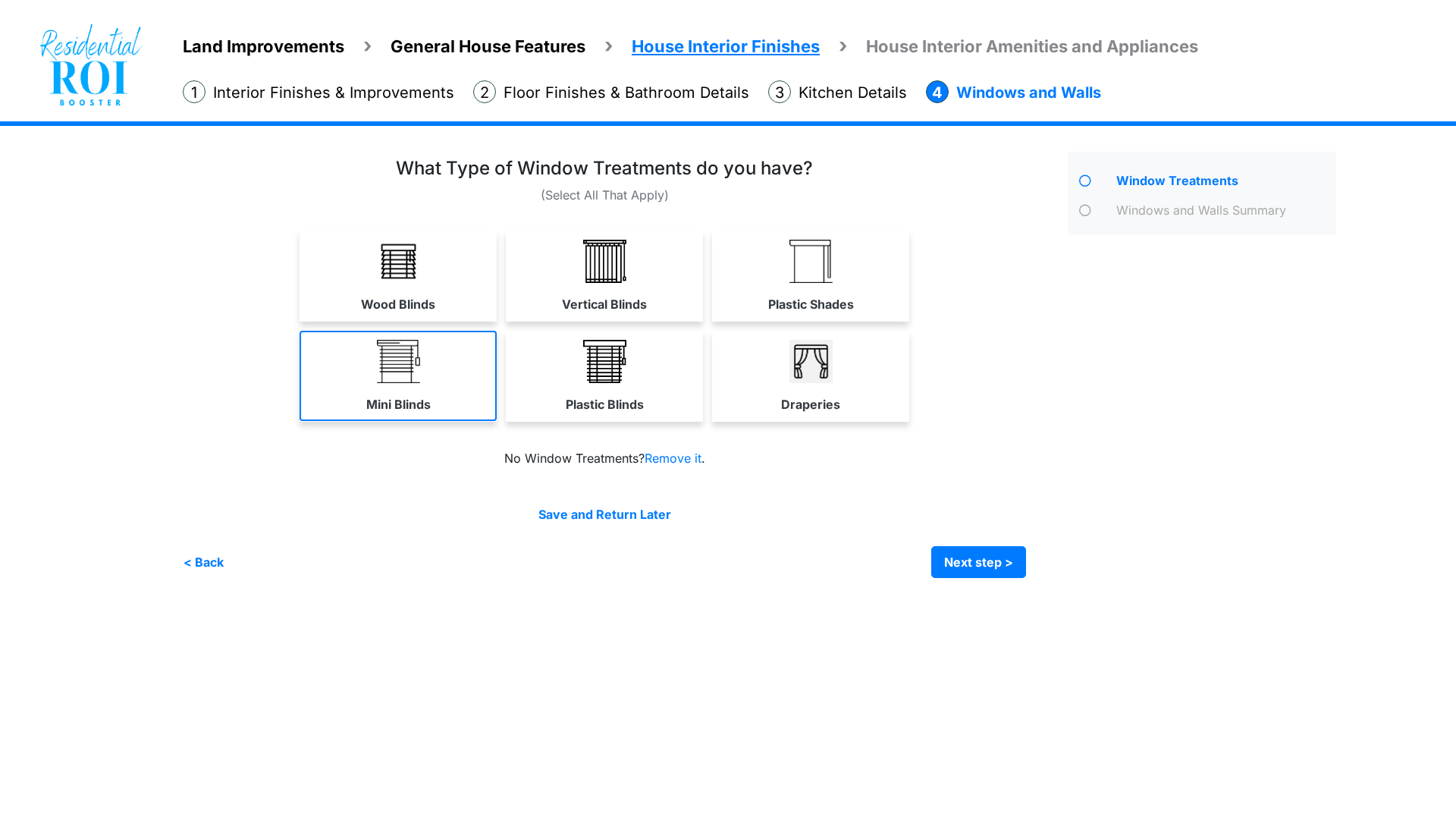
click at [404, 363] on img at bounding box center [398, 361] width 43 height 43
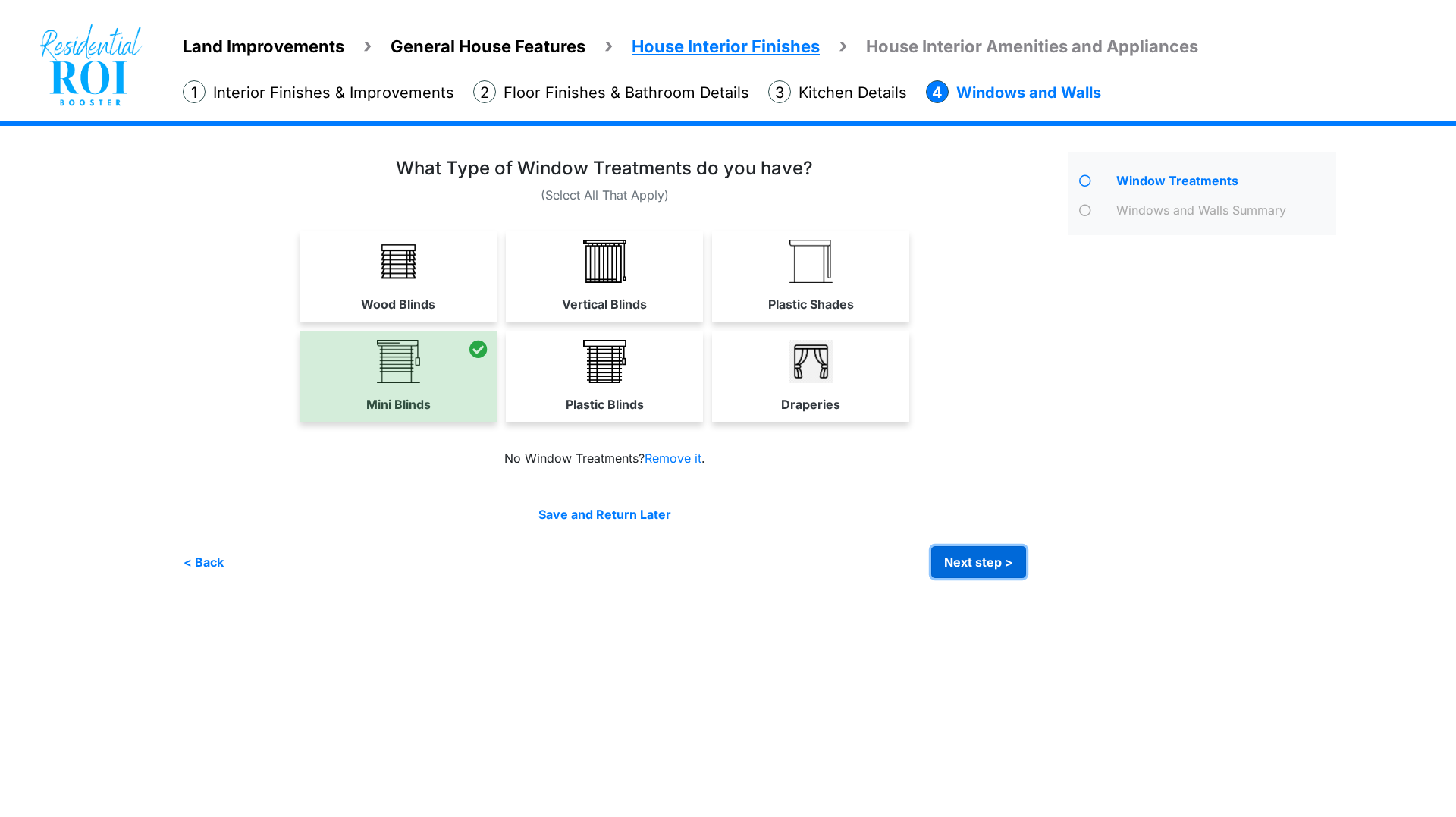
click at [1005, 561] on button "Next step >" at bounding box center [979, 562] width 95 height 32
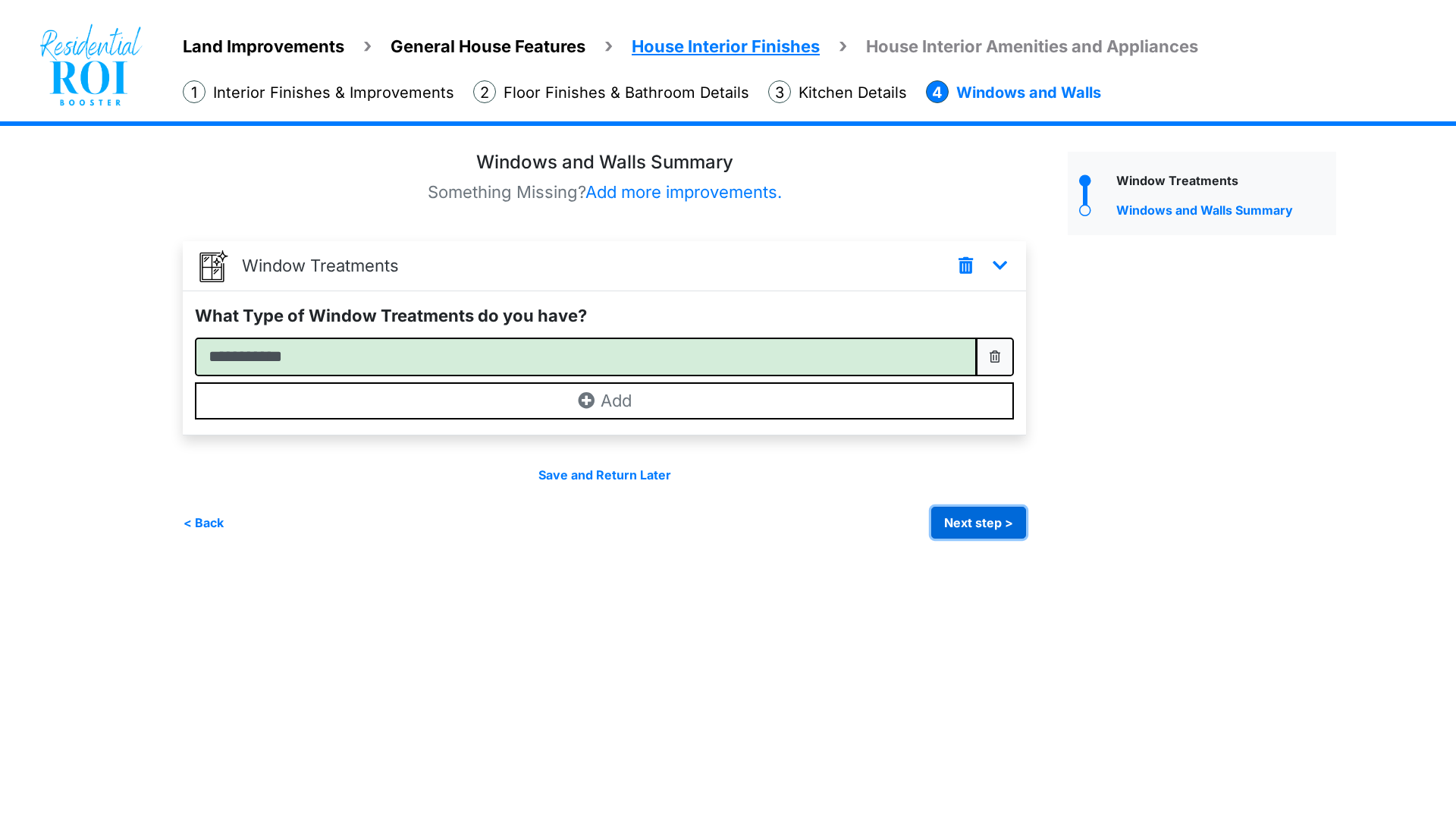
click at [1004, 527] on button "Next step >" at bounding box center [979, 523] width 95 height 32
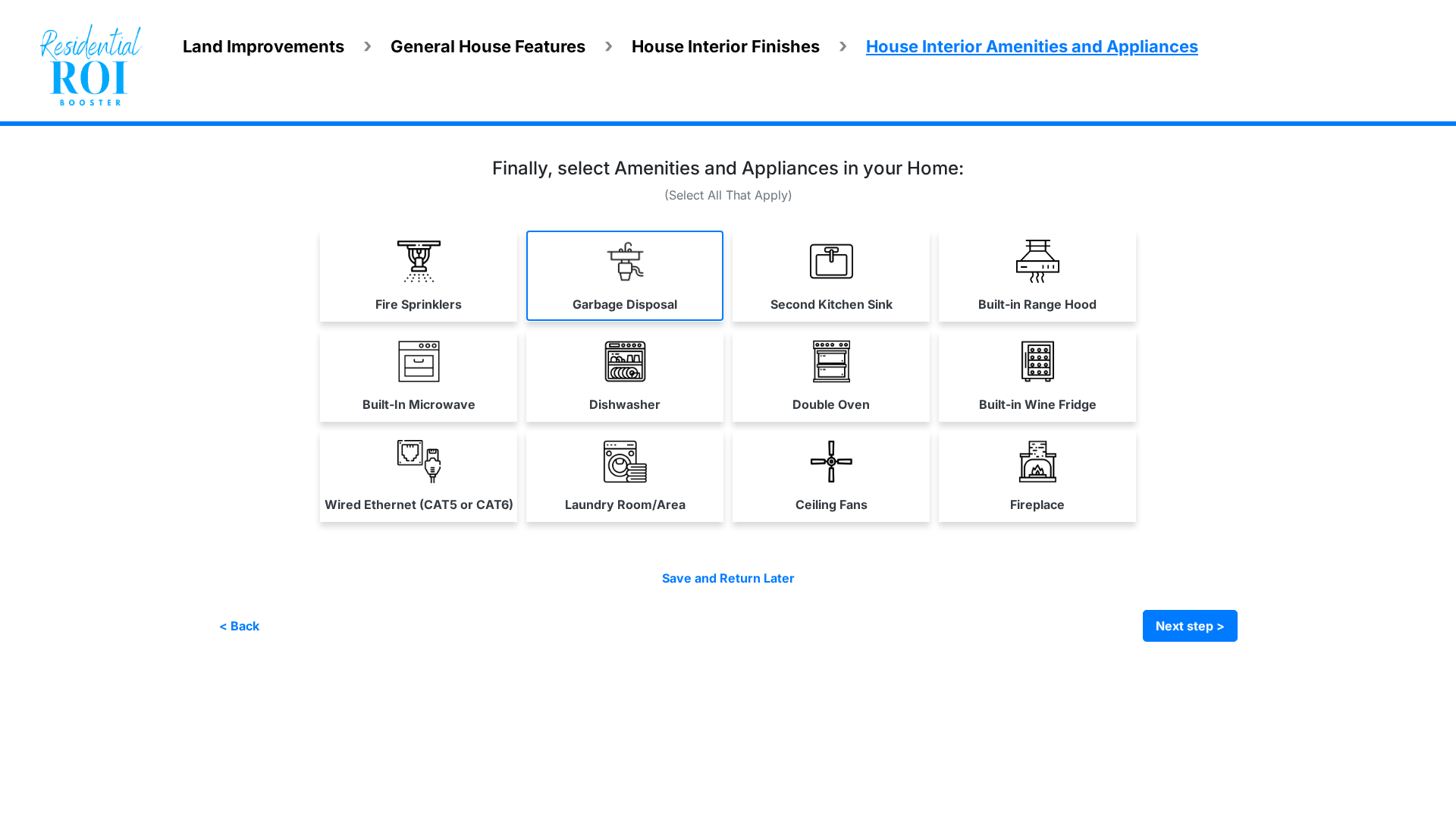
click at [638, 267] on img at bounding box center [624, 261] width 43 height 43
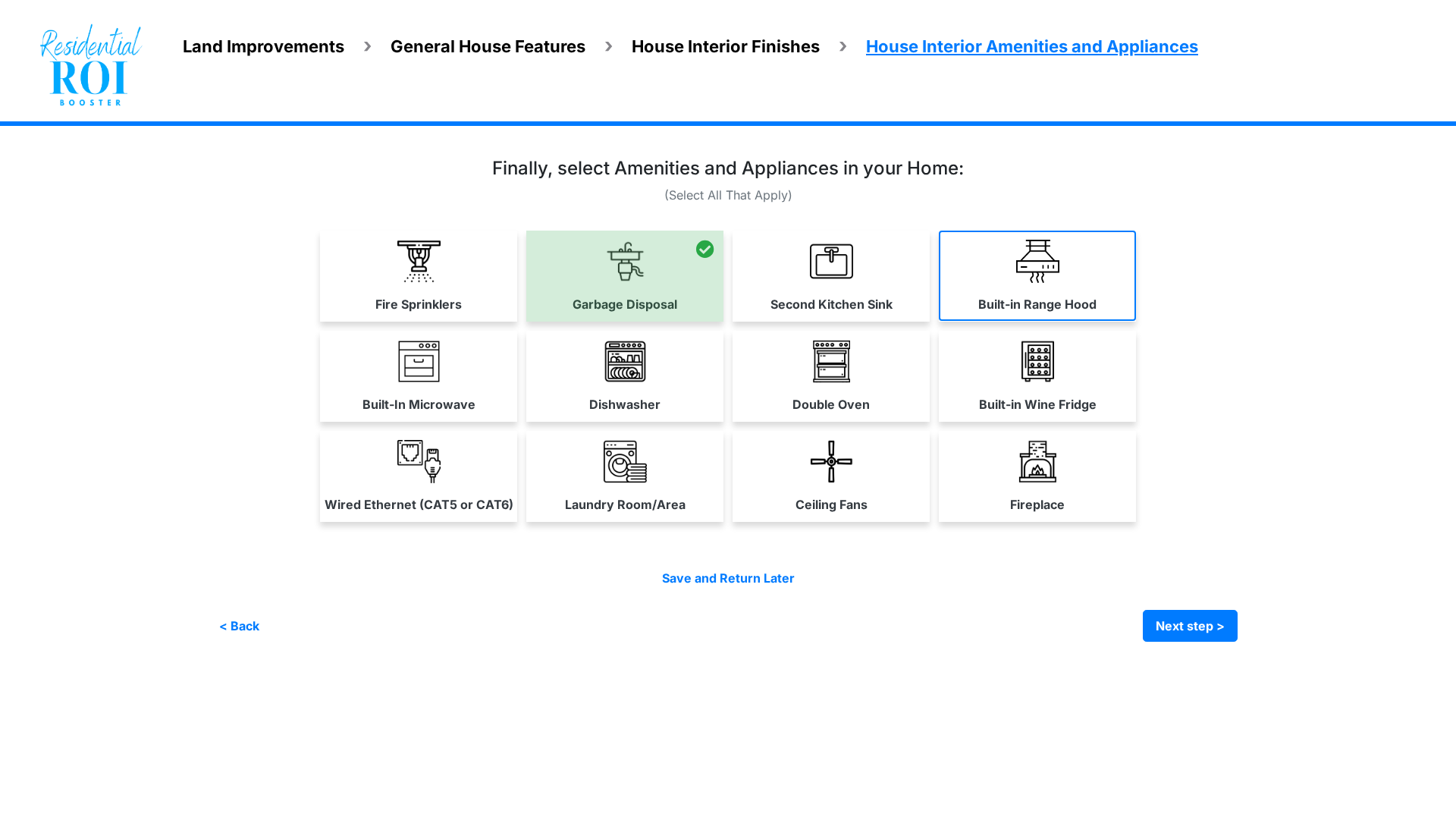
click at [1028, 259] on img at bounding box center [1038, 261] width 43 height 43
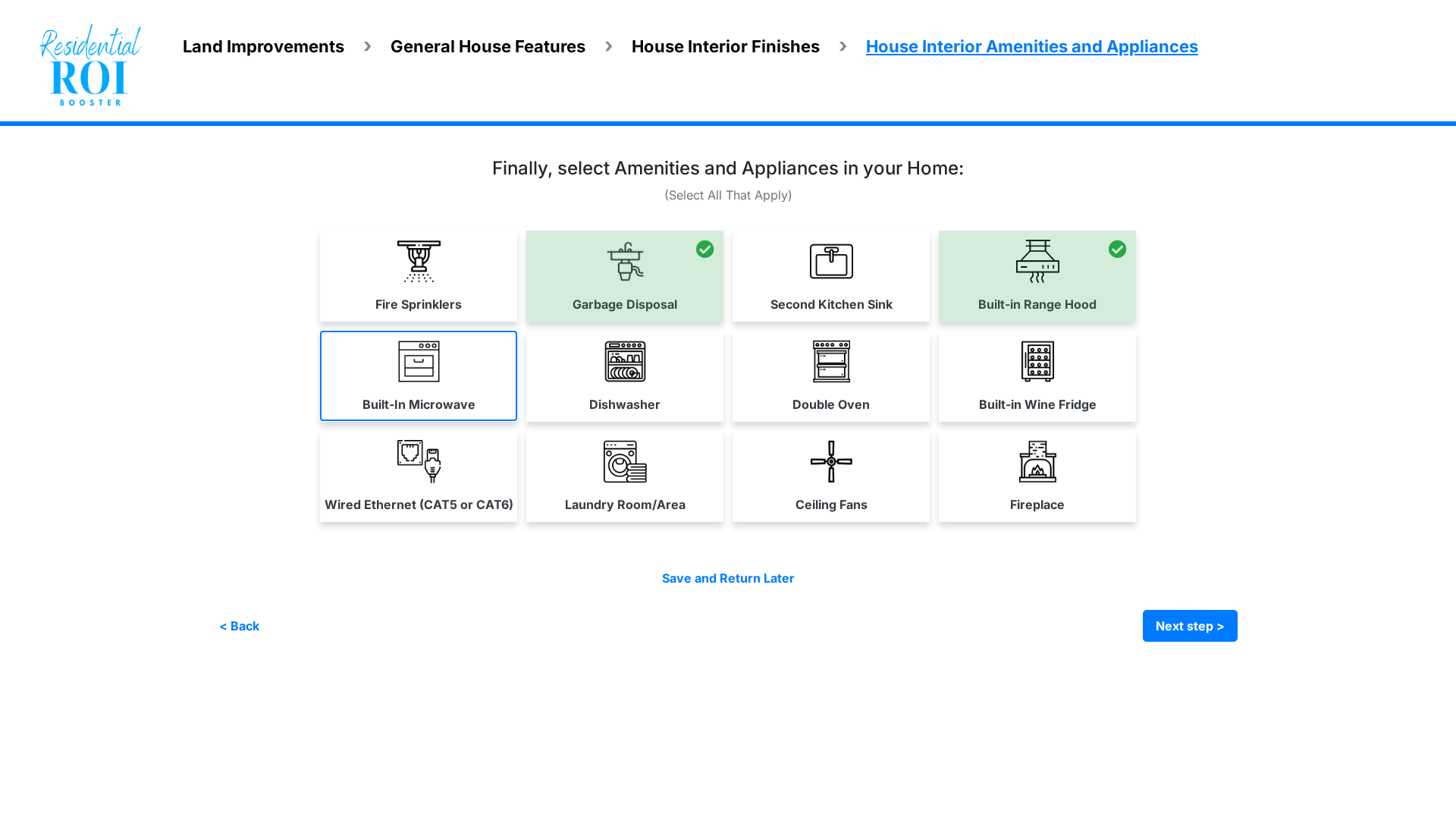
click at [459, 395] on label "Built-In Microwave" at bounding box center [419, 405] width 113 height 19
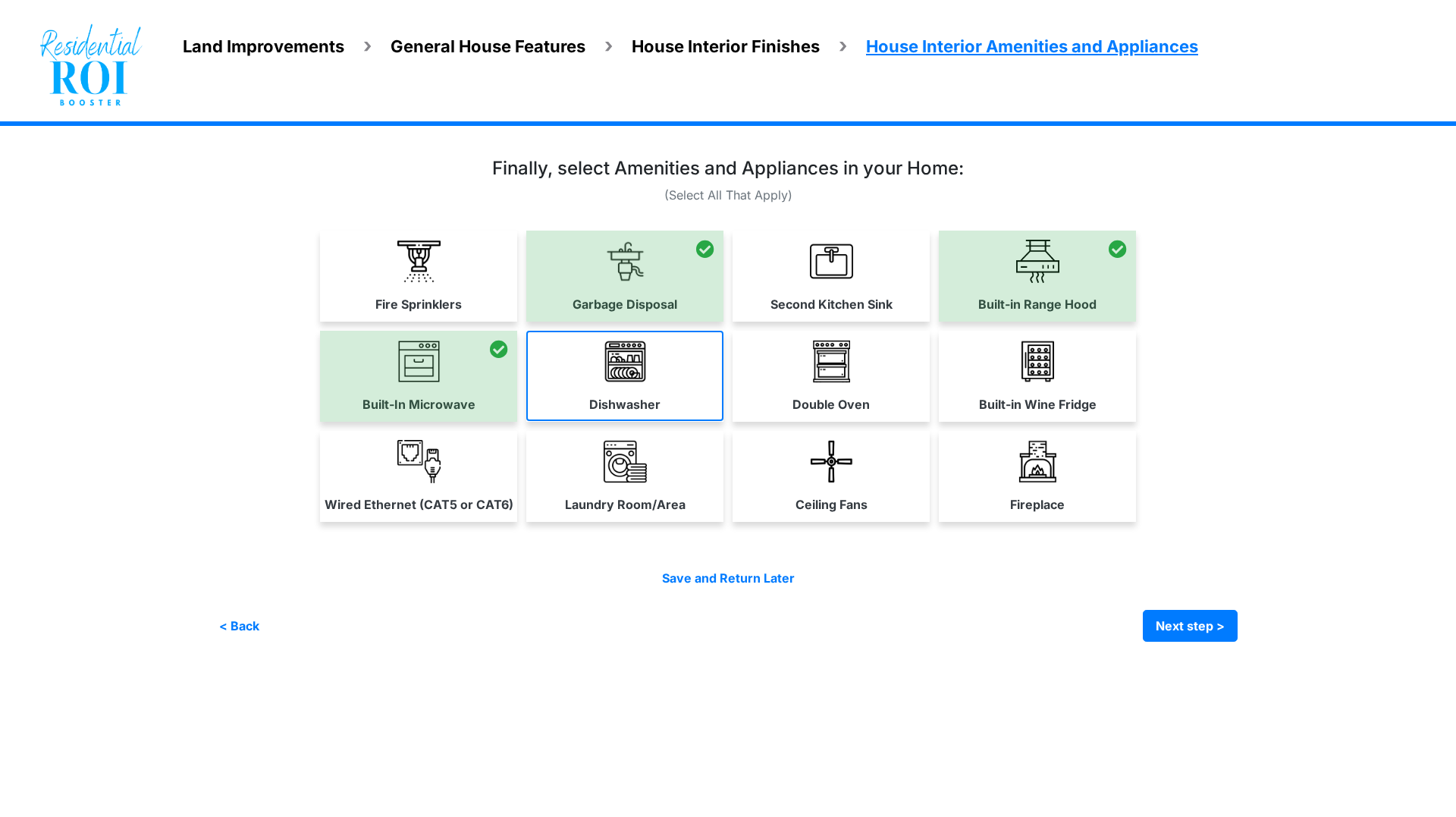
click at [603, 387] on link "Dishwasher" at bounding box center [624, 375] width 197 height 90
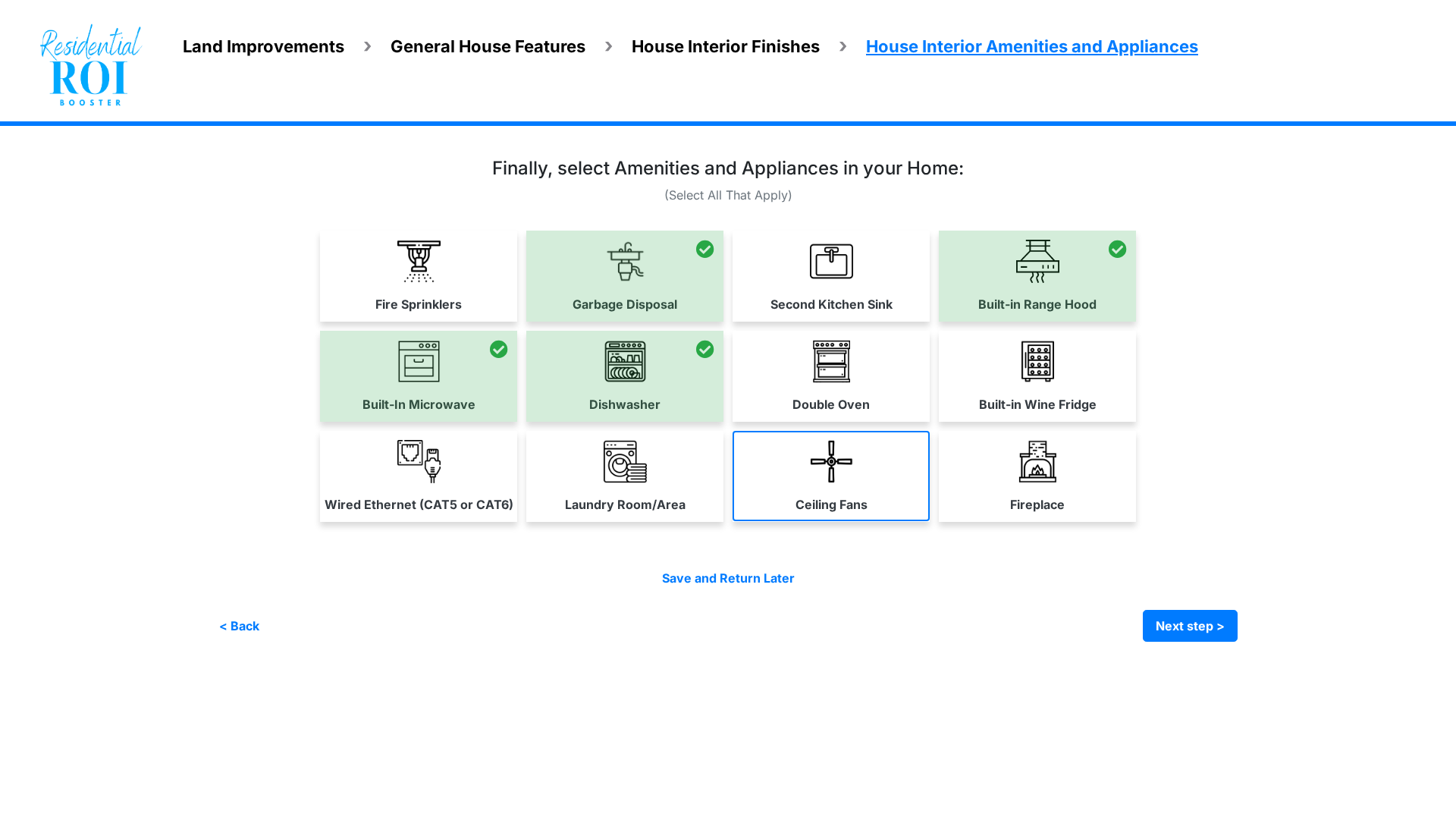
click at [853, 478] on link "Ceiling Fans" at bounding box center [832, 475] width 197 height 90
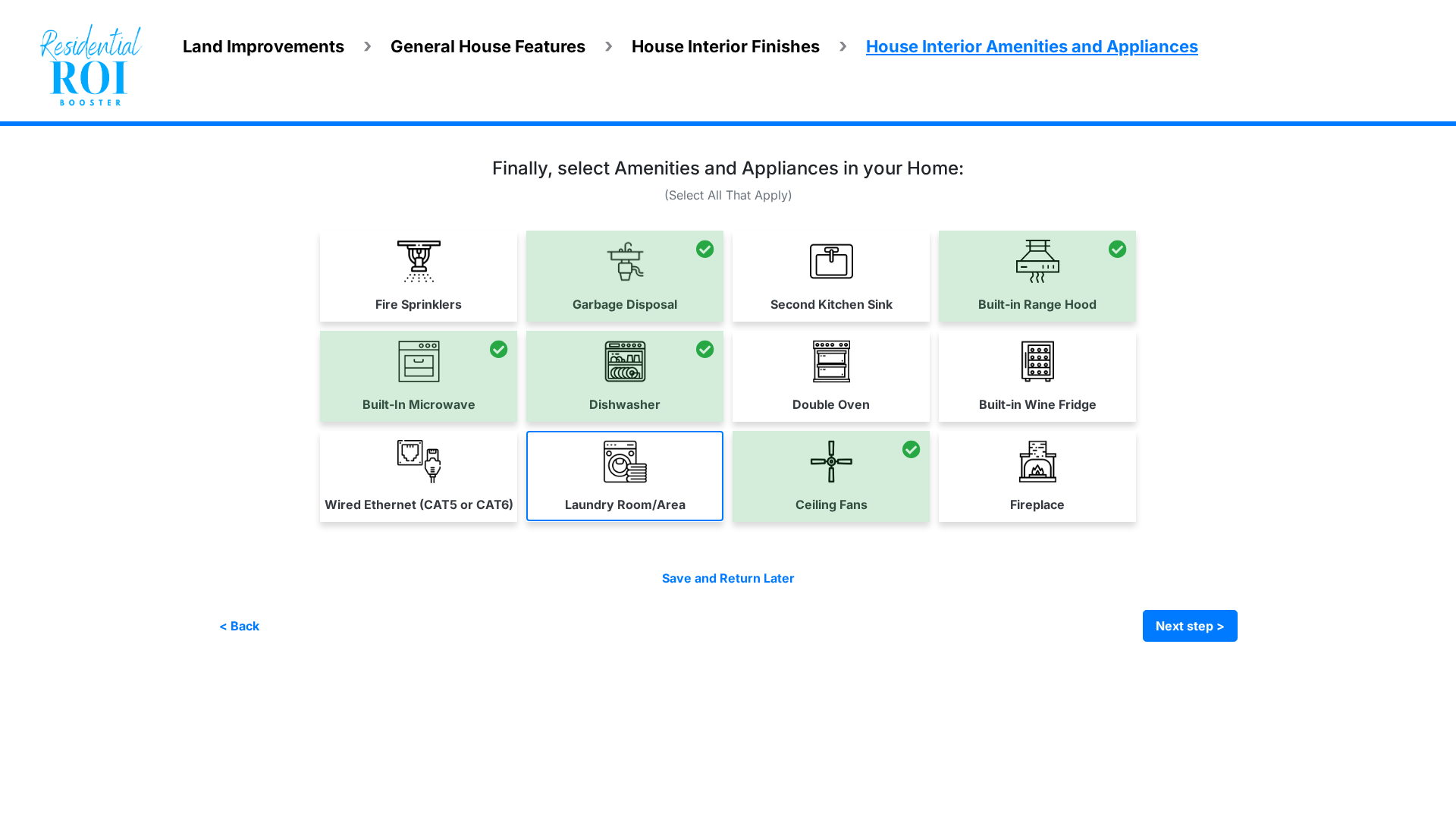
click at [618, 486] on link "Laundry Room/Area" at bounding box center [624, 475] width 197 height 90
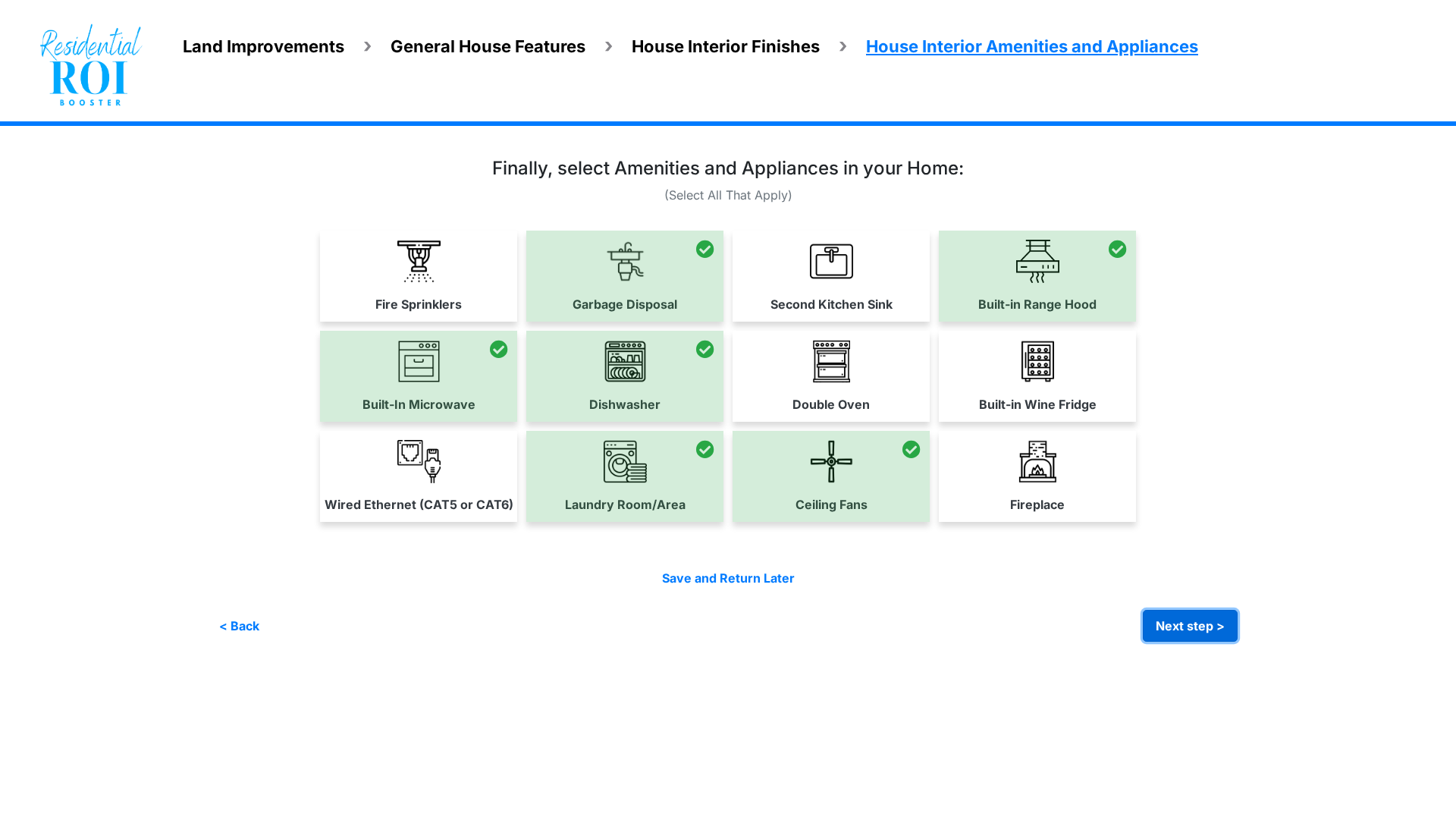
click at [1186, 623] on button "Next step >" at bounding box center [1190, 626] width 95 height 32
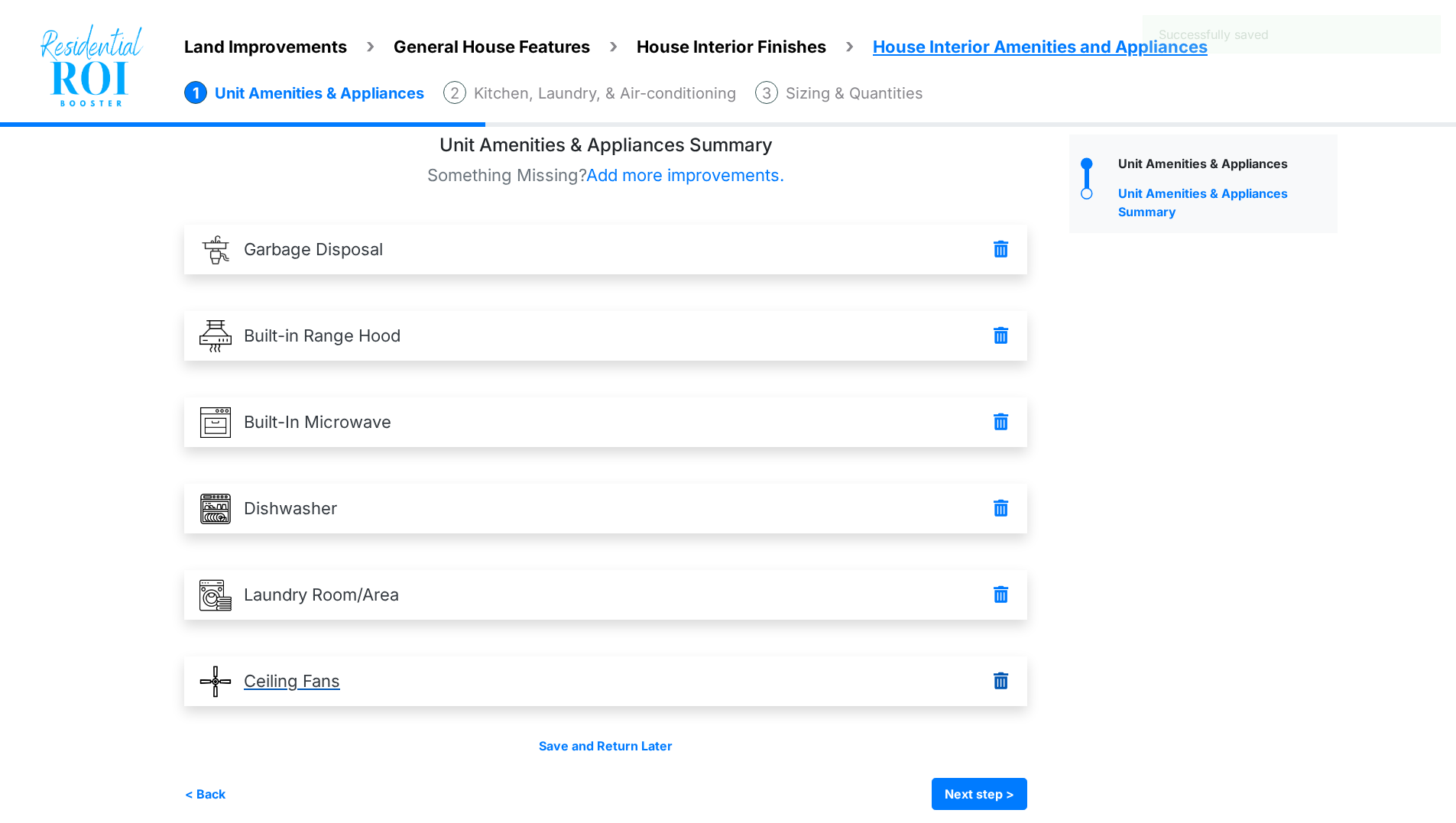
scroll to position [28, 0]
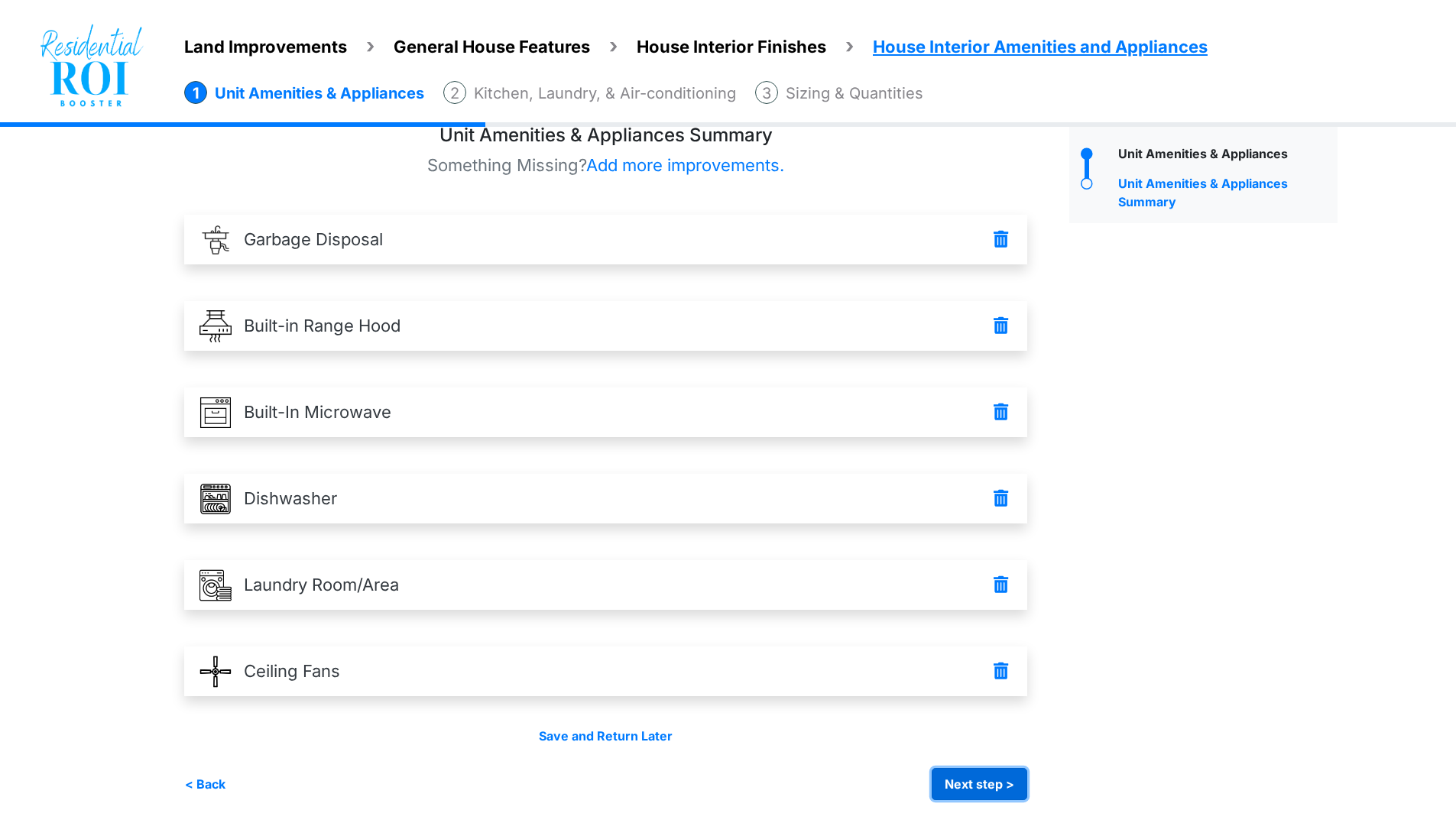
click at [984, 785] on button "Next step >" at bounding box center [979, 784] width 96 height 32
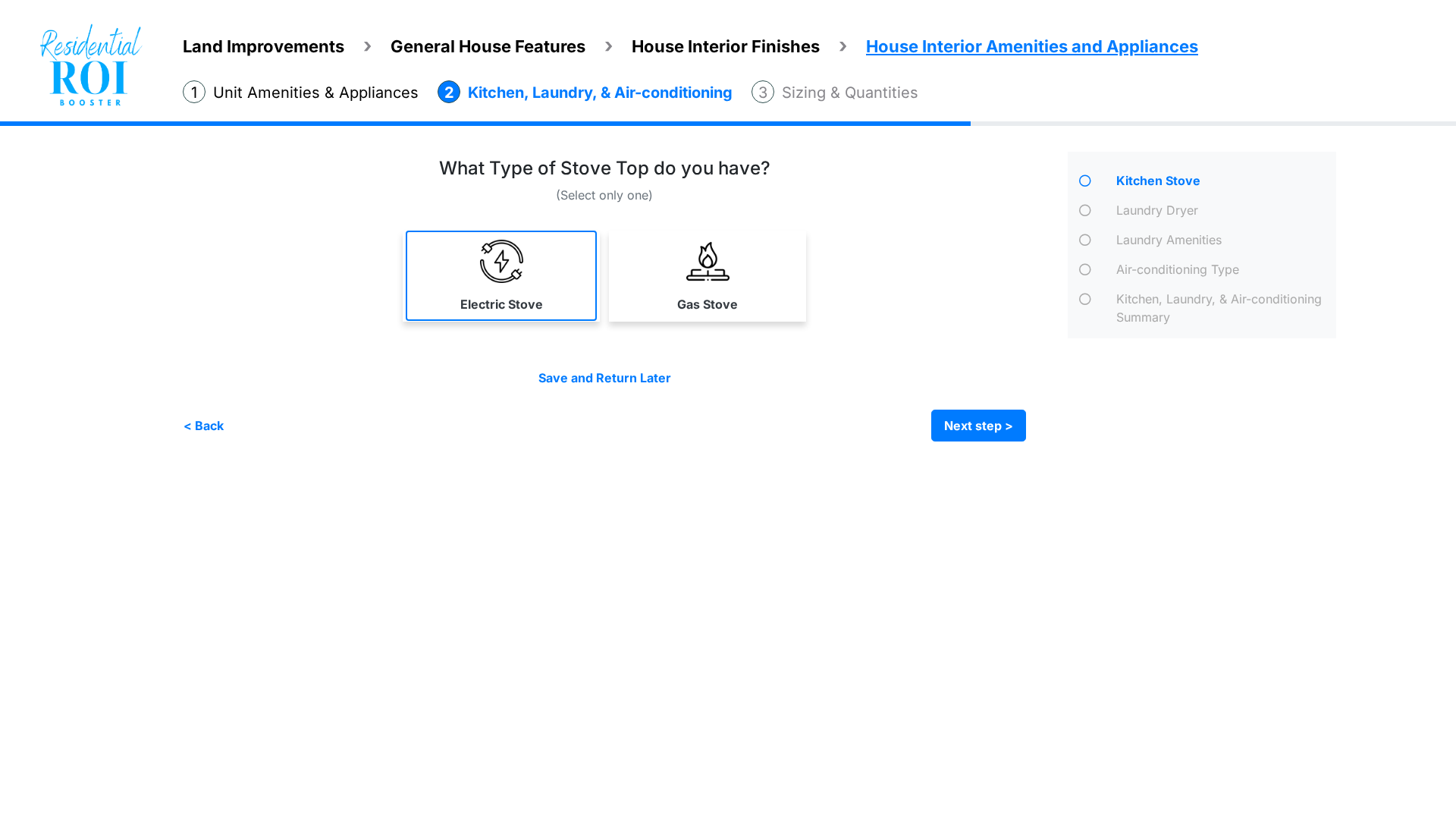
click at [514, 275] on img at bounding box center [501, 261] width 43 height 43
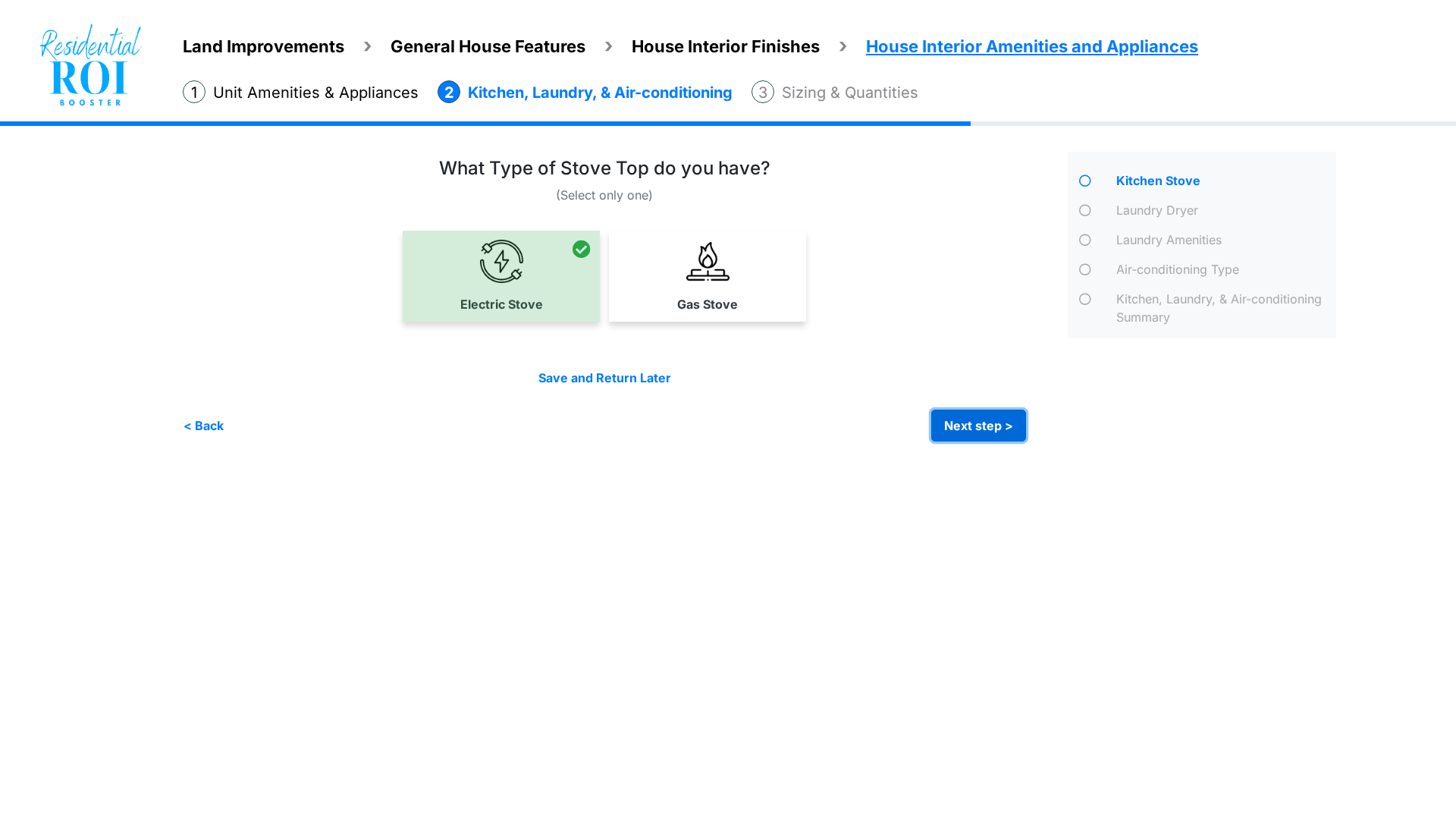
click at [1013, 419] on button "Next step >" at bounding box center [979, 426] width 95 height 32
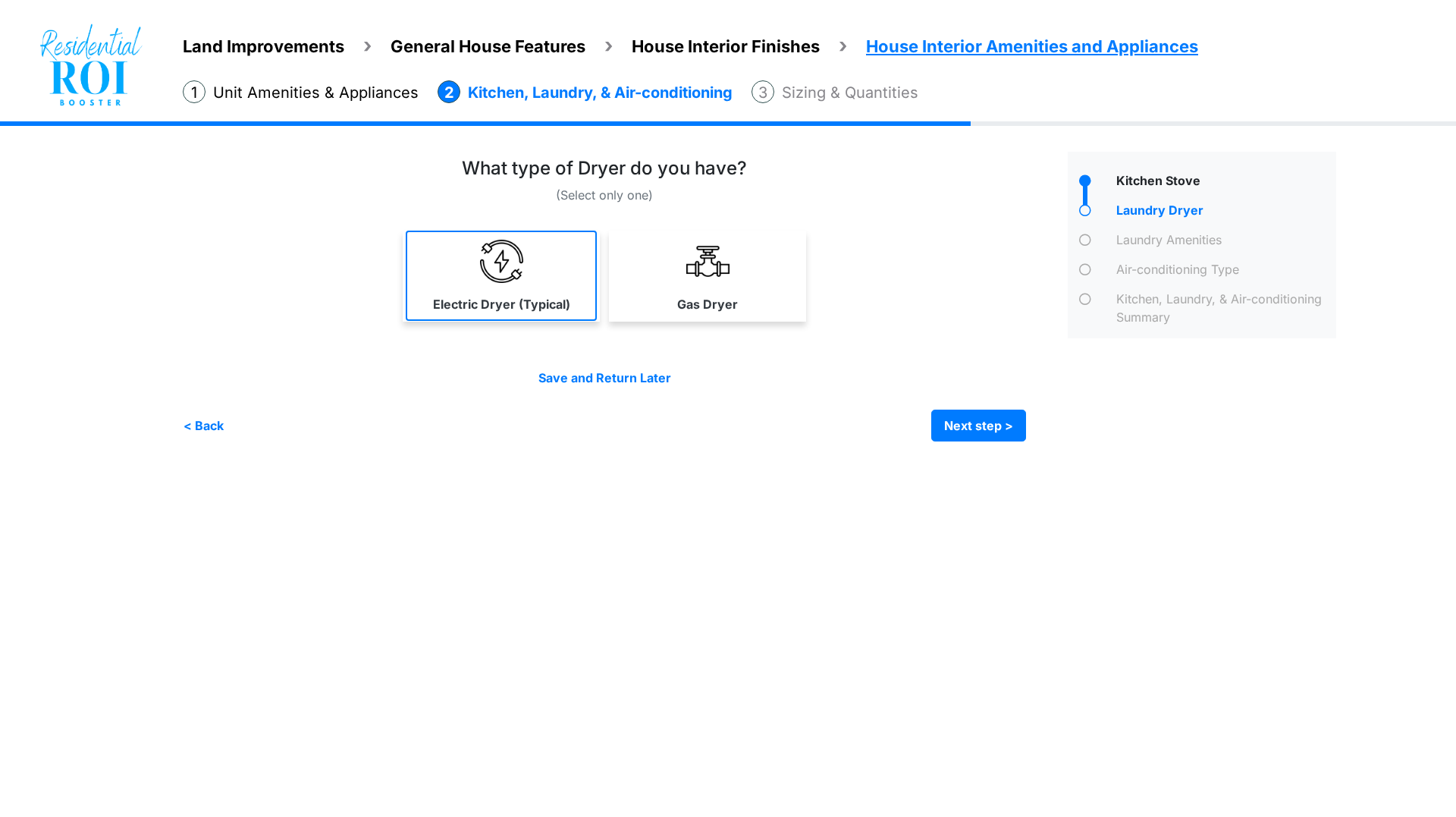
click at [572, 262] on link "Electric Dryer (Typical)" at bounding box center [501, 275] width 191 height 90
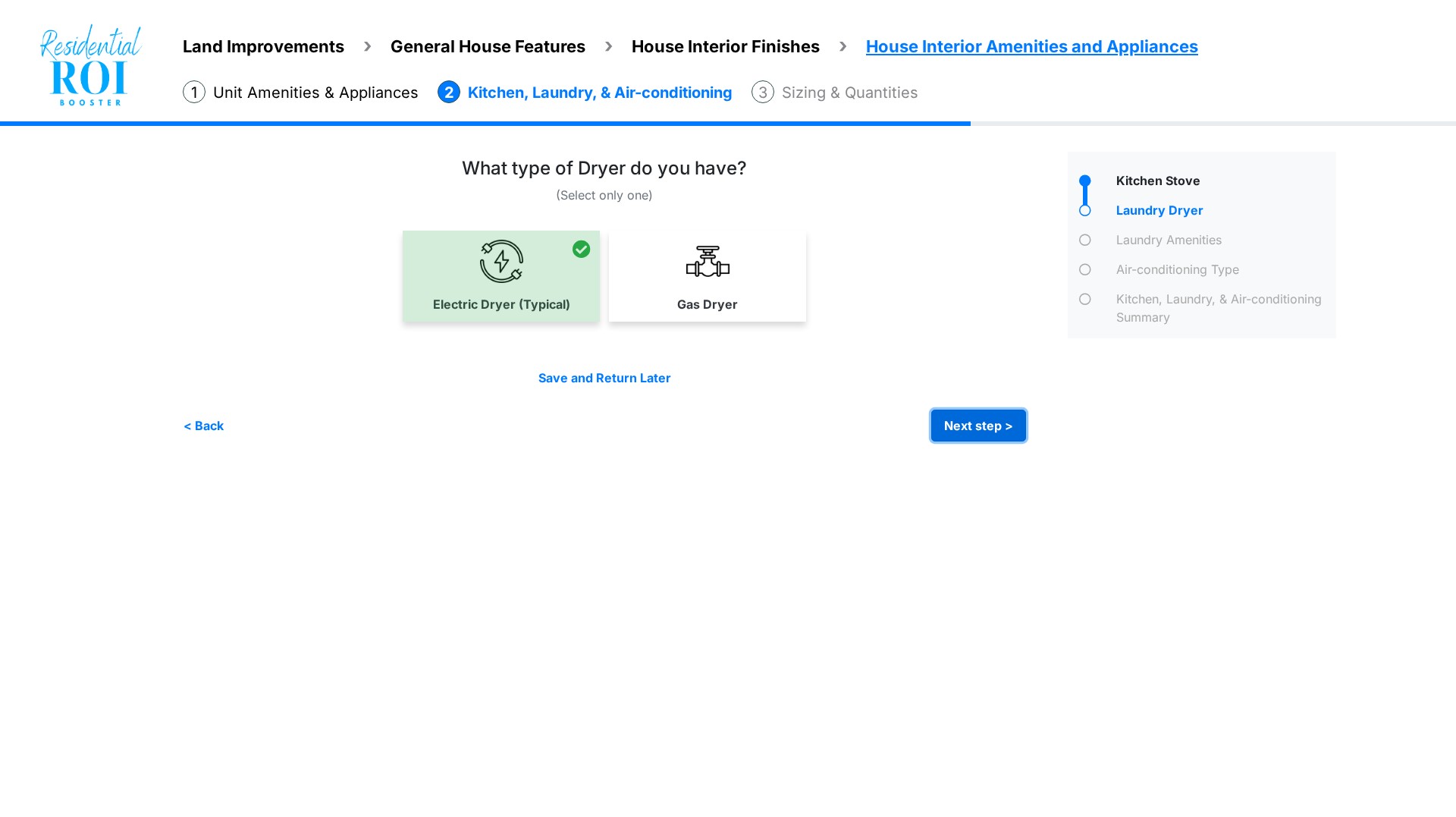
click at [1016, 432] on button "Next step >" at bounding box center [979, 426] width 95 height 32
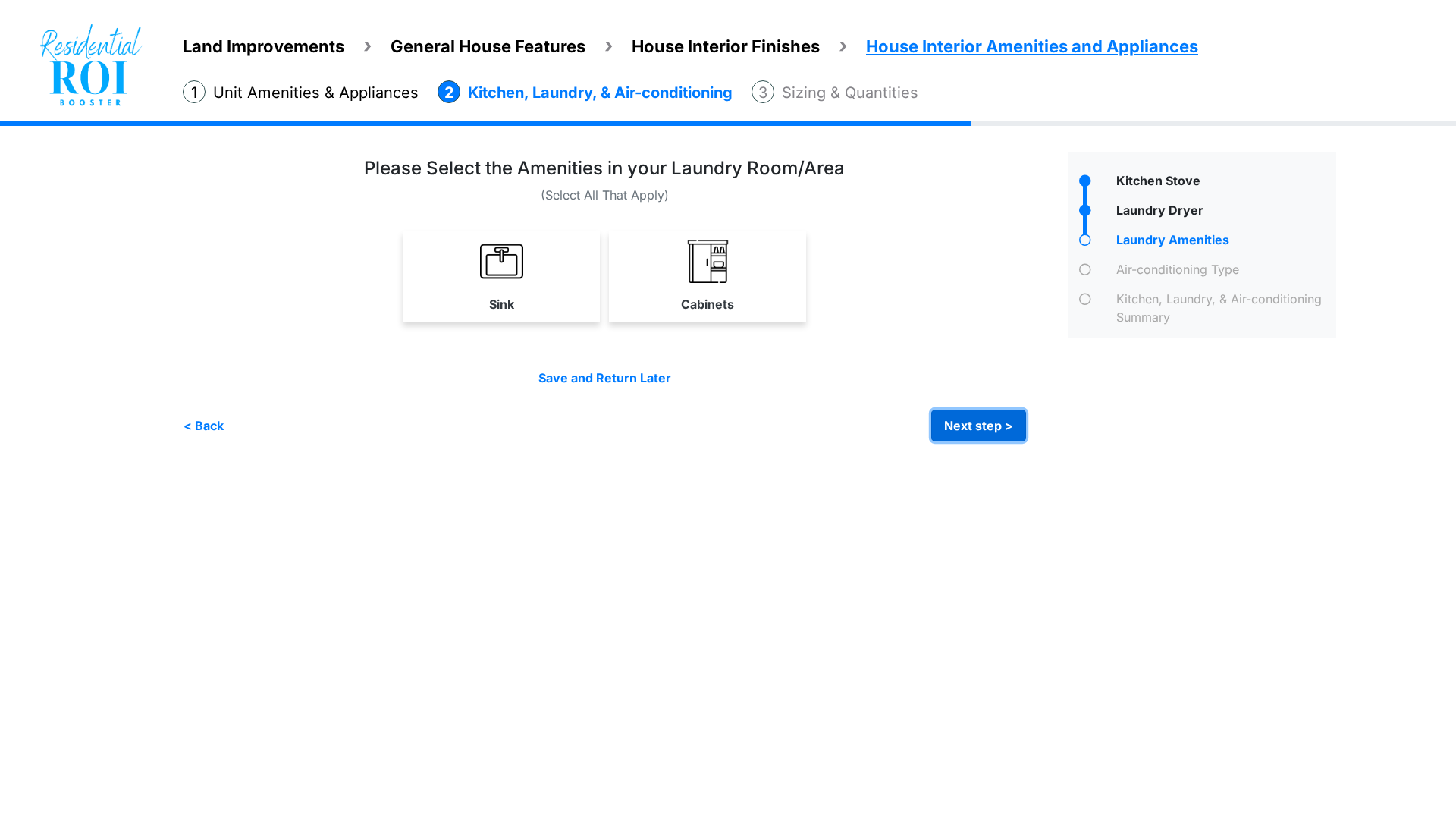
click at [1002, 426] on button "Next step >" at bounding box center [979, 426] width 95 height 32
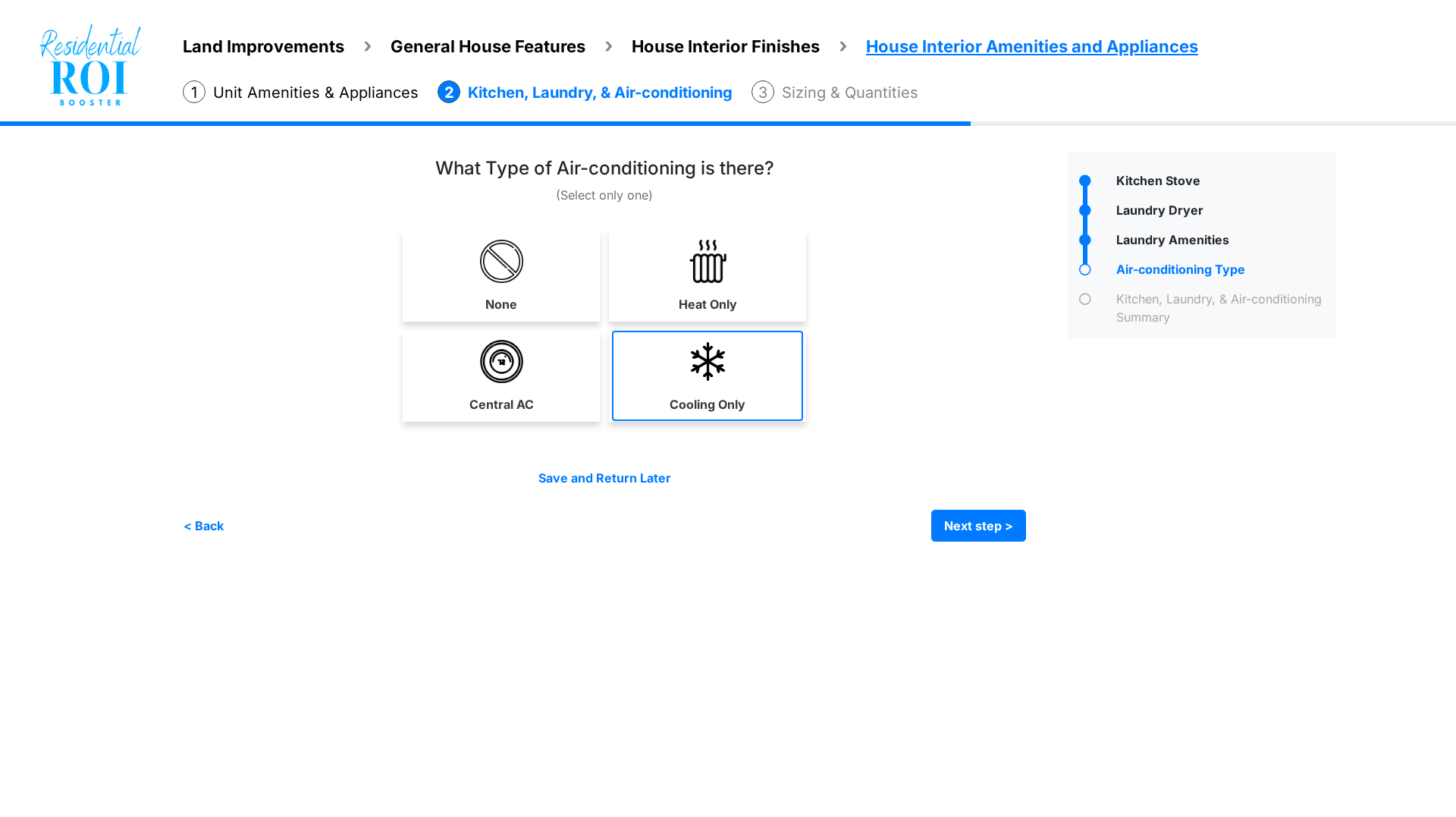
click at [666, 379] on link "Cooling Only" at bounding box center [707, 375] width 191 height 90
select select "*"
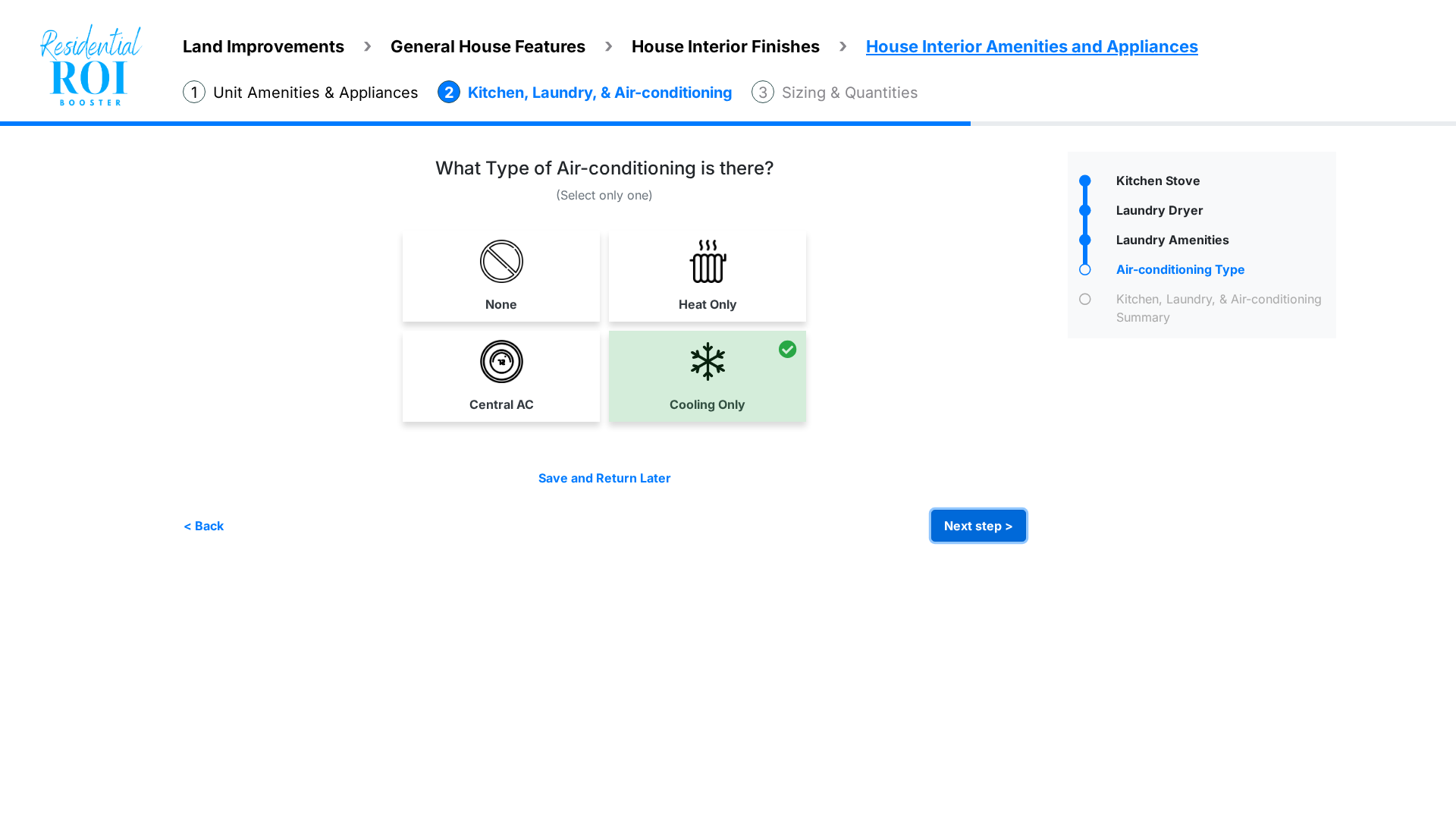
click at [992, 523] on button "Next step >" at bounding box center [979, 526] width 95 height 32
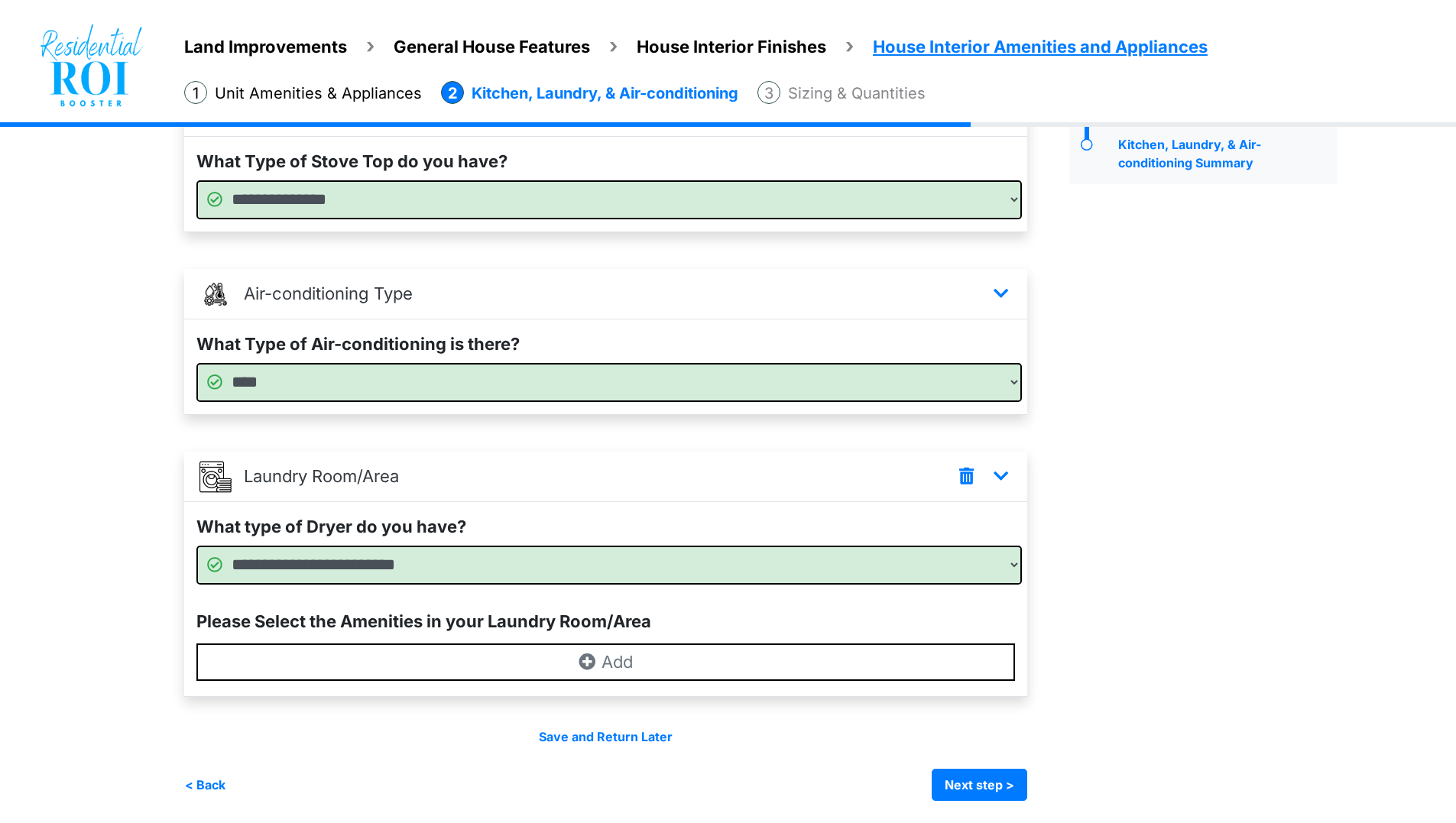
scroll to position [158, 0]
click at [992, 797] on button "Next step >" at bounding box center [979, 784] width 96 height 32
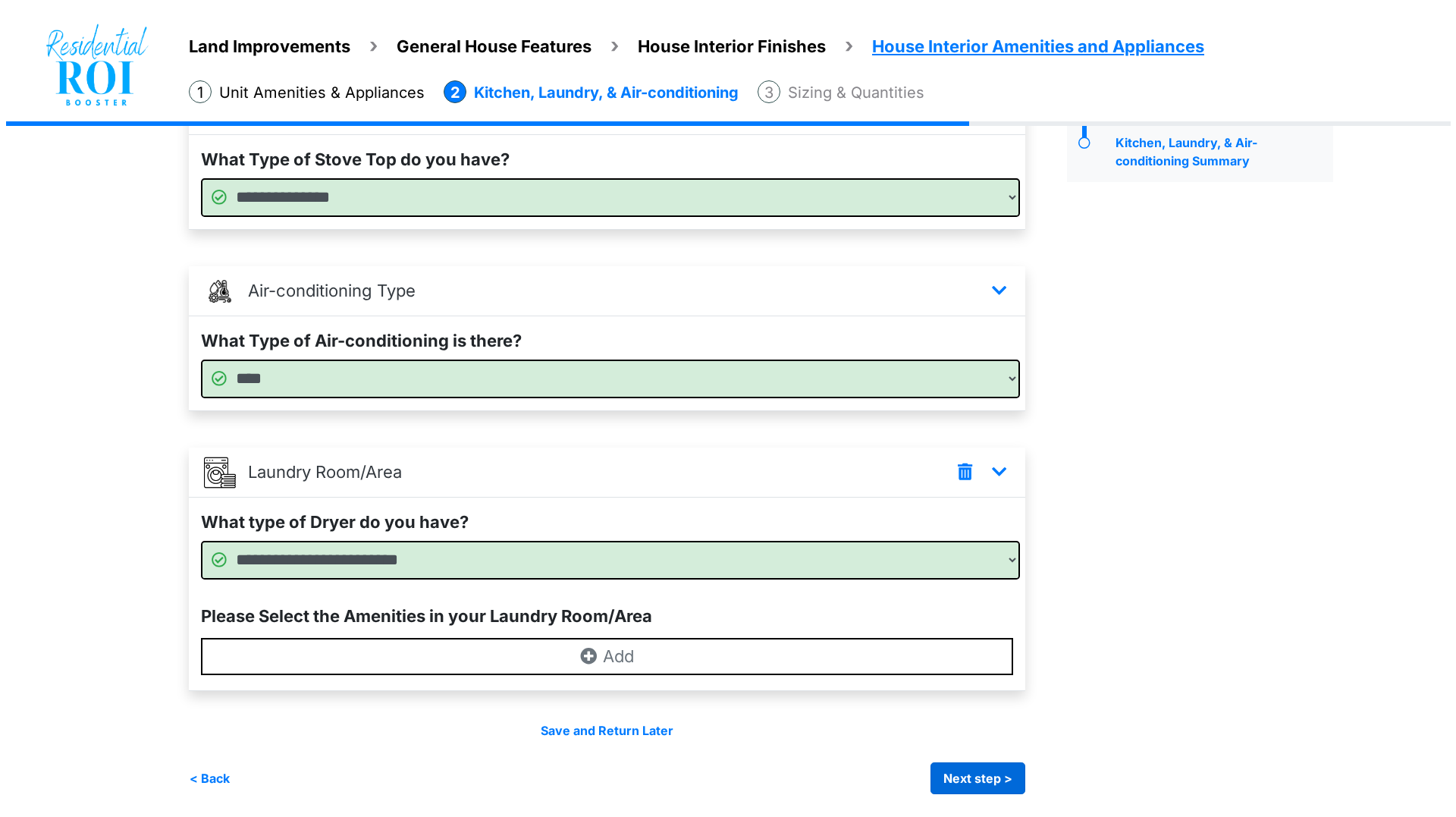
scroll to position [0, 0]
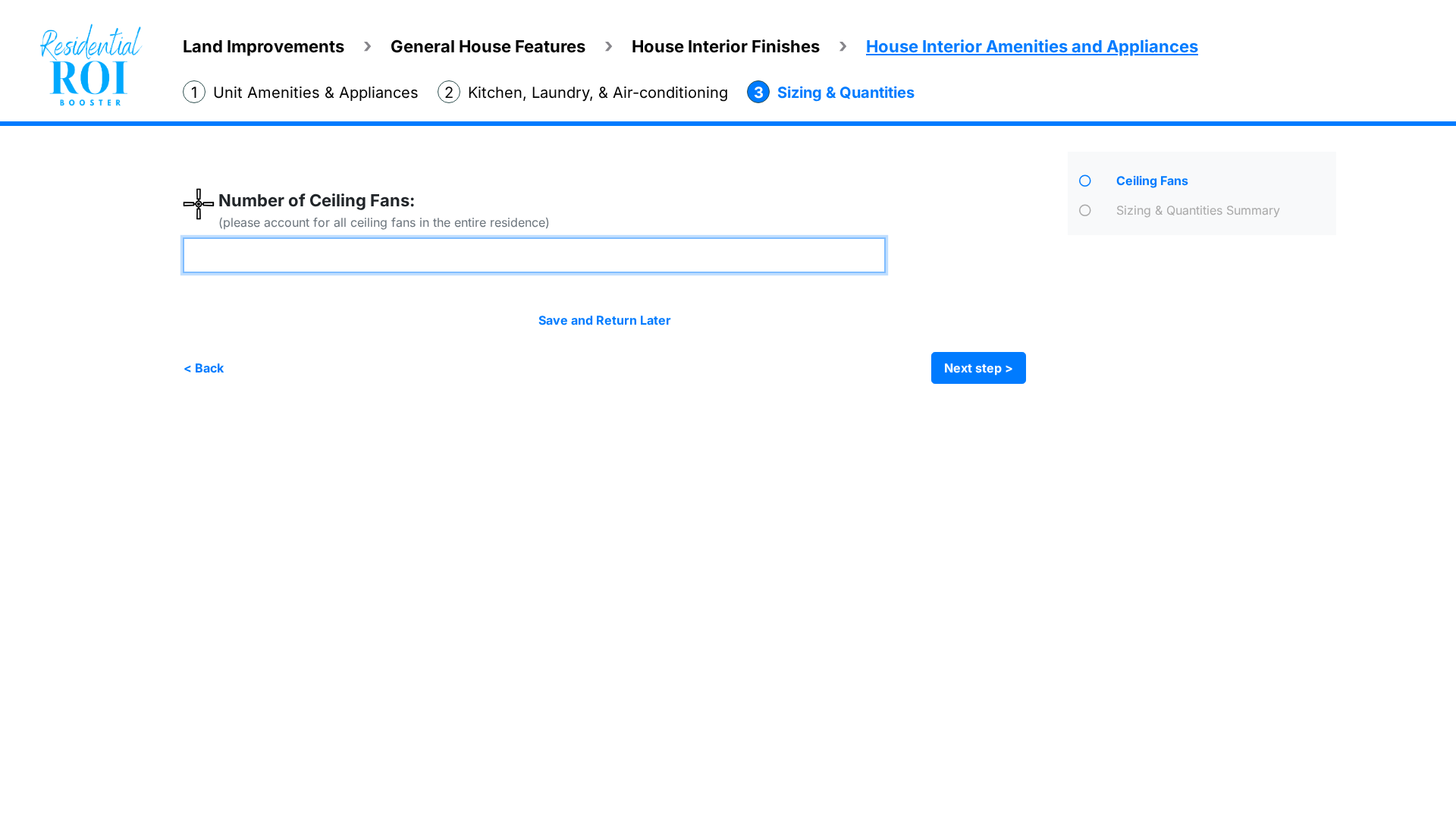
click at [459, 263] on input "number" at bounding box center [534, 255] width 703 height 35
type input "*"
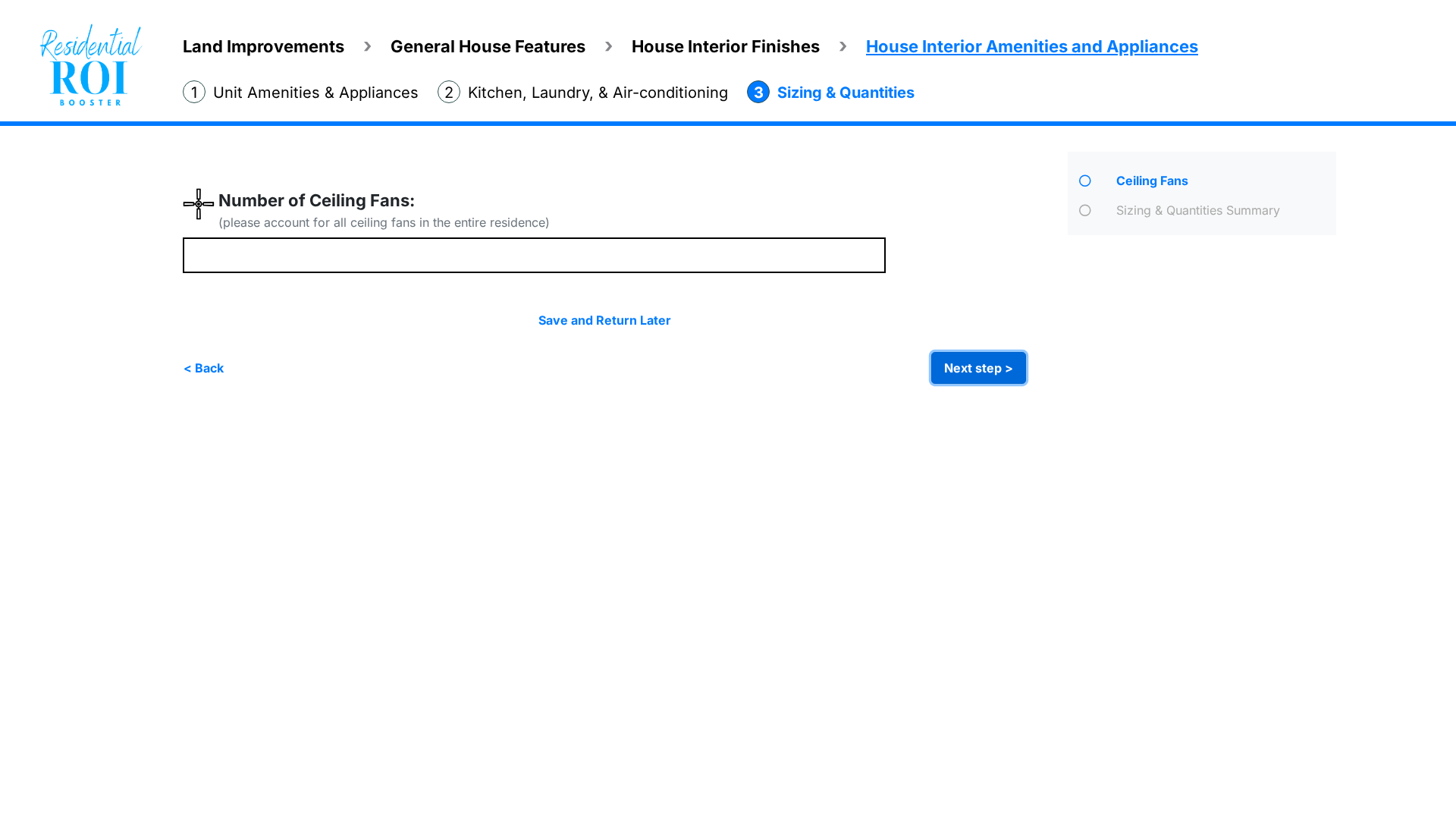
type input "*"
click at [977, 364] on button "Next step >" at bounding box center [979, 368] width 95 height 32
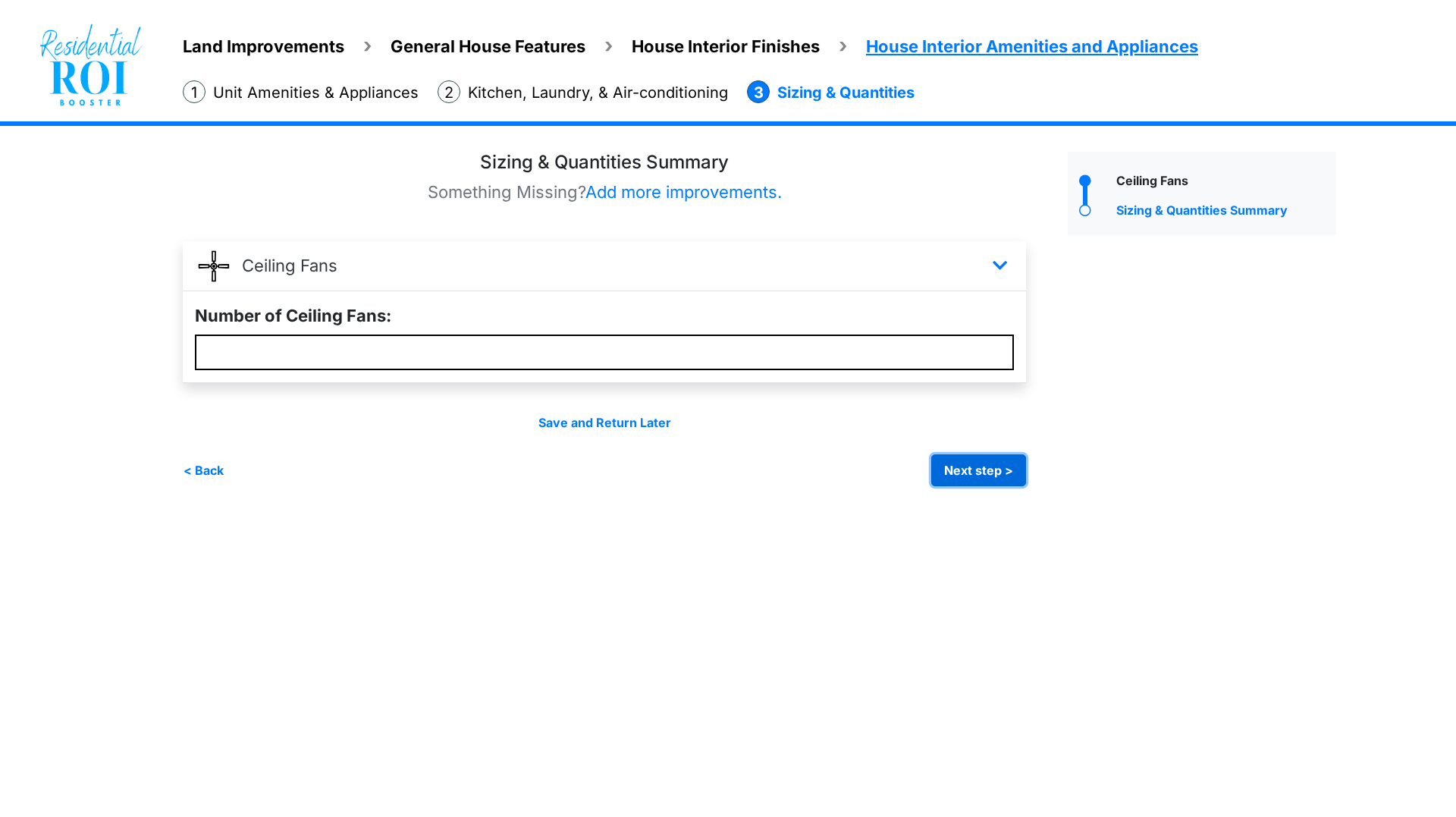
click at [980, 464] on button "Next step >" at bounding box center [979, 470] width 95 height 32
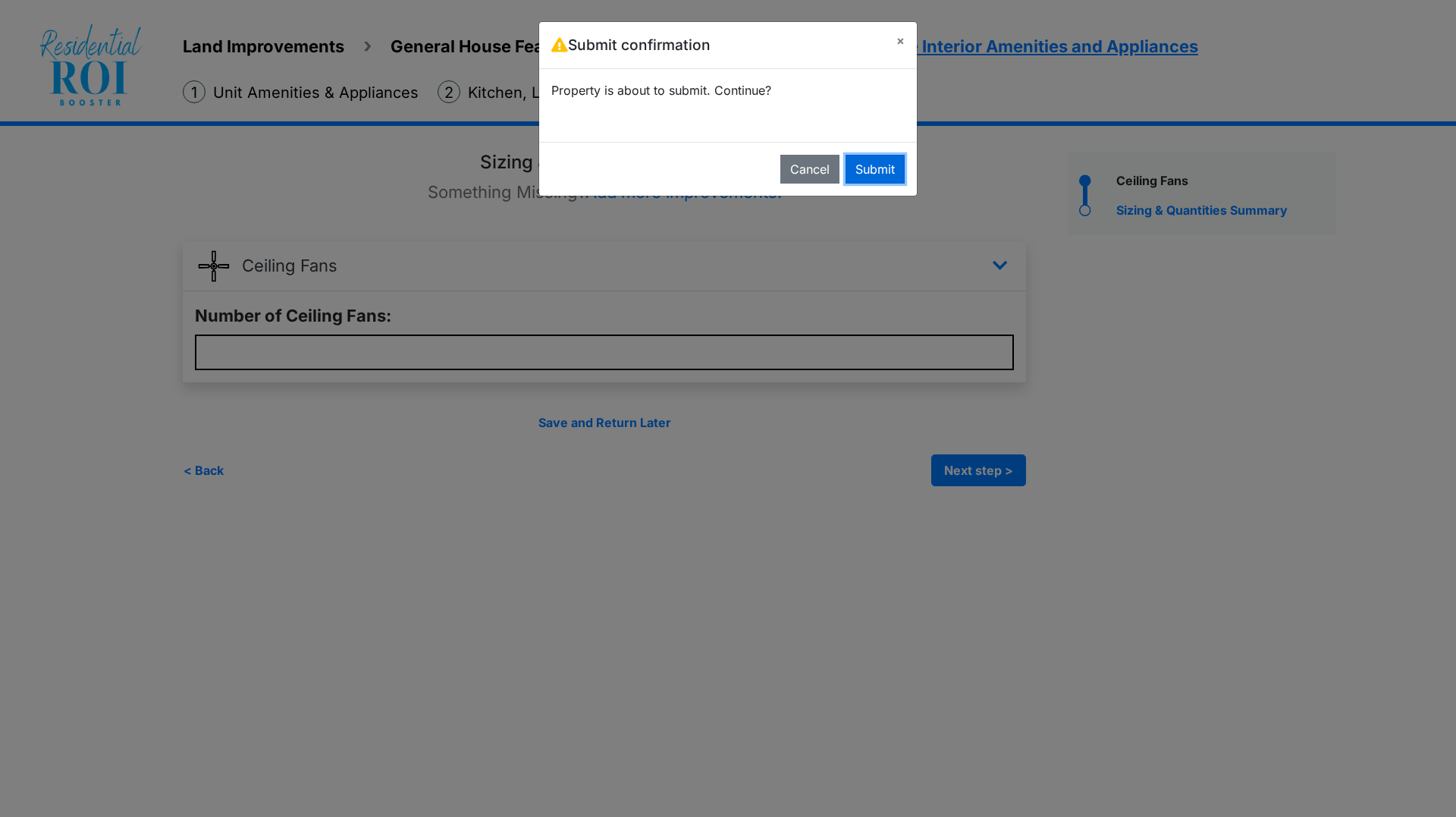
click at [857, 167] on button "Submit" at bounding box center [875, 169] width 59 height 29
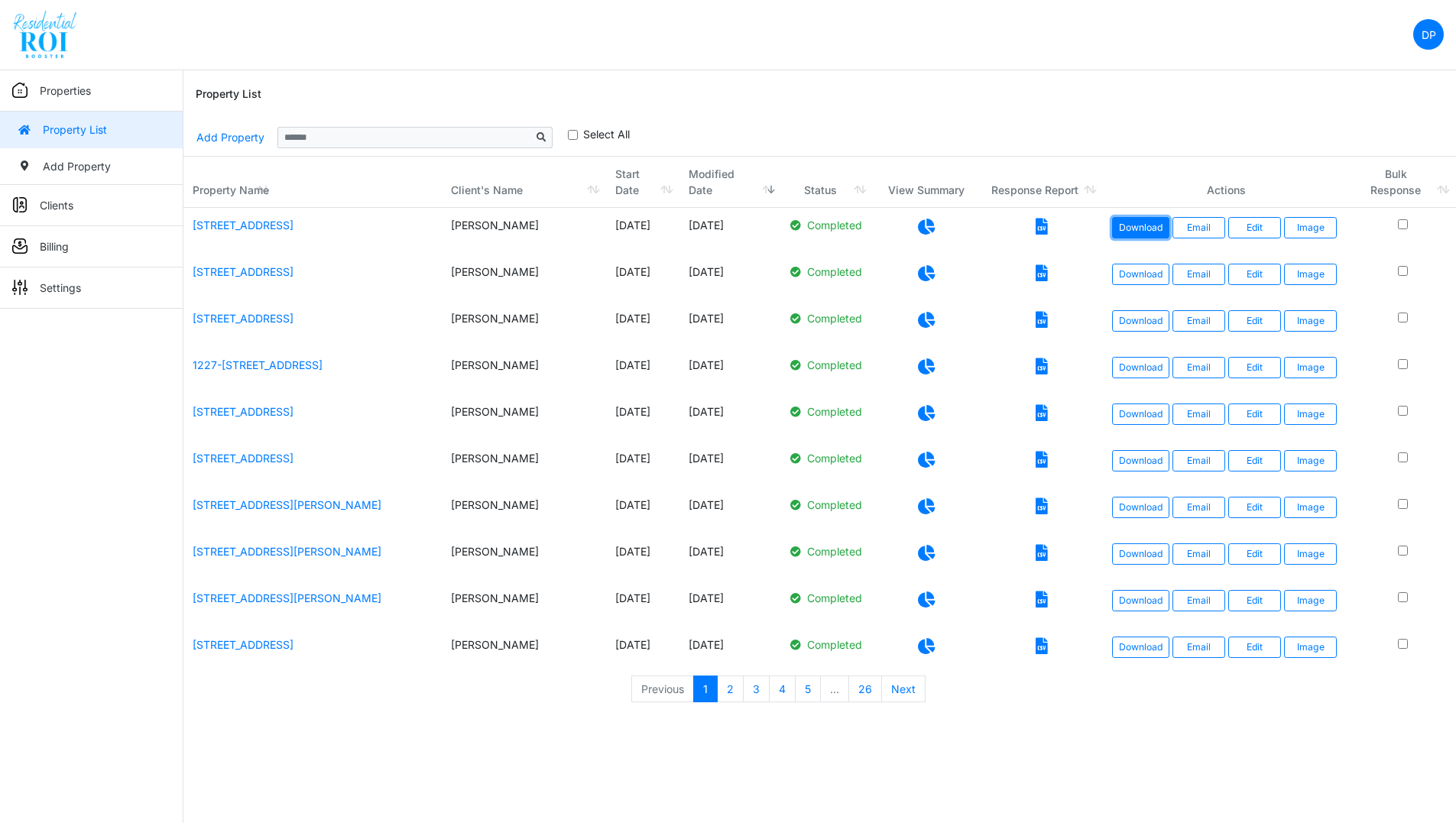
click at [1153, 231] on link "Download" at bounding box center [1141, 227] width 58 height 21
